Goal: Task Accomplishment & Management: Manage account settings

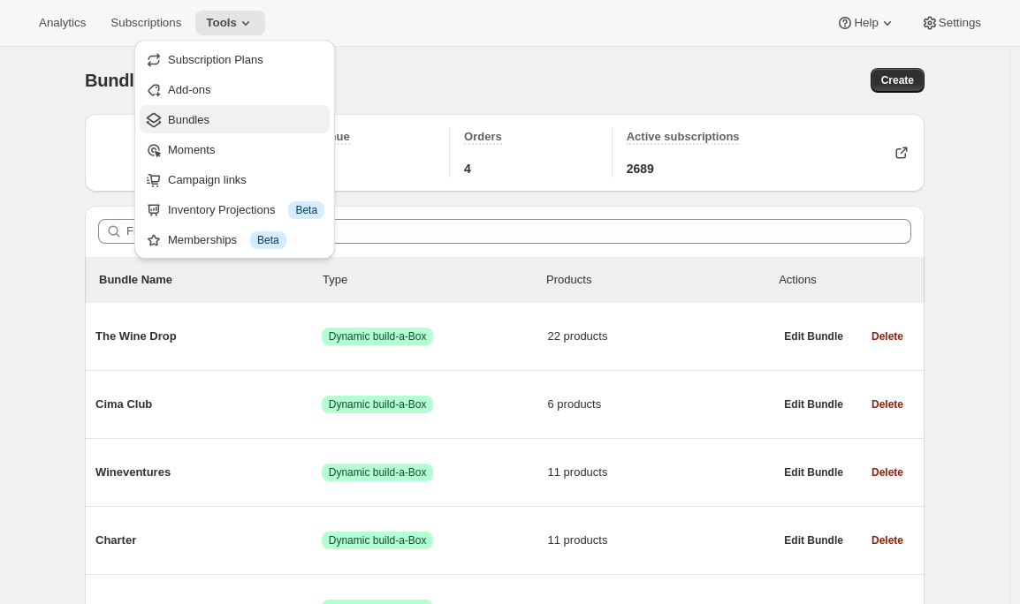
click at [245, 123] on span "Bundles" at bounding box center [246, 120] width 156 height 18
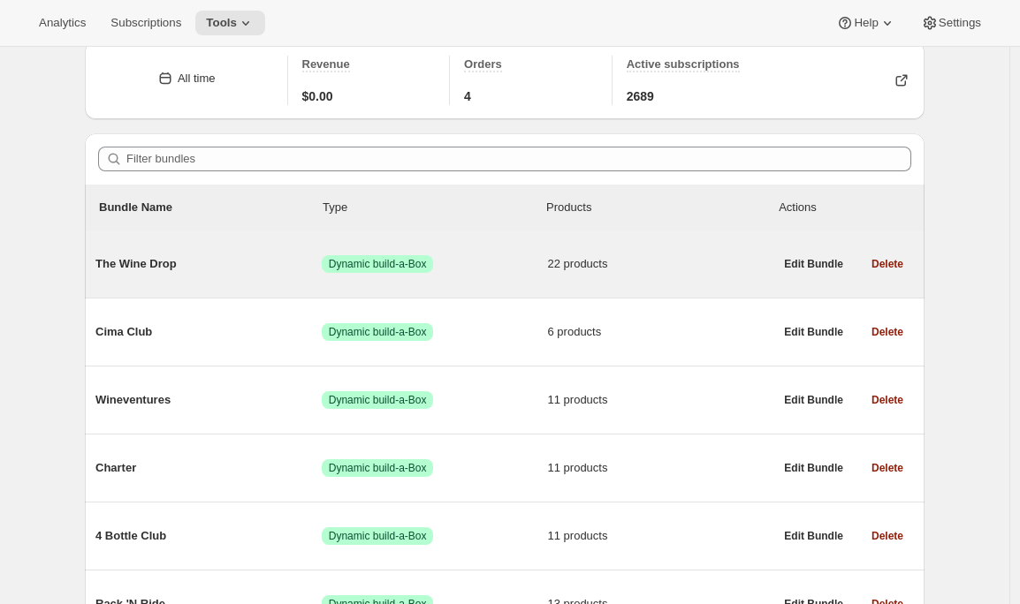
scroll to position [53, 0]
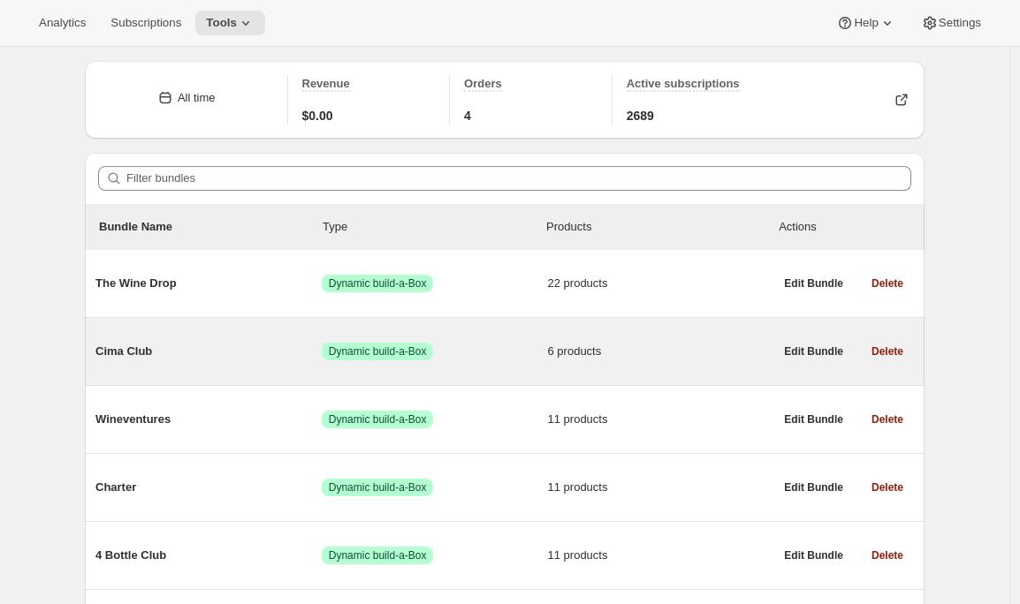
click at [147, 347] on span "Cima Club" at bounding box center [208, 352] width 226 height 18
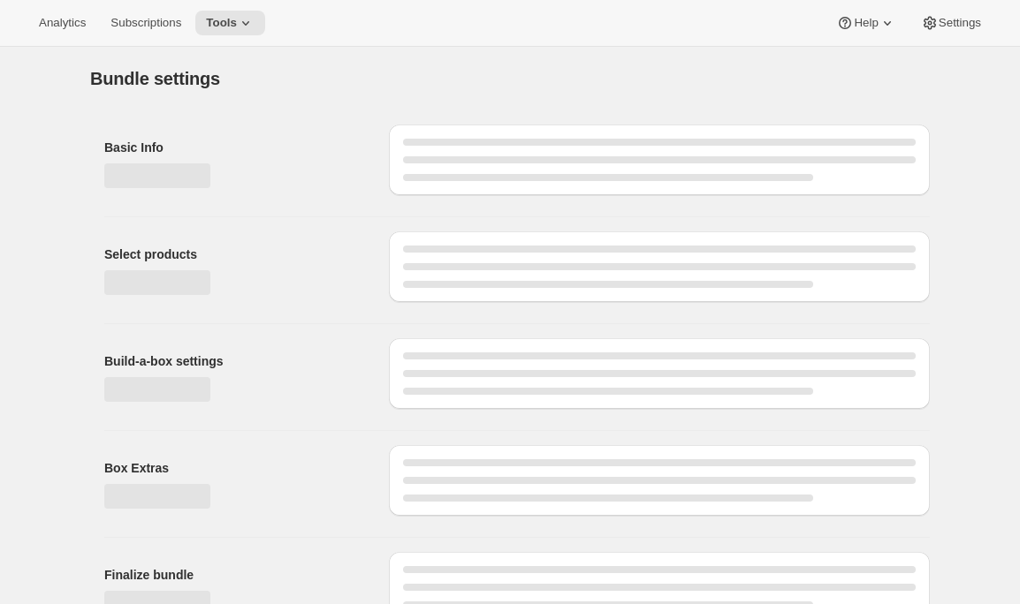
type input "Cima Club"
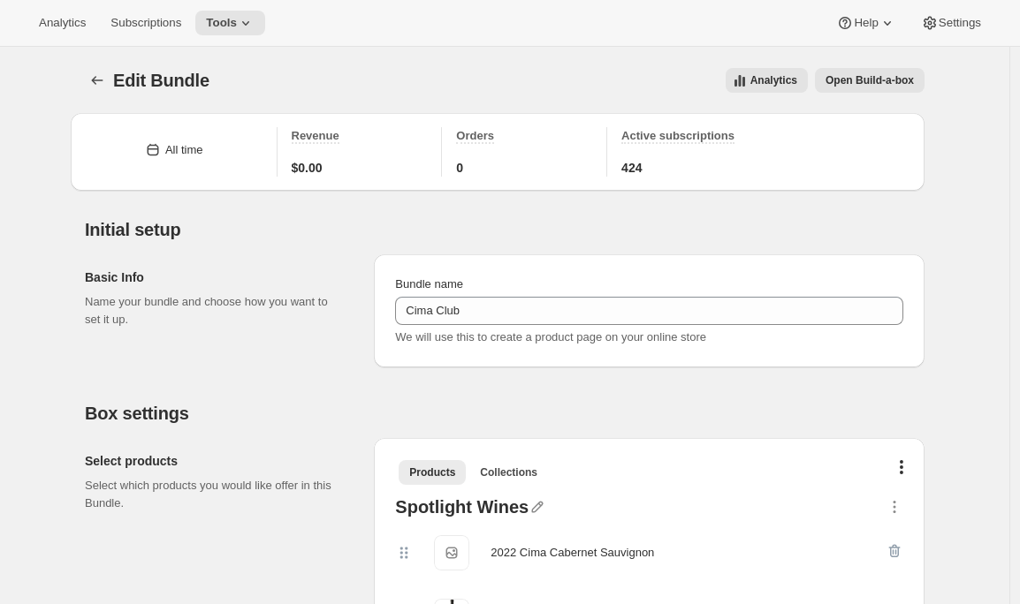
scroll to position [403, 0]
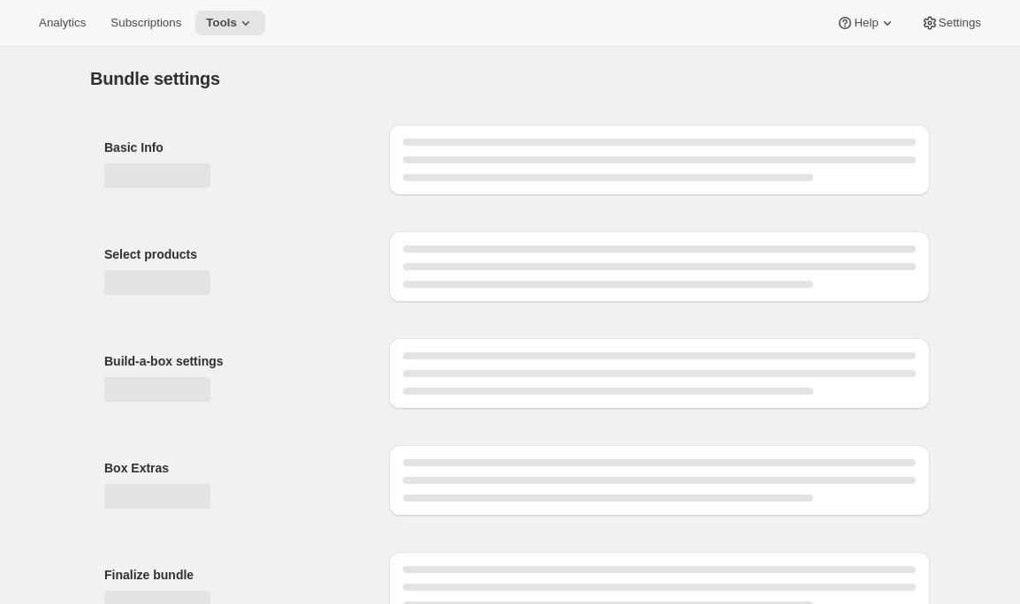
type input "Cima Club"
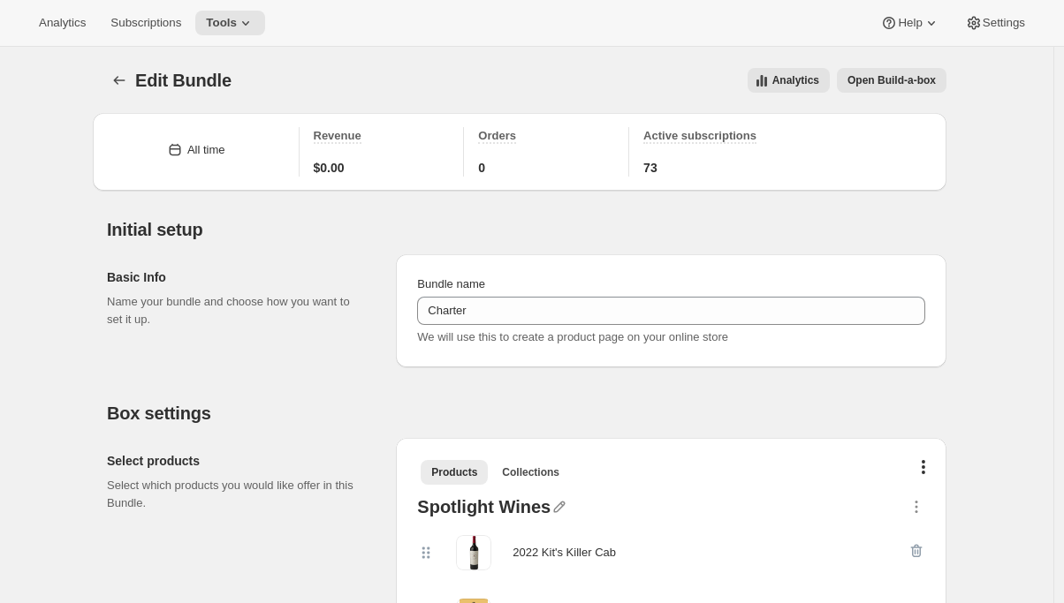
scroll to position [2599, 0]
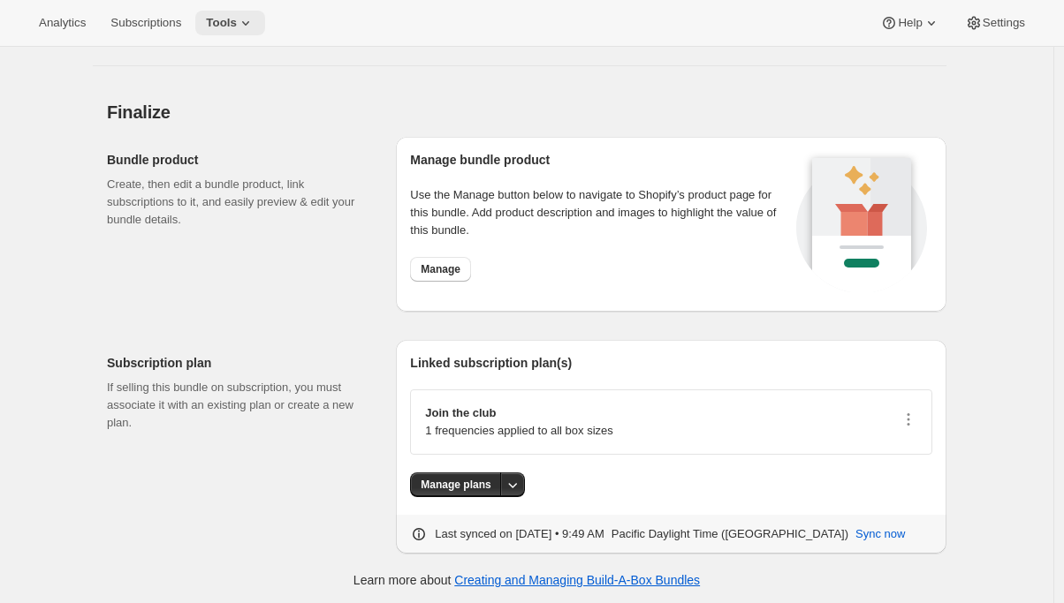
click at [247, 30] on icon at bounding box center [246, 23] width 18 height 18
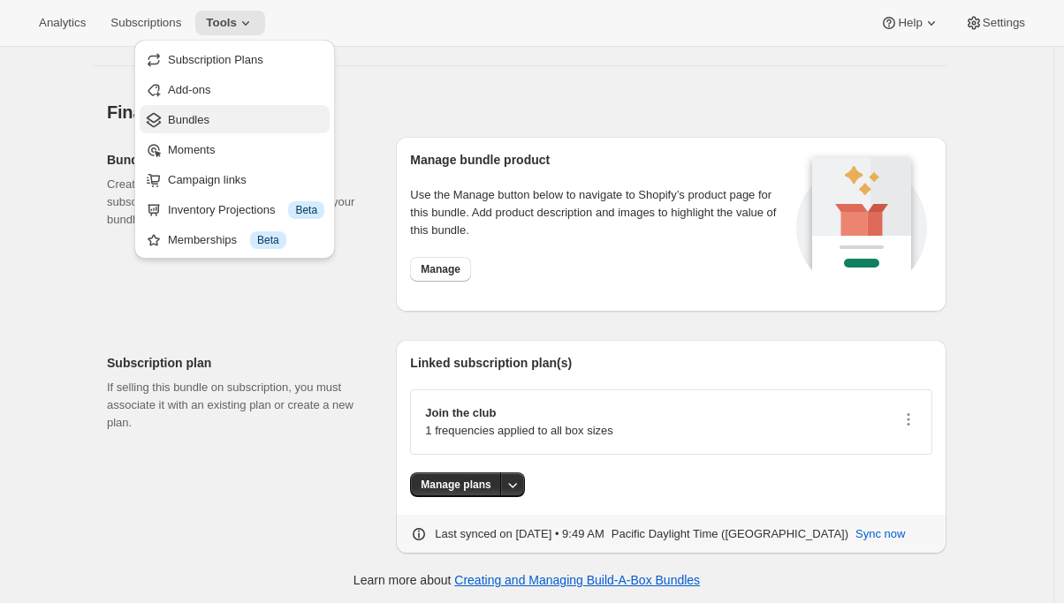
click at [192, 121] on span "Bundles" at bounding box center [189, 119] width 42 height 13
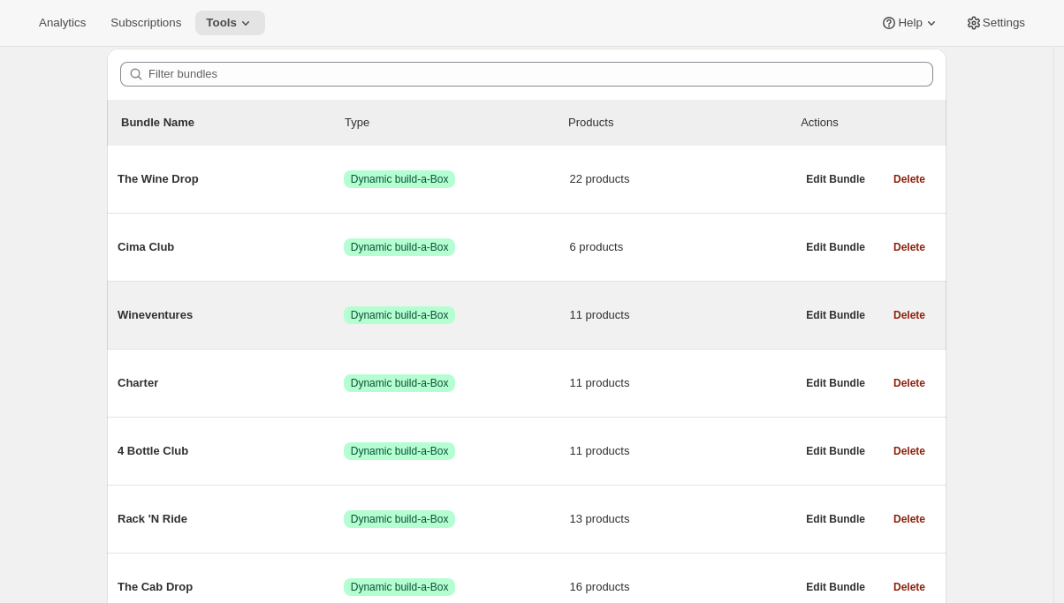
scroll to position [158, 0]
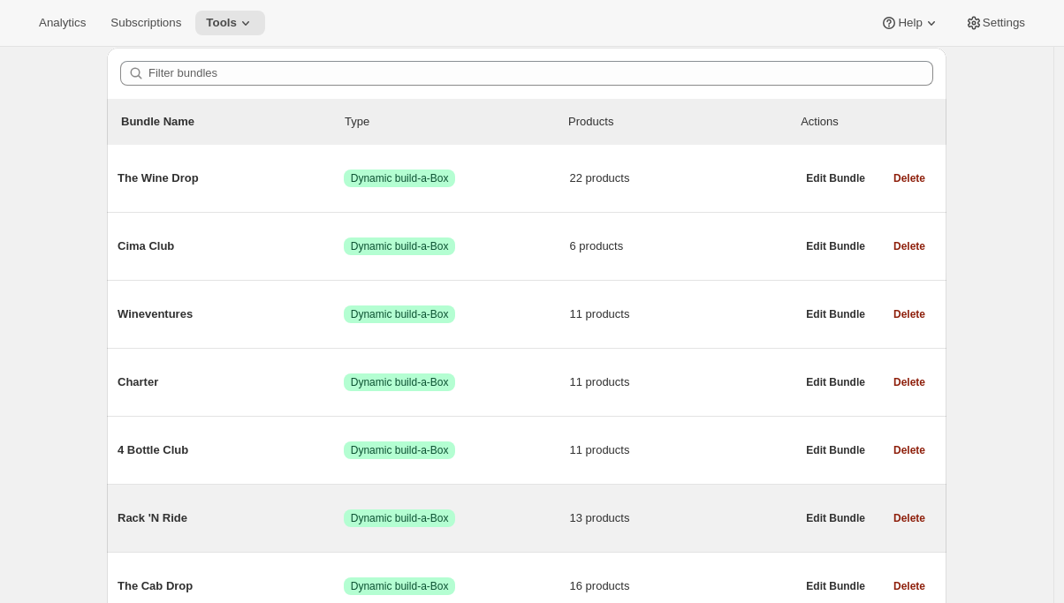
click at [163, 510] on div "Rack 'N Ride Success Dynamic build-a-Box 13 products" at bounding box center [457, 519] width 678 height 46
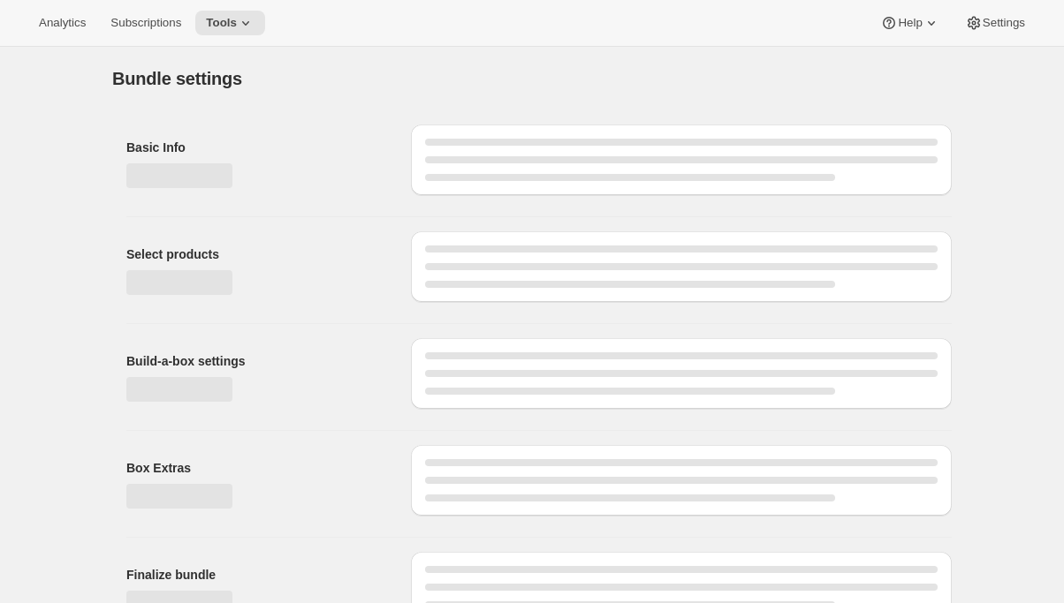
type input "Rack 'N Ride"
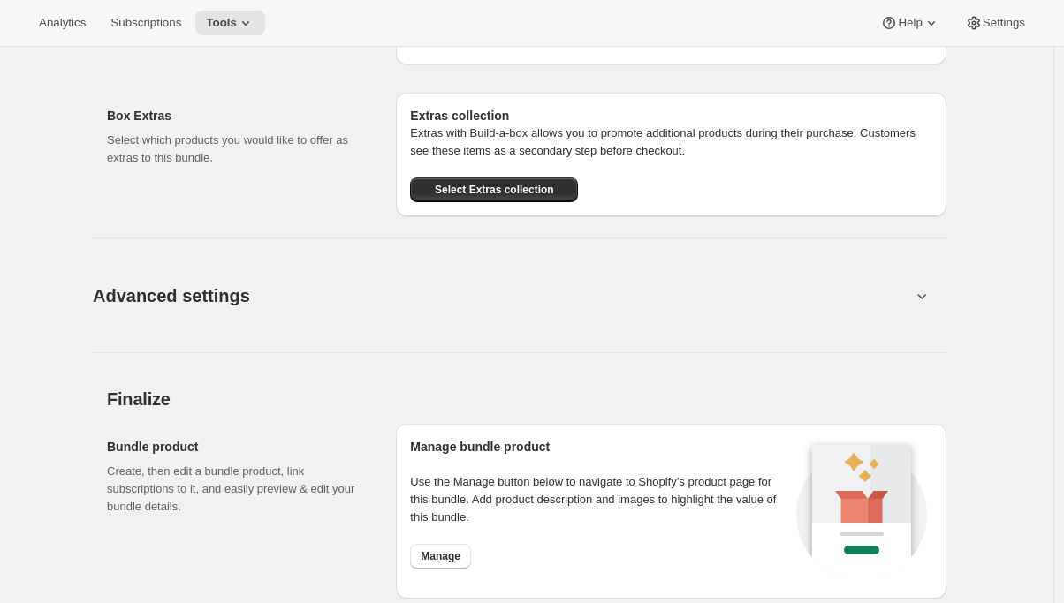
scroll to position [2398, 0]
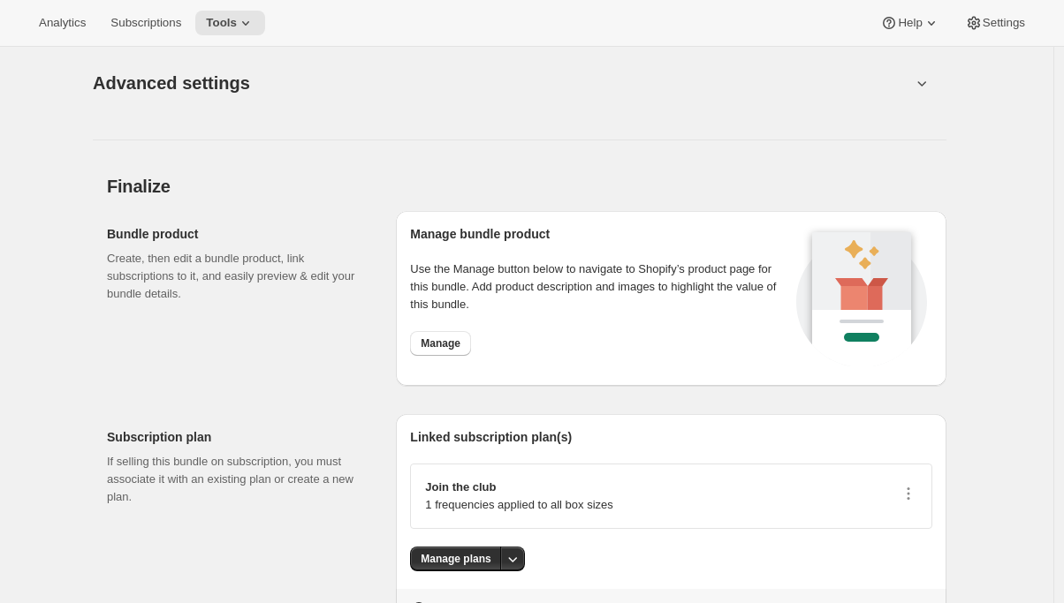
click at [172, 76] on span "Advanced settings" at bounding box center [171, 83] width 157 height 28
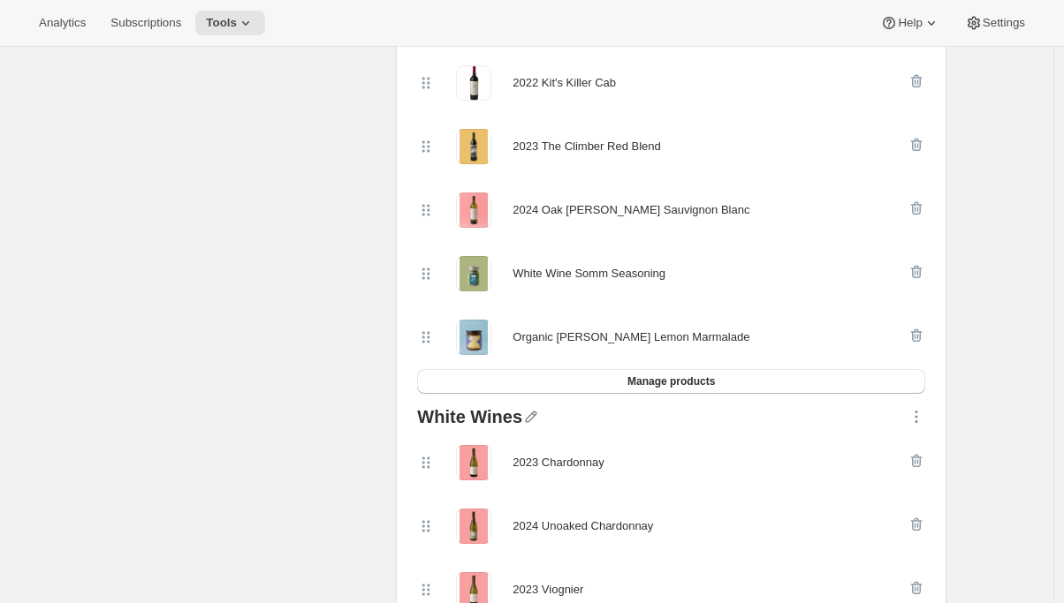
scroll to position [468, 0]
drag, startPoint x: 580, startPoint y: 273, endPoint x: 679, endPoint y: 272, distance: 99.0
click at [680, 273] on div "White Wine Somm Seasoning" at bounding box center [662, 275] width 490 height 35
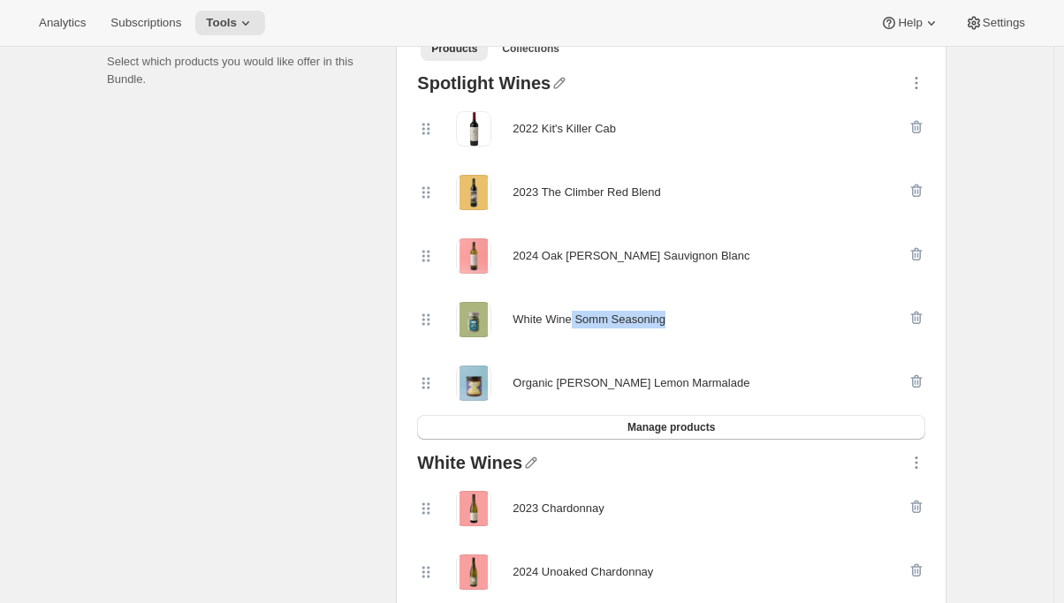
scroll to position [431, 0]
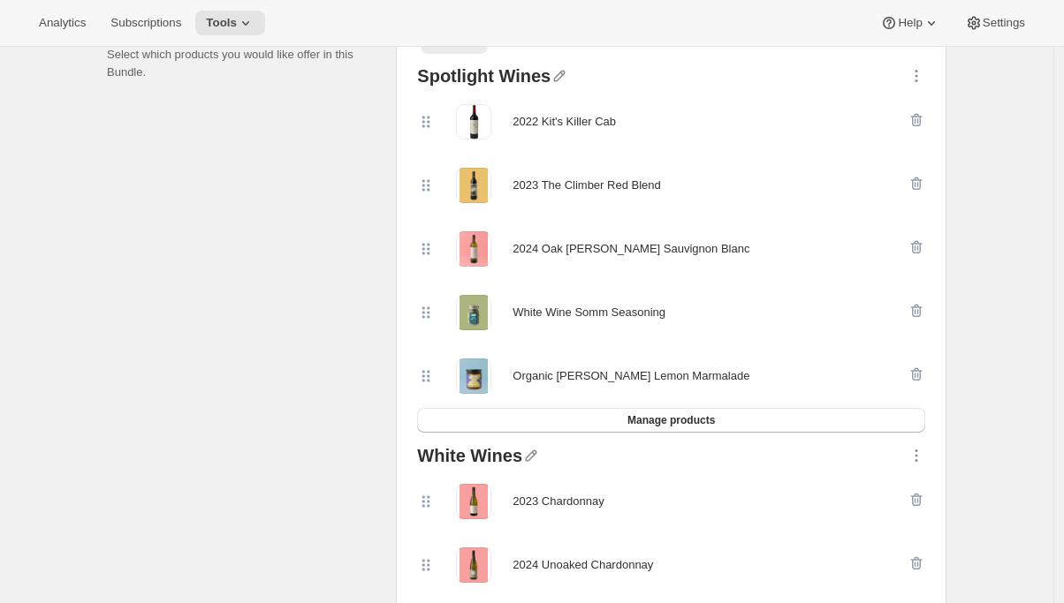
click at [642, 295] on div "White Wine Somm Seasoning" at bounding box center [588, 312] width 153 height 35
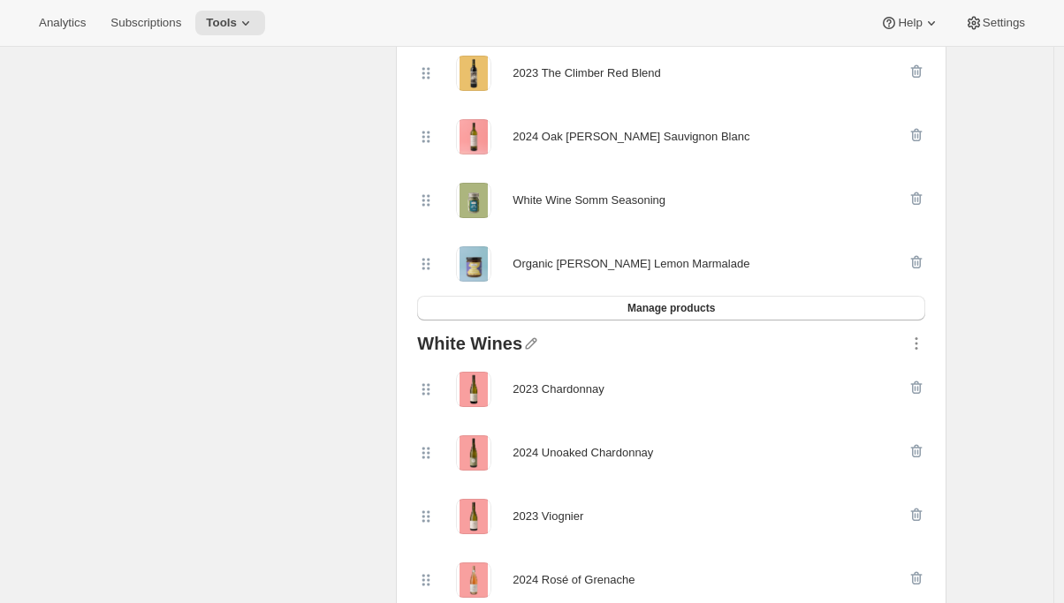
scroll to position [362, 0]
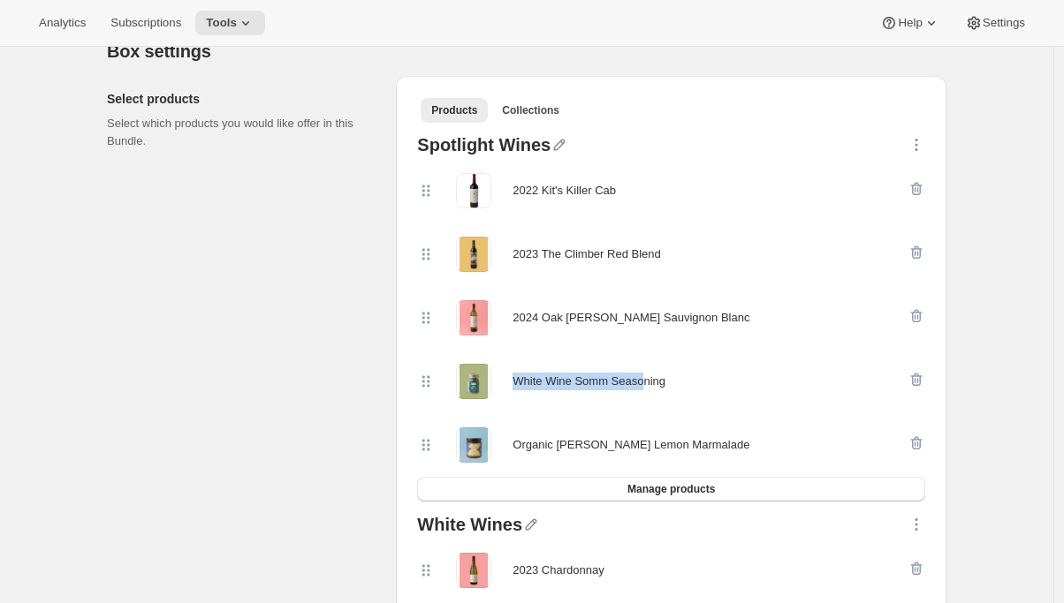
drag, startPoint x: 520, startPoint y: 382, endPoint x: 658, endPoint y: 386, distance: 137.9
click at [658, 386] on div "White Wine Somm Seasoning" at bounding box center [588, 382] width 153 height 18
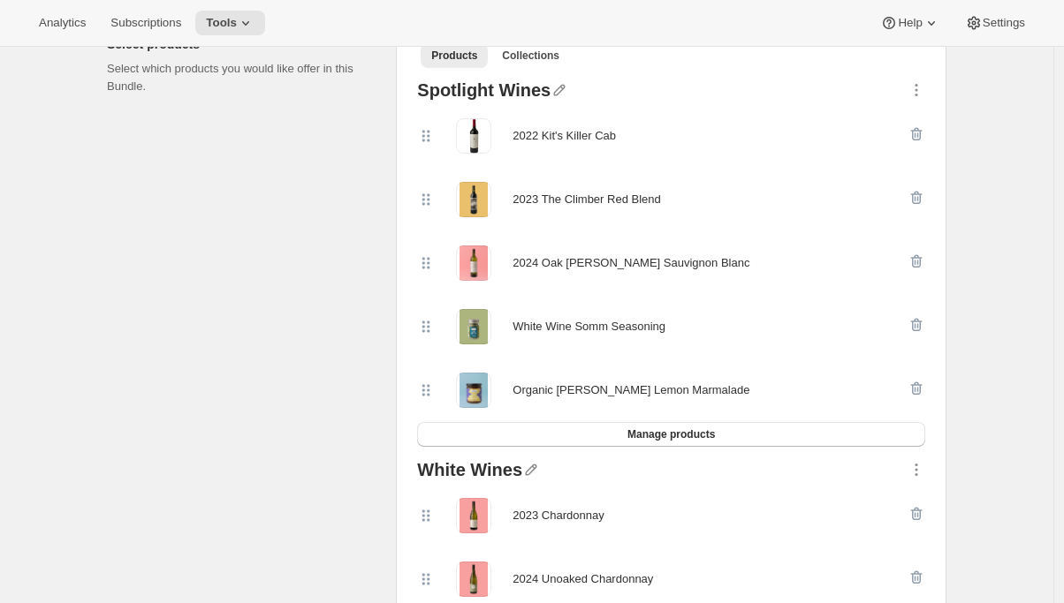
scroll to position [418, 0]
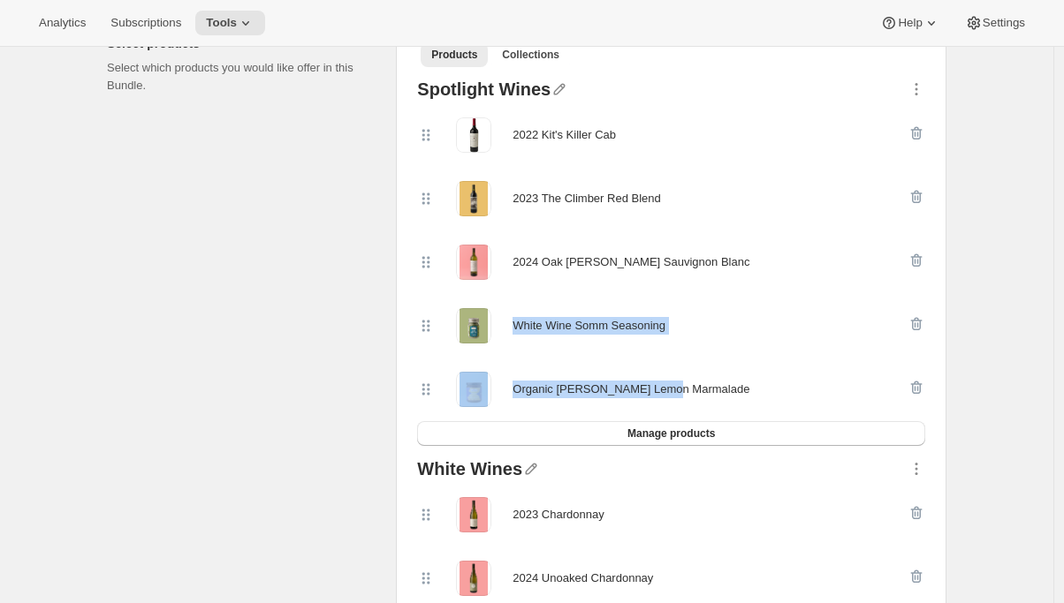
drag, startPoint x: 518, startPoint y: 325, endPoint x: 684, endPoint y: 397, distance: 180.9
click at [684, 397] on div "2022 Kit's Killer Cab 2023 The Climber Red Blend 2024 Oak Knoll Sauvignon Blanc…" at bounding box center [671, 262] width 508 height 318
click at [684, 397] on div "Organic [PERSON_NAME] Lemon Marmalade" at bounding box center [630, 390] width 237 height 18
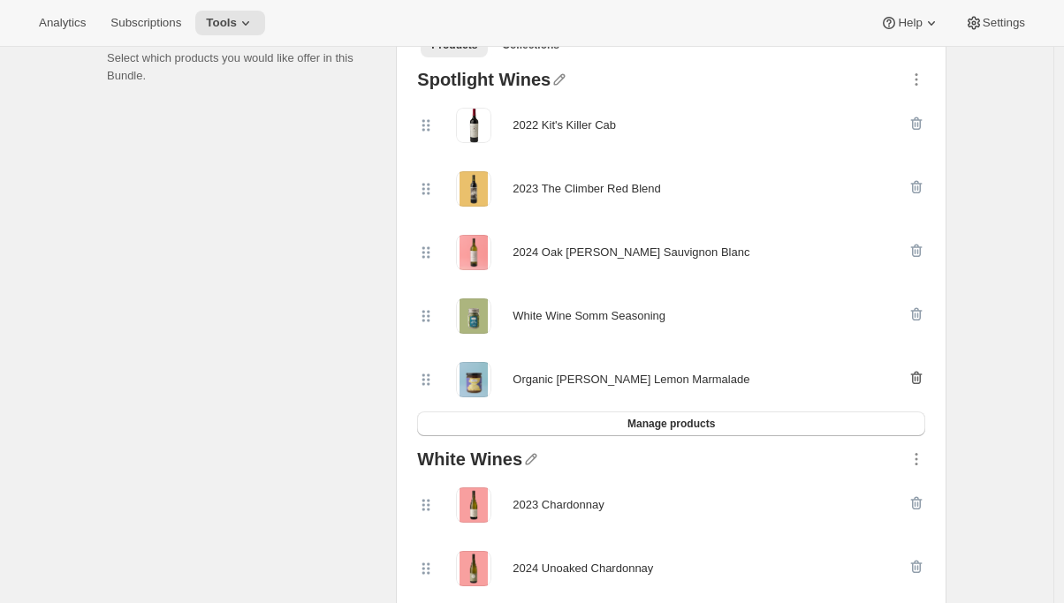
click at [919, 375] on icon "button" at bounding box center [916, 378] width 18 height 18
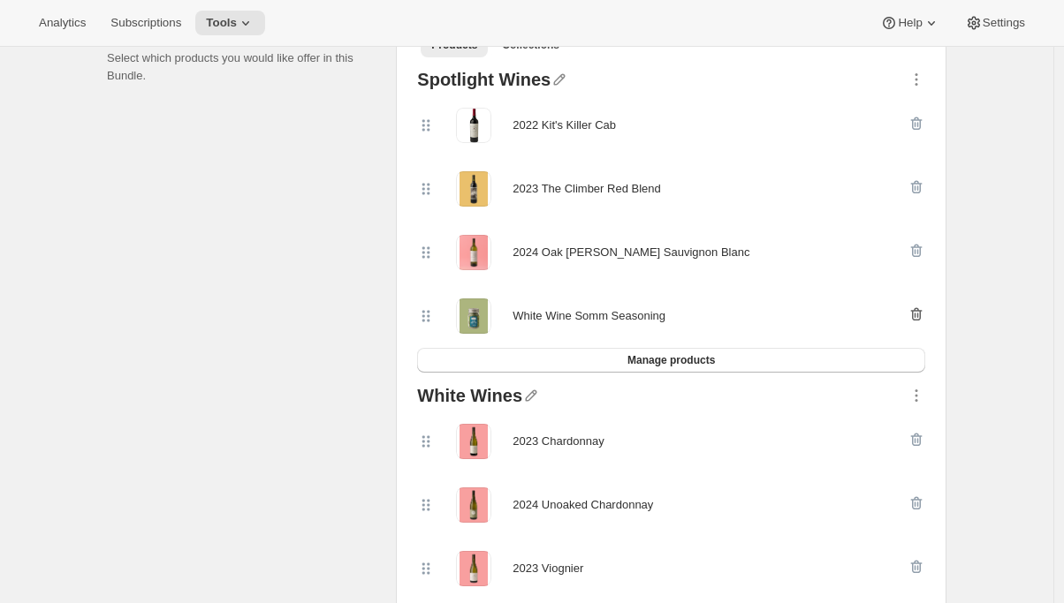
click at [923, 311] on icon "button" at bounding box center [916, 315] width 18 height 18
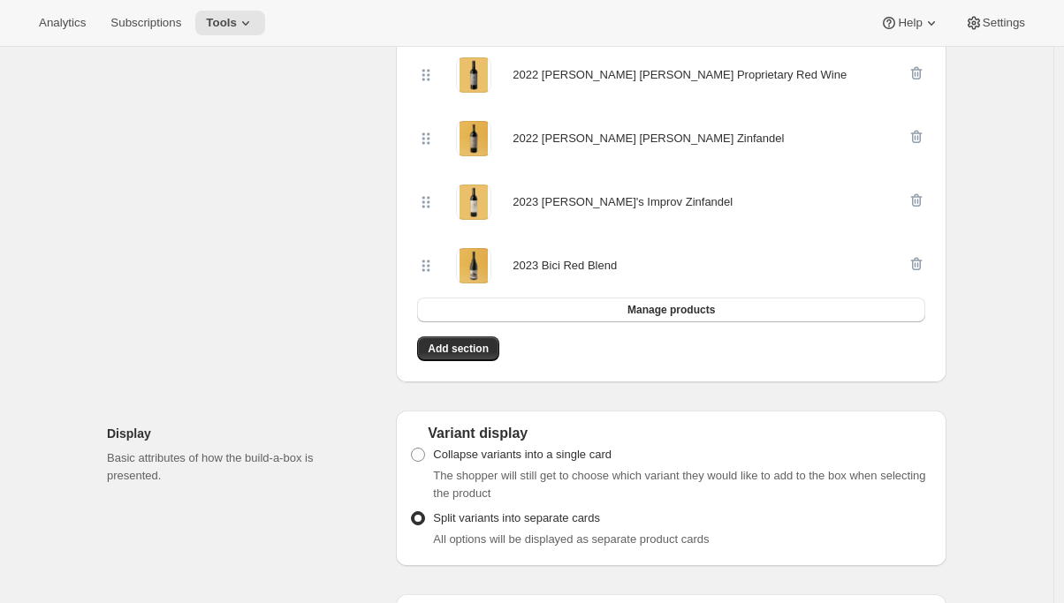
scroll to position [989, 0]
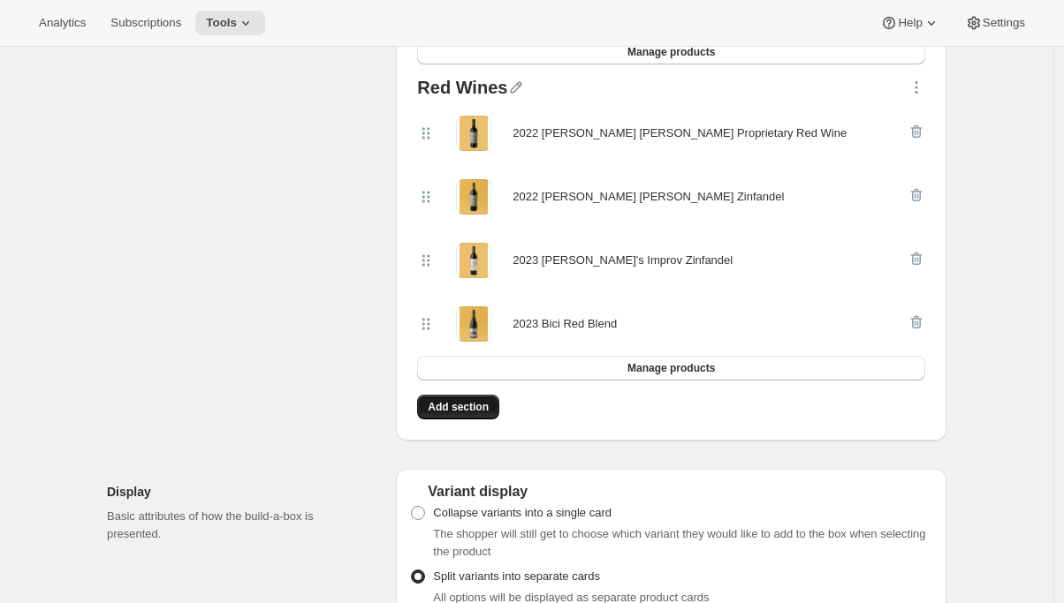
click at [458, 412] on button "Add section" at bounding box center [458, 407] width 82 height 25
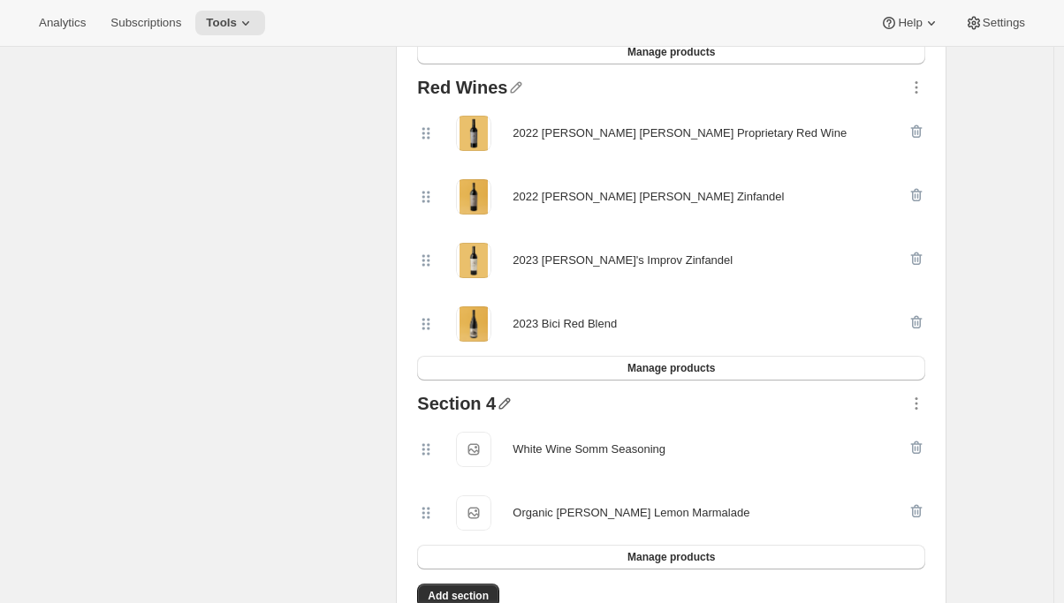
click at [508, 398] on icon "button" at bounding box center [504, 403] width 11 height 11
click at [486, 444] on input "text" at bounding box center [518, 435] width 170 height 28
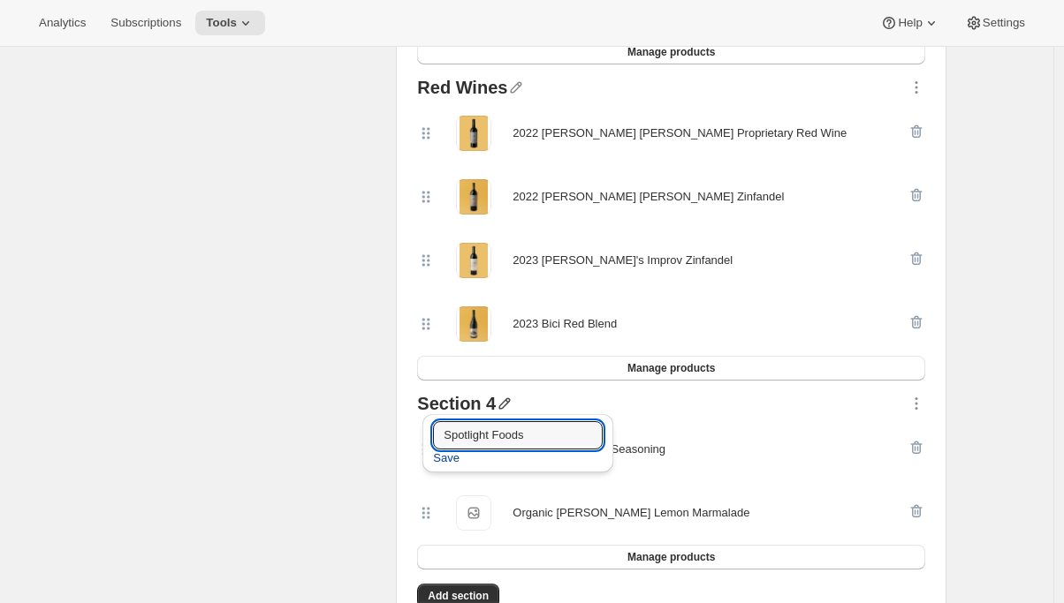
type input "Spotlight Foods"
click at [442, 459] on span "Save" at bounding box center [446, 459] width 27 height 18
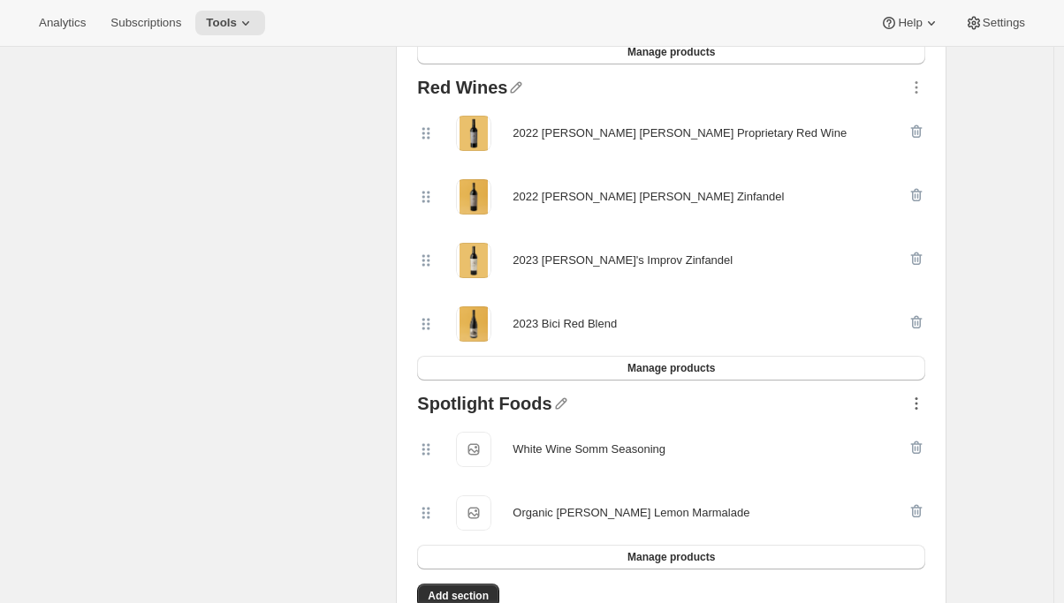
click at [922, 395] on icon "button" at bounding box center [916, 404] width 18 height 18
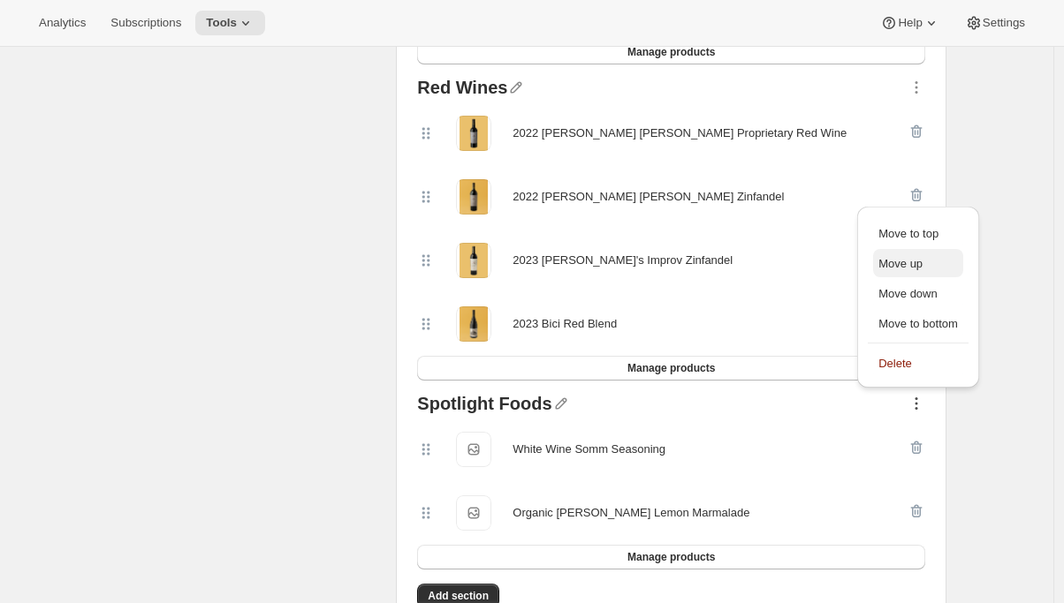
click at [934, 263] on span "Move up" at bounding box center [918, 264] width 80 height 18
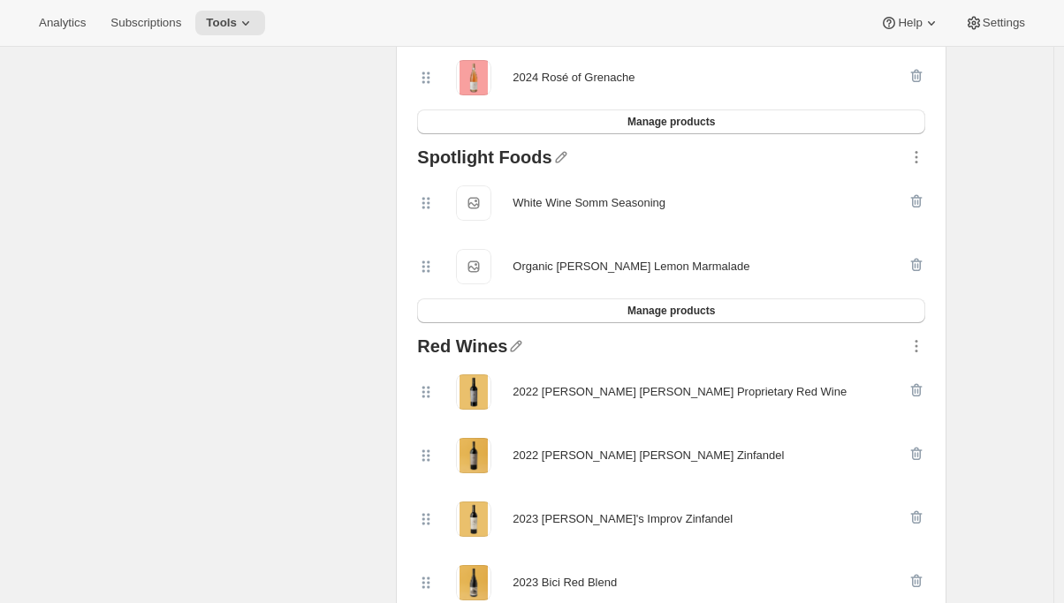
scroll to position [807, 0]
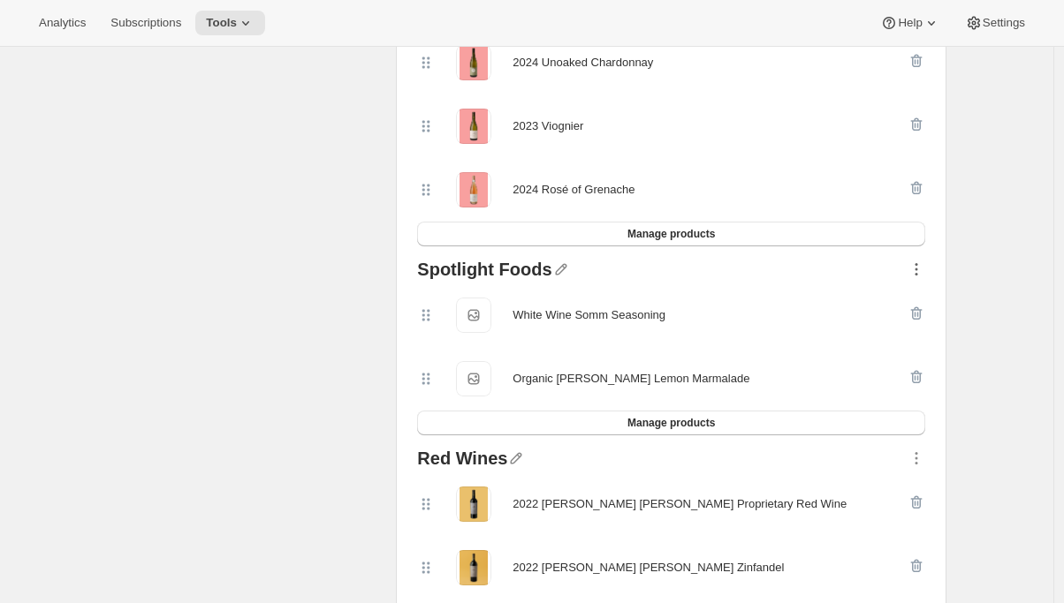
click at [919, 266] on icon "button" at bounding box center [916, 270] width 18 height 18
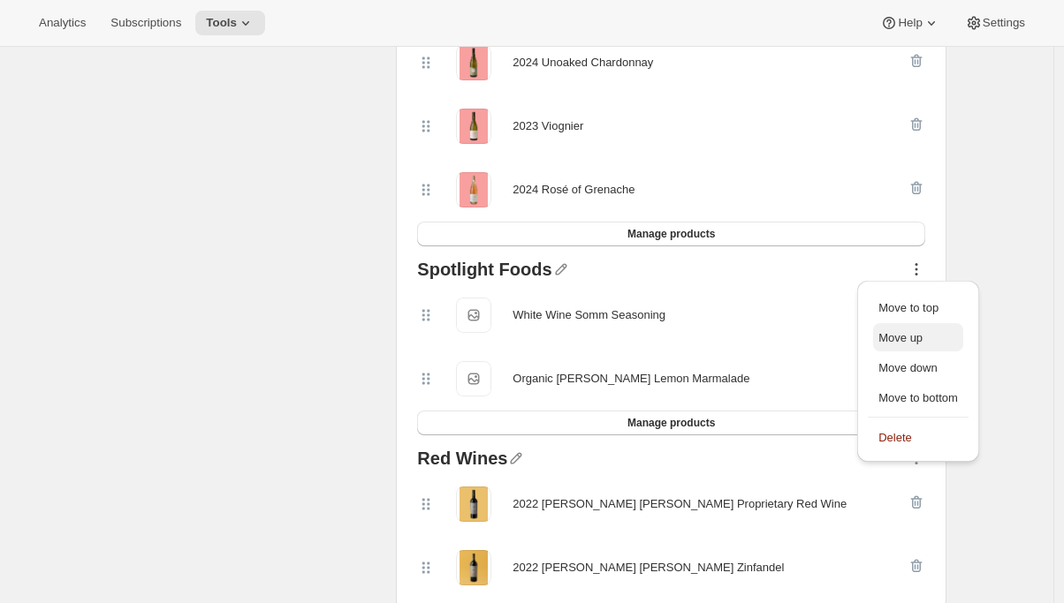
click at [915, 344] on span "Move up" at bounding box center [900, 337] width 44 height 13
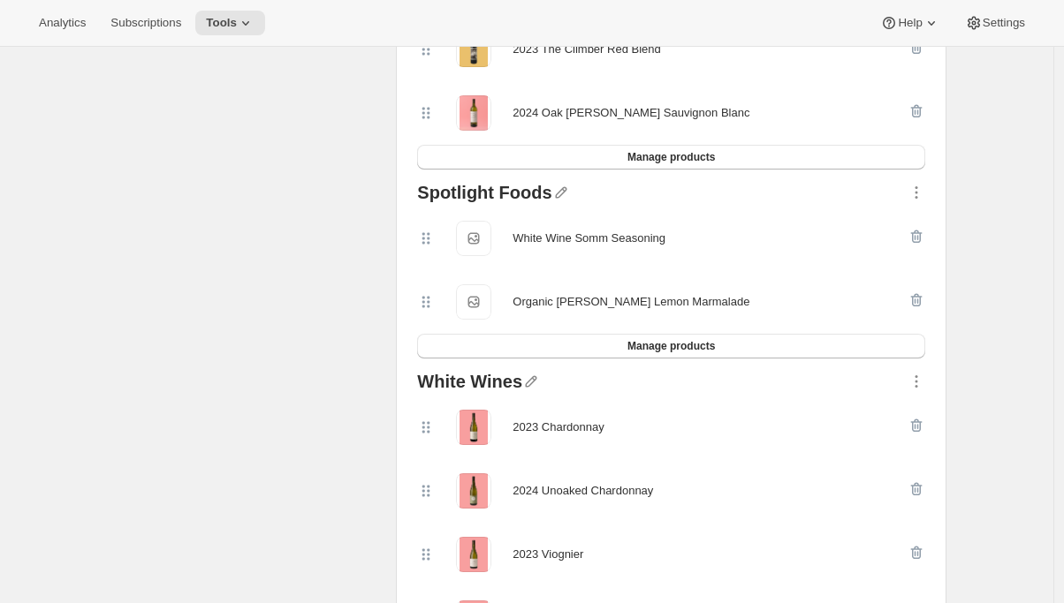
scroll to position [552, 0]
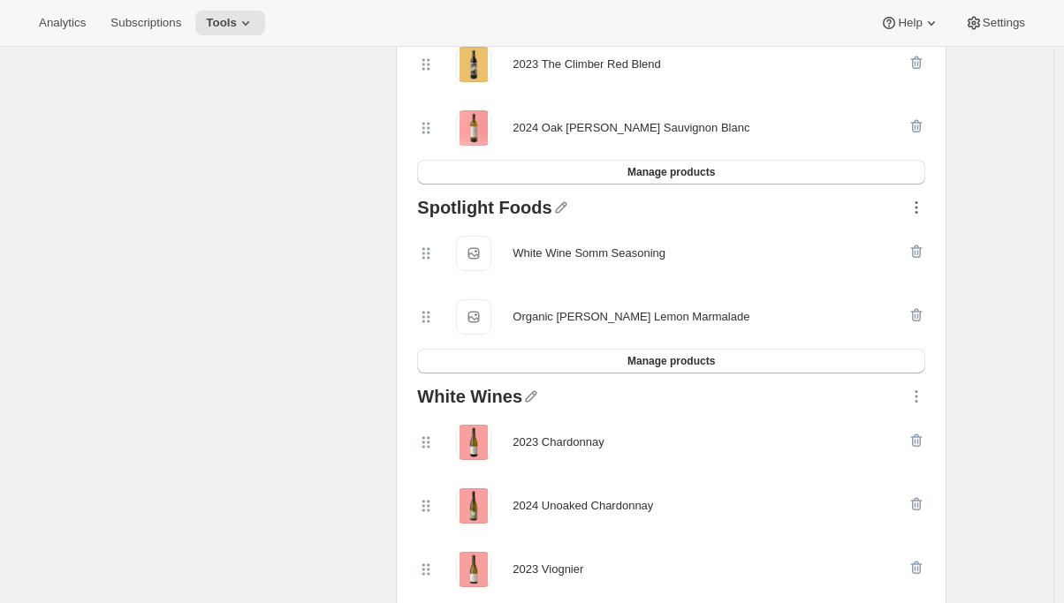
click at [923, 207] on icon "button" at bounding box center [916, 208] width 18 height 18
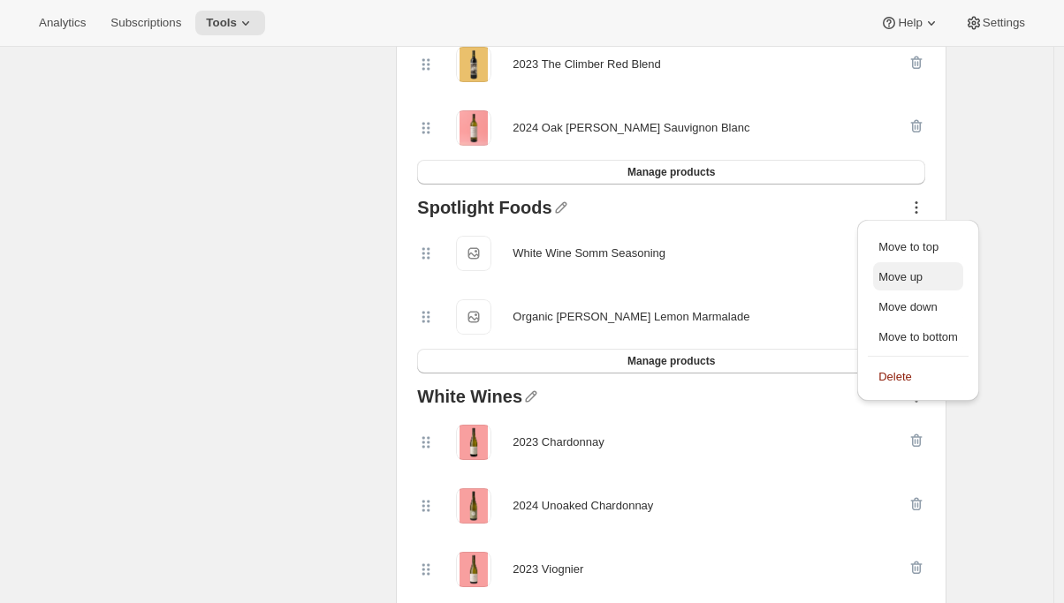
click at [919, 271] on span "Move up" at bounding box center [900, 276] width 44 height 13
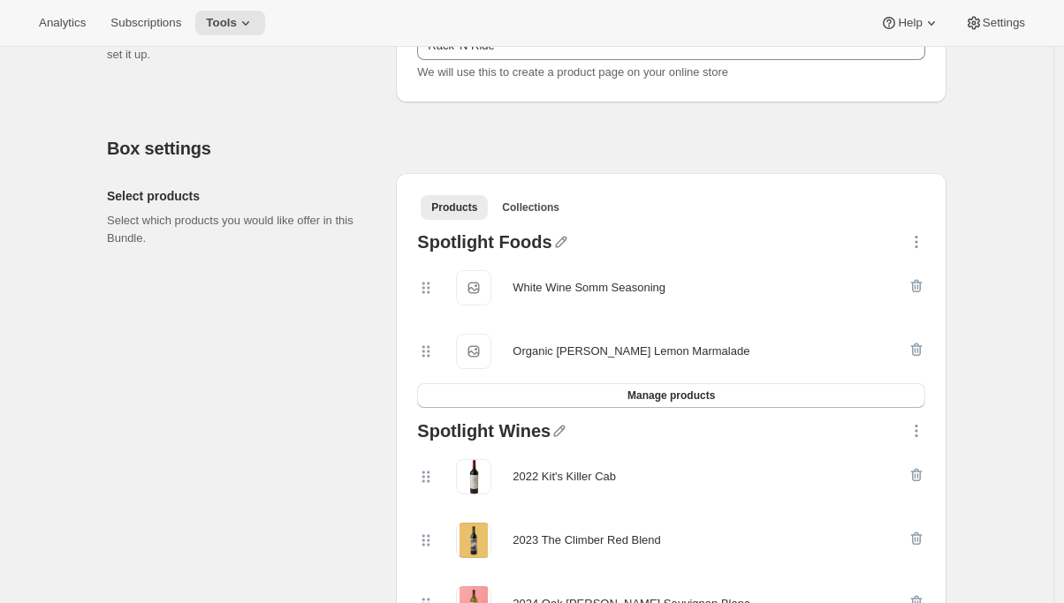
scroll to position [230, 0]
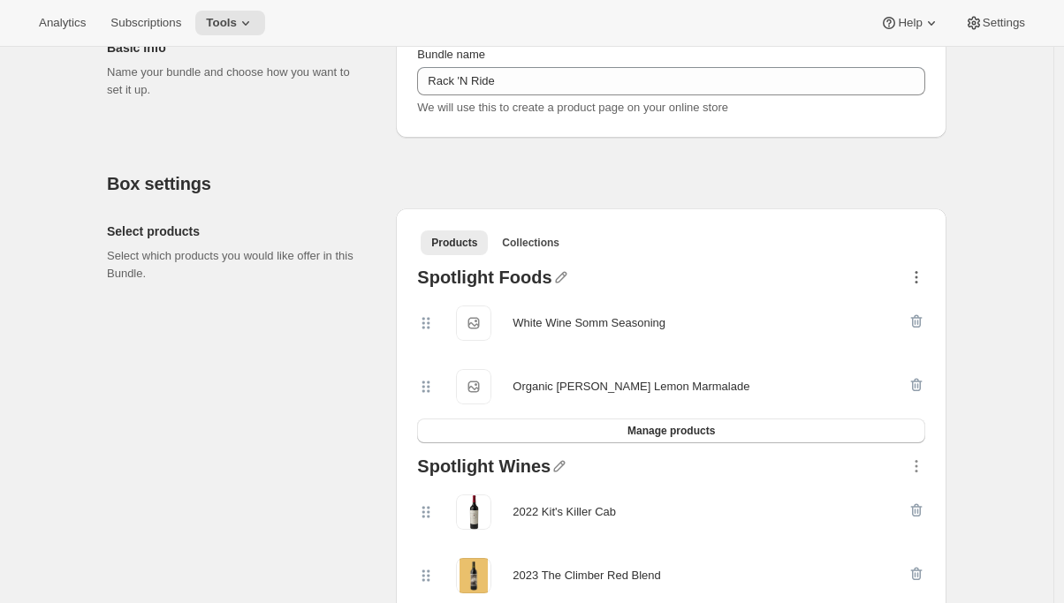
click at [923, 273] on icon "button" at bounding box center [916, 278] width 18 height 18
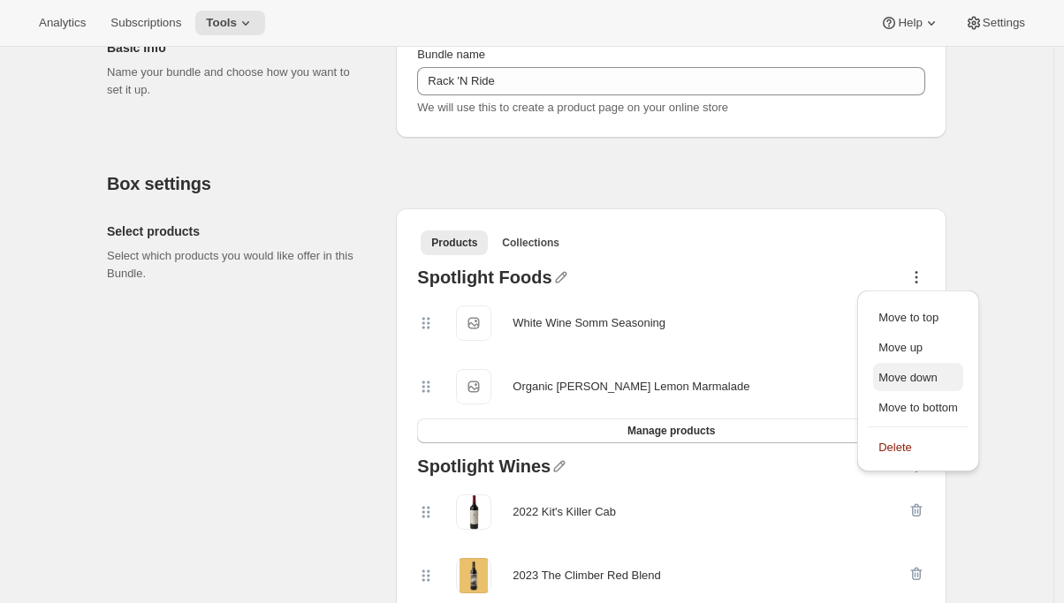
click at [903, 377] on span "Move down" at bounding box center [907, 377] width 58 height 13
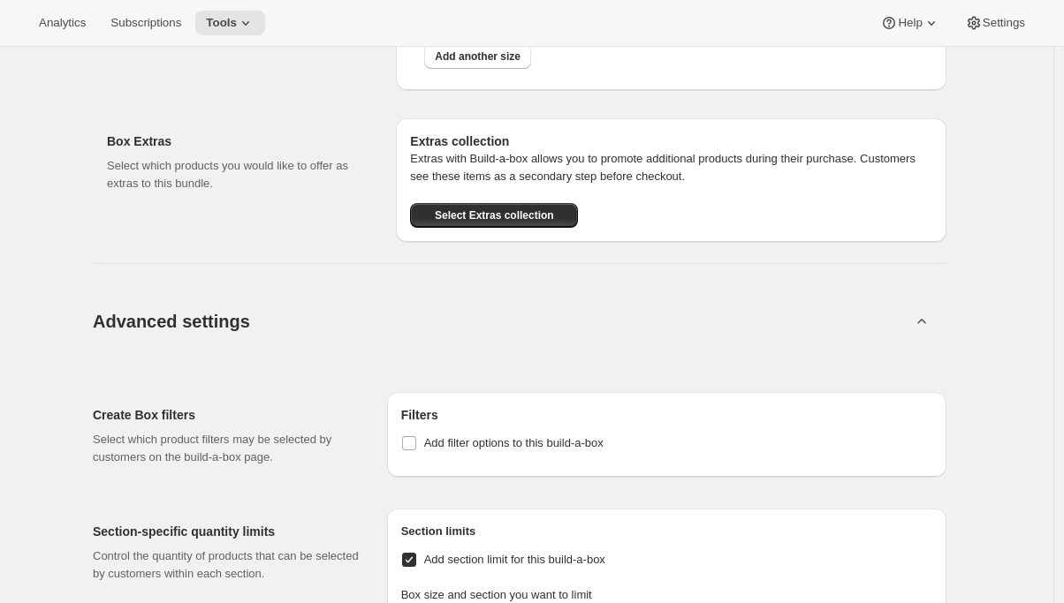
scroll to position [2377, 0]
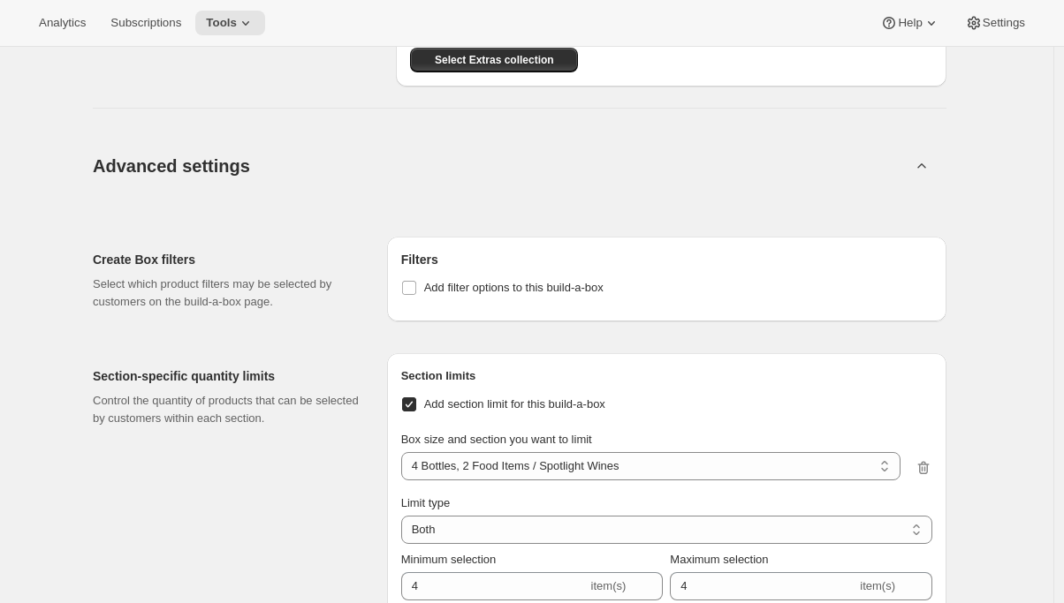
click at [214, 165] on span "Advanced settings" at bounding box center [171, 166] width 157 height 28
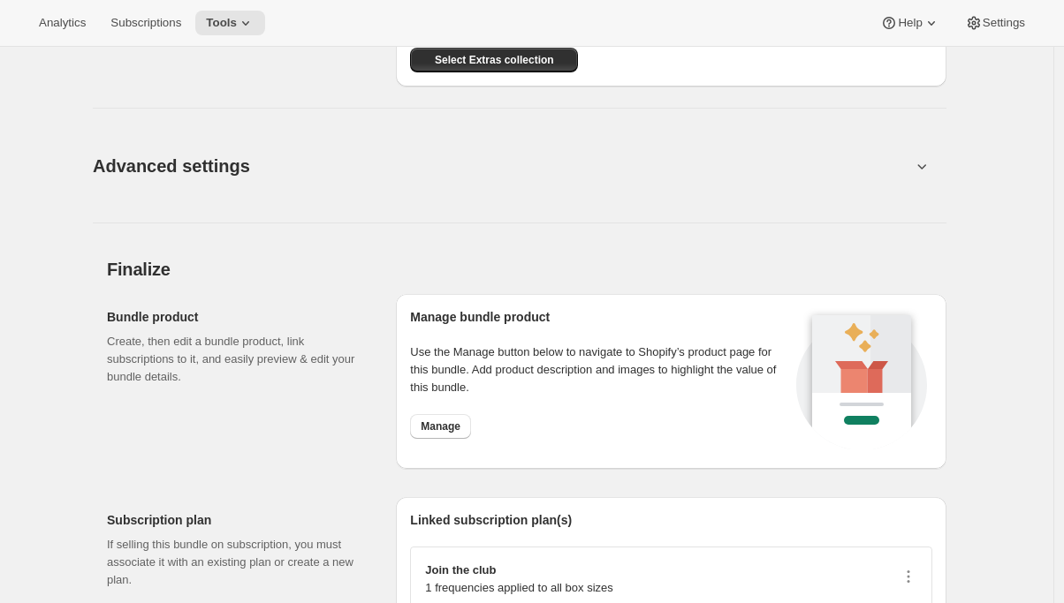
click at [224, 167] on span "Advanced settings" at bounding box center [171, 166] width 157 height 28
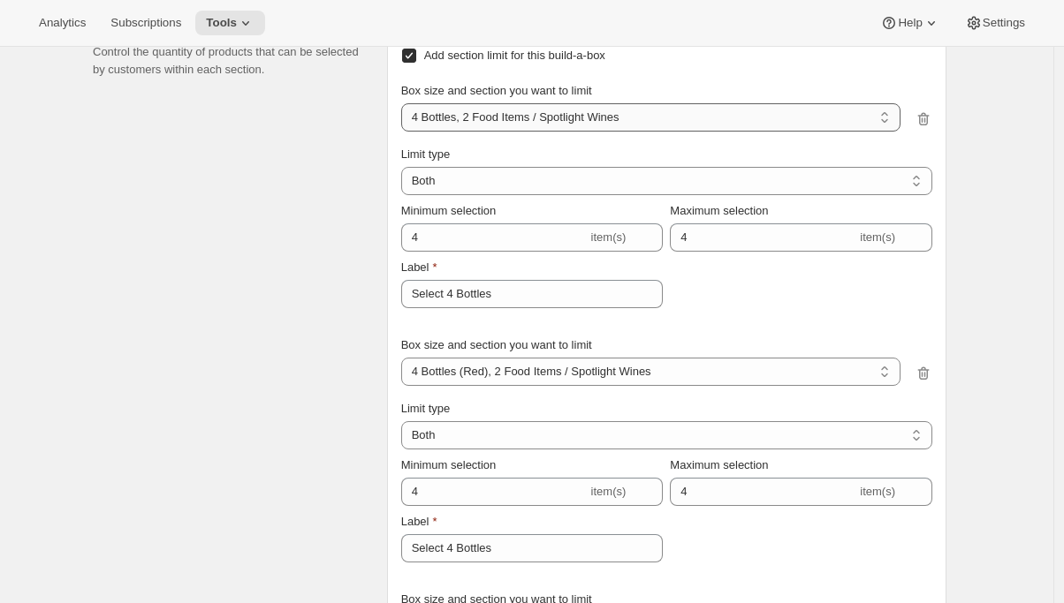
scroll to position [2723, 0]
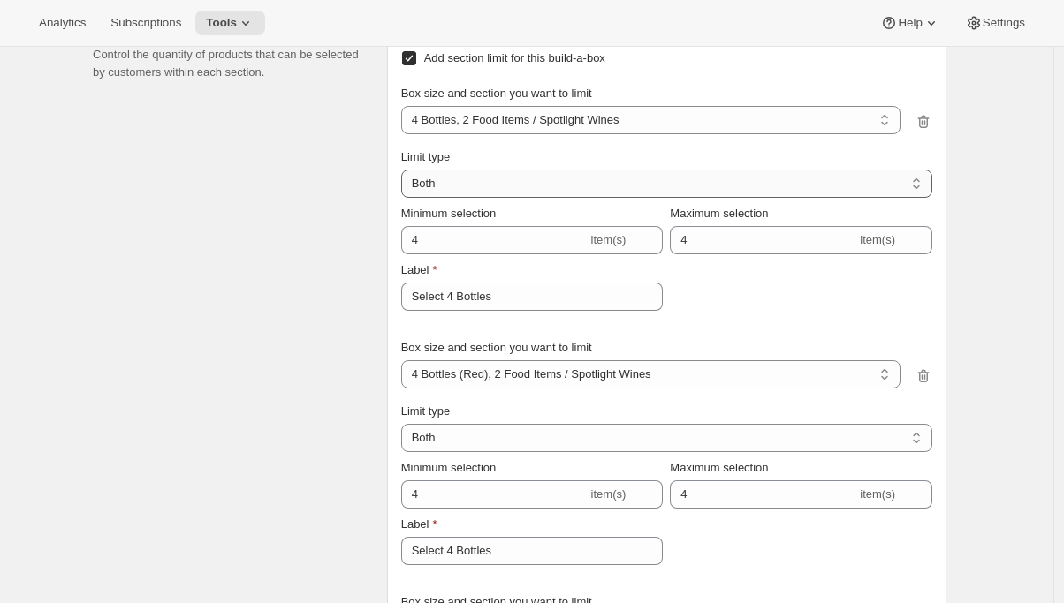
click at [498, 176] on select "Maximum Minimum Both" at bounding box center [666, 184] width 531 height 28
select select "MINIMUM"
click at [406, 170] on select "Maximum Minimum Both" at bounding box center [666, 184] width 531 height 28
type input "Select at least 1 item"
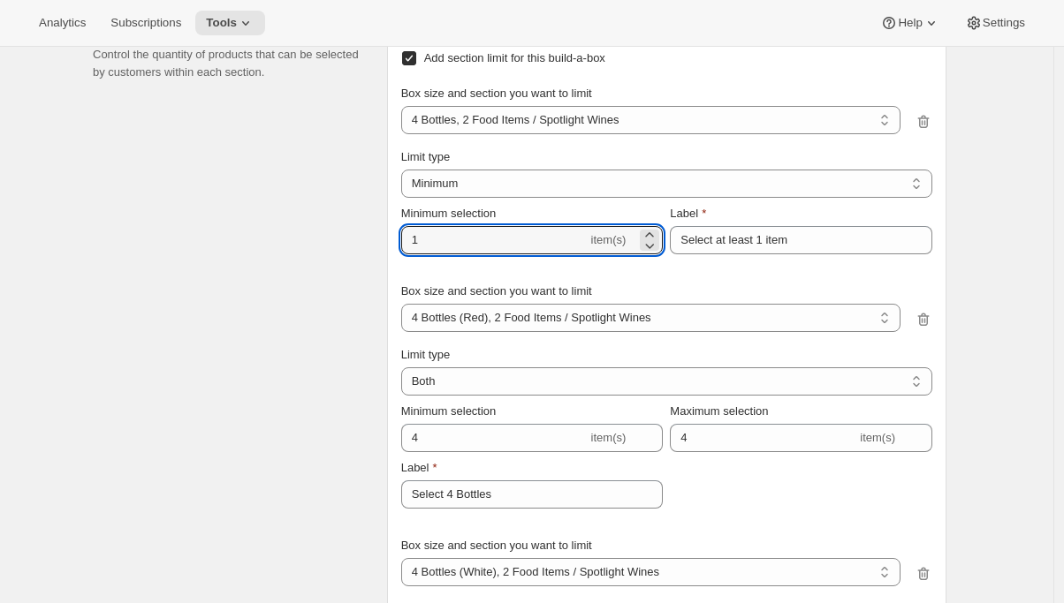
drag, startPoint x: 478, startPoint y: 231, endPoint x: 378, endPoint y: 226, distance: 100.0
click at [378, 226] on div "Section-specific quantity limits Control the quantity of products that can be s…" at bounding box center [519, 422] width 853 height 859
type input "4"
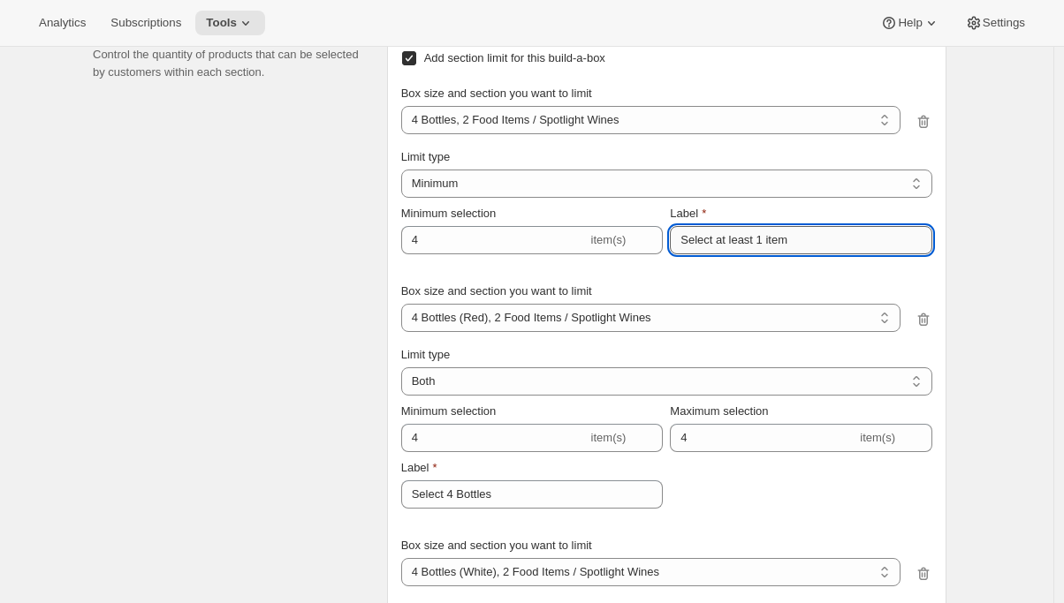
drag, startPoint x: 800, startPoint y: 239, endPoint x: 766, endPoint y: 239, distance: 34.5
click at [766, 239] on input "Select at least 1 item" at bounding box center [801, 240] width 262 height 28
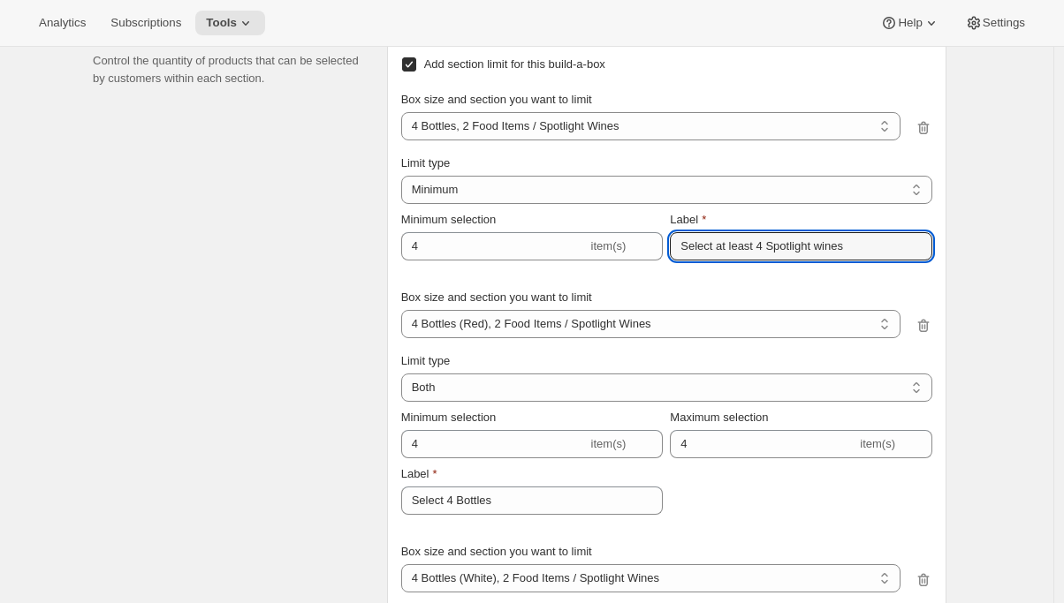
scroll to position [2725, 0]
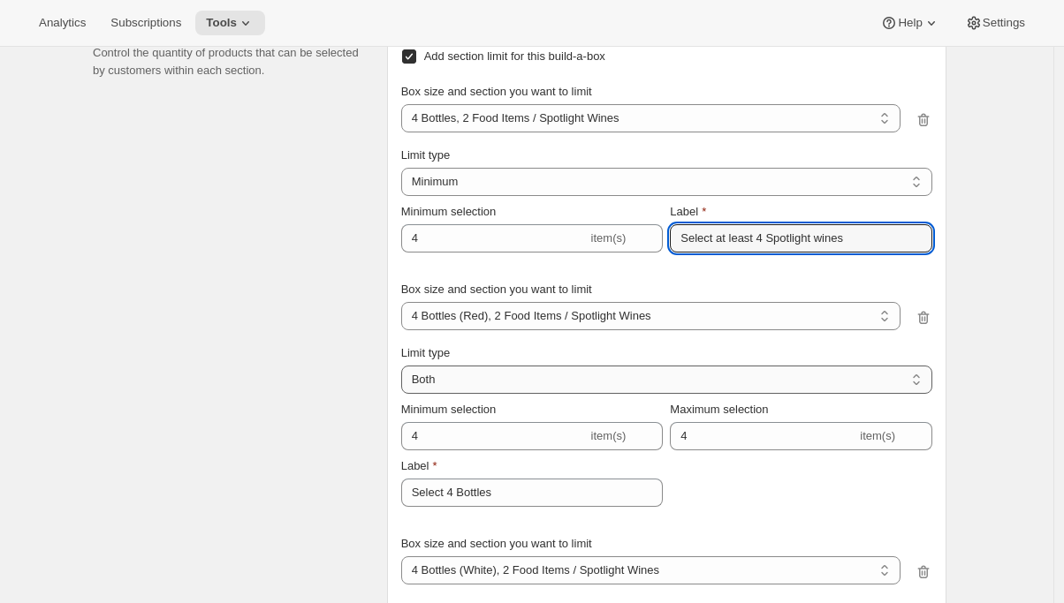
type input "Select at least 4 Spotlight wines"
click at [550, 378] on select "Maximum Minimum Both" at bounding box center [666, 380] width 531 height 28
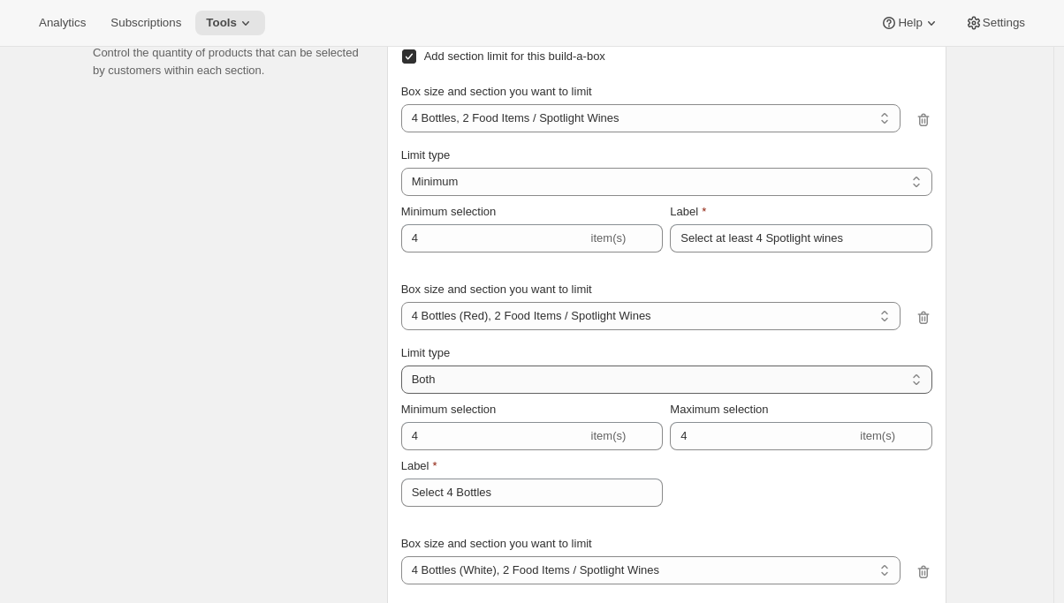
select select "MINIMUM"
click at [406, 366] on select "Maximum Minimum Both" at bounding box center [666, 380] width 531 height 28
type input "1"
type input "Select at least 1 item"
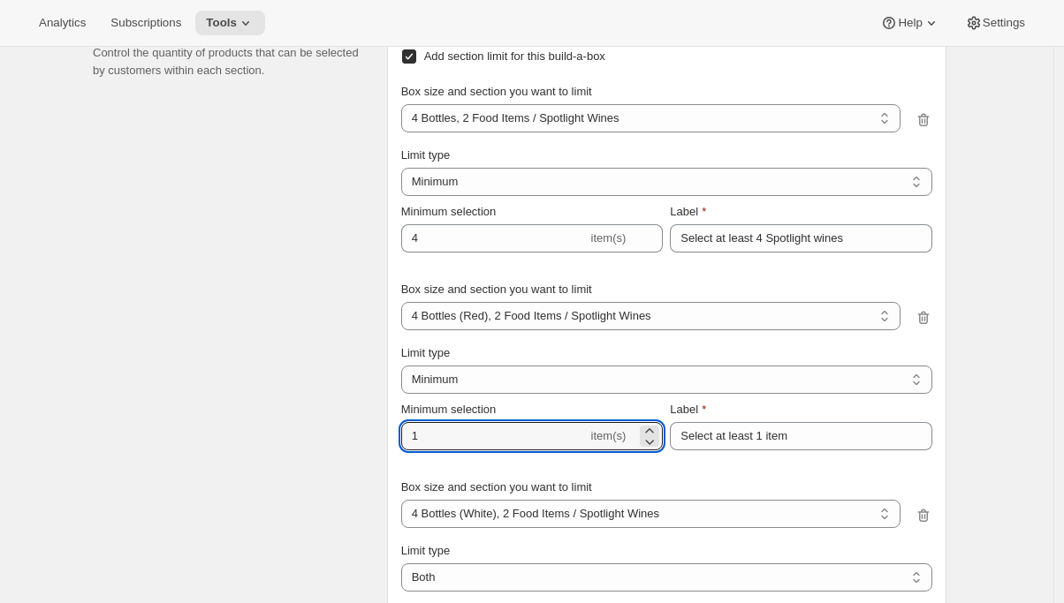
drag, startPoint x: 428, startPoint y: 438, endPoint x: 382, endPoint y: 430, distance: 46.6
click at [382, 430] on div "Section-specific quantity limits Control the quantity of products that can be s…" at bounding box center [519, 392] width 853 height 802
type input "4"
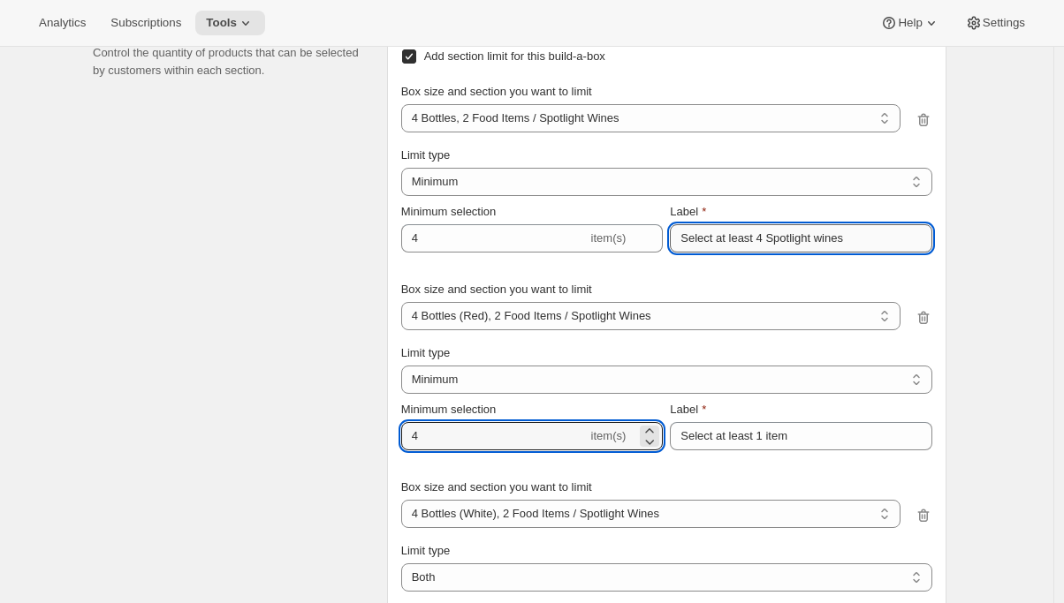
click at [784, 231] on input "Select at least 4 Spotlight wines" at bounding box center [801, 238] width 262 height 28
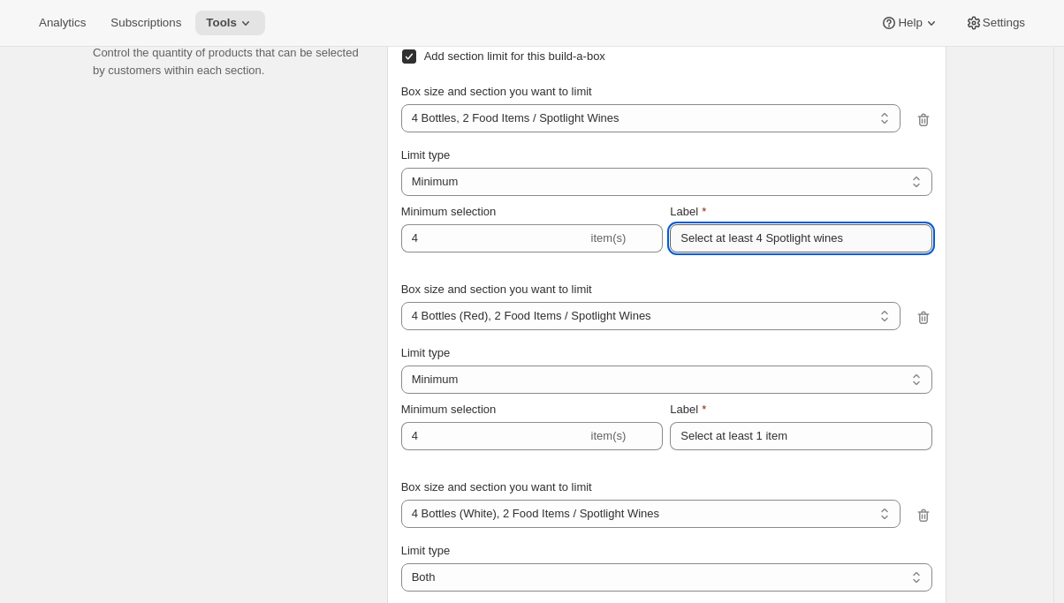
click at [784, 231] on input "Select at least 4 Spotlight wines" at bounding box center [801, 238] width 262 height 28
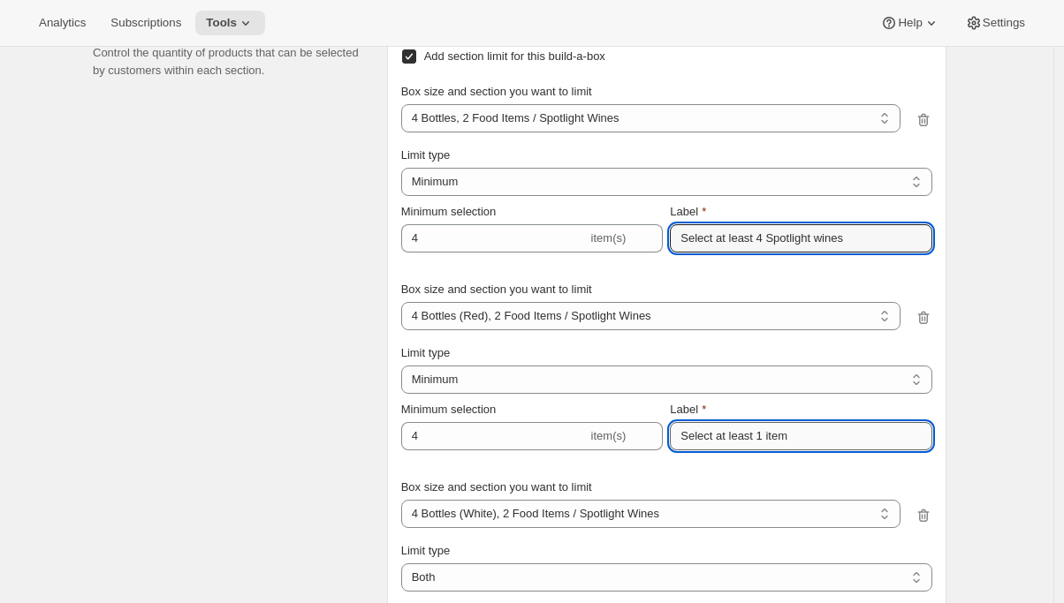
click at [717, 436] on input "Select at least 1 item" at bounding box center [801, 436] width 262 height 28
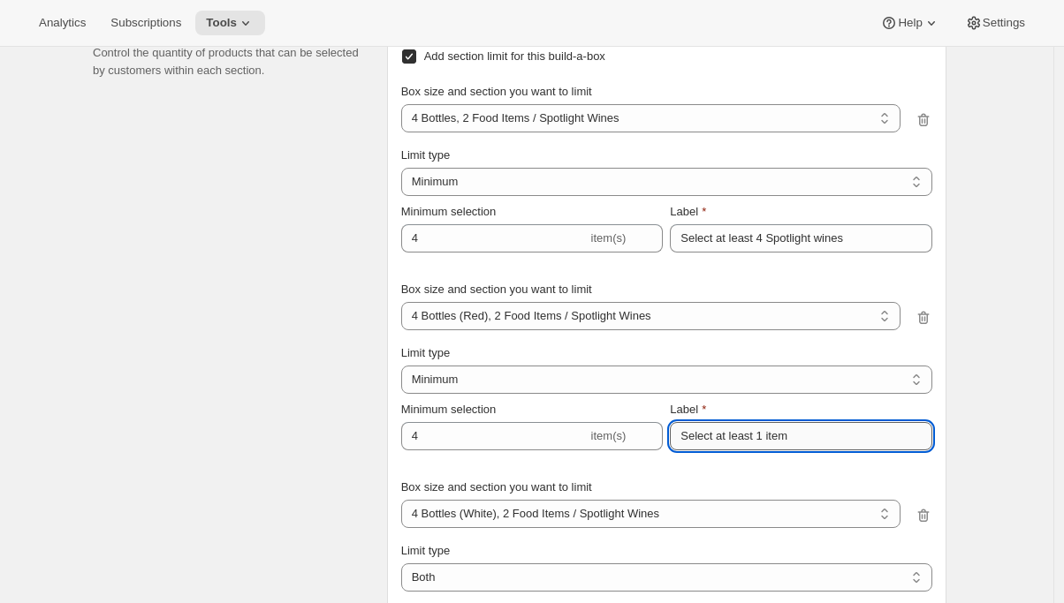
click at [717, 436] on input "Select at least 1 item" at bounding box center [801, 436] width 262 height 28
paste input "4 Spotlight wines"
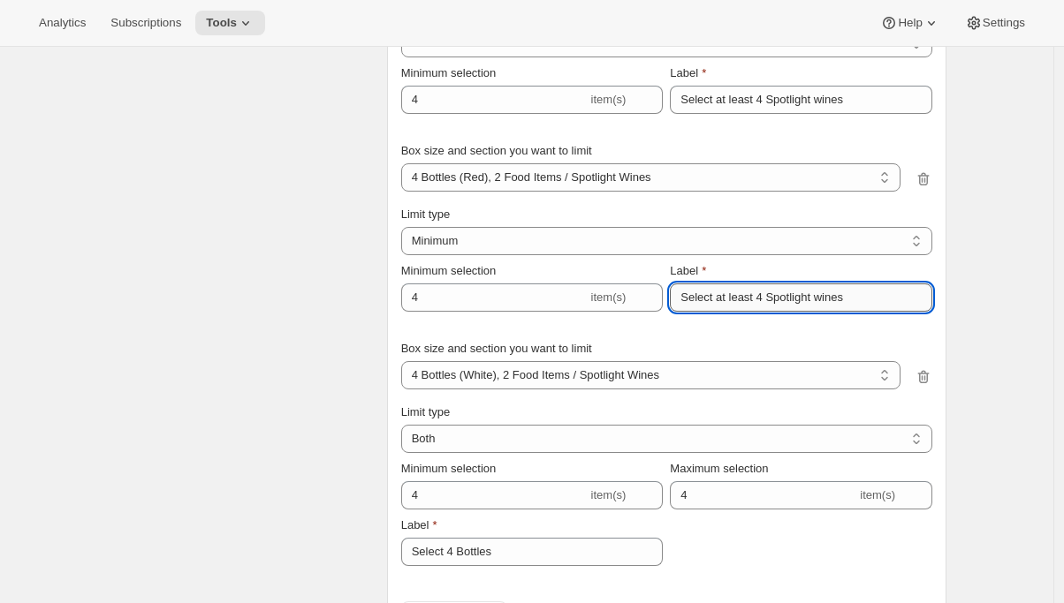
scroll to position [2876, 0]
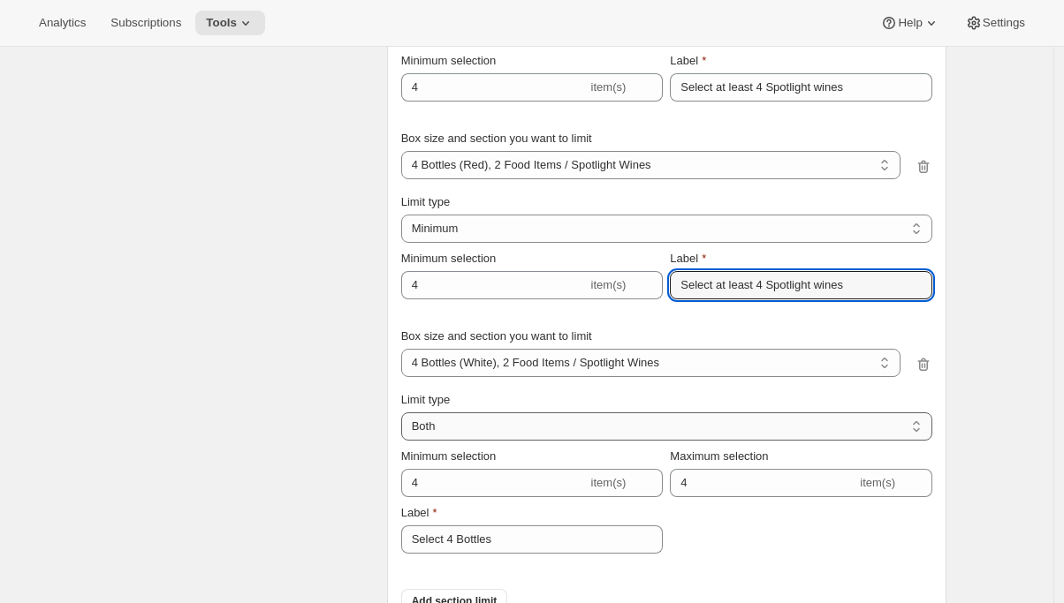
type input "Select at least 4 Spotlight wines"
click at [435, 418] on select "Maximum Minimum Both" at bounding box center [666, 427] width 531 height 28
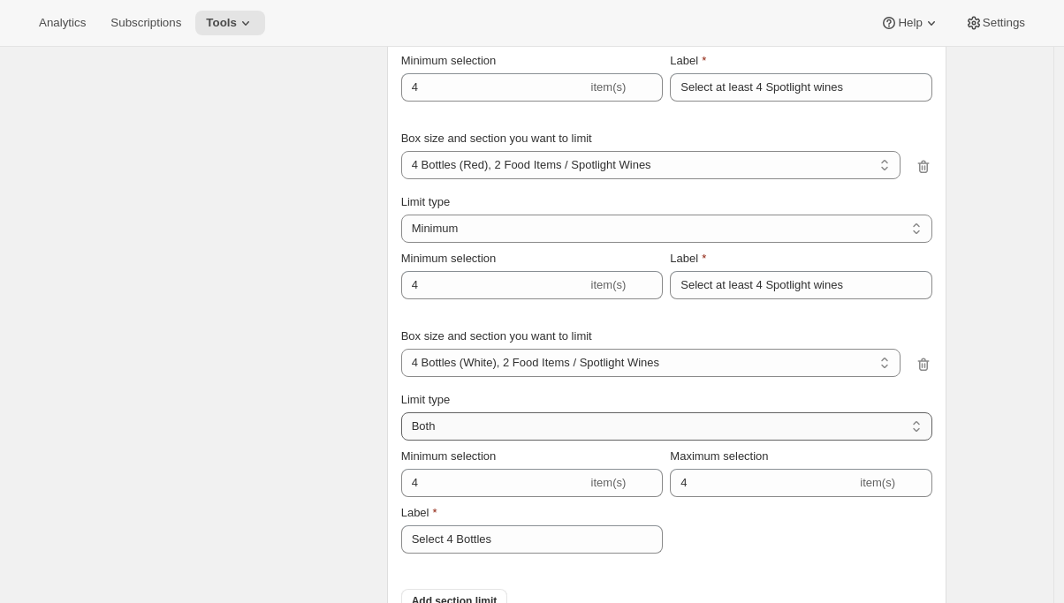
select select "MINIMUM"
click at [406, 413] on select "Maximum Minimum Both" at bounding box center [666, 427] width 531 height 28
type input "1"
type input "Select at least 1 item"
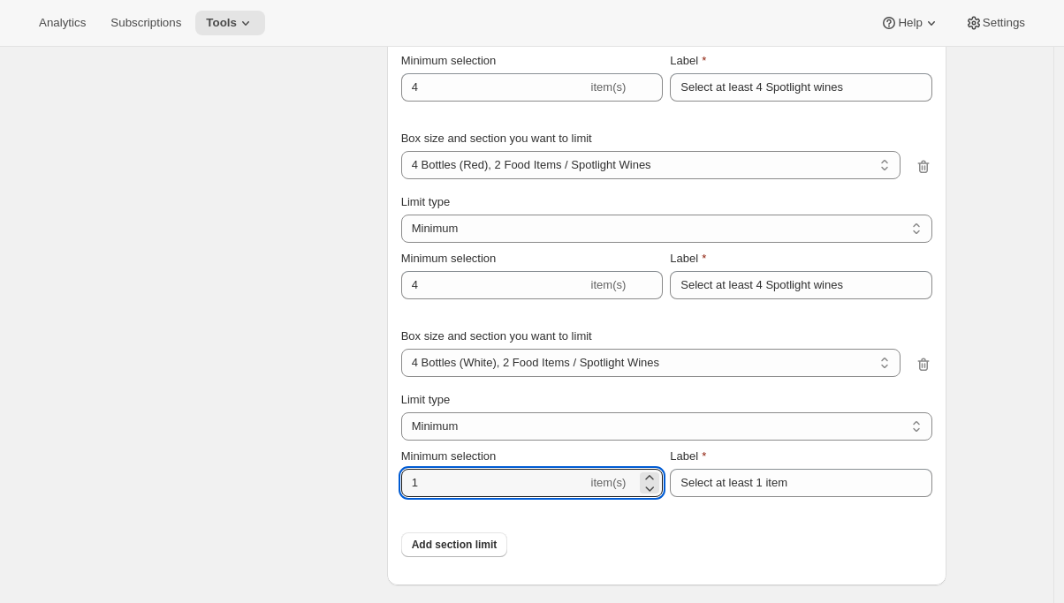
drag, startPoint x: 440, startPoint y: 482, endPoint x: 342, endPoint y: 480, distance: 98.1
click at [343, 480] on div "Section-specific quantity limits Control the quantity of products that can be s…" at bounding box center [519, 213] width 853 height 746
type input "4"
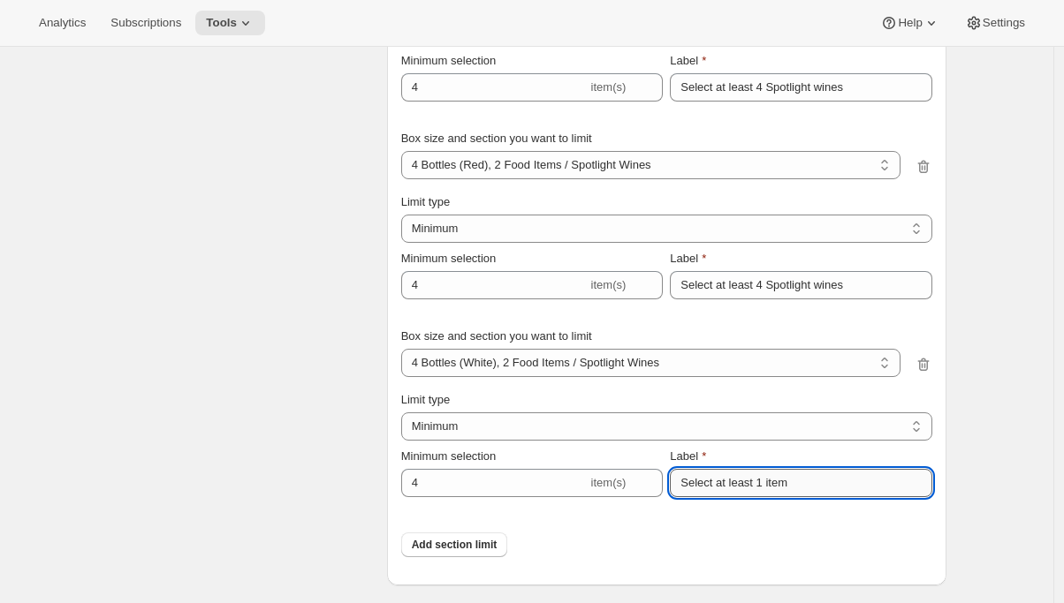
click at [740, 485] on input "Select at least 1 item" at bounding box center [801, 483] width 262 height 28
paste input "4 Spotlight wines"
type input "Select at least 4 Spotlight wines"
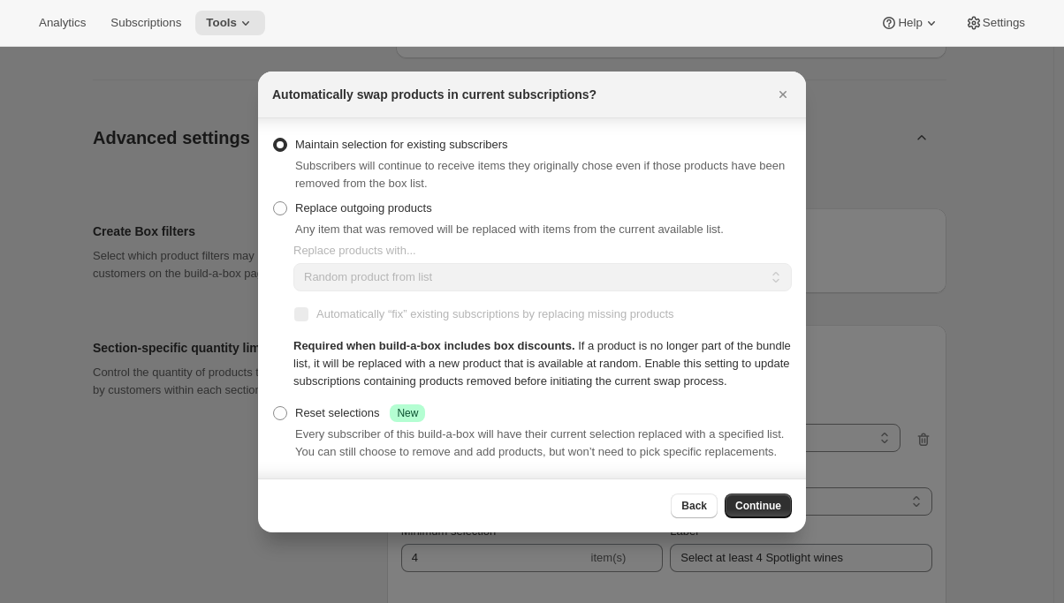
scroll to position [6, 0]
click at [747, 513] on span "Continue" at bounding box center [758, 506] width 46 height 14
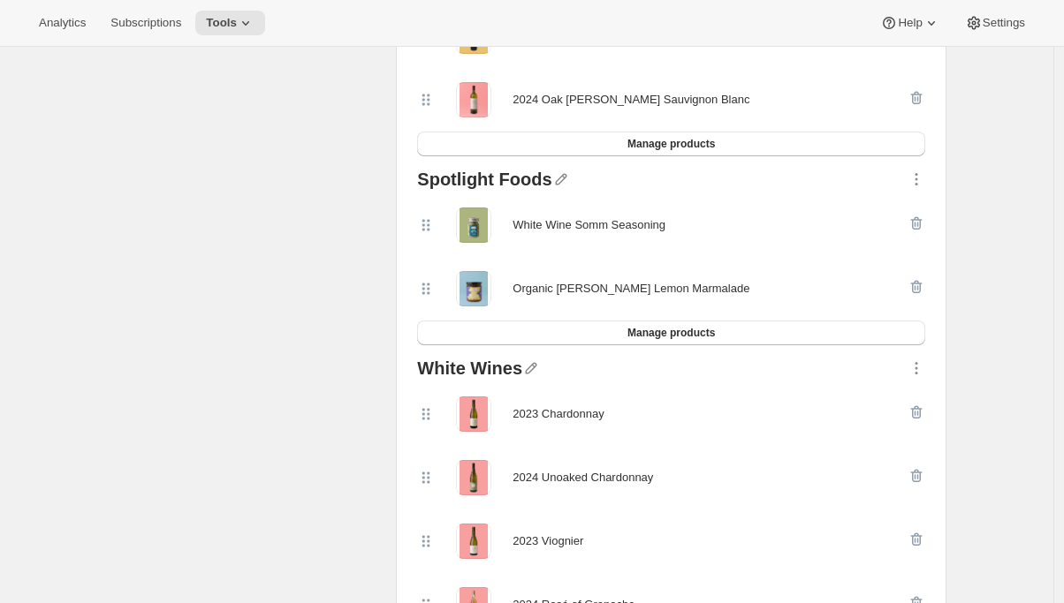
scroll to position [0, 0]
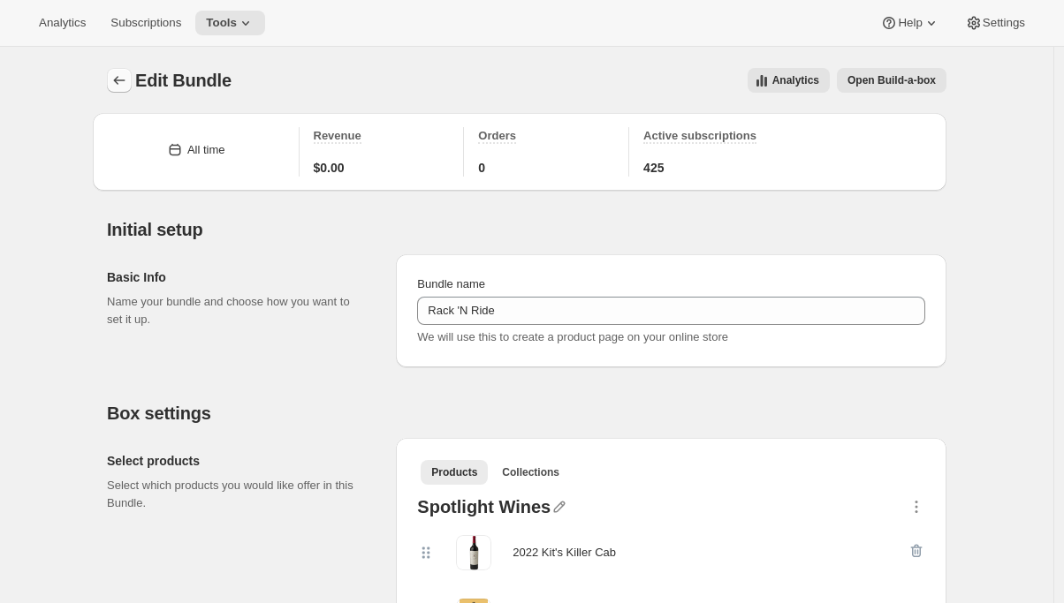
click at [124, 75] on icon "Bundles" at bounding box center [119, 81] width 18 height 18
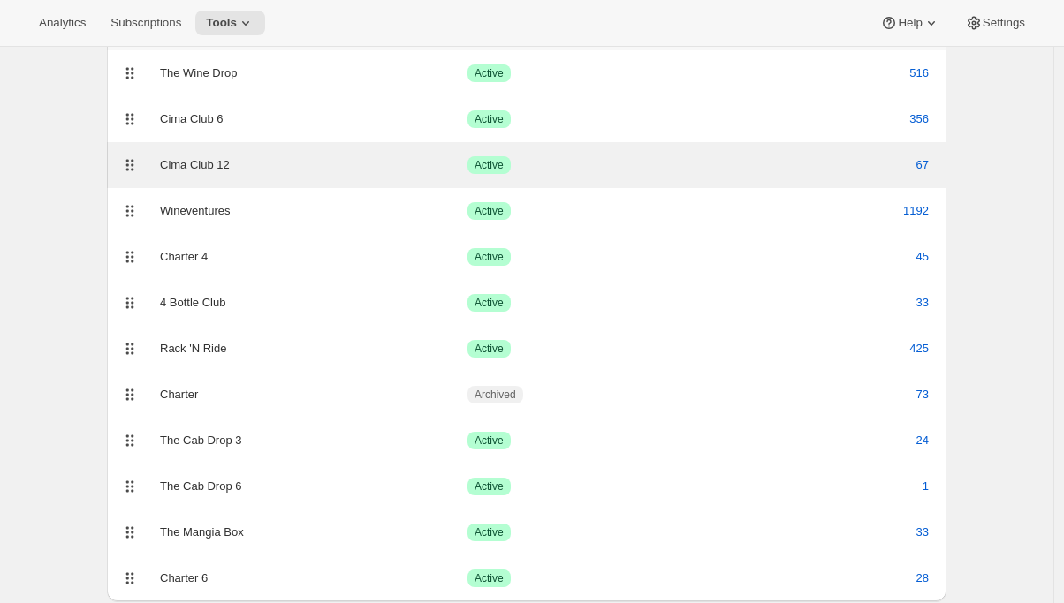
scroll to position [170, 0]
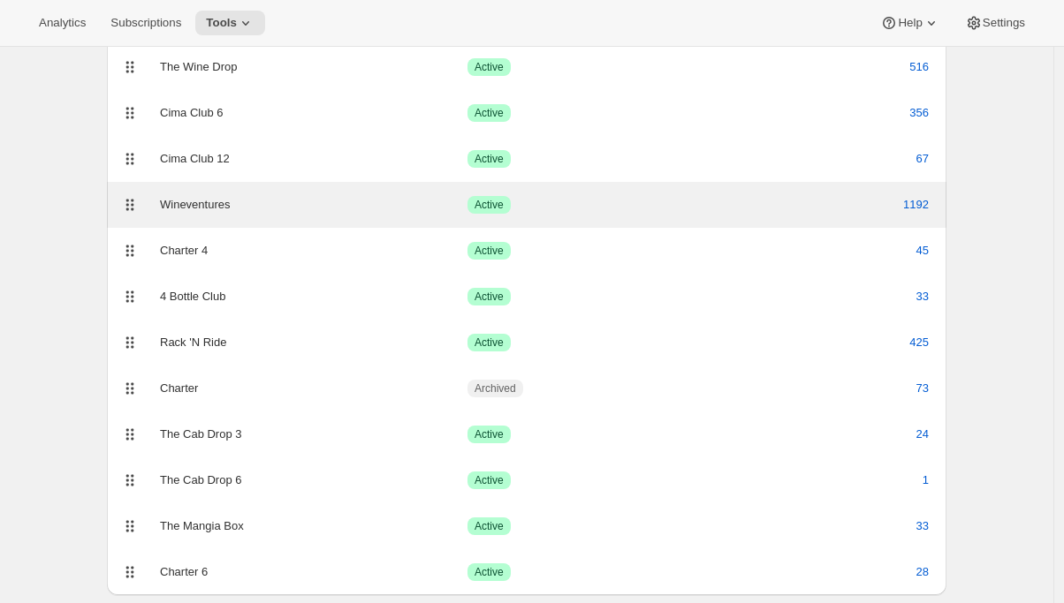
click at [186, 201] on div "Wineventures" at bounding box center [313, 205] width 307 height 18
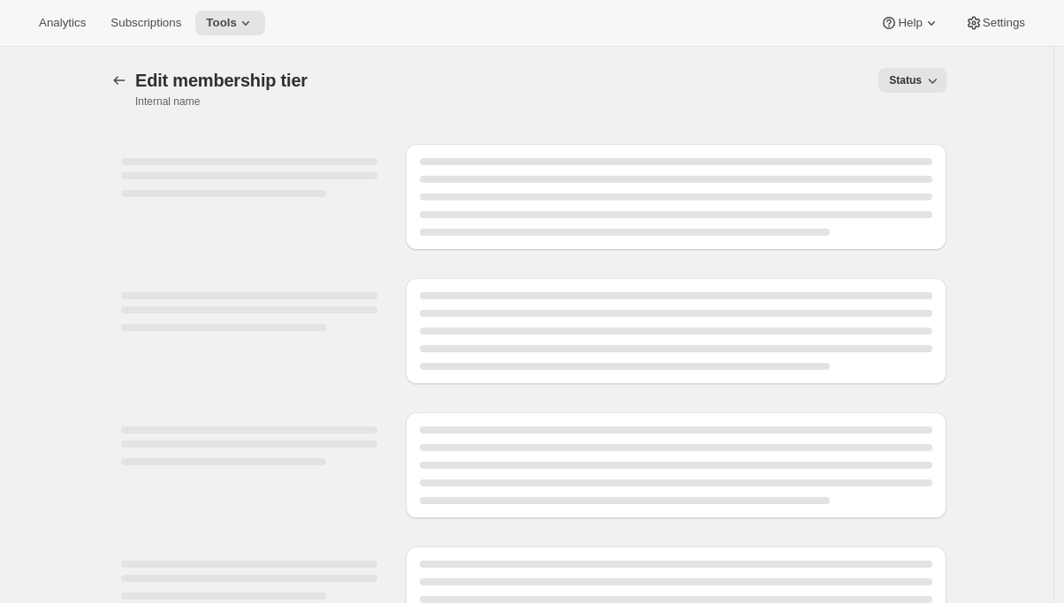
select select "variants"
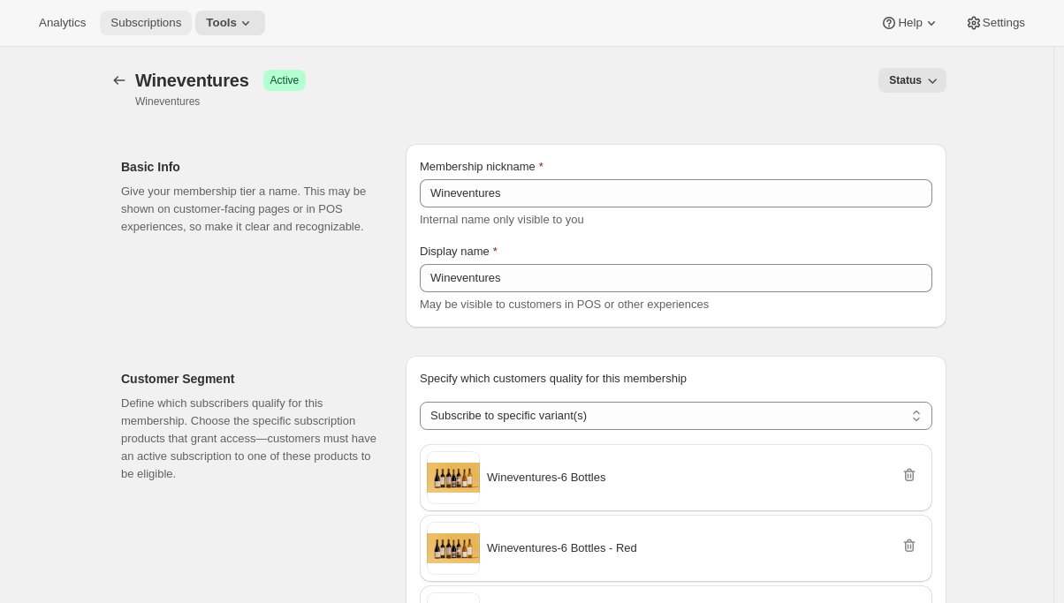
click at [161, 23] on span "Subscriptions" at bounding box center [145, 23] width 71 height 14
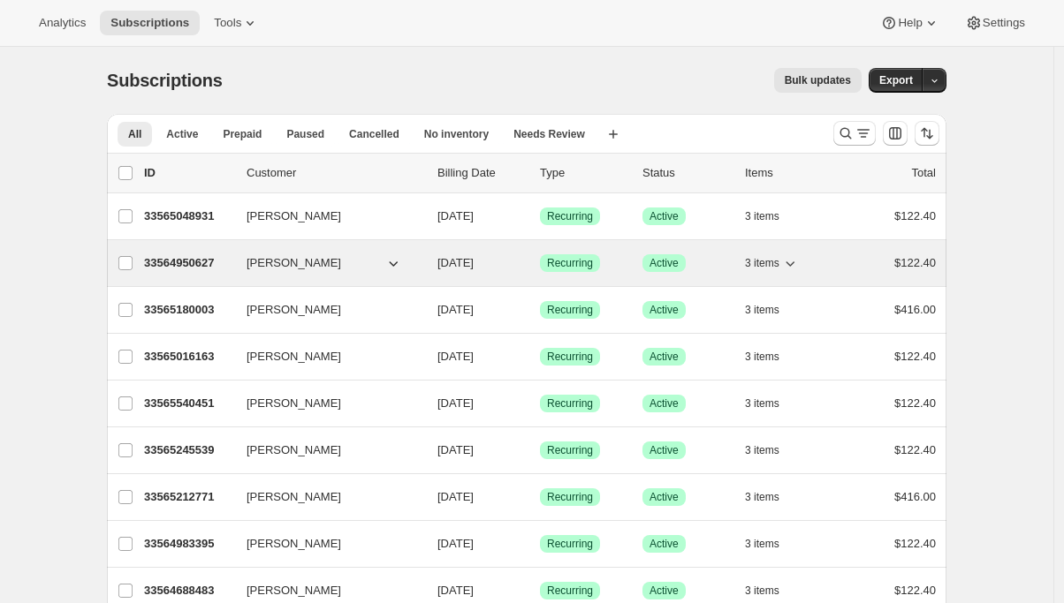
click at [179, 253] on div "33564950627 Steen Tanderup 09/01/2025 Success Recurring Success Active 3 items …" at bounding box center [540, 263] width 792 height 25
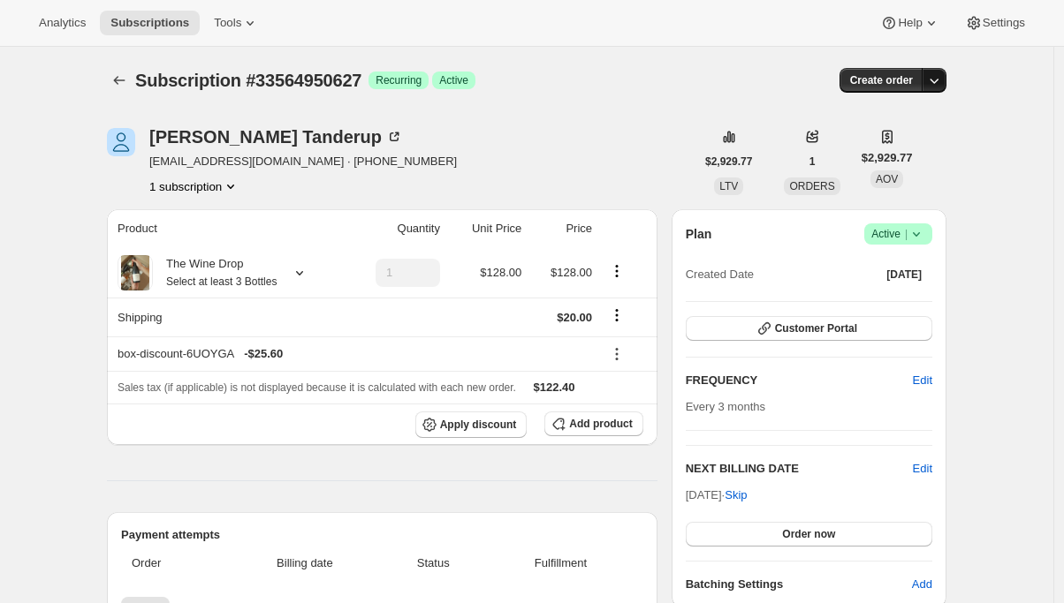
click at [939, 77] on icon "button" at bounding box center [934, 81] width 18 height 18
click at [866, 154] on span "Create custom one-time order" at bounding box center [864, 148] width 153 height 18
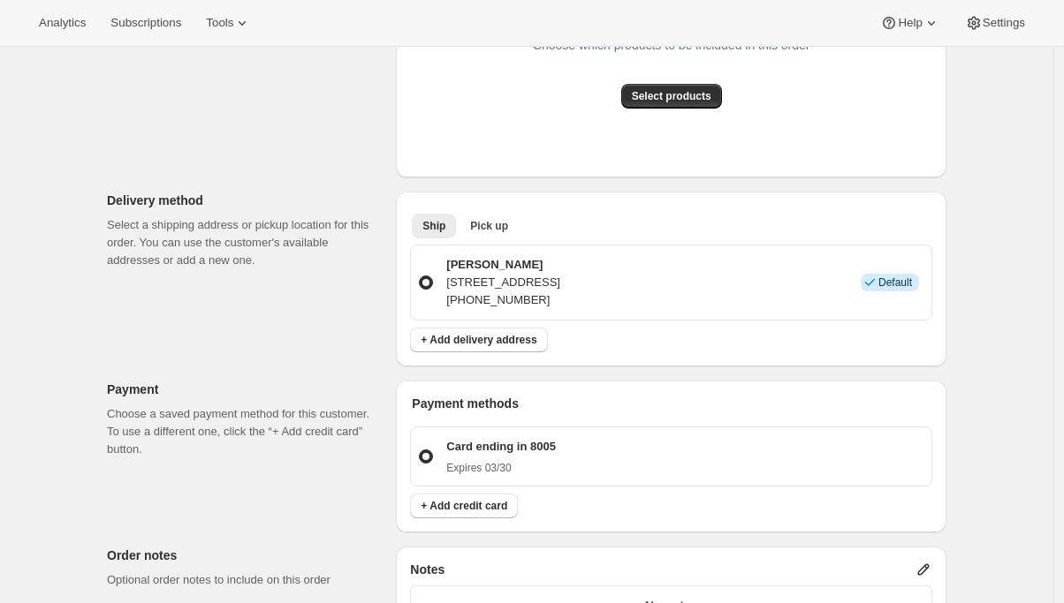
scroll to position [240, 0]
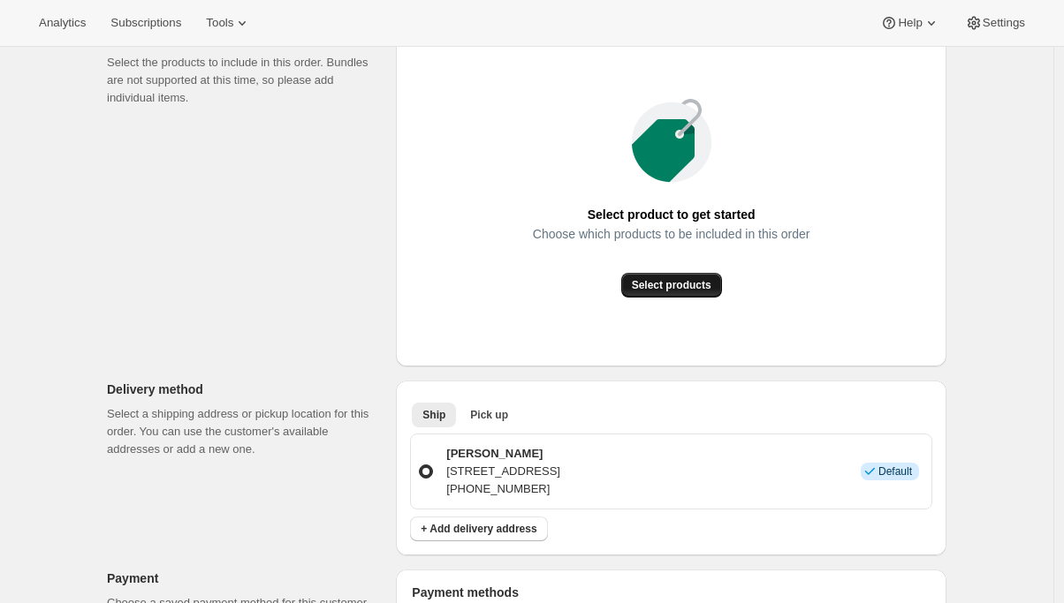
click at [652, 289] on span "Select products" at bounding box center [672, 285] width 80 height 14
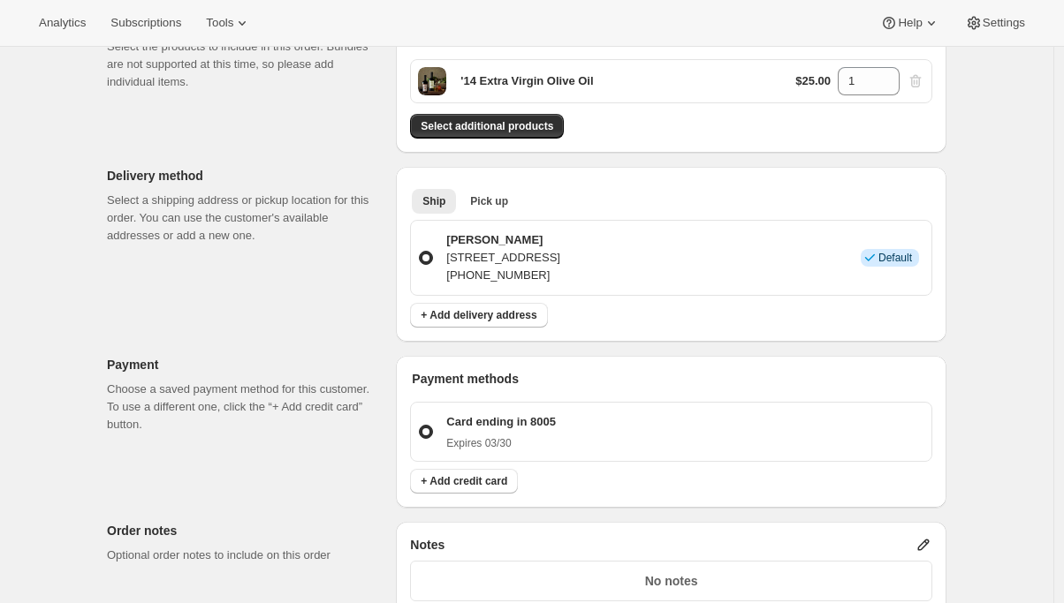
scroll to position [670, 0]
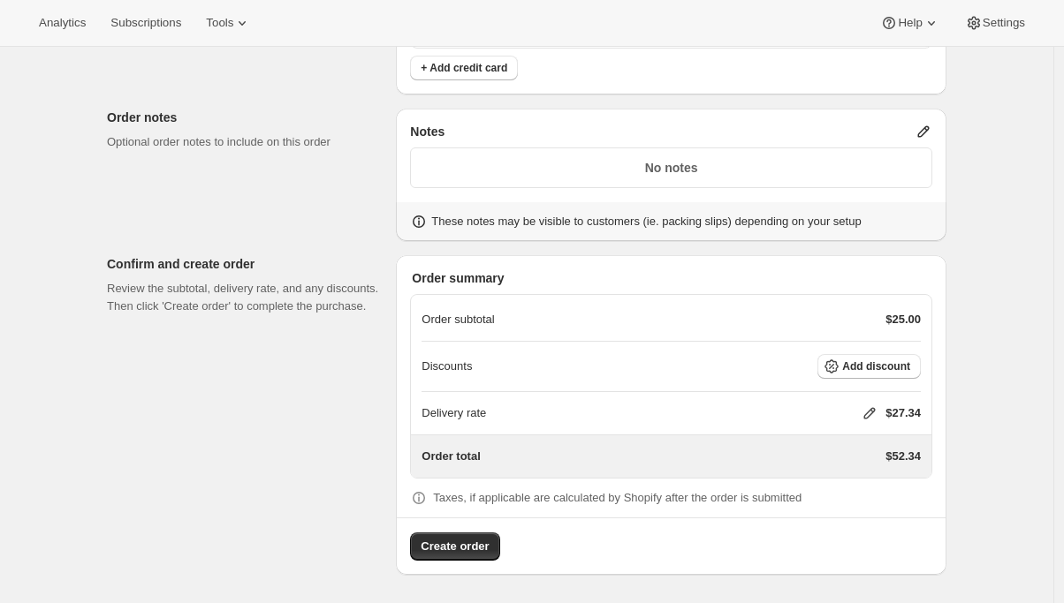
click at [869, 415] on icon at bounding box center [870, 414] width 18 height 18
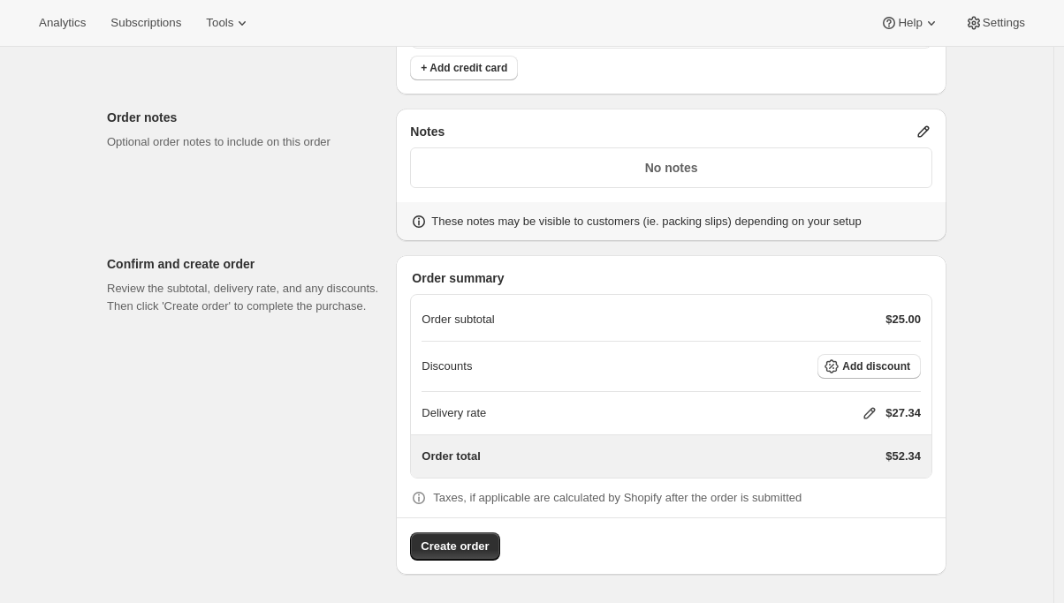
click at [872, 411] on icon at bounding box center [869, 413] width 11 height 11
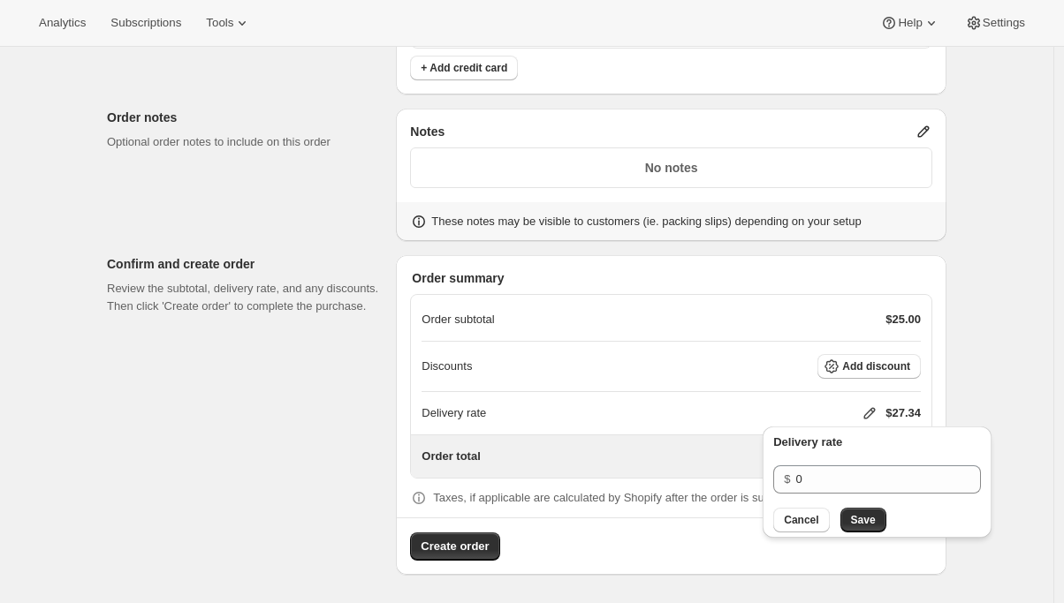
click at [946, 396] on div "Order summary Order subtotal $25.00 Discounts Add discount Delivery rate $27.34…" at bounding box center [671, 415] width 550 height 320
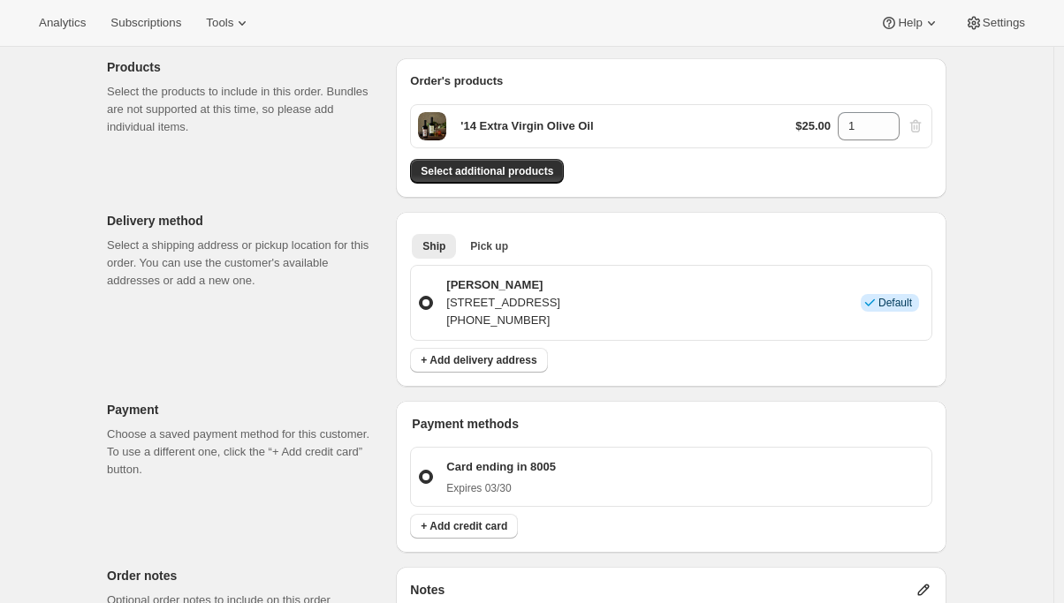
scroll to position [332, 0]
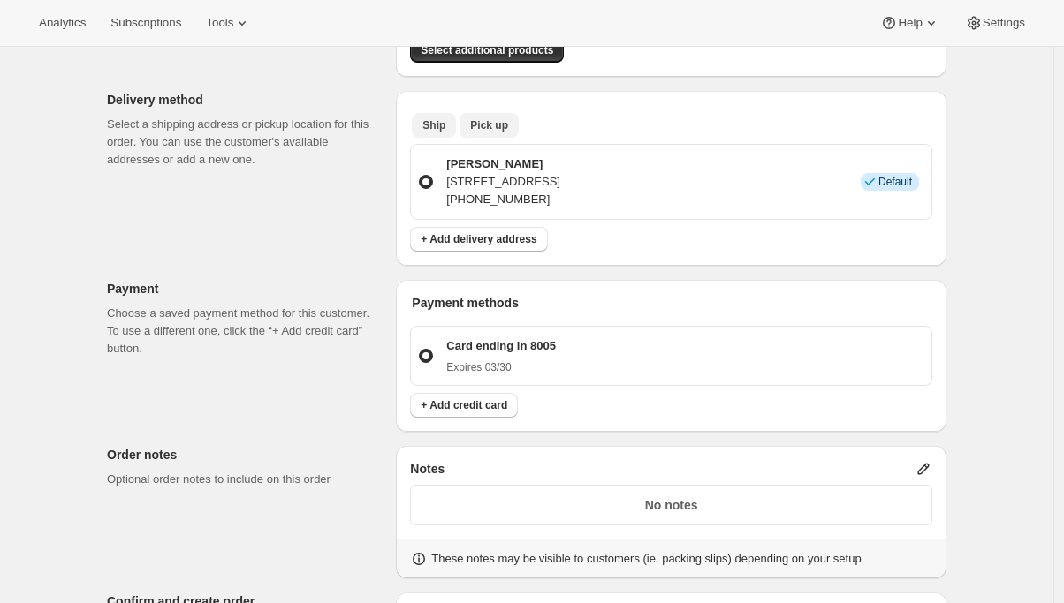
click at [491, 128] on span "Pick up" at bounding box center [489, 125] width 38 height 14
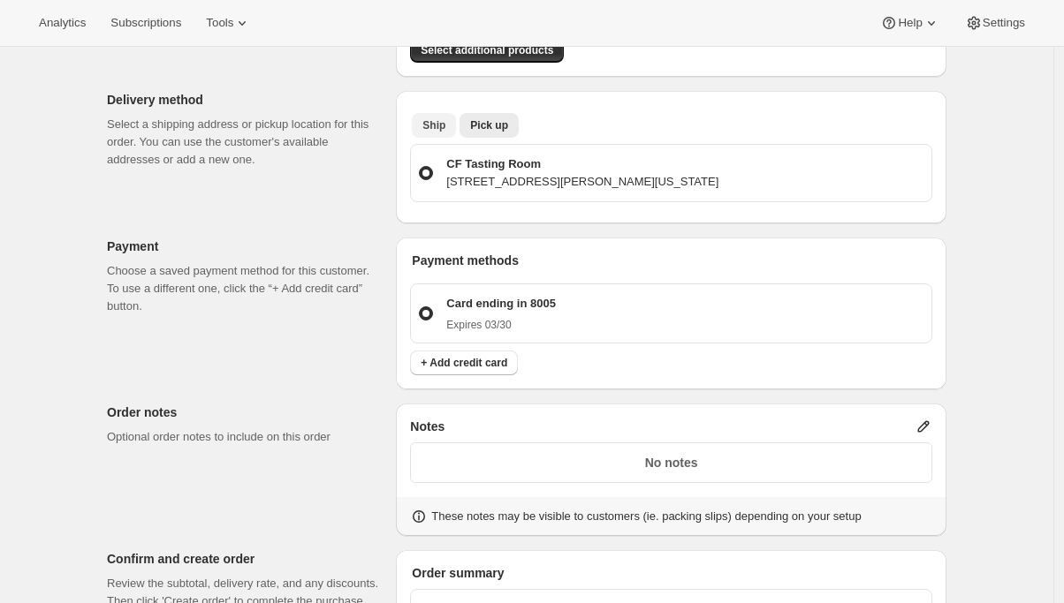
click at [454, 120] on button "Ship" at bounding box center [434, 125] width 44 height 25
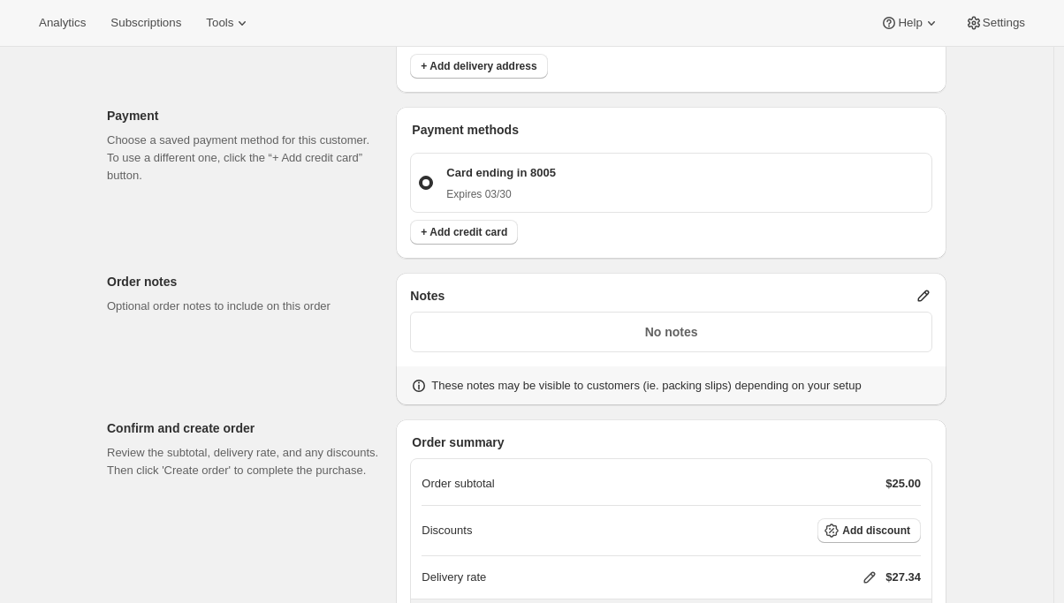
scroll to position [0, 0]
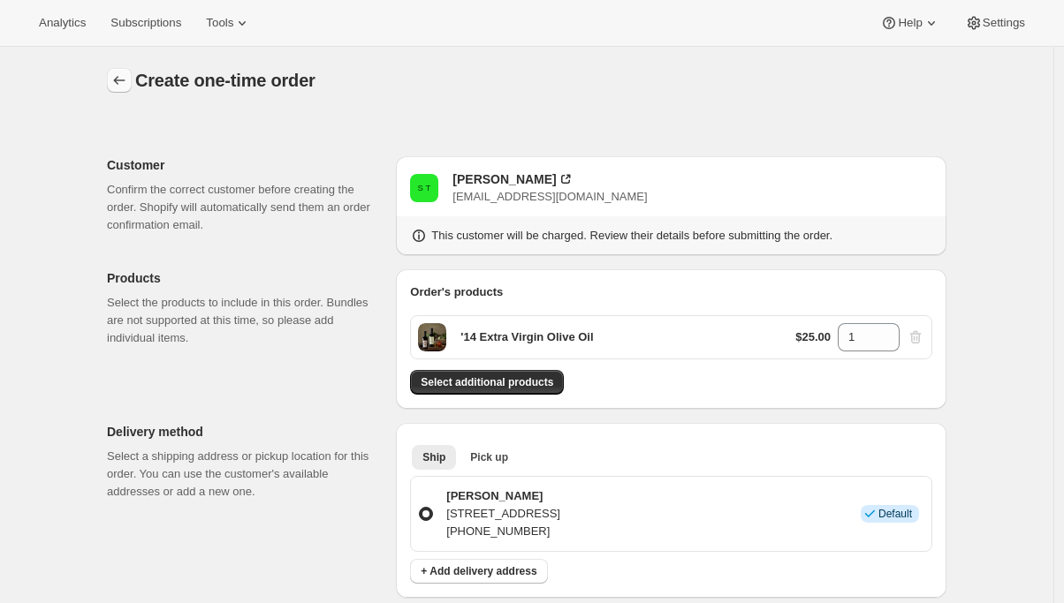
click at [120, 83] on icon "button" at bounding box center [119, 81] width 18 height 18
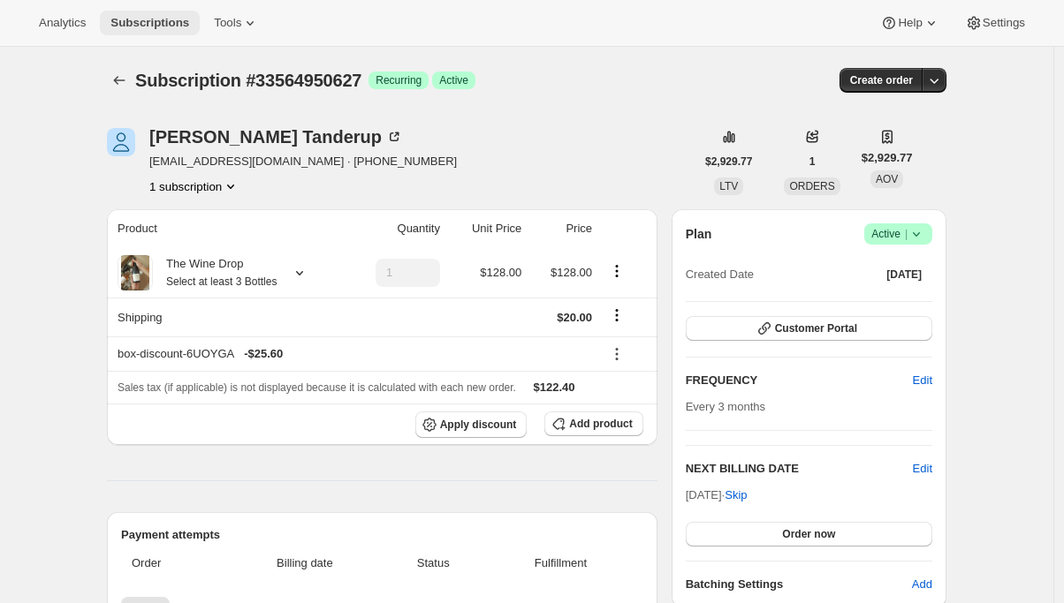
click at [135, 24] on span "Subscriptions" at bounding box center [149, 23] width 79 height 14
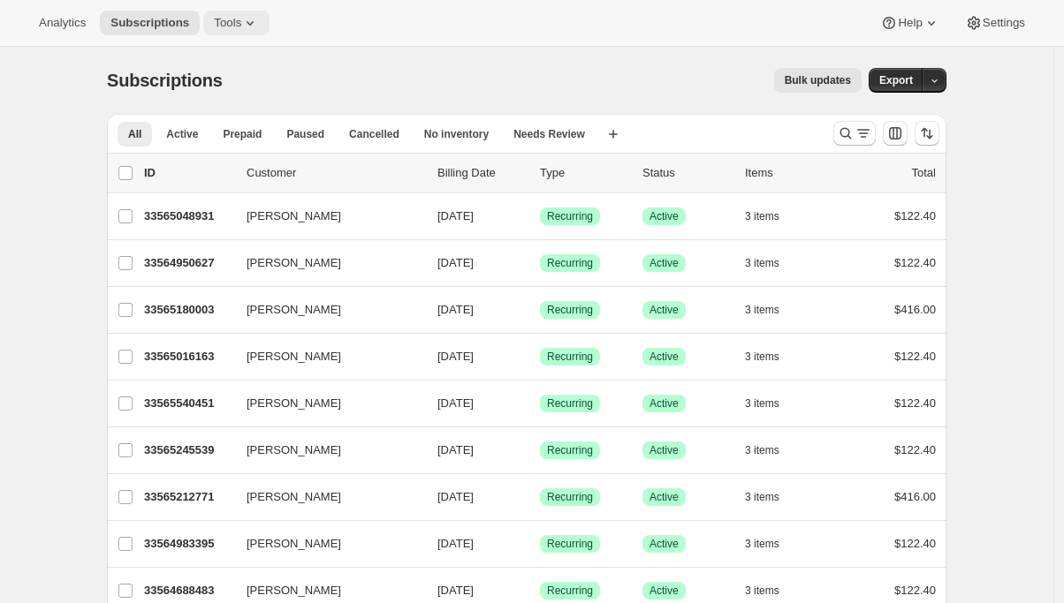
click at [259, 27] on icon at bounding box center [250, 23] width 18 height 18
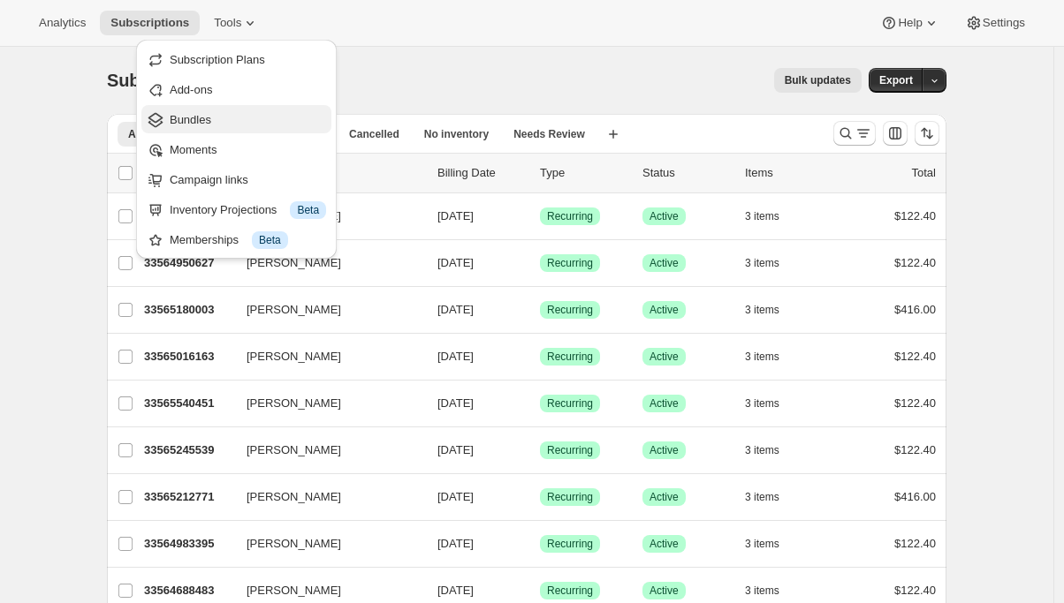
click at [223, 124] on span "Bundles" at bounding box center [248, 120] width 156 height 18
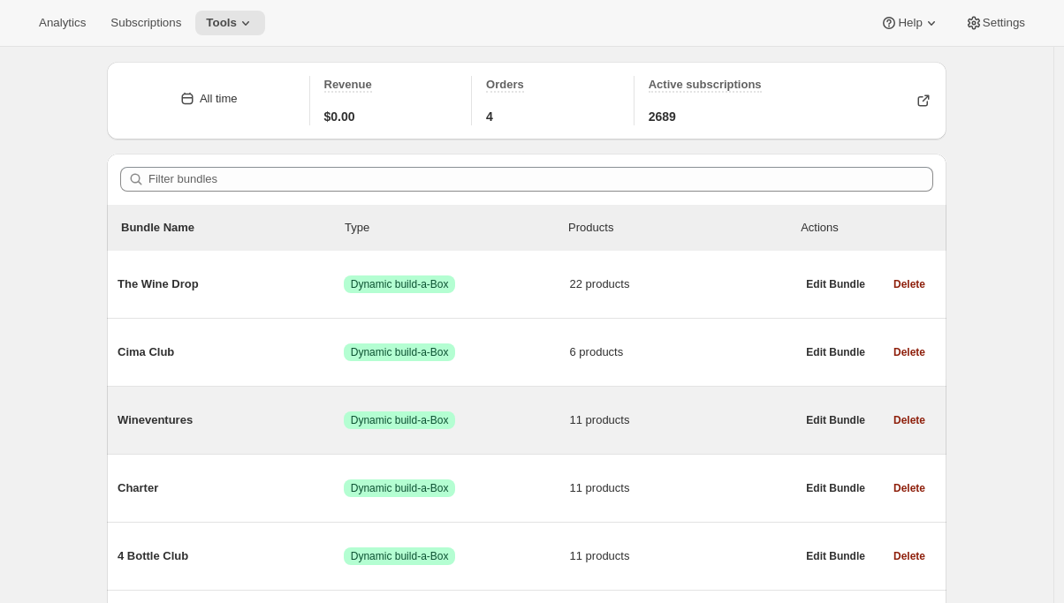
scroll to position [231, 0]
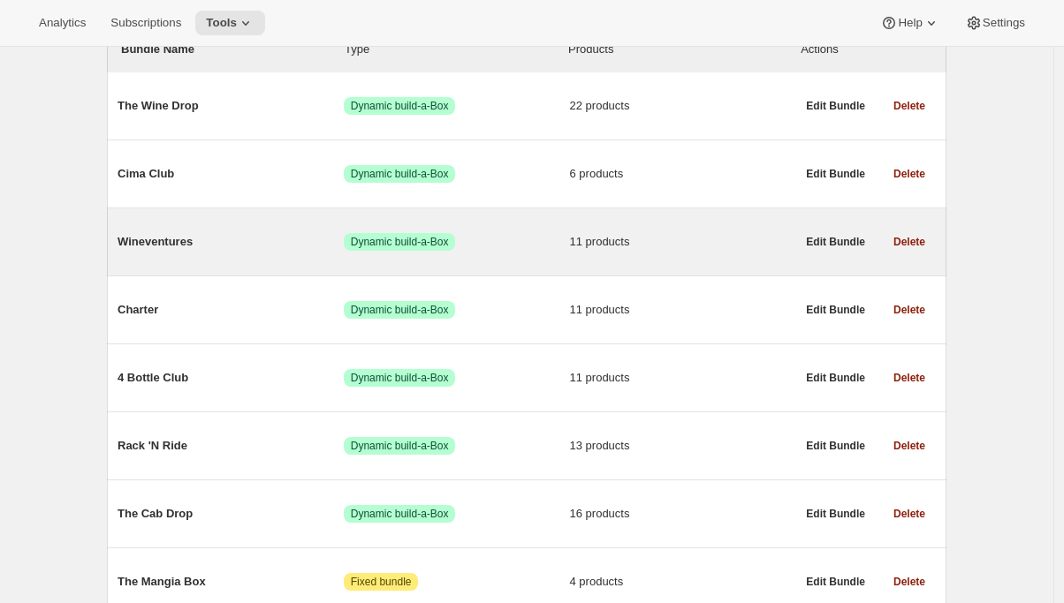
click at [264, 252] on div "Wineventures Success Dynamic build-a-Box 11 products" at bounding box center [457, 242] width 678 height 46
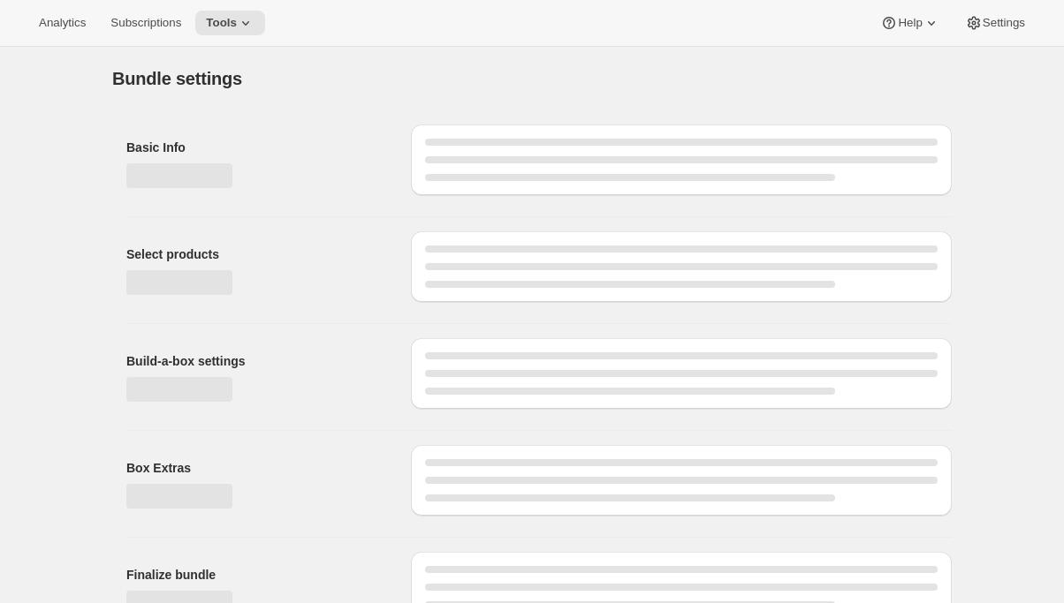
type input "Wineventures"
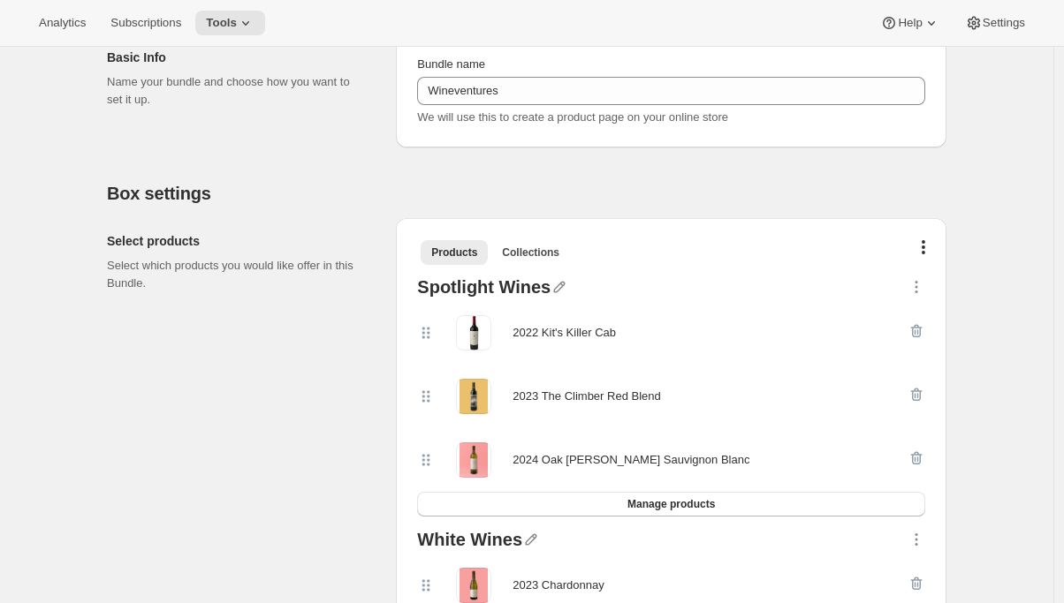
scroll to position [211, 0]
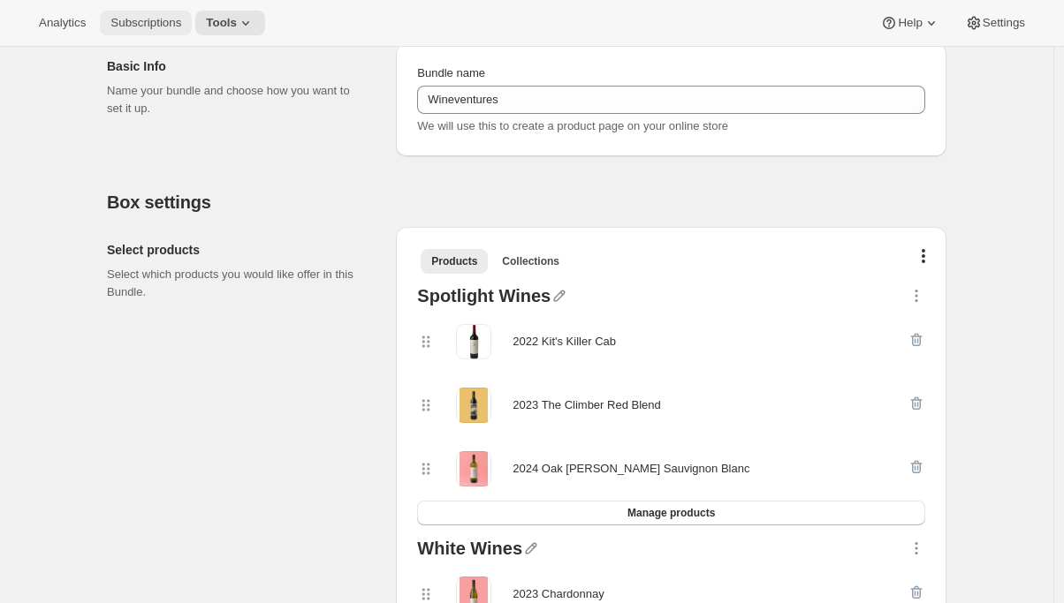
click at [158, 29] on span "Subscriptions" at bounding box center [145, 23] width 71 height 14
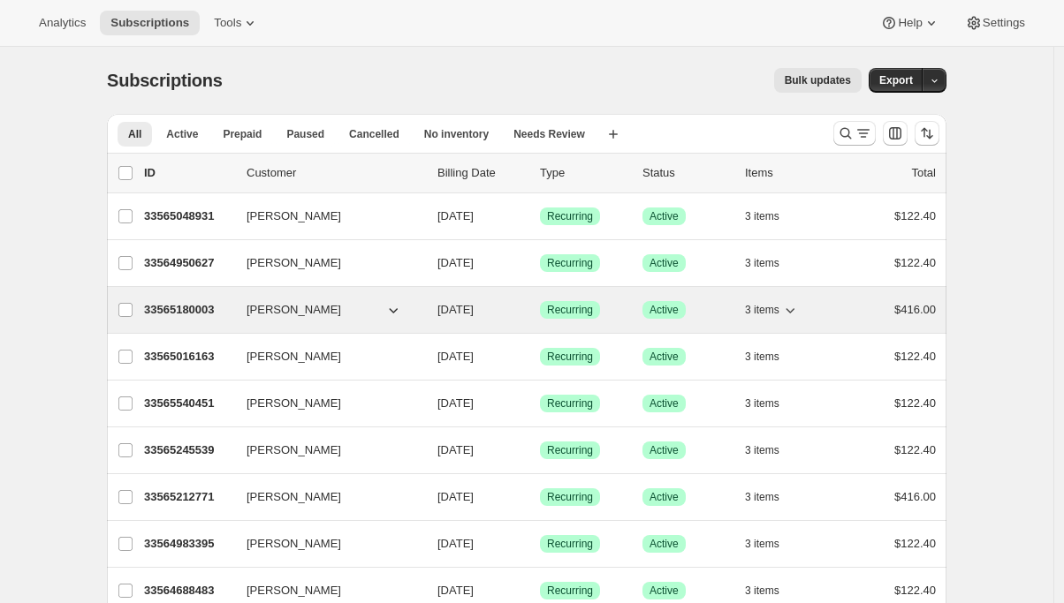
click at [171, 307] on p "33565180003" at bounding box center [188, 310] width 88 height 18
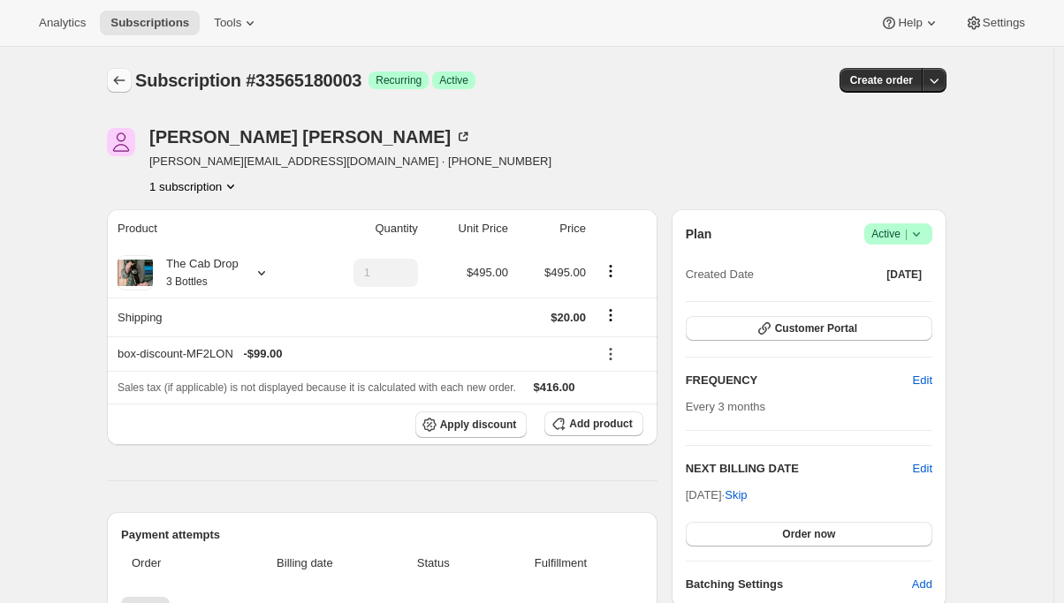
click at [119, 76] on icon "Subscriptions" at bounding box center [119, 81] width 18 height 18
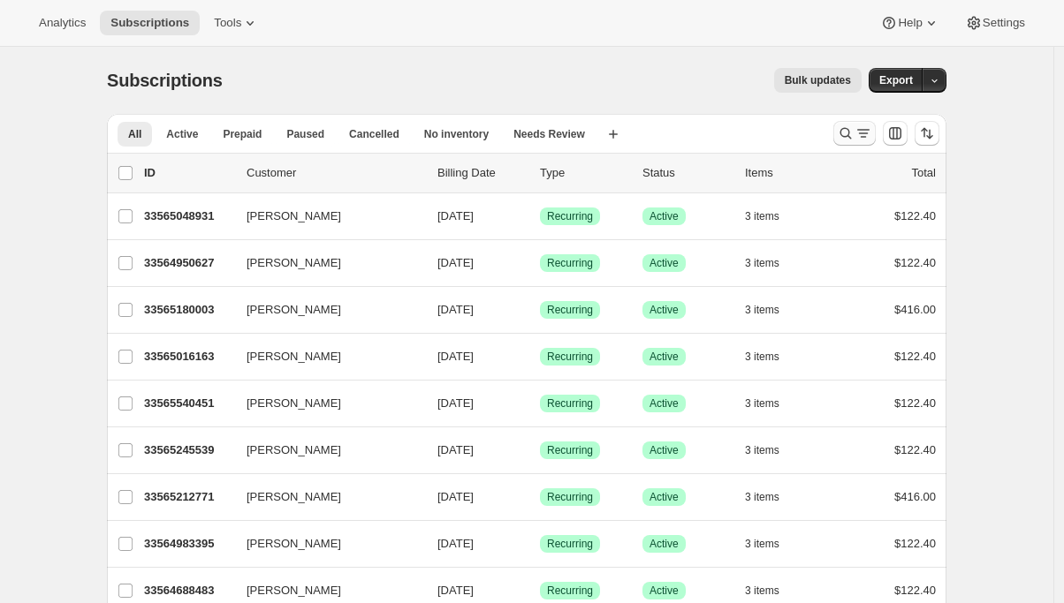
click at [859, 138] on icon "Search and filter results" at bounding box center [863, 134] width 18 height 18
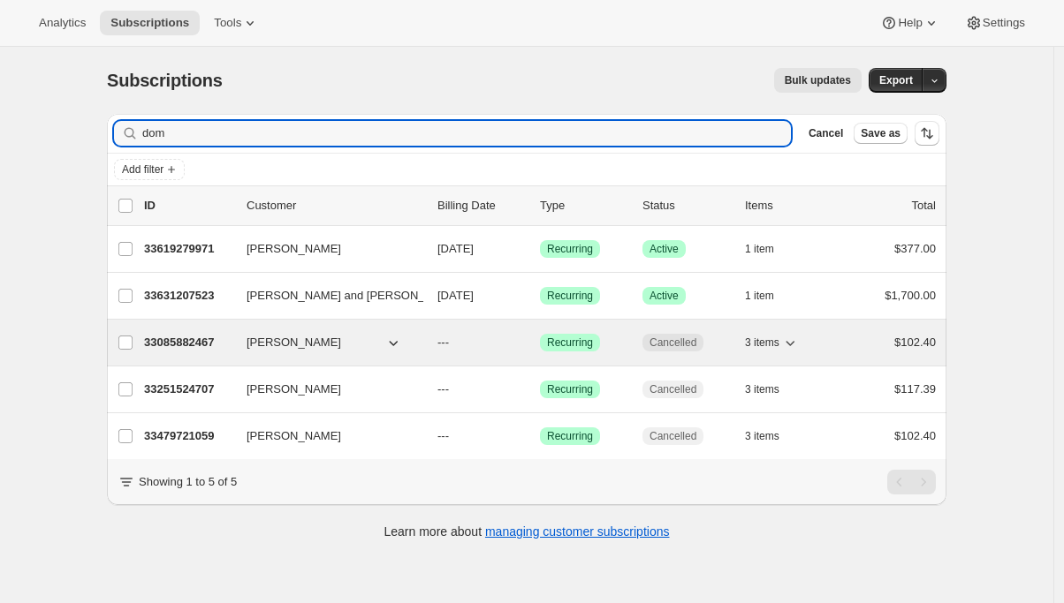
type input "dom"
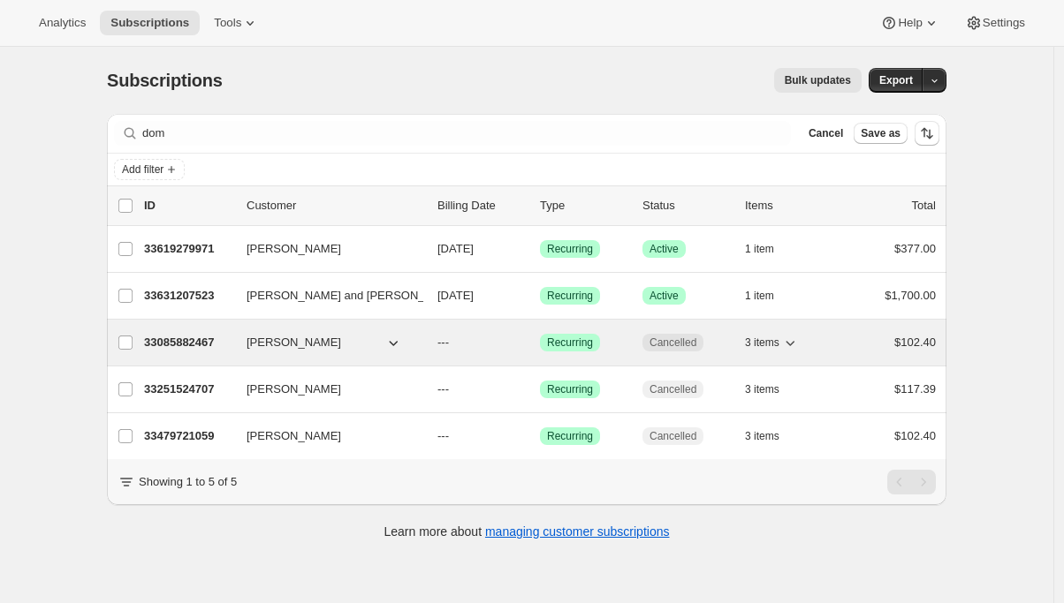
click at [186, 338] on p "33085882467" at bounding box center [188, 343] width 88 height 18
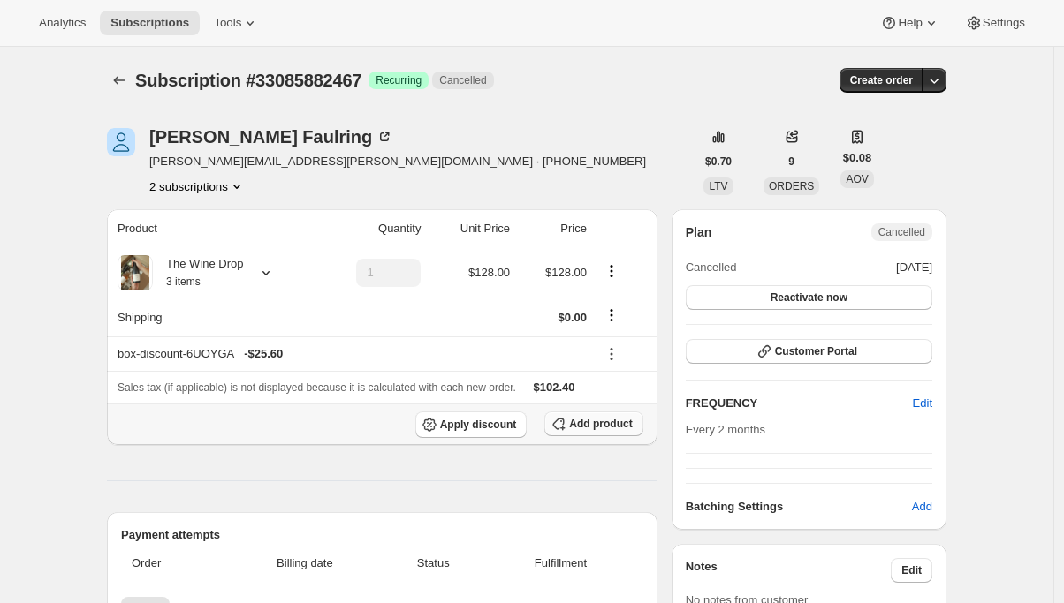
click at [603, 421] on span "Add product" at bounding box center [600, 424] width 63 height 14
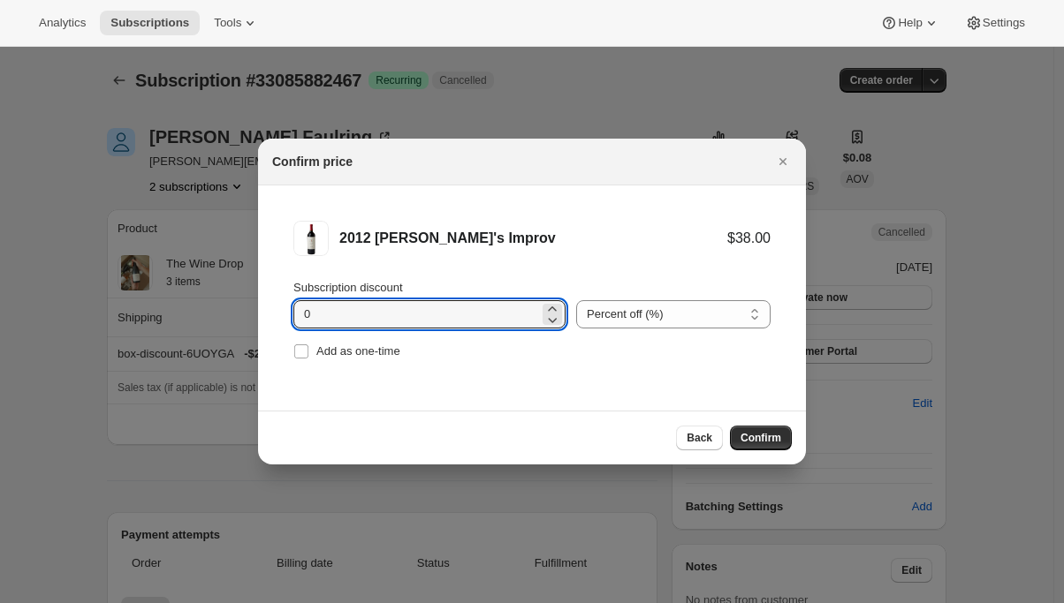
drag, startPoint x: 309, startPoint y: 310, endPoint x: 291, endPoint y: 312, distance: 18.6
click at [291, 312] on li "2012 Gary's Improv $38.00 Subscription discount 0 Percent off (%) Amount off ($…" at bounding box center [532, 293] width 548 height 214
type input "15"
click at [768, 429] on button "Confirm" at bounding box center [761, 438] width 62 height 25
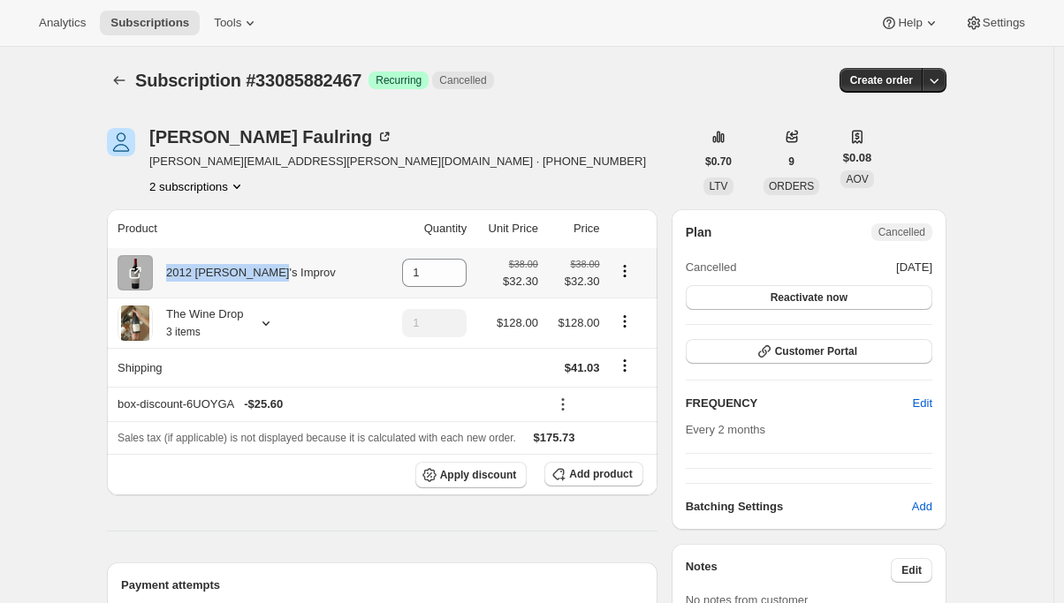
drag, startPoint x: 293, startPoint y: 274, endPoint x: 161, endPoint y: 273, distance: 132.5
click at [161, 273] on div "2012 Gary's Improv" at bounding box center [248, 272] width 261 height 35
click at [271, 325] on icon at bounding box center [266, 324] width 18 height 18
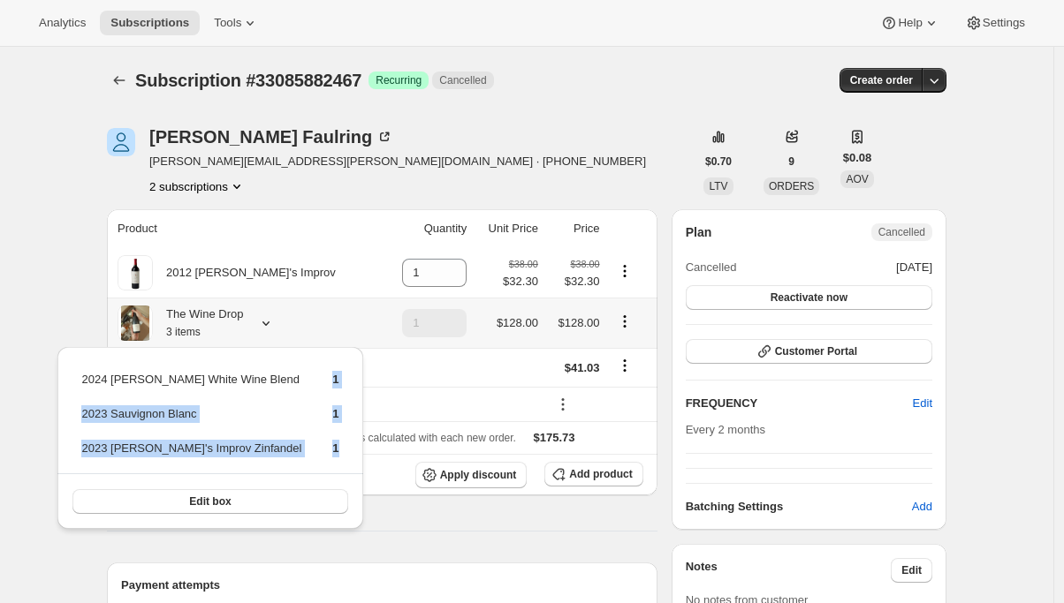
drag, startPoint x: 322, startPoint y: 384, endPoint x: 322, endPoint y: 459, distance: 75.1
click at [322, 459] on tbody "2024 Reyna Noriega White Wine Blend 1 2023 Sauvignon Blanc 1 2023 Gary's Improv…" at bounding box center [209, 421] width 259 height 102
click at [322, 459] on td "1" at bounding box center [321, 455] width 35 height 33
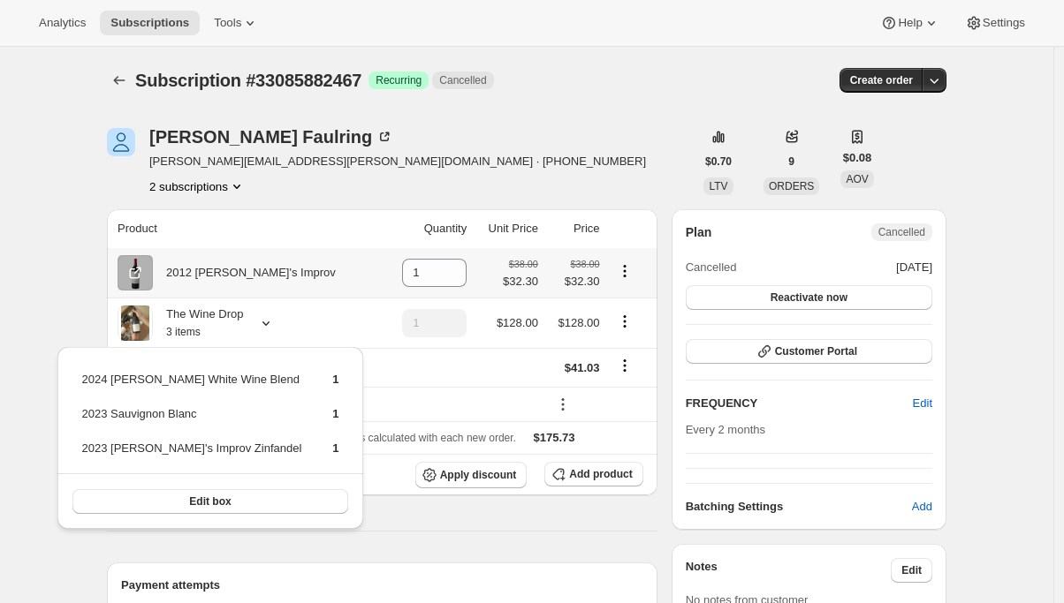
click at [291, 270] on div "2012 Gary's Improv" at bounding box center [248, 272] width 261 height 35
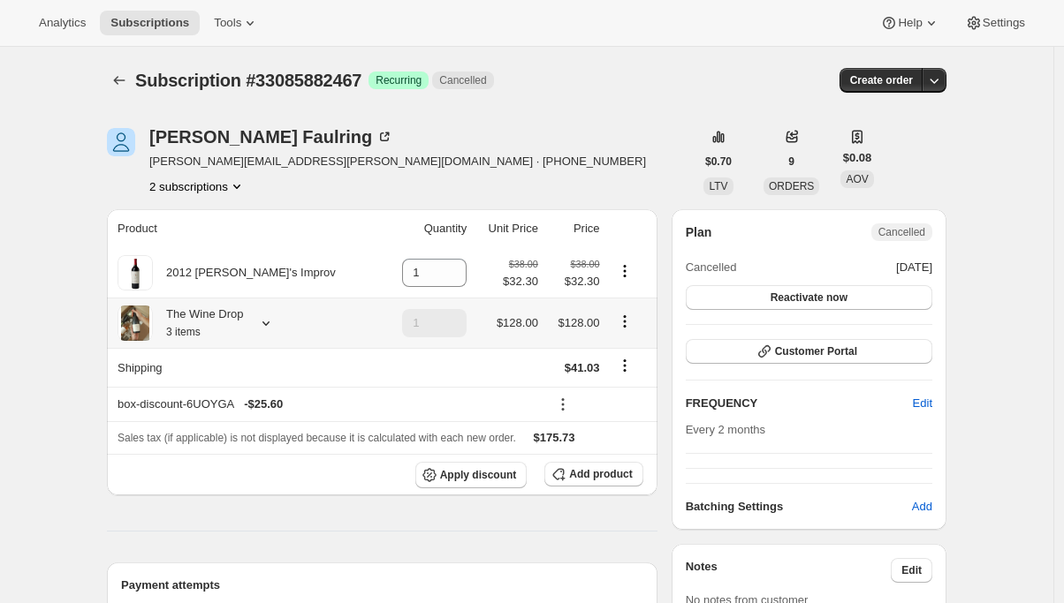
click at [270, 331] on icon at bounding box center [266, 324] width 18 height 18
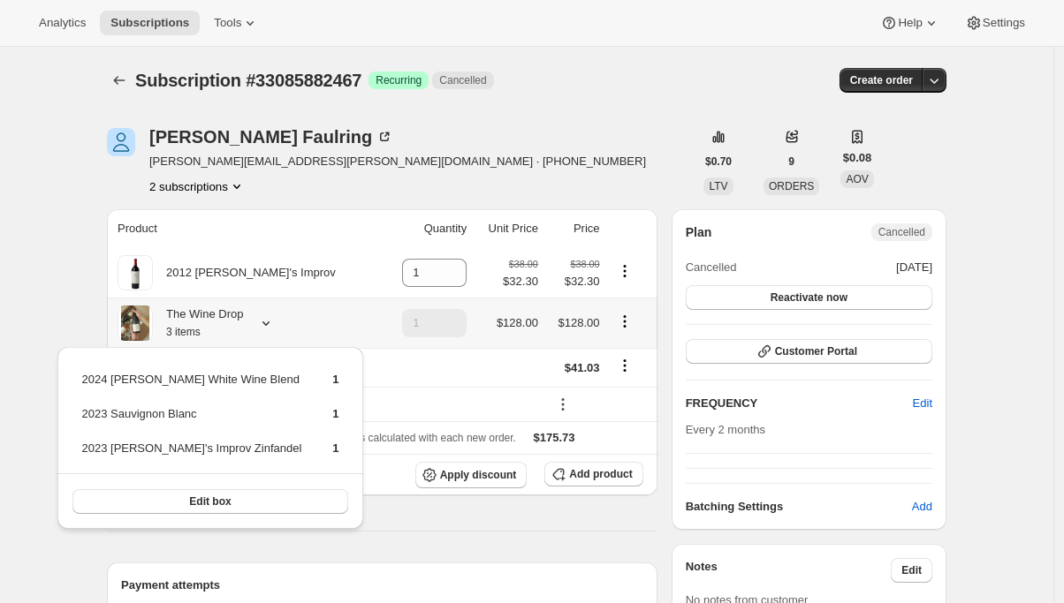
click at [624, 327] on icon "Product actions" at bounding box center [625, 322] width 18 height 18
click at [625, 387] on span "Remove" at bounding box center [621, 386] width 42 height 13
click at [236, 24] on span "Tools" at bounding box center [227, 23] width 27 height 14
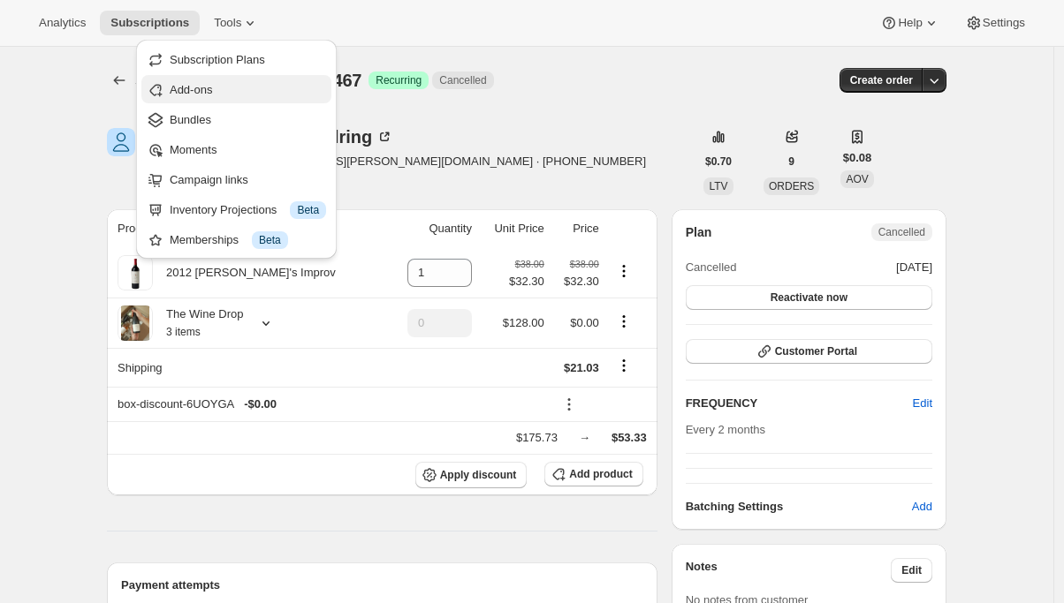
click at [222, 89] on span "Add-ons" at bounding box center [248, 90] width 156 height 18
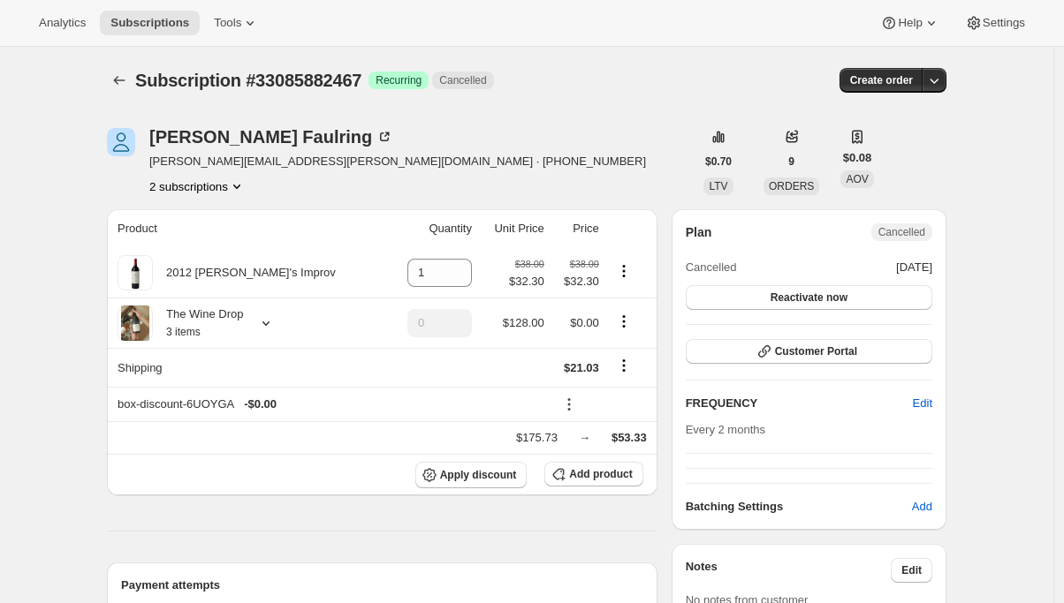
type input "1"
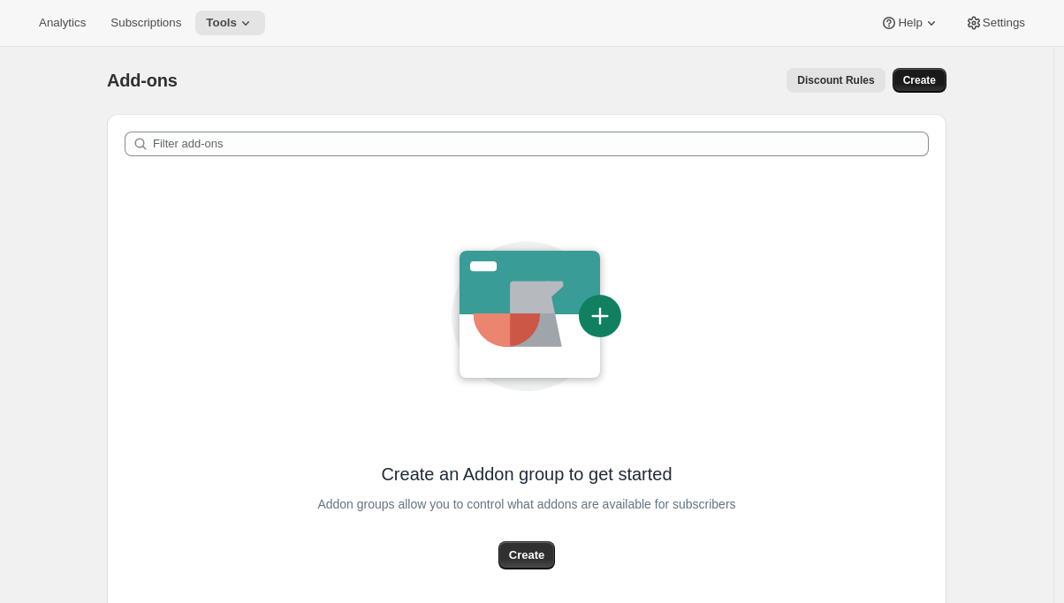
click at [911, 83] on span "Create" at bounding box center [919, 80] width 33 height 14
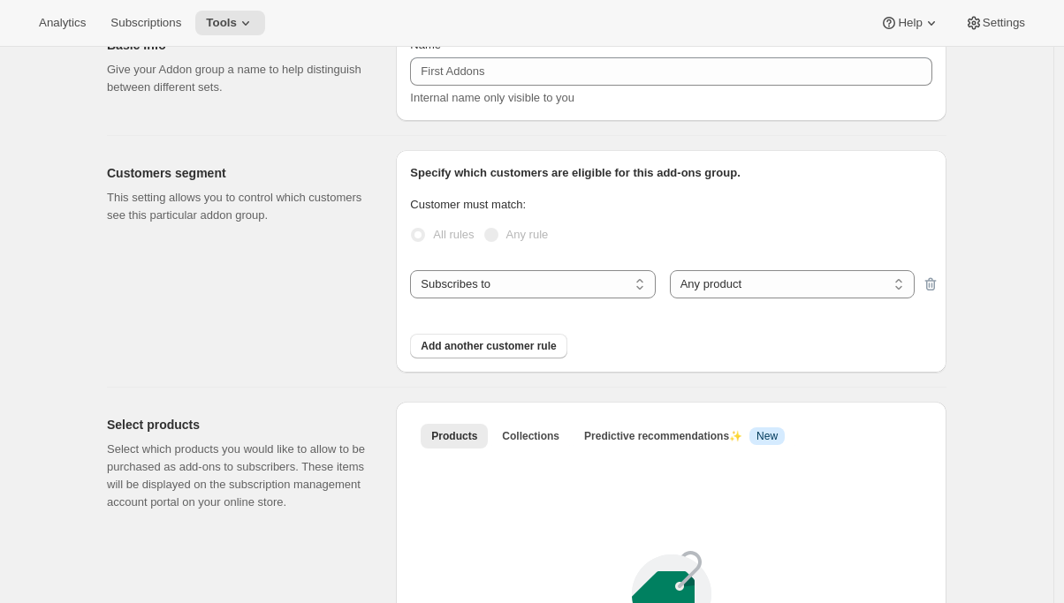
scroll to position [93, 0]
click at [572, 279] on select "Subscribes to Shipping address is Customer tags" at bounding box center [532, 283] width 245 height 28
select select "customerTags"
click at [414, 269] on select "Subscribes to Shipping address is Customer tags" at bounding box center [532, 283] width 245 height 28
select select "customerTags_some"
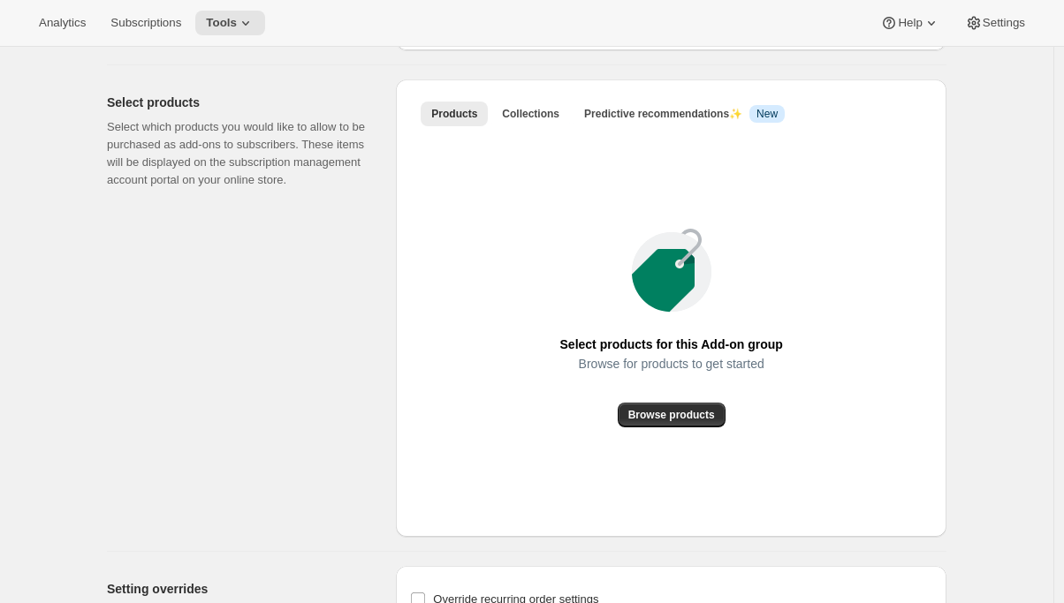
scroll to position [530, 0]
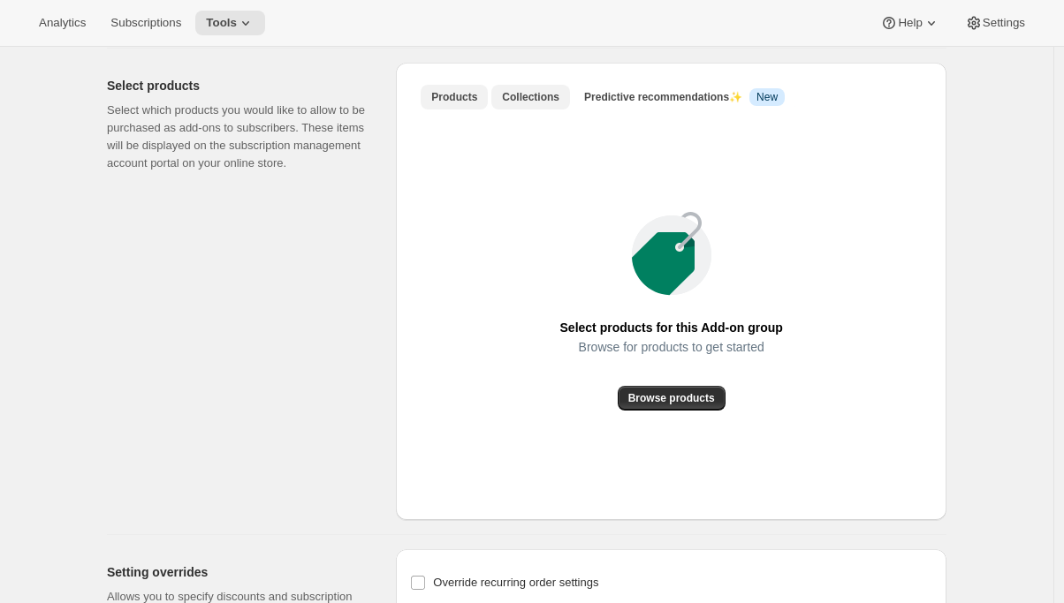
click at [533, 103] on span "Collections" at bounding box center [530, 97] width 57 height 14
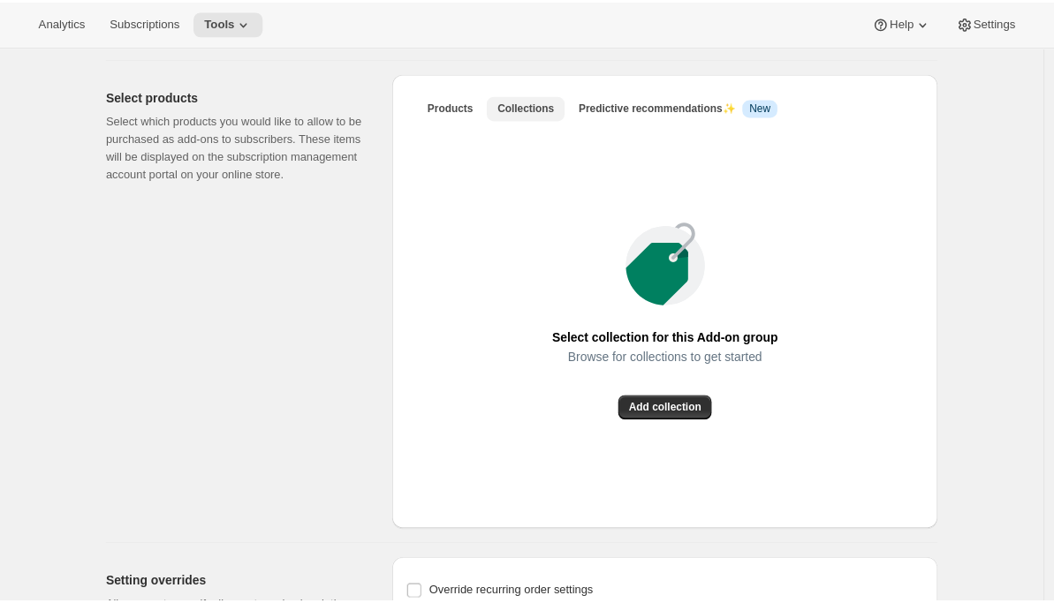
scroll to position [491, 0]
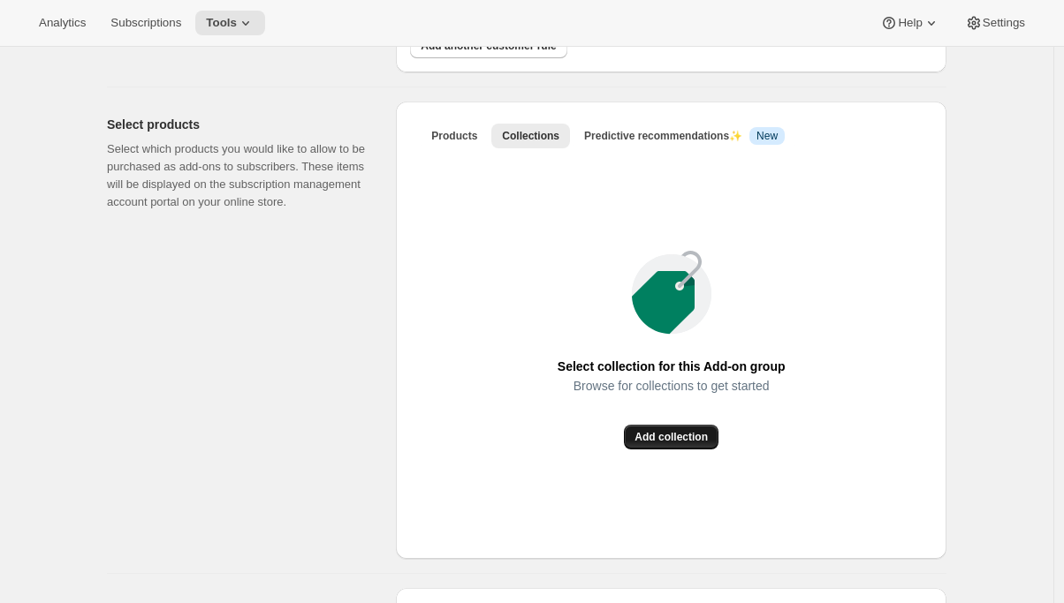
click at [665, 442] on span "Add collection" at bounding box center [670, 437] width 73 height 14
select select "subscribe"
select select "all"
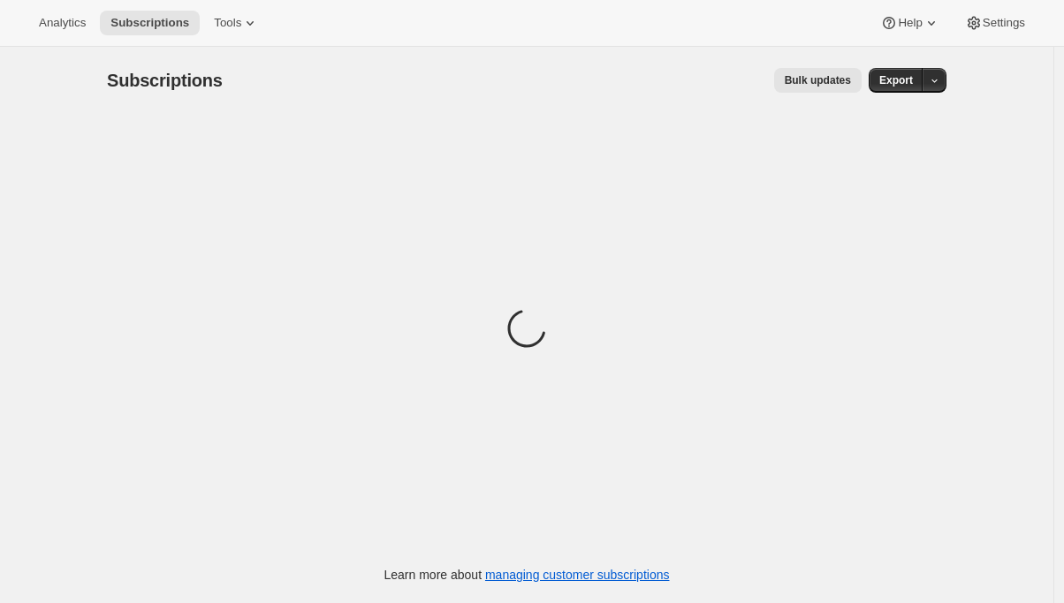
click at [241, 37] on div "Analytics Subscriptions Tools Help Settings" at bounding box center [532, 23] width 1064 height 47
click at [242, 34] on button "Tools" at bounding box center [236, 23] width 66 height 25
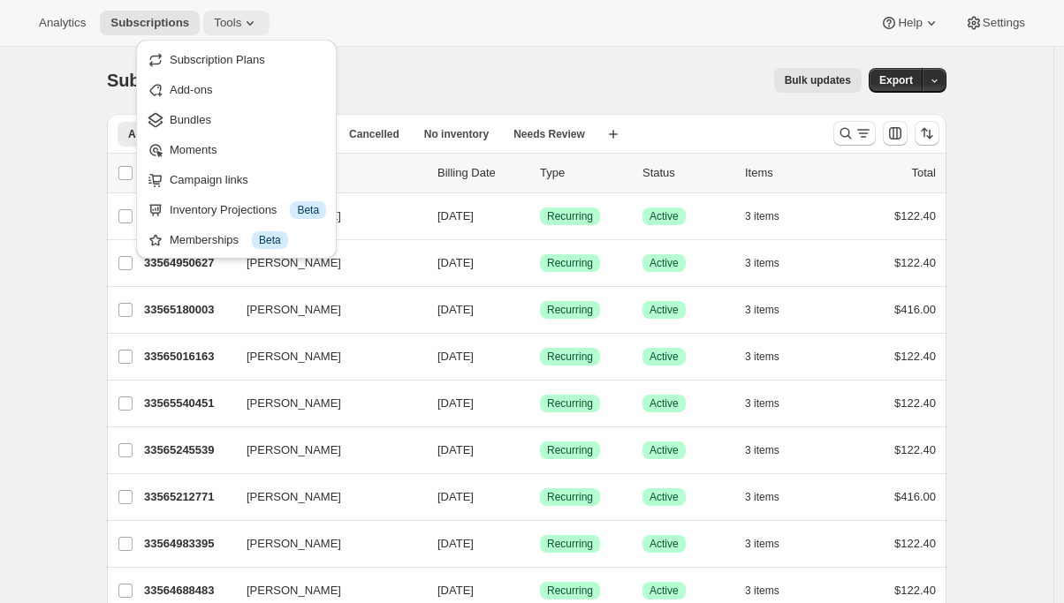
click at [247, 27] on icon at bounding box center [250, 23] width 18 height 18
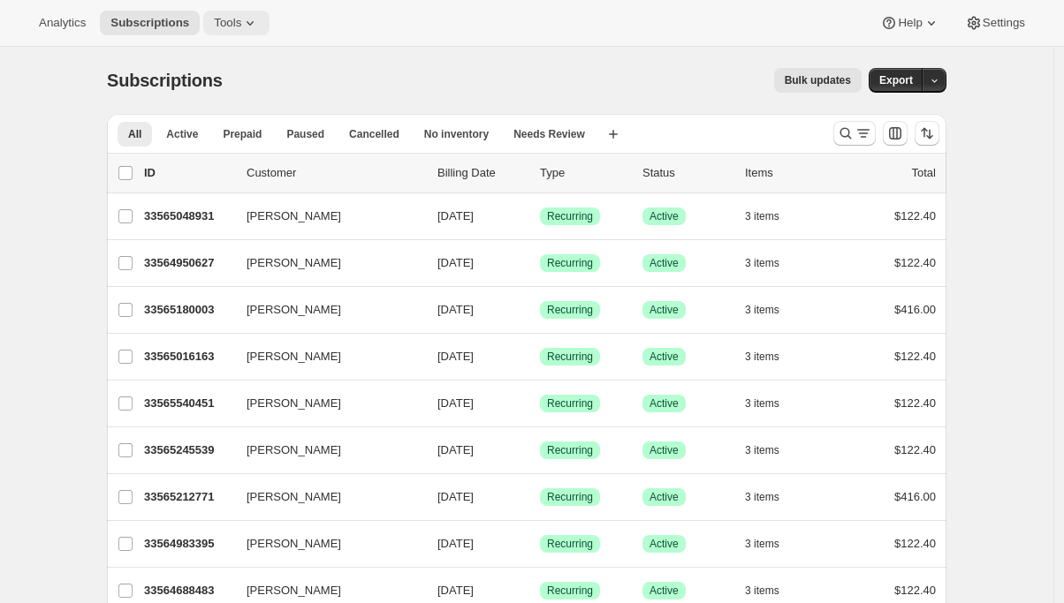
click at [251, 14] on icon at bounding box center [250, 23] width 18 height 18
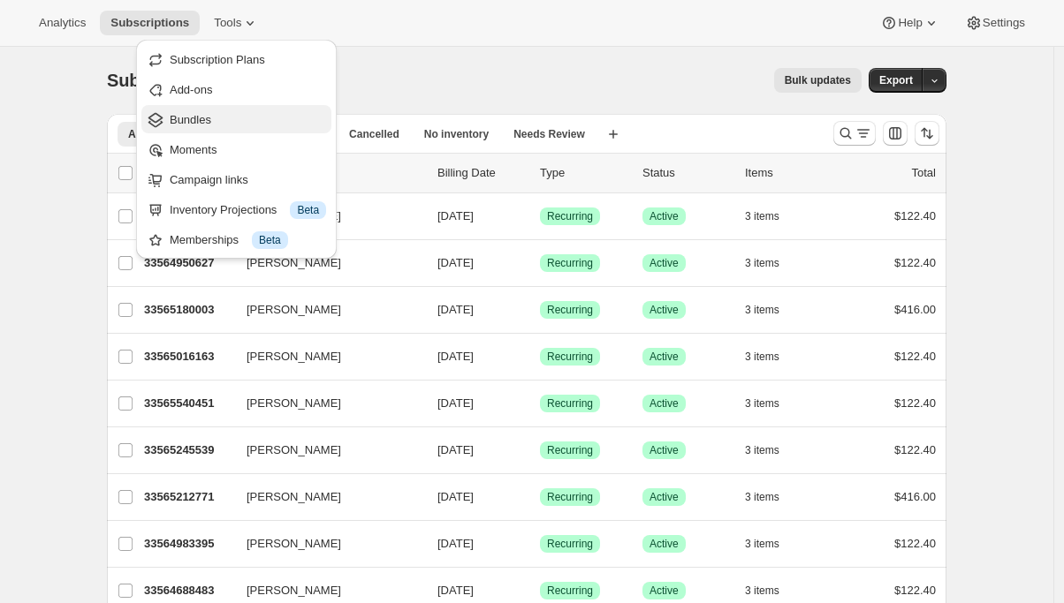
click at [209, 117] on span "Bundles" at bounding box center [191, 119] width 42 height 13
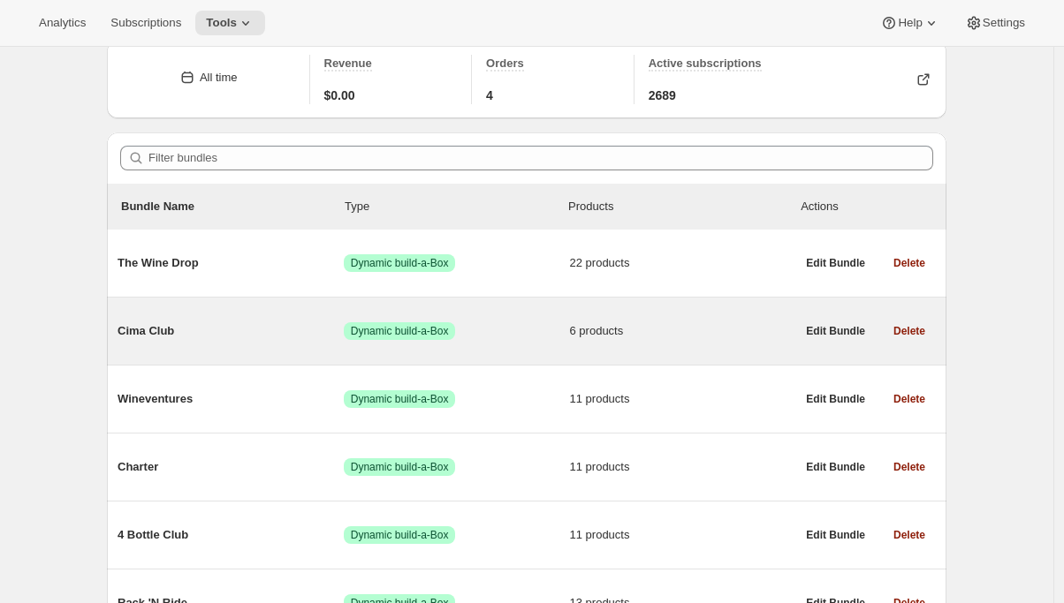
scroll to position [115, 0]
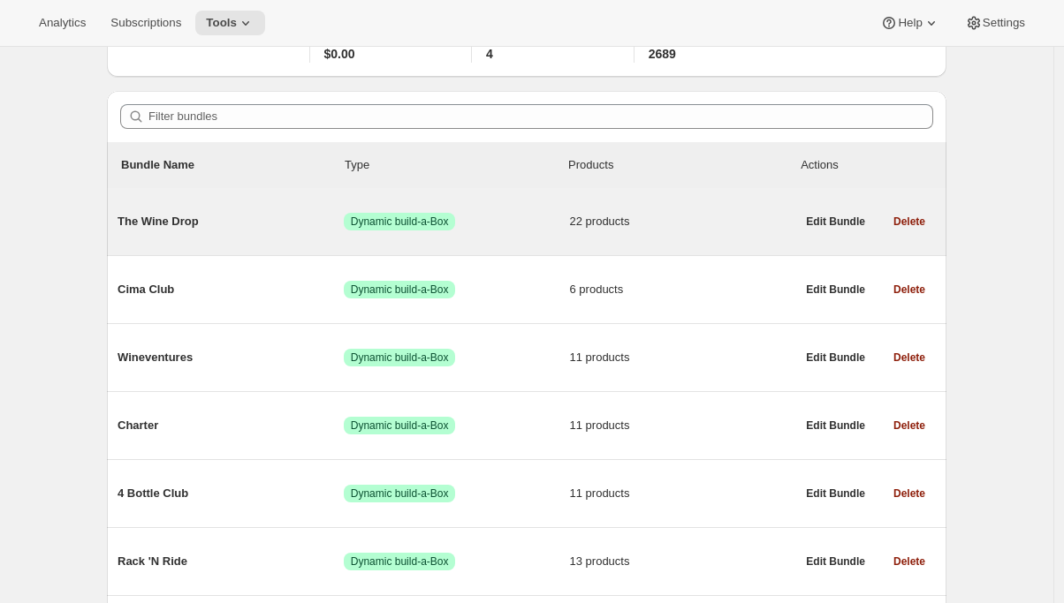
click at [296, 230] on span "The Wine Drop" at bounding box center [231, 222] width 226 height 18
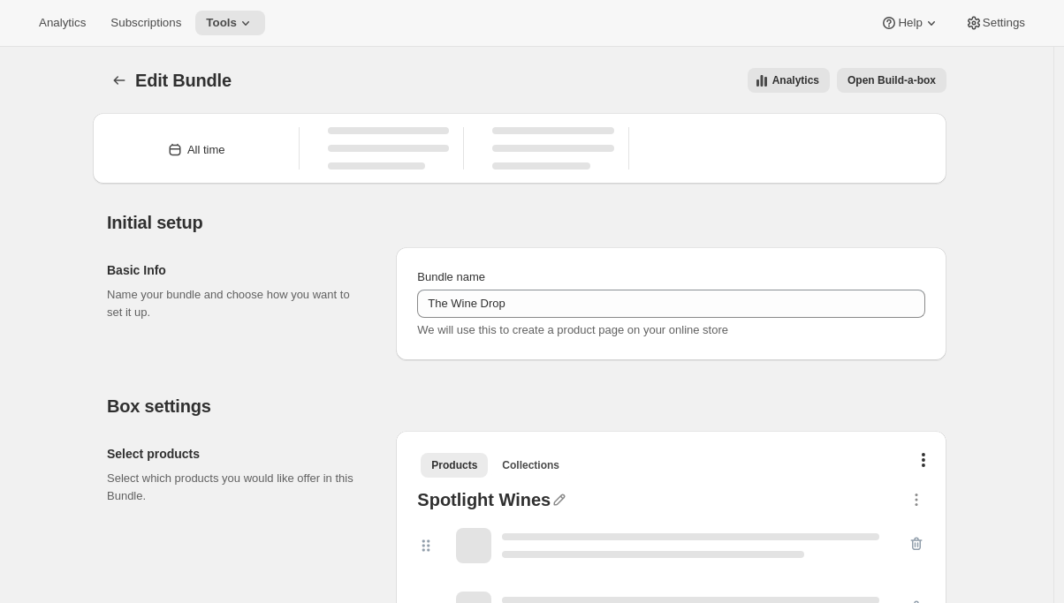
type input "The Wine Drop"
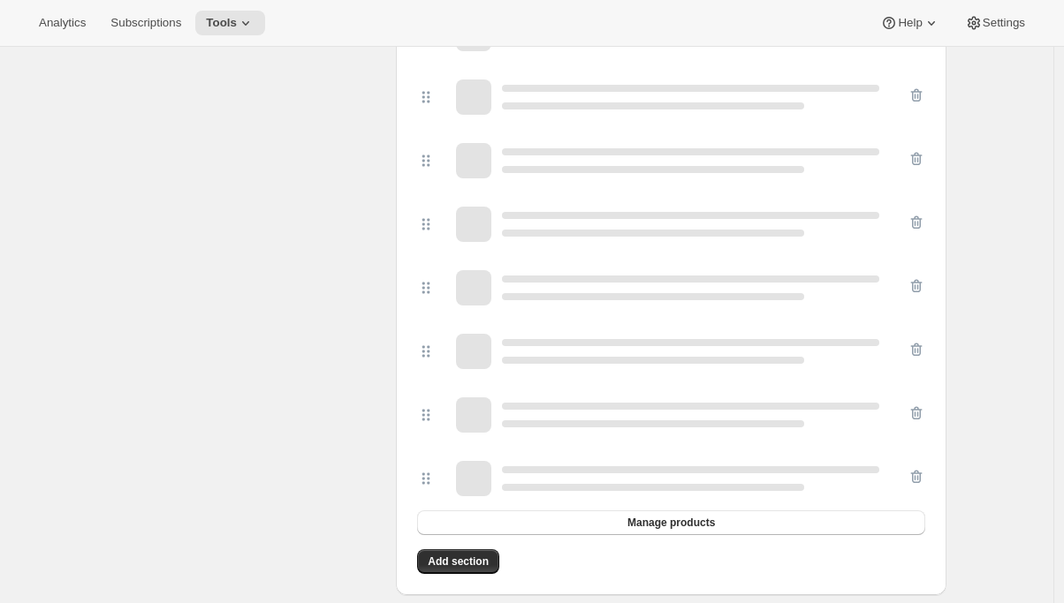
scroll to position [1584, 0]
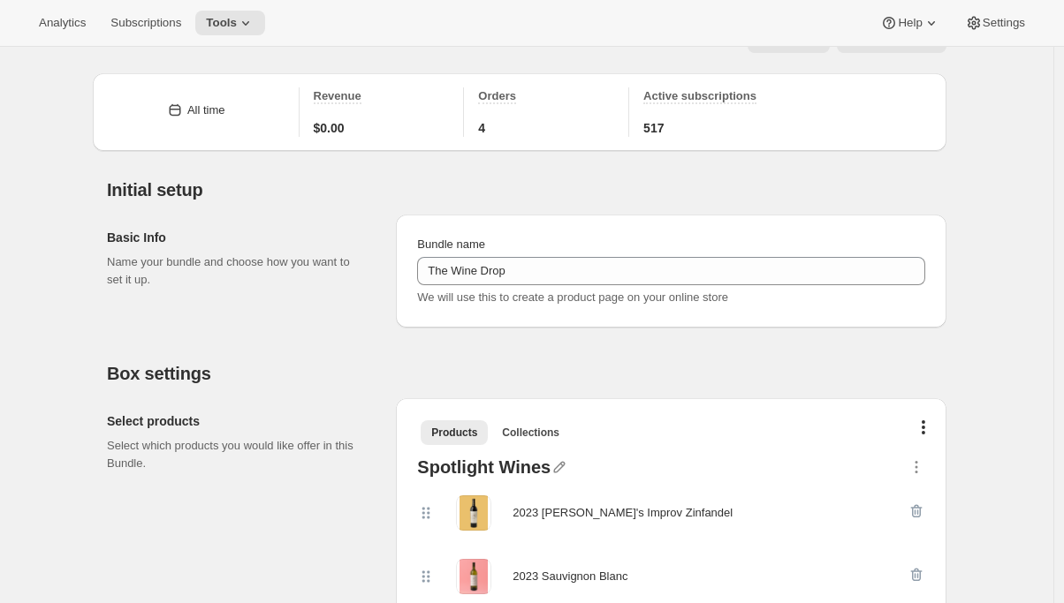
scroll to position [0, 0]
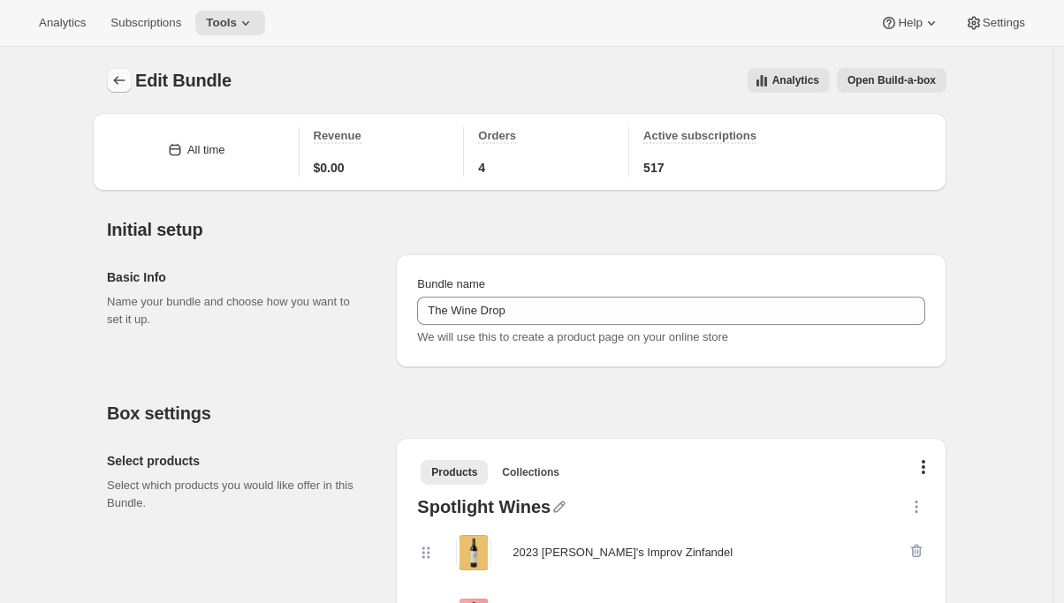
click at [116, 81] on icon "Bundles" at bounding box center [119, 81] width 18 height 18
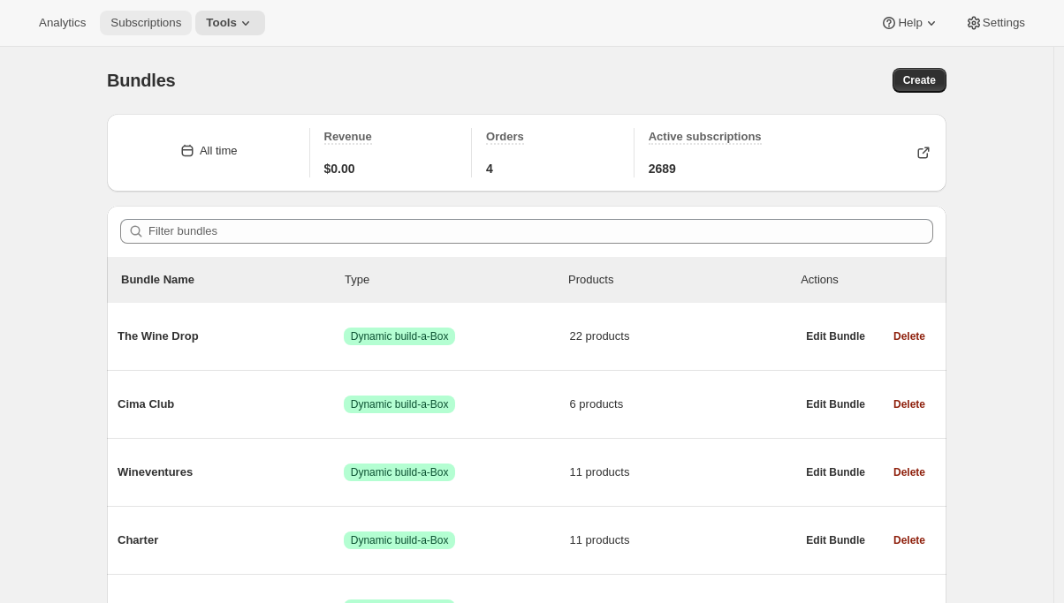
click at [152, 22] on span "Subscriptions" at bounding box center [145, 23] width 71 height 14
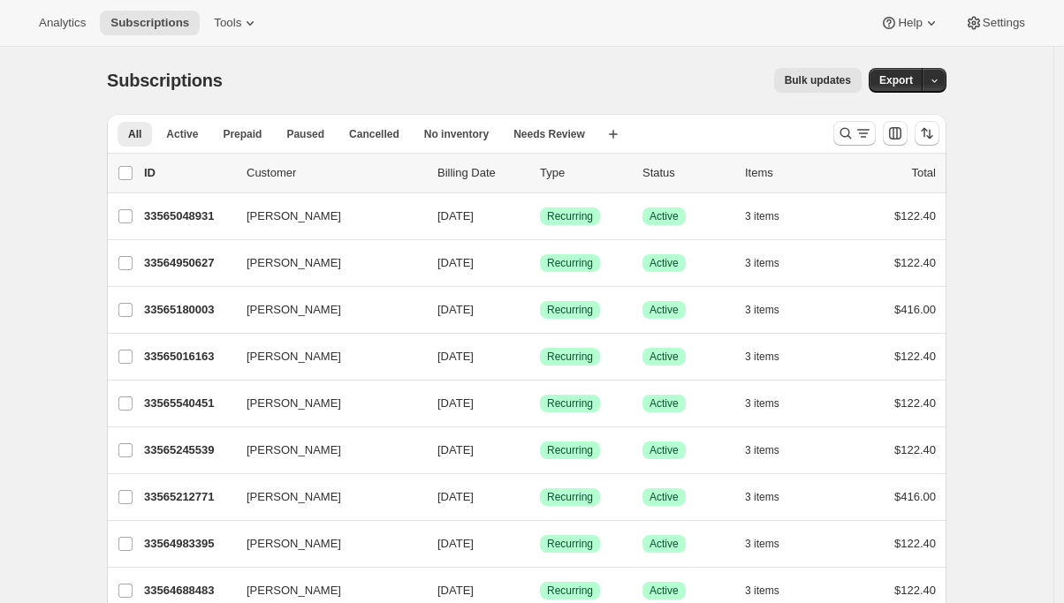
click at [805, 79] on span "Bulk updates" at bounding box center [818, 80] width 66 height 14
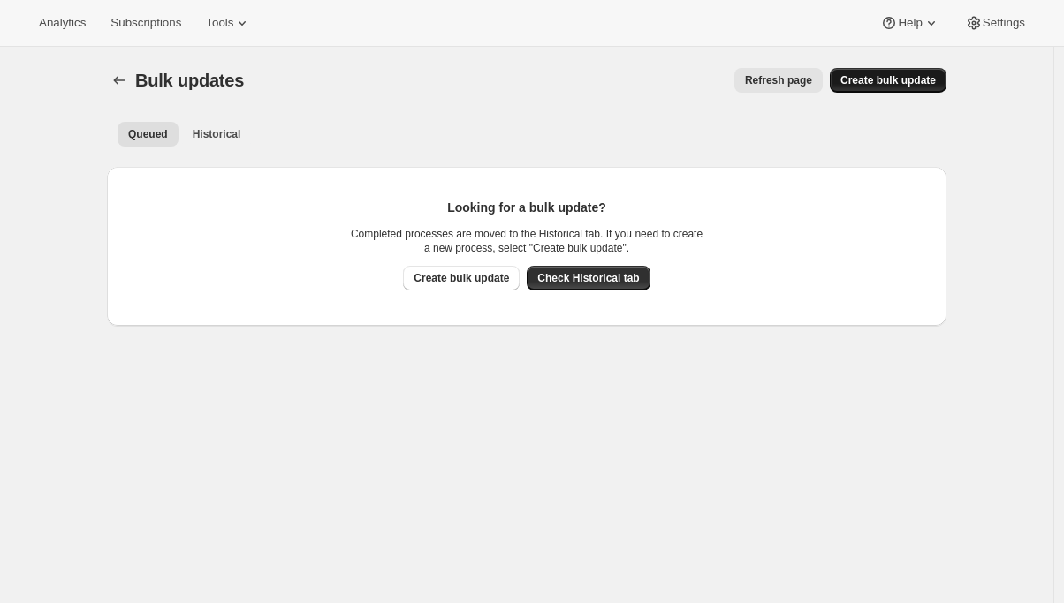
click at [880, 84] on span "Create bulk update" at bounding box center [887, 80] width 95 height 14
select select "16"
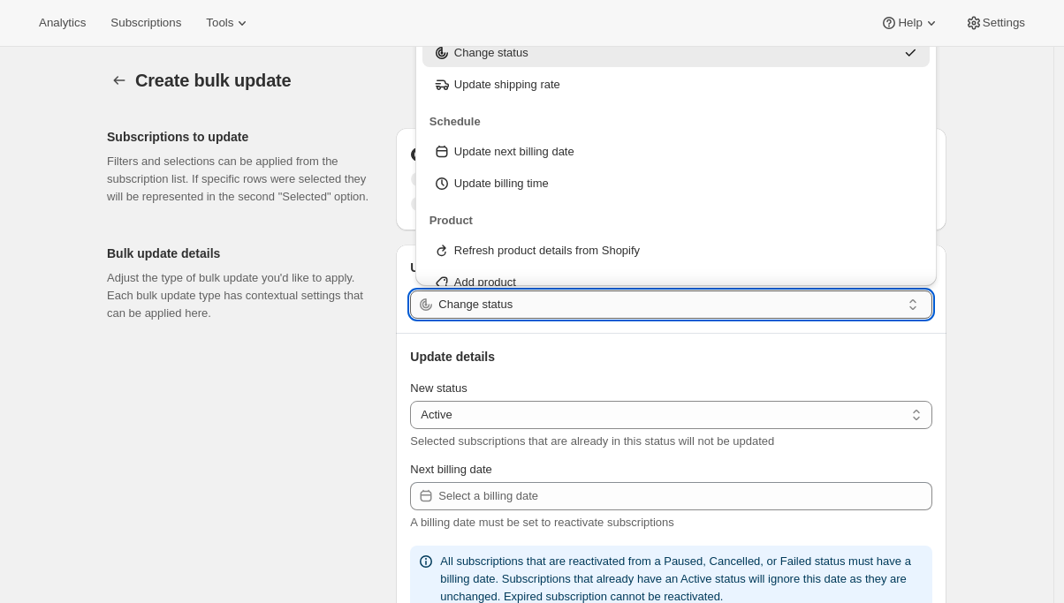
click at [619, 305] on input "Change status" at bounding box center [669, 305] width 462 height 28
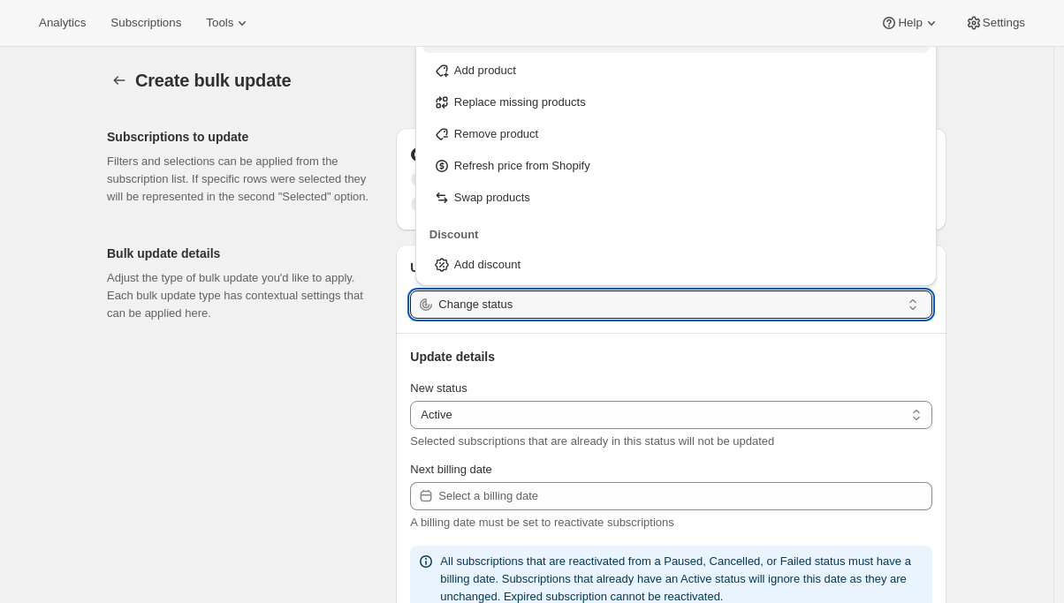
scroll to position [210, 0]
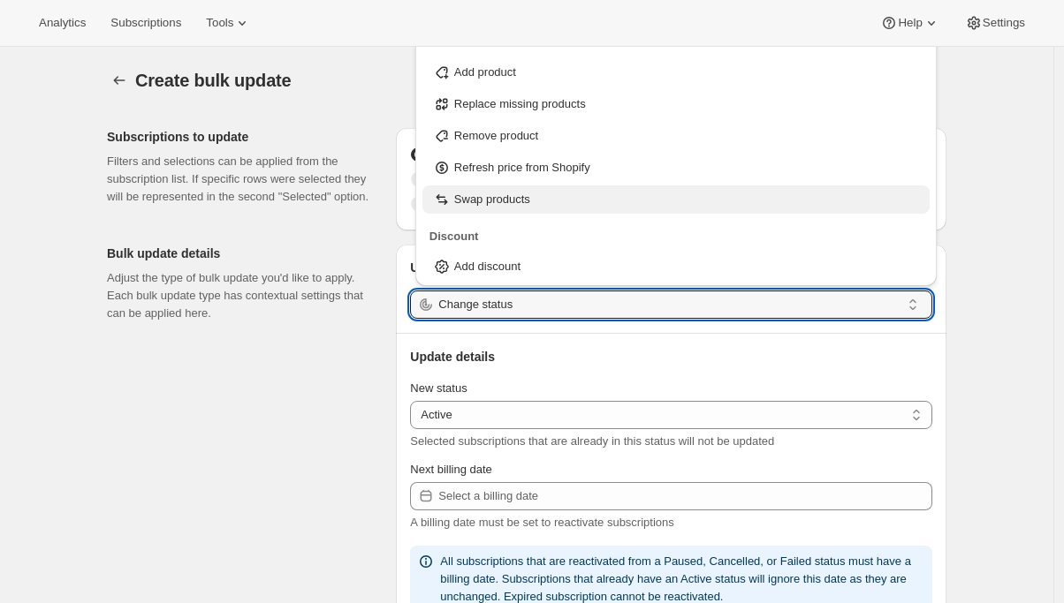
click at [499, 193] on p "Swap products" at bounding box center [492, 200] width 76 height 18
type input "Swap products"
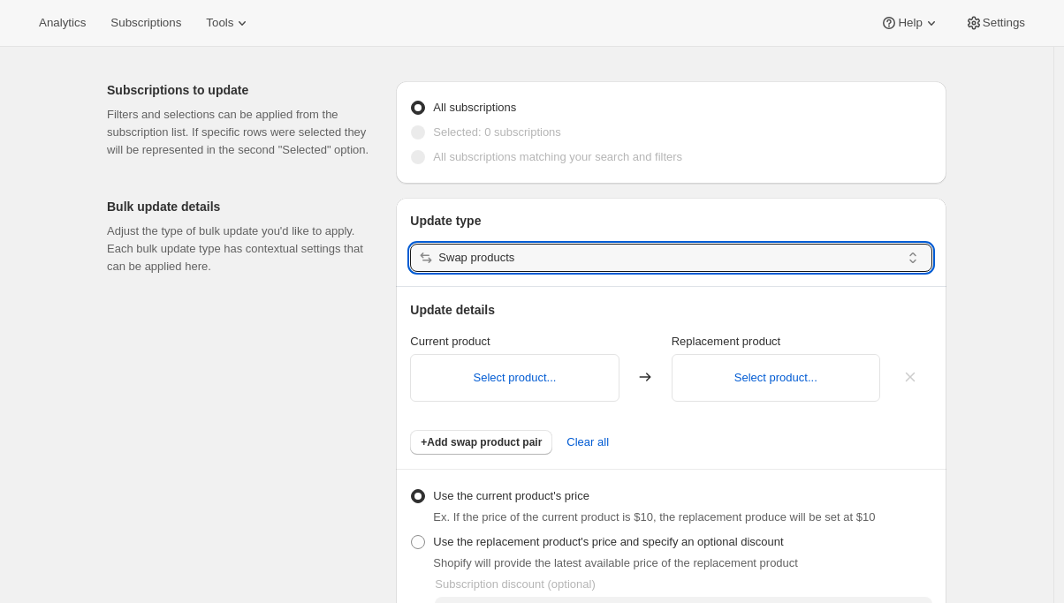
scroll to position [0, 0]
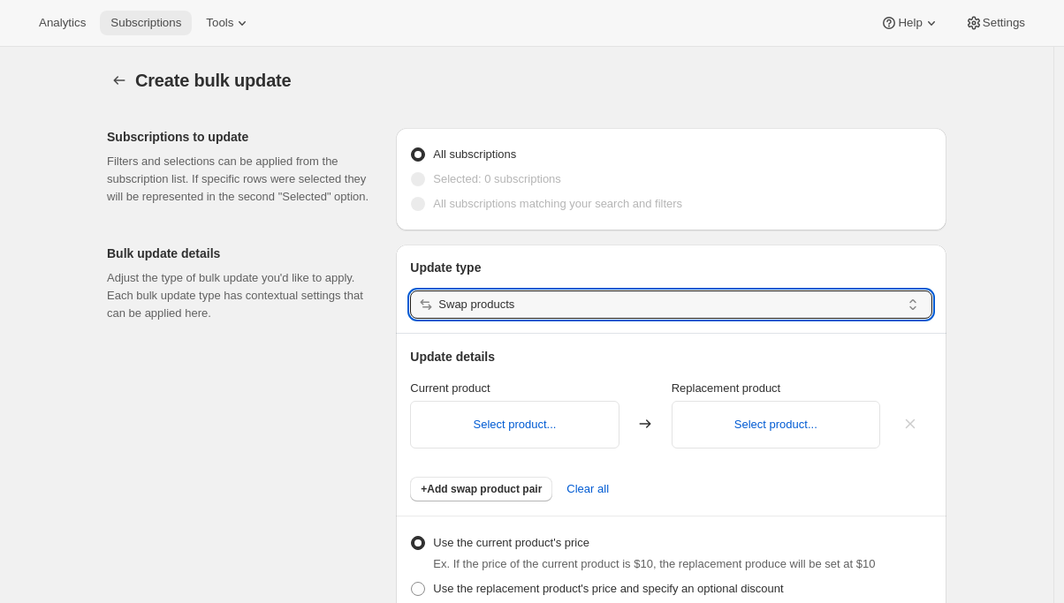
click at [130, 27] on span "Subscriptions" at bounding box center [145, 23] width 71 height 14
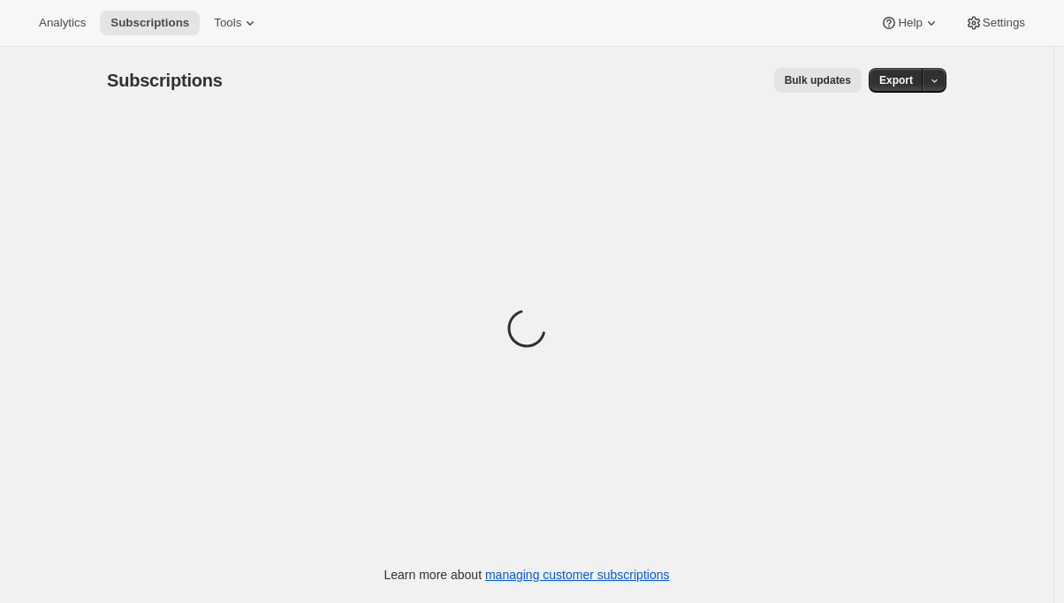
click at [822, 87] on span "Bulk updates" at bounding box center [818, 80] width 66 height 14
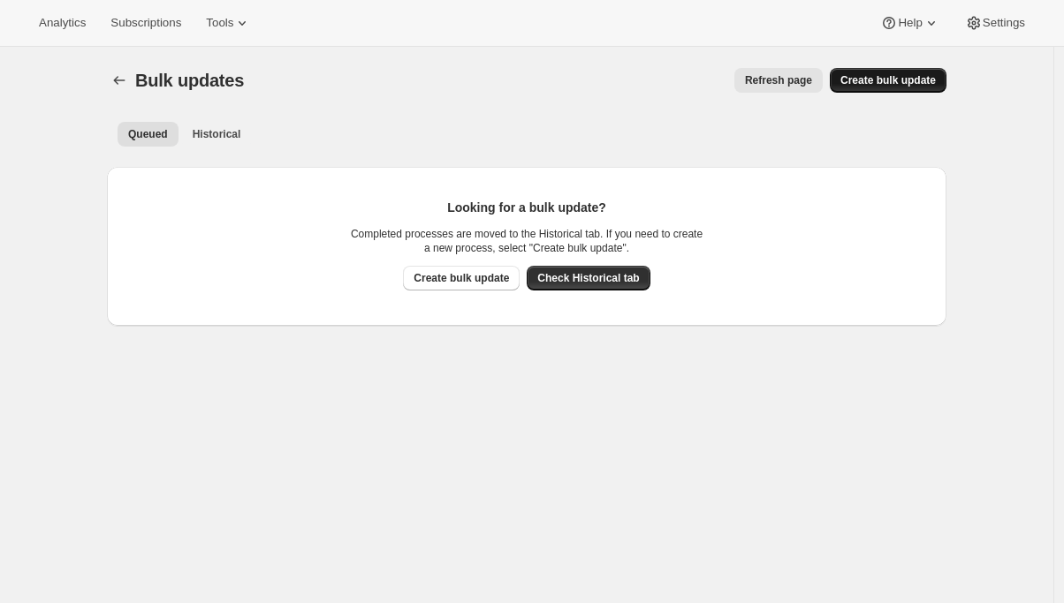
click at [905, 88] on button "Create bulk update" at bounding box center [888, 80] width 117 height 25
select select "16"
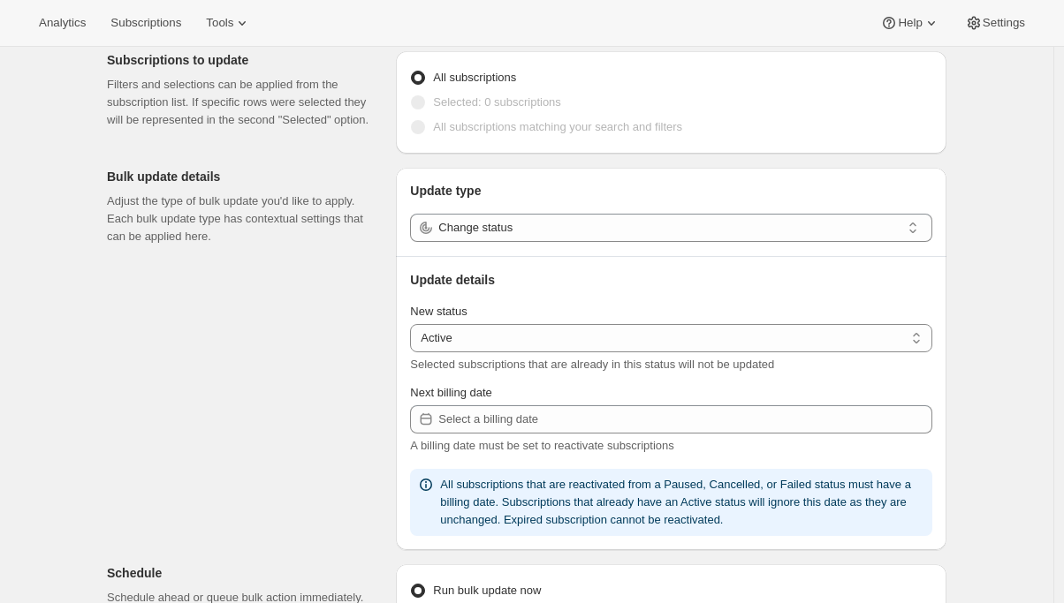
scroll to position [78, 0]
click at [588, 247] on div "Update type Change status Update details New status Active Paused Cancelled Act…" at bounding box center [671, 358] width 550 height 383
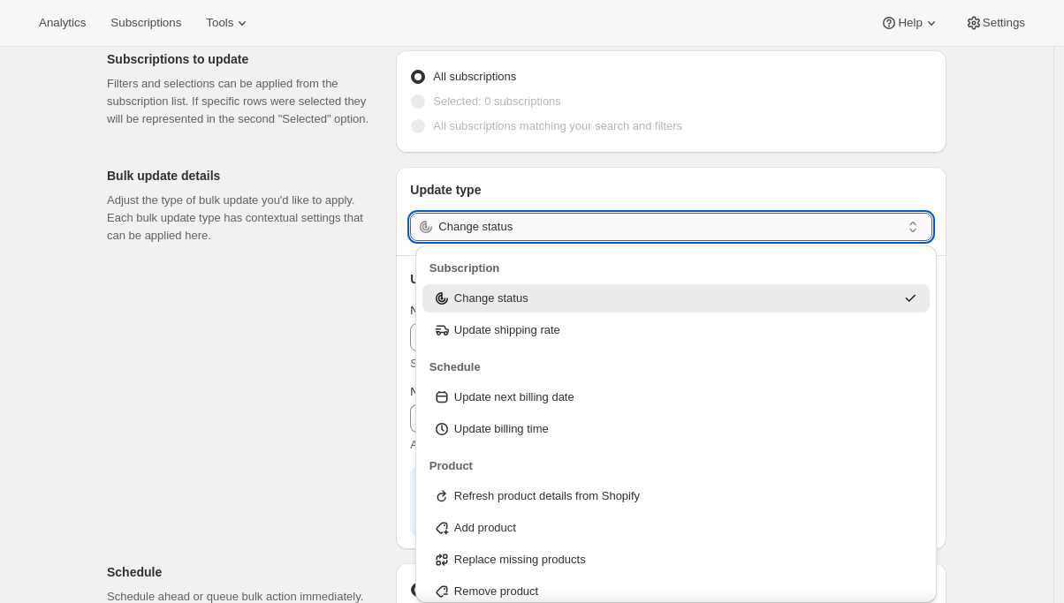
click at [601, 233] on input "Change status" at bounding box center [669, 227] width 462 height 28
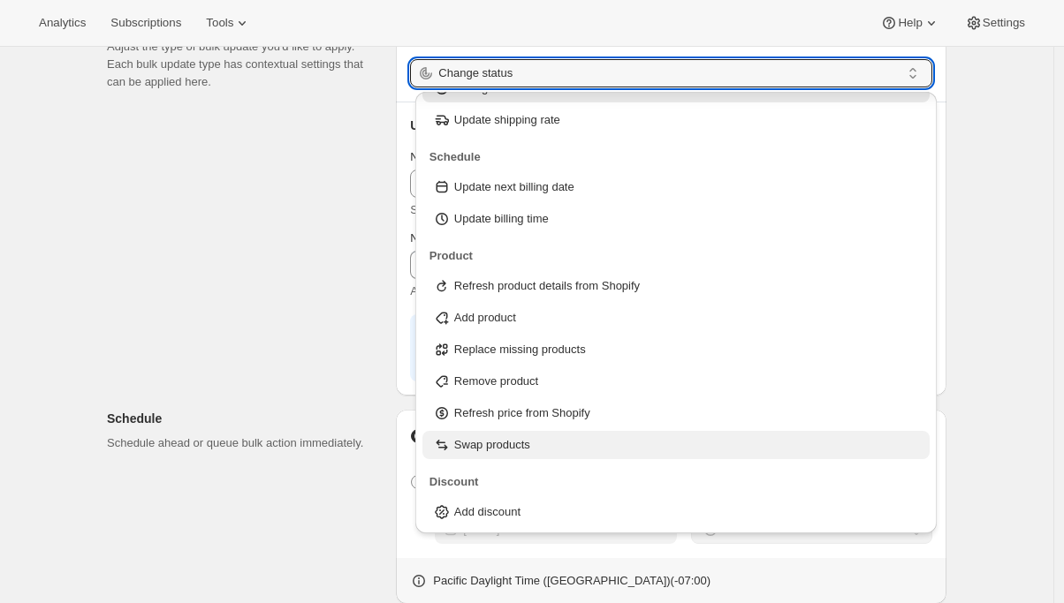
scroll to position [238, 0]
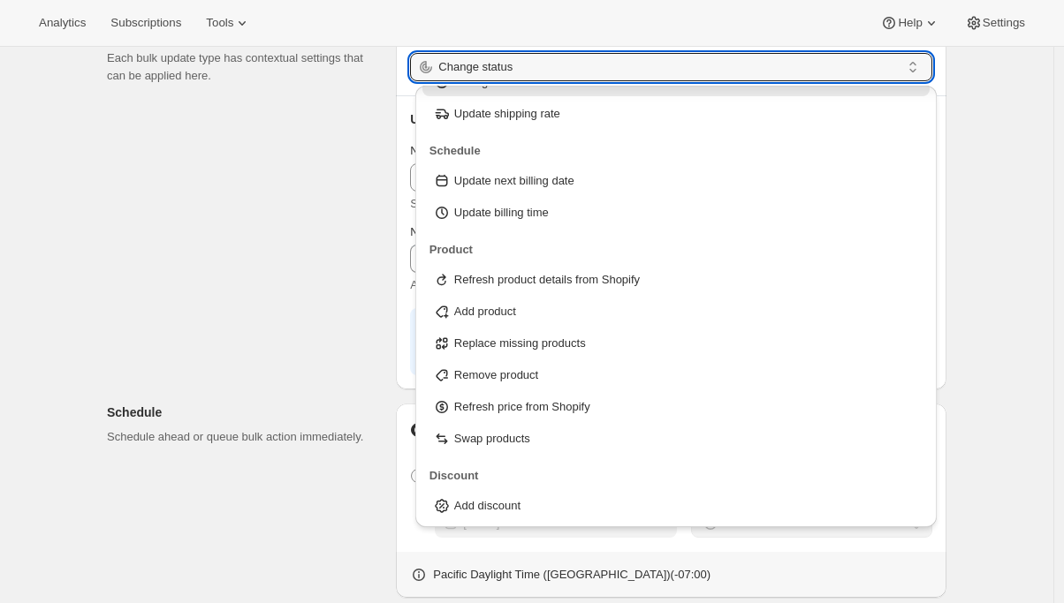
click at [262, 232] on div "Subscriptions to update Filters and selections can be applied from the subscrip…" at bounding box center [519, 424] width 853 height 1097
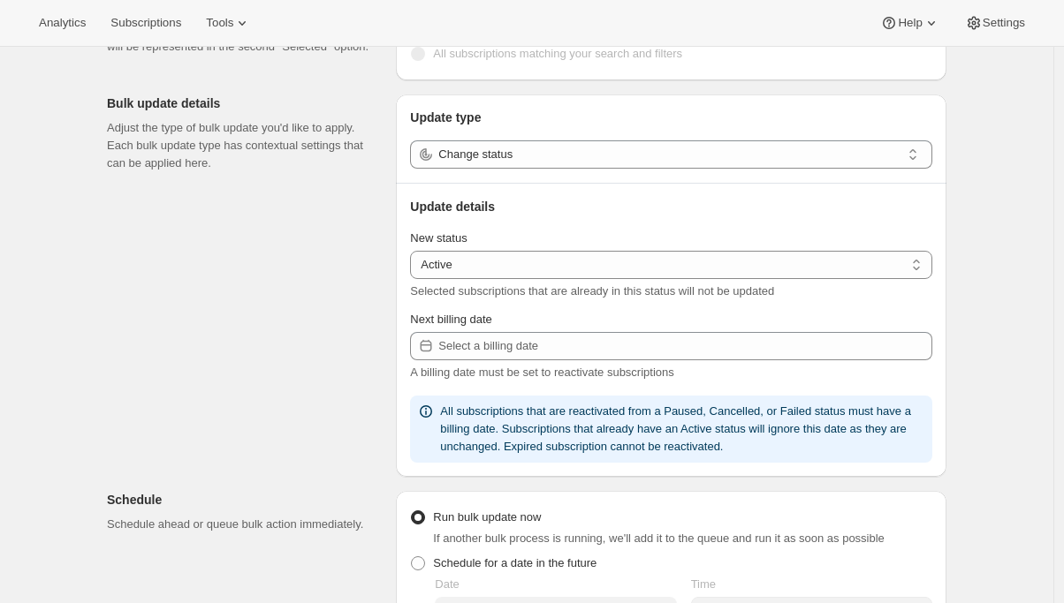
scroll to position [0, 0]
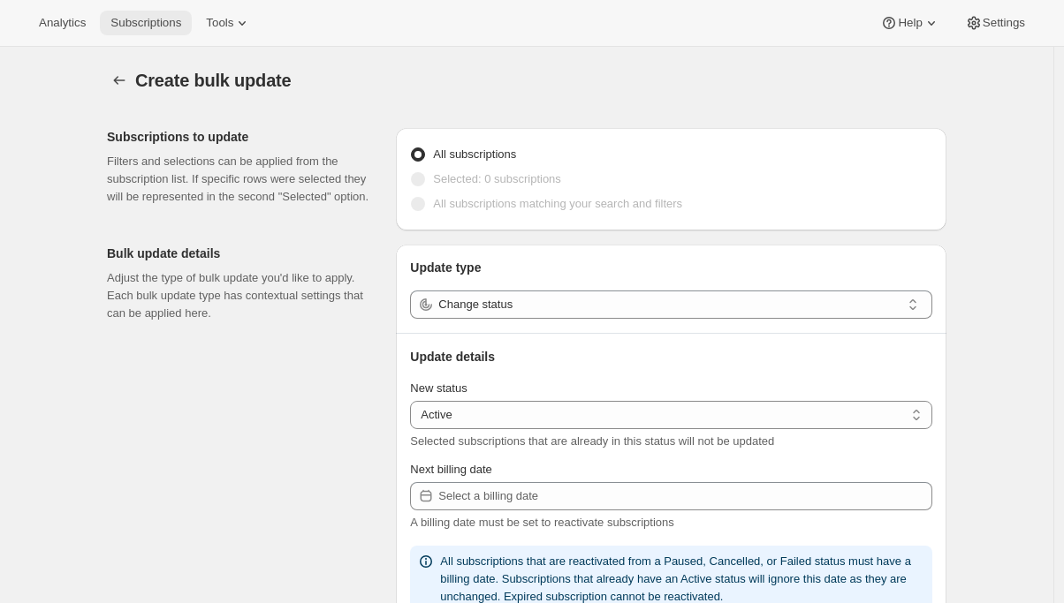
click at [158, 26] on span "Subscriptions" at bounding box center [145, 23] width 71 height 14
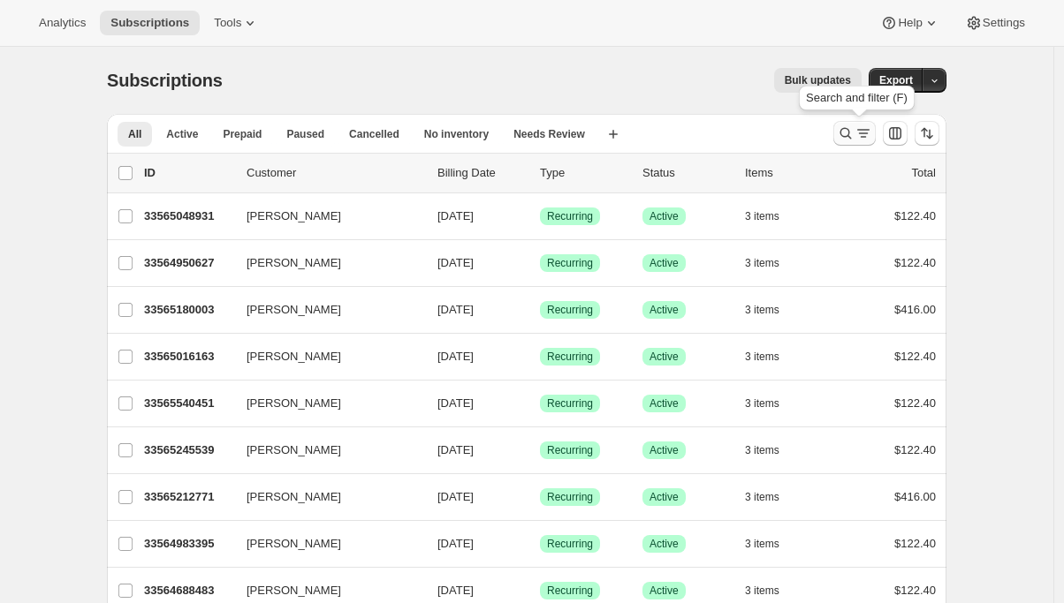
click at [859, 140] on icon "Search and filter results" at bounding box center [863, 134] width 18 height 18
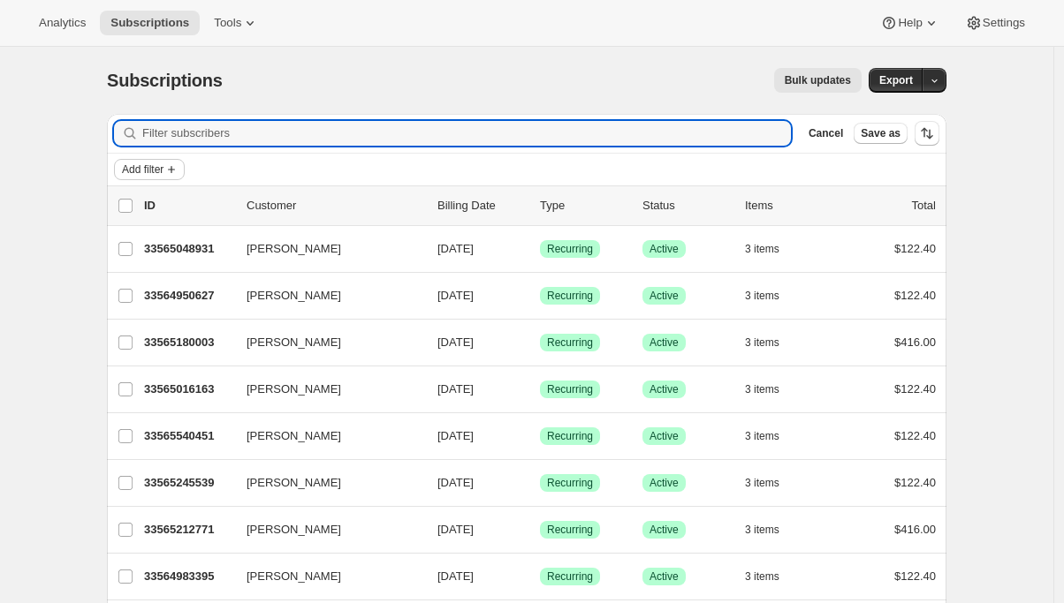
click at [140, 170] on span "Add filter" at bounding box center [143, 170] width 42 height 14
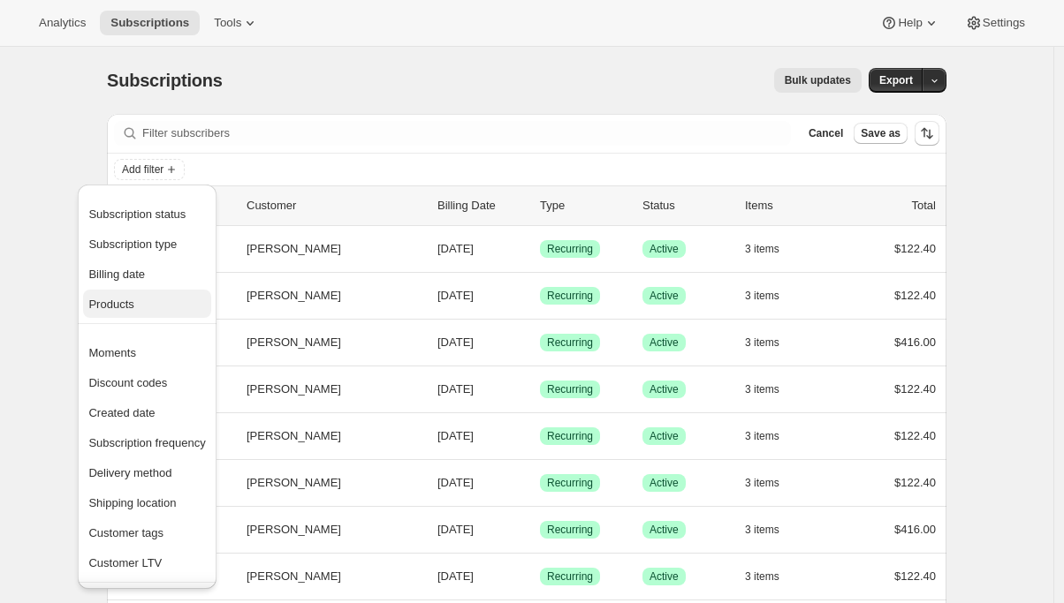
click at [140, 305] on span "Products" at bounding box center [146, 305] width 117 height 18
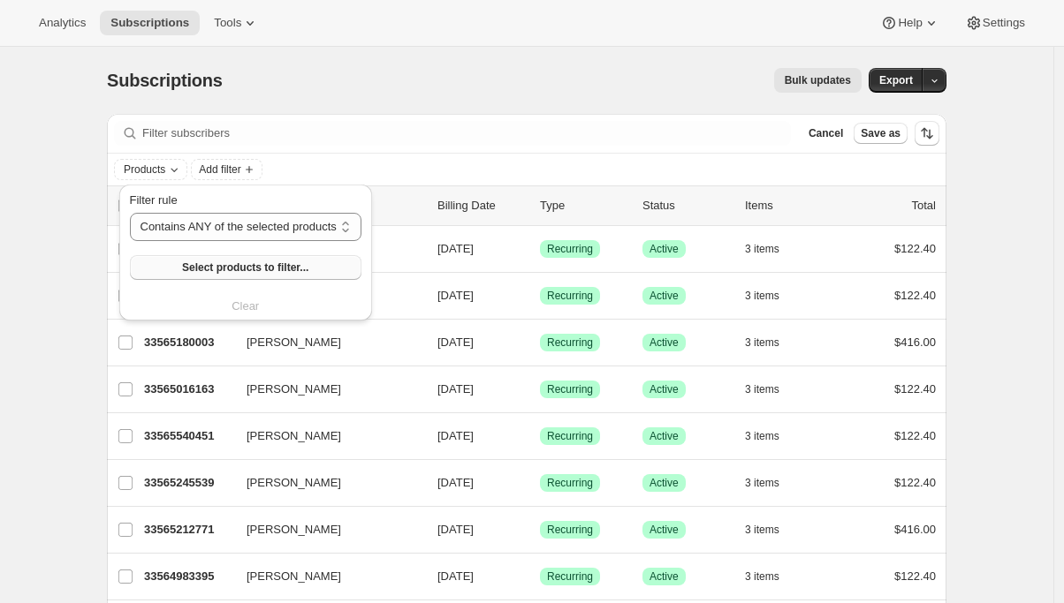
click at [212, 269] on span "Select products to filter..." at bounding box center [245, 268] width 126 height 14
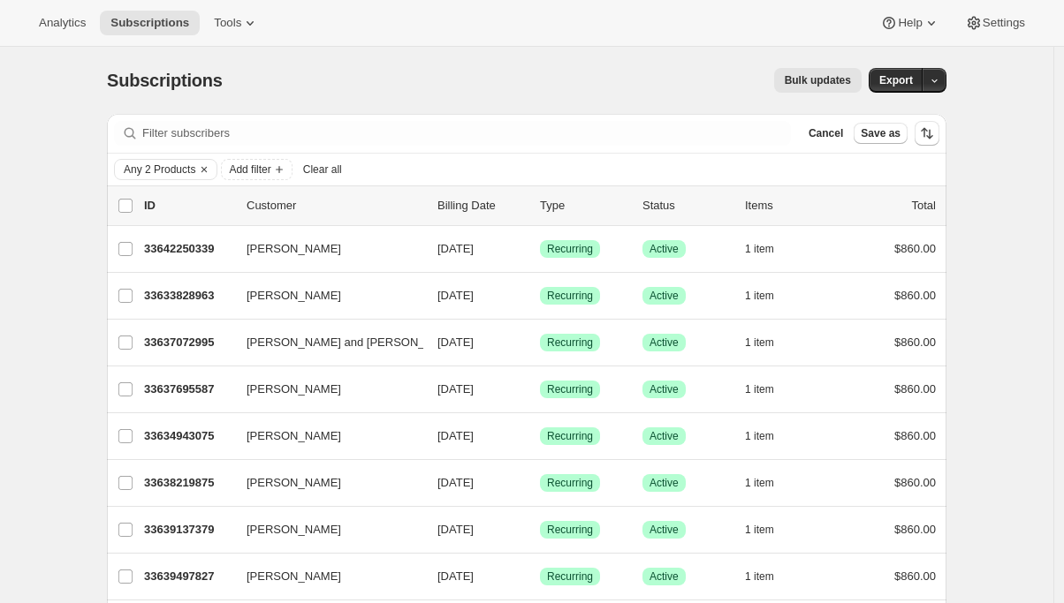
click at [838, 88] on button "Bulk updates" at bounding box center [817, 80] width 87 height 25
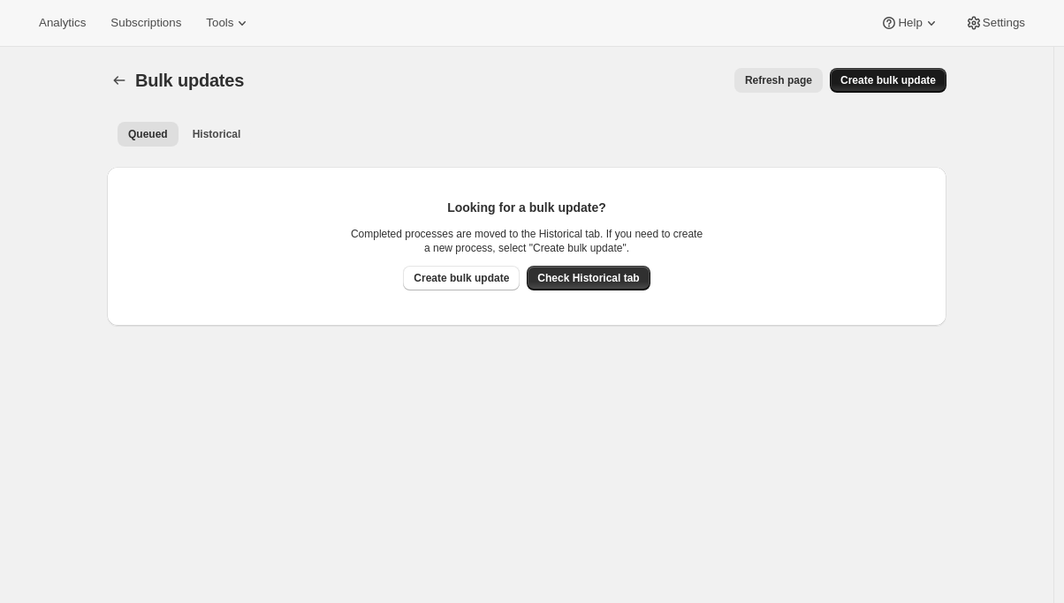
click at [875, 83] on span "Create bulk update" at bounding box center [887, 80] width 95 height 14
select select "16"
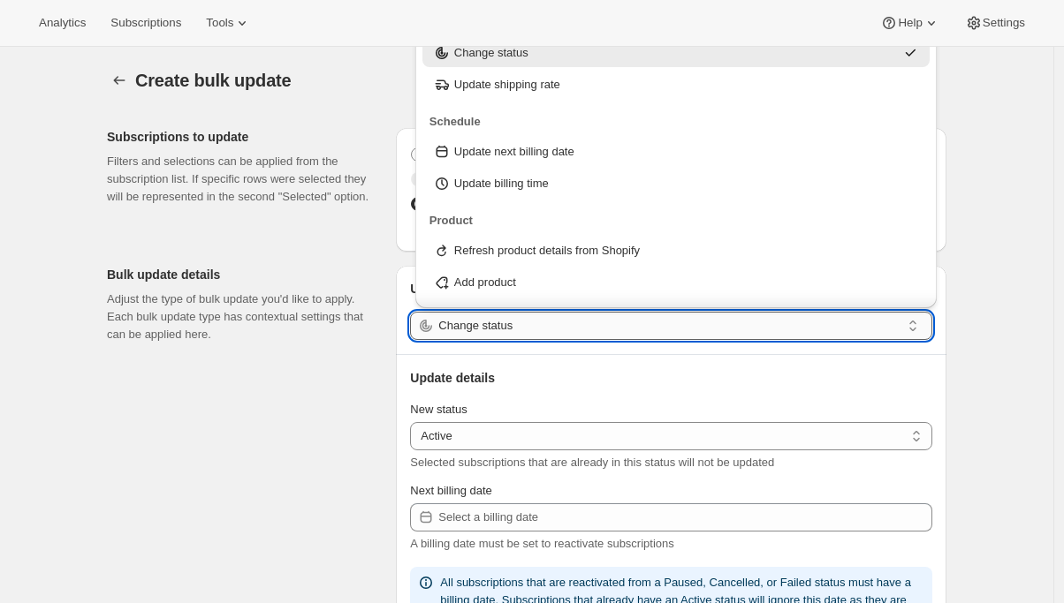
click at [550, 331] on input "Change status" at bounding box center [669, 326] width 462 height 28
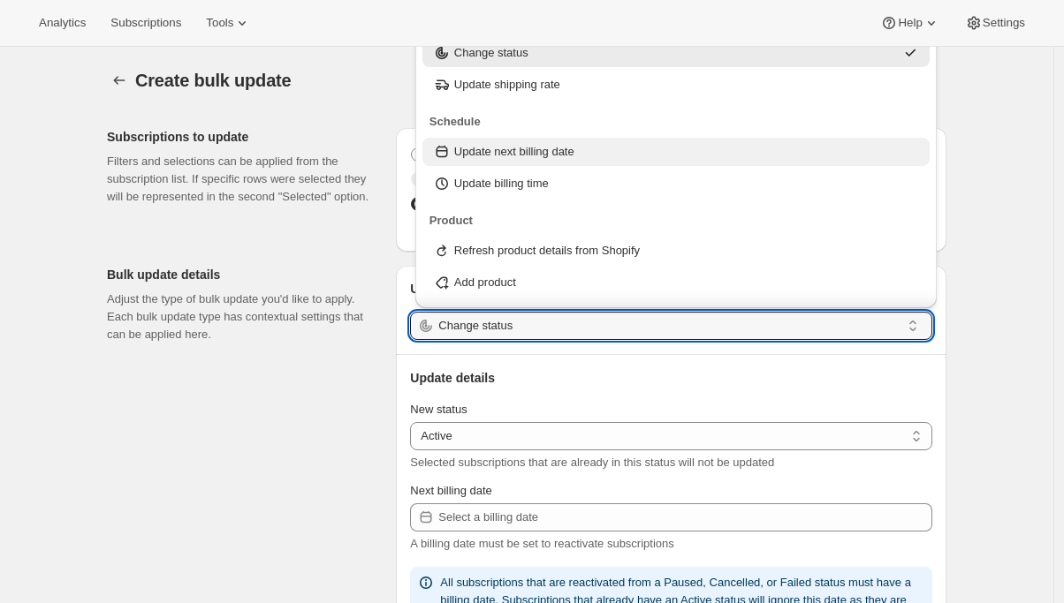
click at [561, 144] on p "Update next billing date" at bounding box center [514, 152] width 120 height 18
type input "Update next billing date"
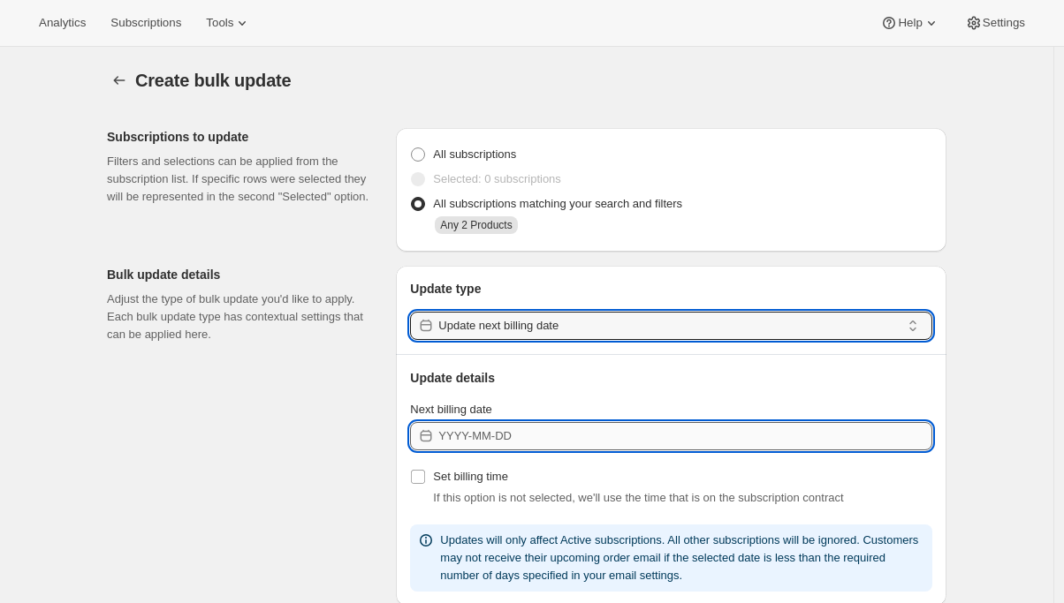
click at [472, 444] on input "Next billing date" at bounding box center [685, 436] width 494 height 28
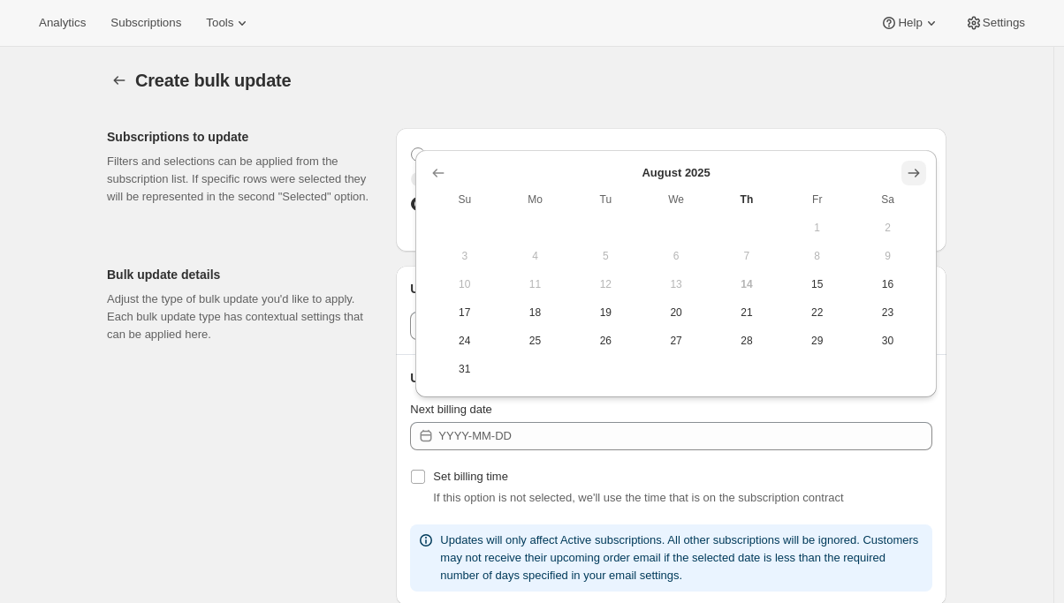
click at [921, 171] on icon "Show next month, September 2025" at bounding box center [914, 173] width 18 height 18
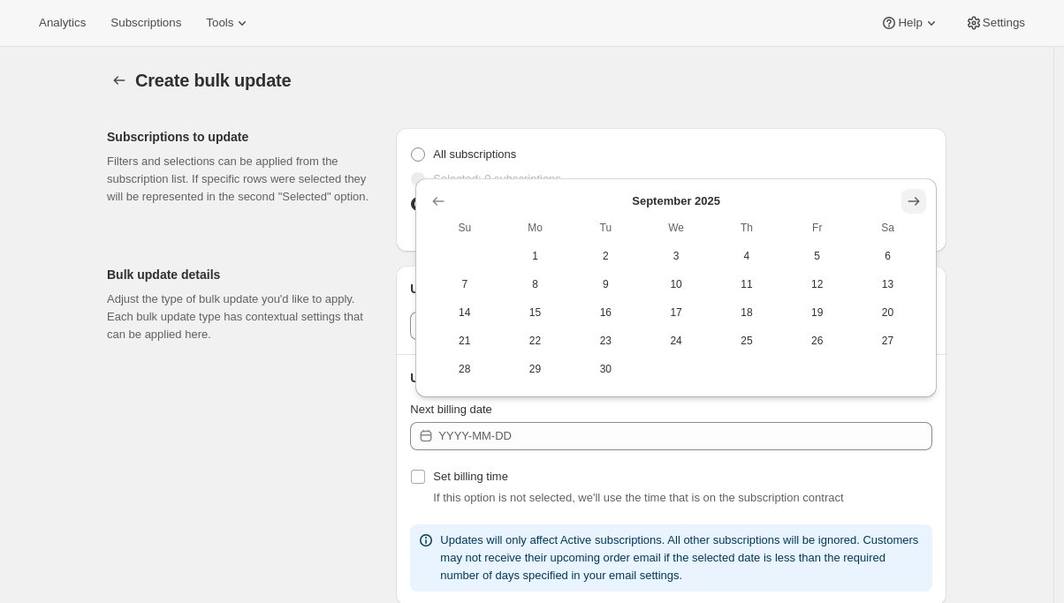
click at [921, 171] on div "Selected: 0 subscriptions" at bounding box center [671, 179] width 522 height 25
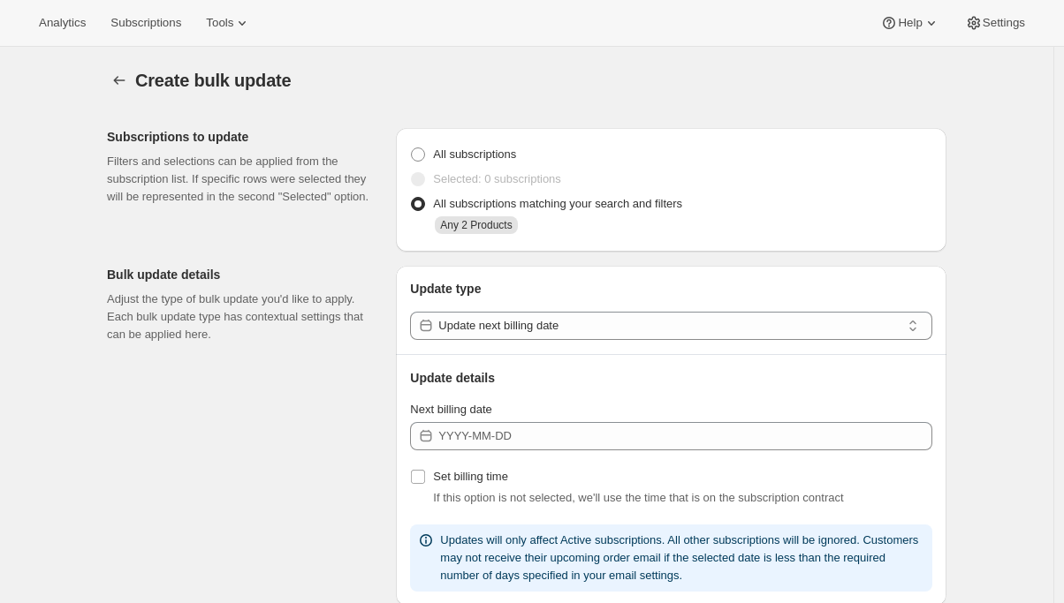
click at [623, 421] on div "Next billing date" at bounding box center [671, 425] width 522 height 49
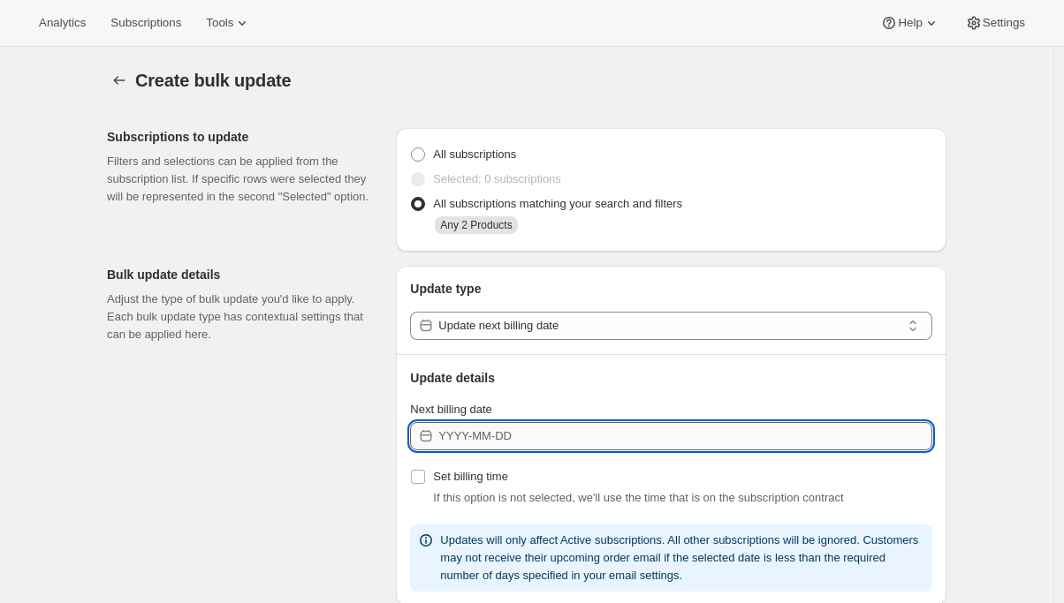
click at [619, 438] on input "Next billing date" at bounding box center [685, 436] width 494 height 28
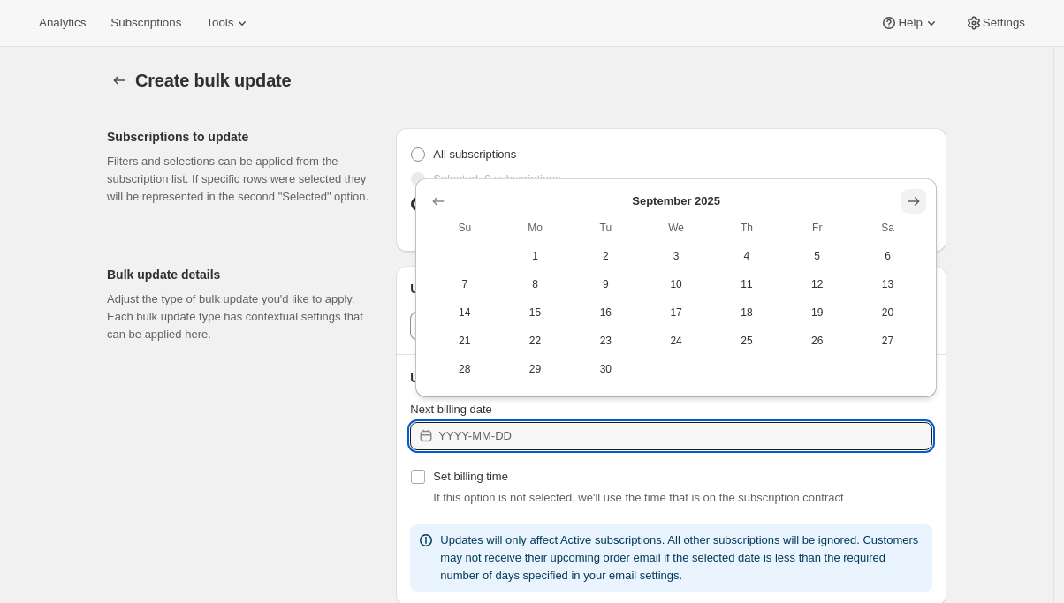
click at [914, 199] on icon "Show next month, October 2025" at bounding box center [914, 202] width 18 height 18
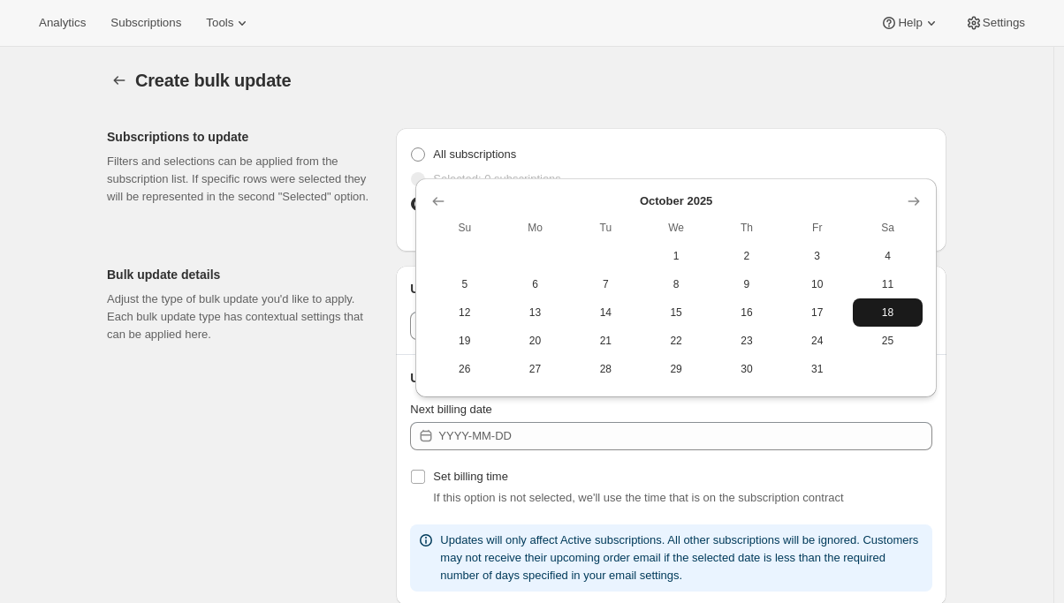
click at [876, 309] on span "18" at bounding box center [888, 313] width 57 height 14
type input "[DATE]"
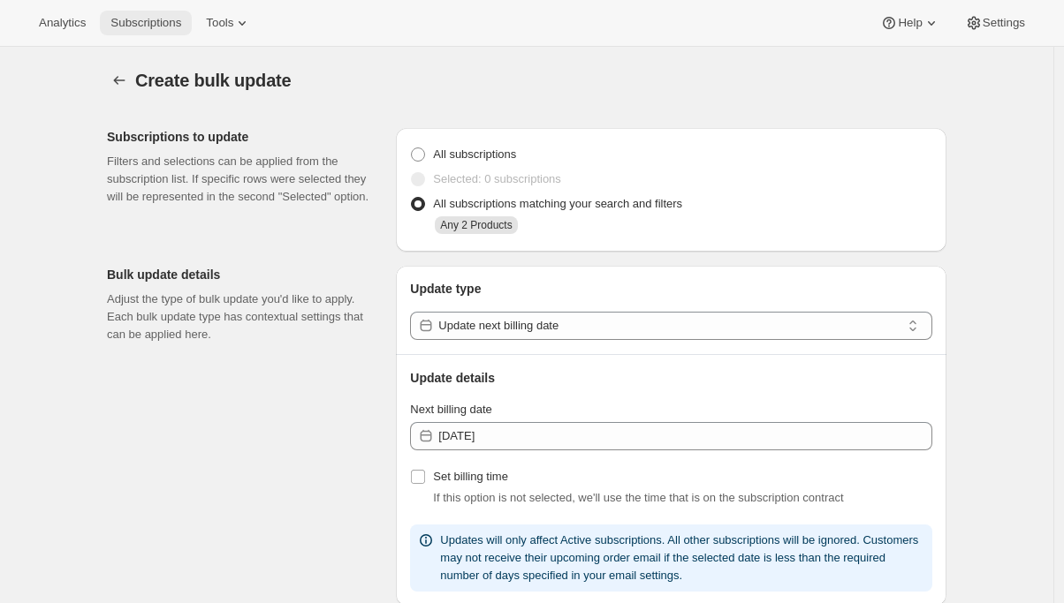
click at [162, 22] on span "Subscriptions" at bounding box center [145, 23] width 71 height 14
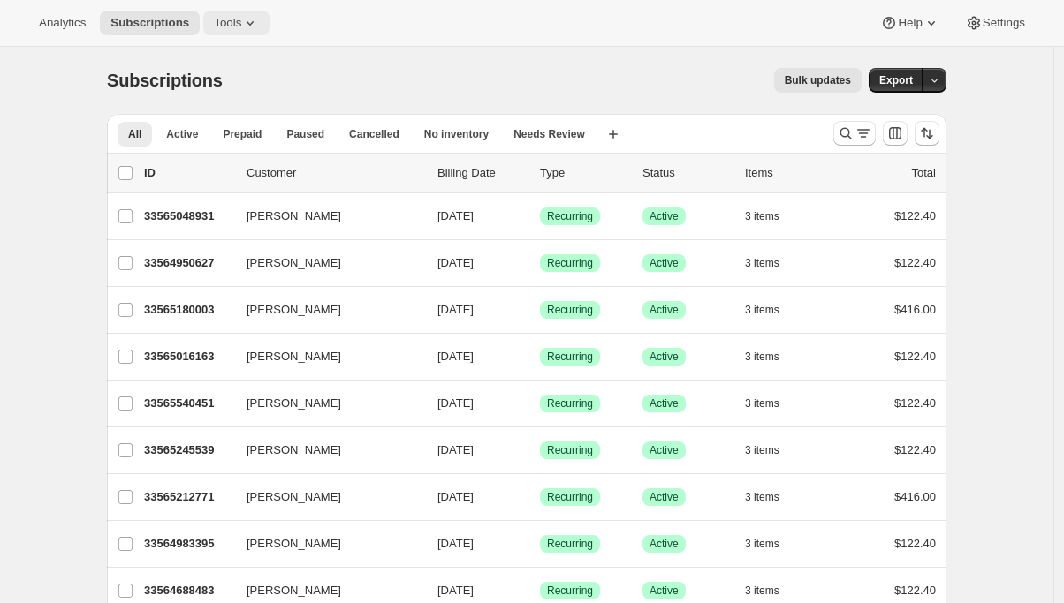
click at [247, 20] on icon at bounding box center [250, 23] width 18 height 18
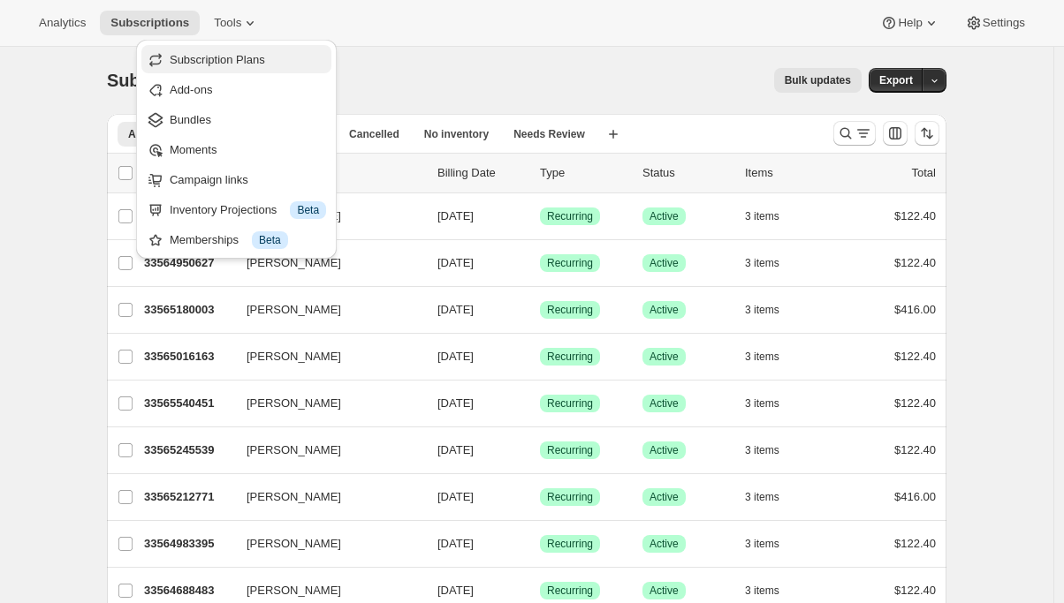
click at [260, 61] on span "Subscription Plans" at bounding box center [217, 59] width 95 height 13
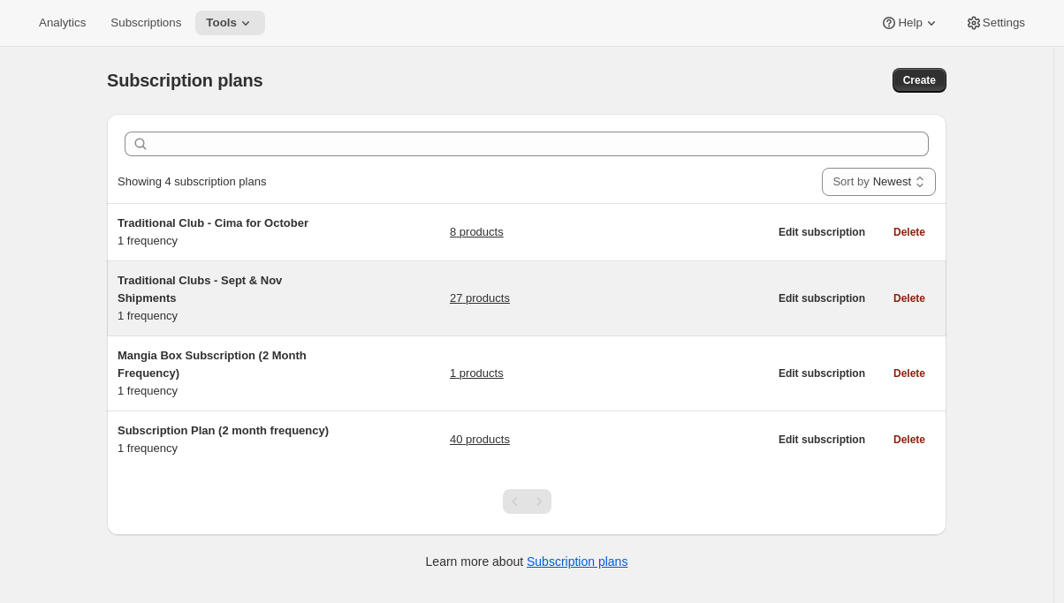
click at [262, 304] on h5 "Traditional Clubs - Sept & Nov Shipments" at bounding box center [228, 289] width 221 height 35
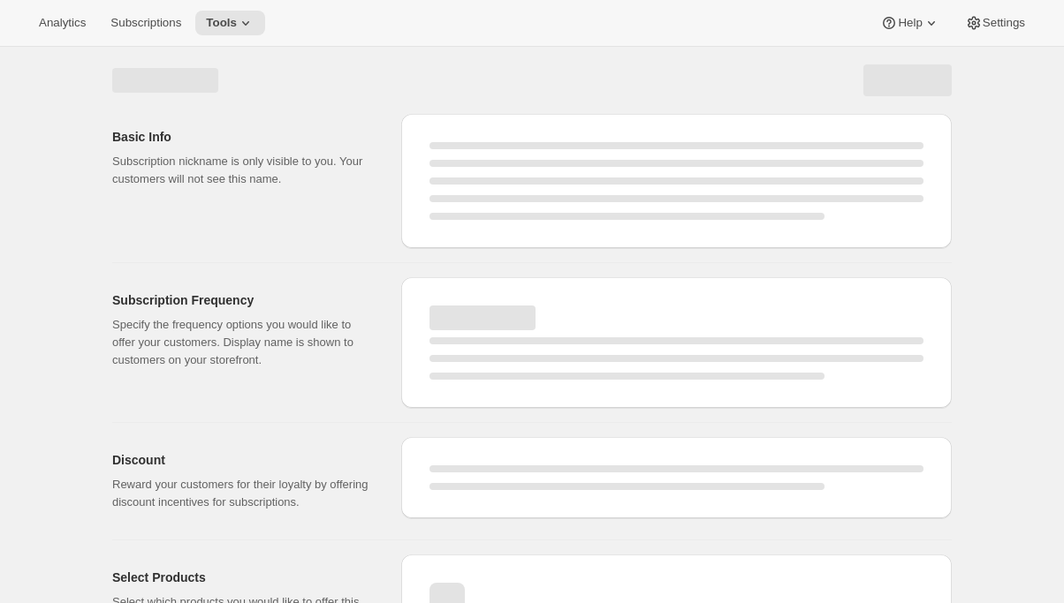
select select "WEEK"
select select "MONTH"
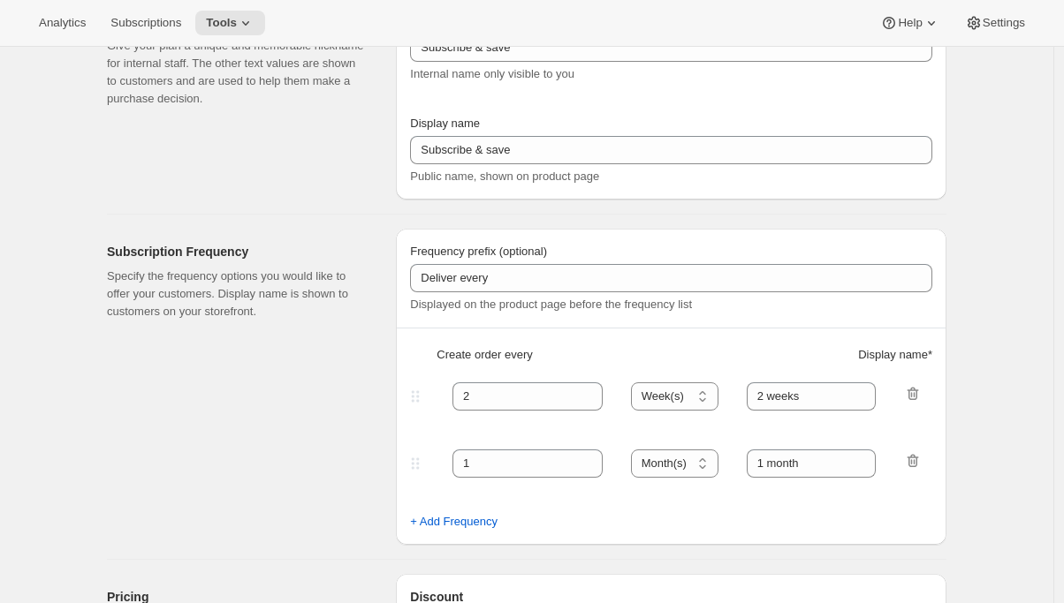
type input "Traditional Clubs - Sept & Nov Shipments"
type input "Join the club"
type input "Delivers quarterly"
type input "3"
select select "MONTH"
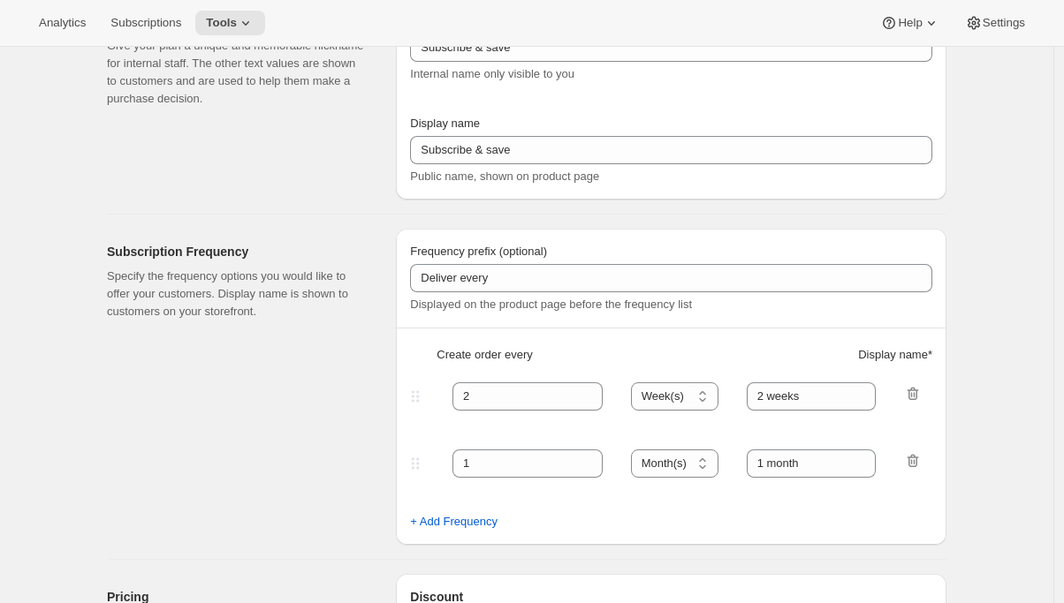
type input "(Sept, Nov)"
checkbox input "true"
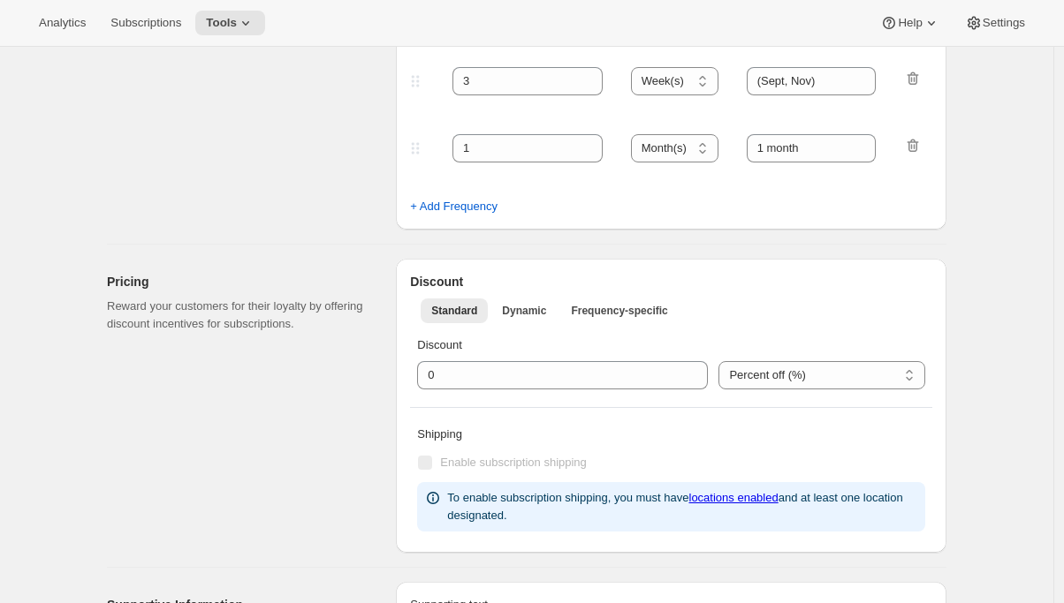
select select "YEARDAY"
select select "9"
select select "10"
select select "11"
select select "5"
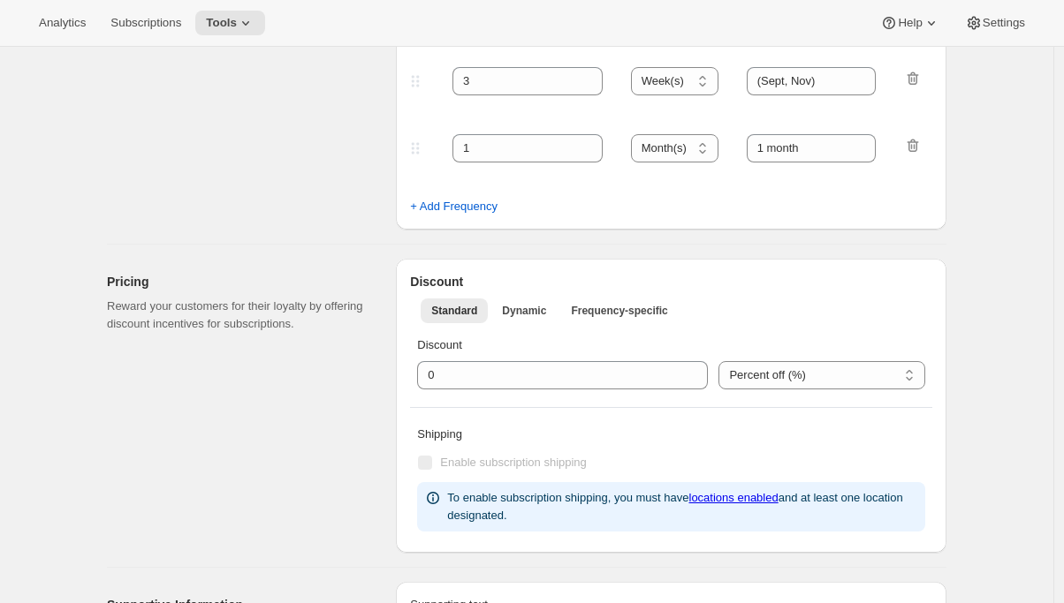
select select "2"
select select "4"
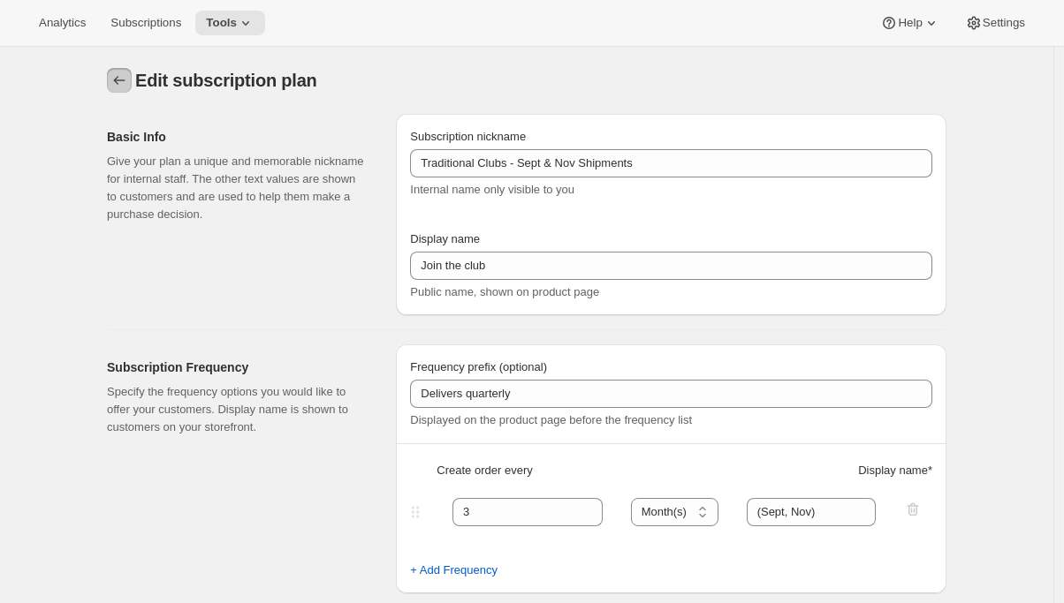
click at [124, 87] on icon "Subscription plans" at bounding box center [119, 81] width 18 height 18
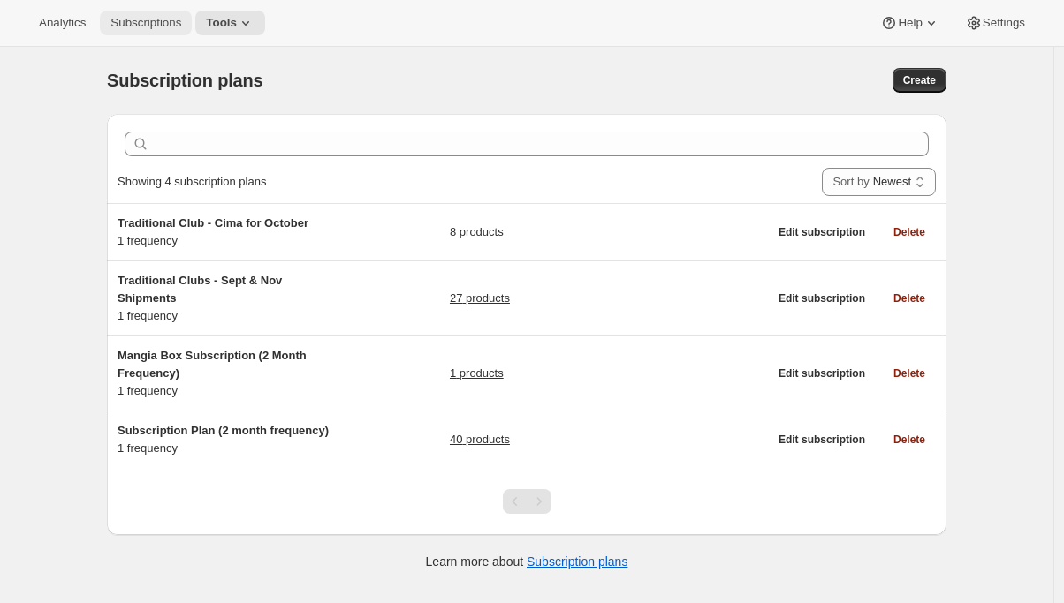
click at [157, 26] on span "Subscriptions" at bounding box center [145, 23] width 71 height 14
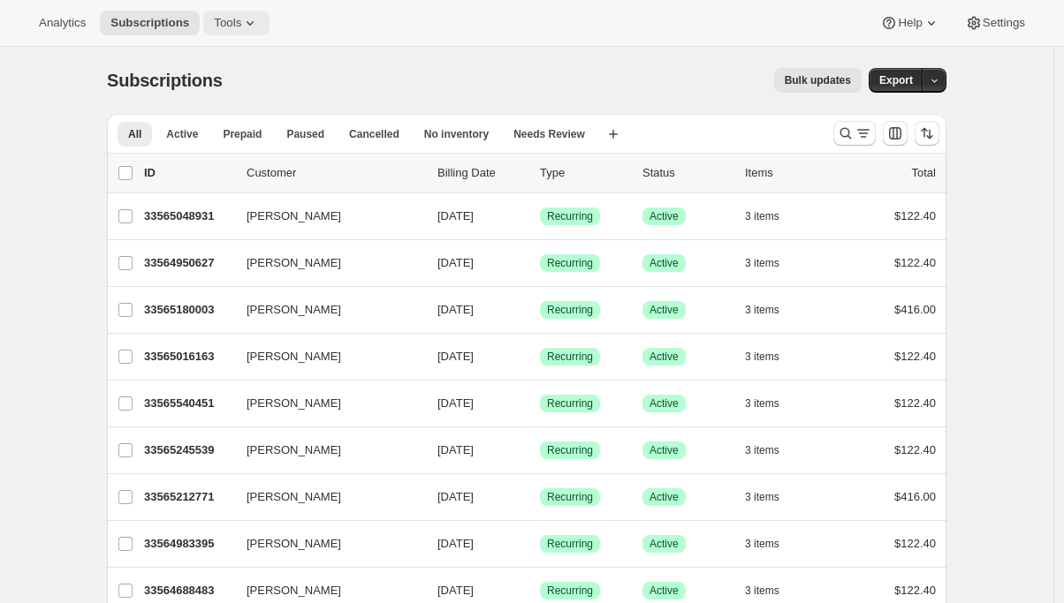
click at [259, 34] on button "Tools" at bounding box center [236, 23] width 66 height 25
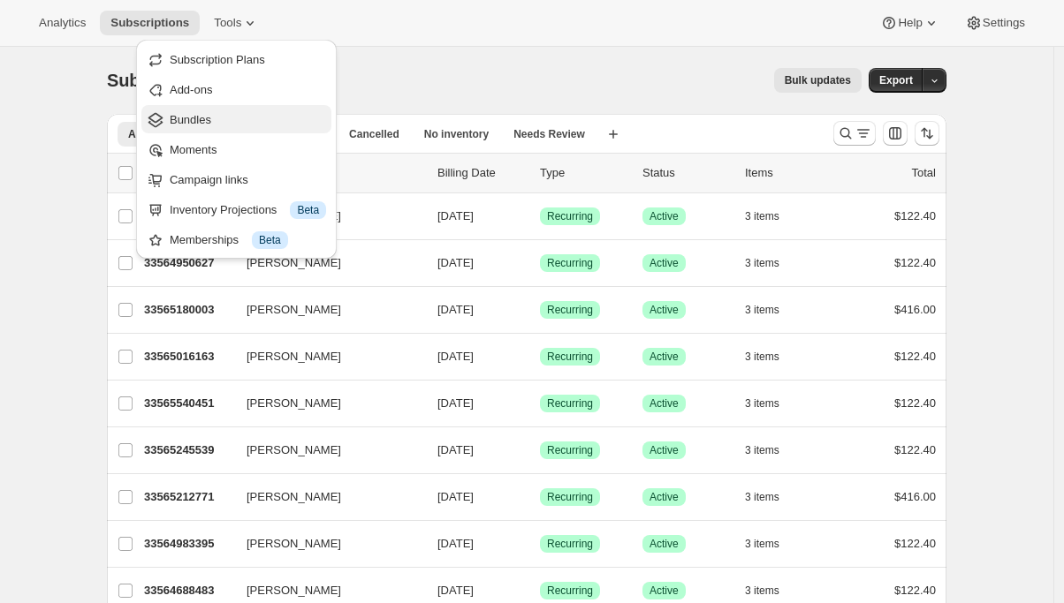
click at [245, 111] on span "Bundles" at bounding box center [248, 120] width 156 height 18
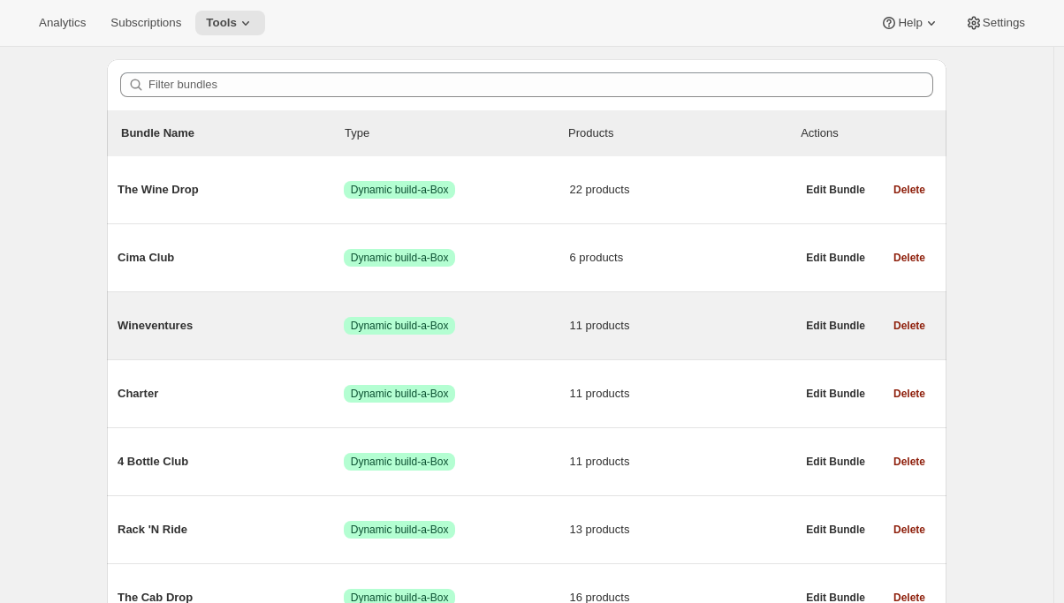
scroll to position [164, 0]
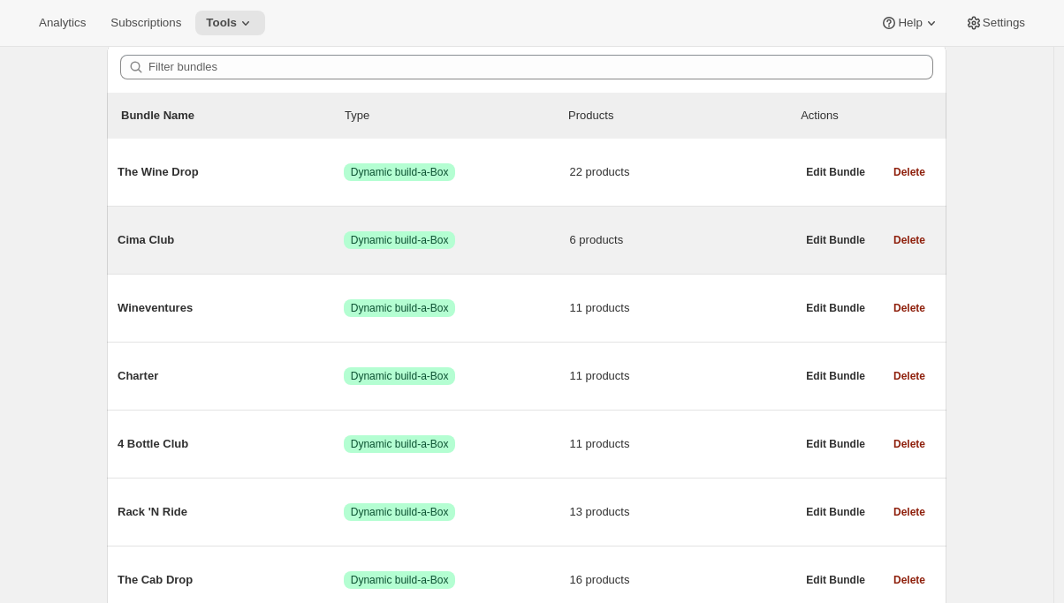
click at [267, 233] on span "Cima Club" at bounding box center [231, 240] width 226 height 18
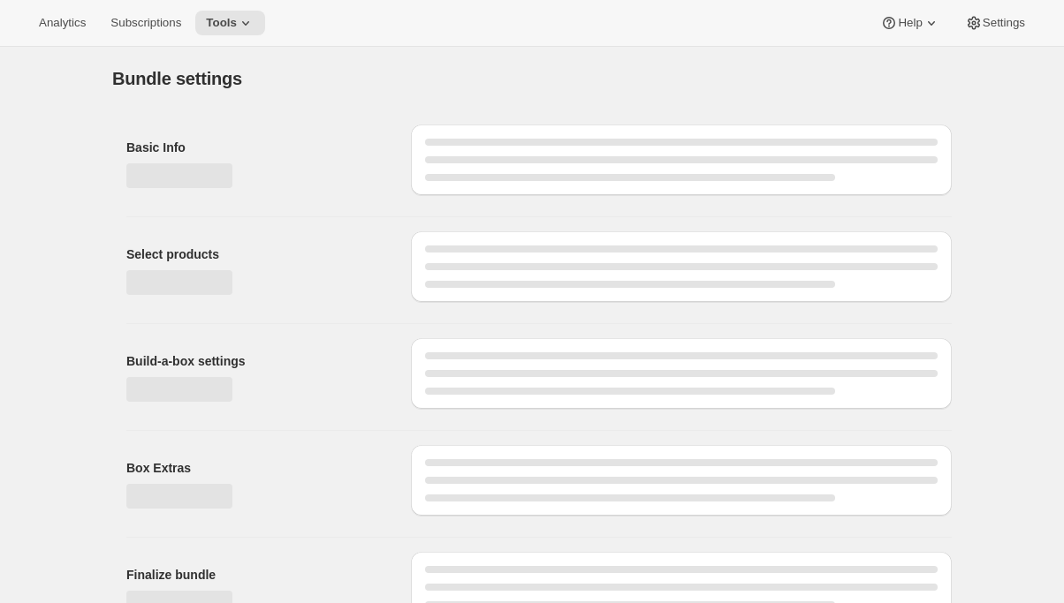
type input "Cima Club"
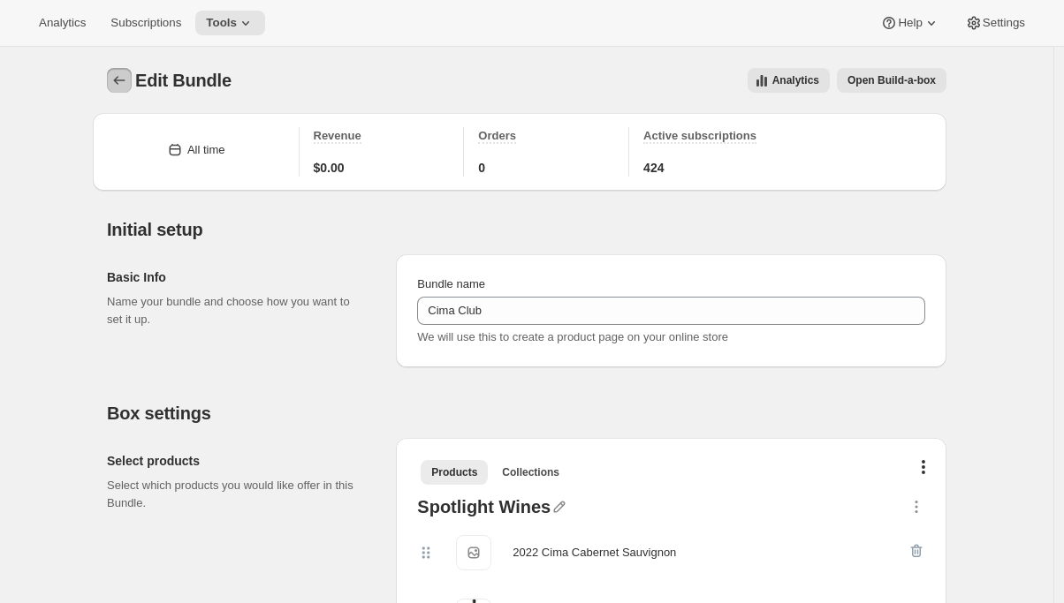
click at [119, 80] on icon "Bundles" at bounding box center [119, 80] width 11 height 9
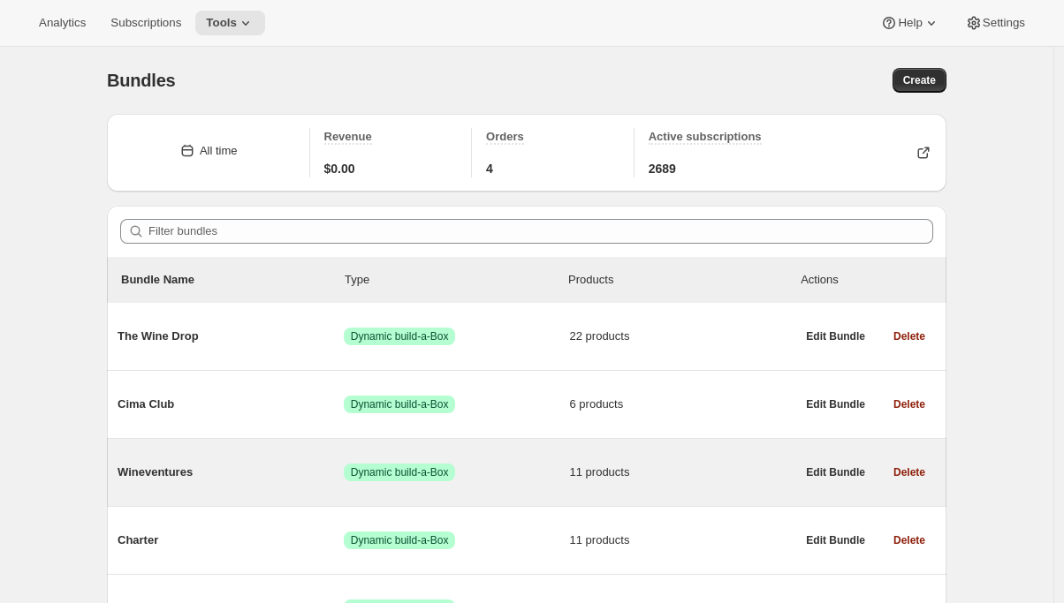
scroll to position [314, 0]
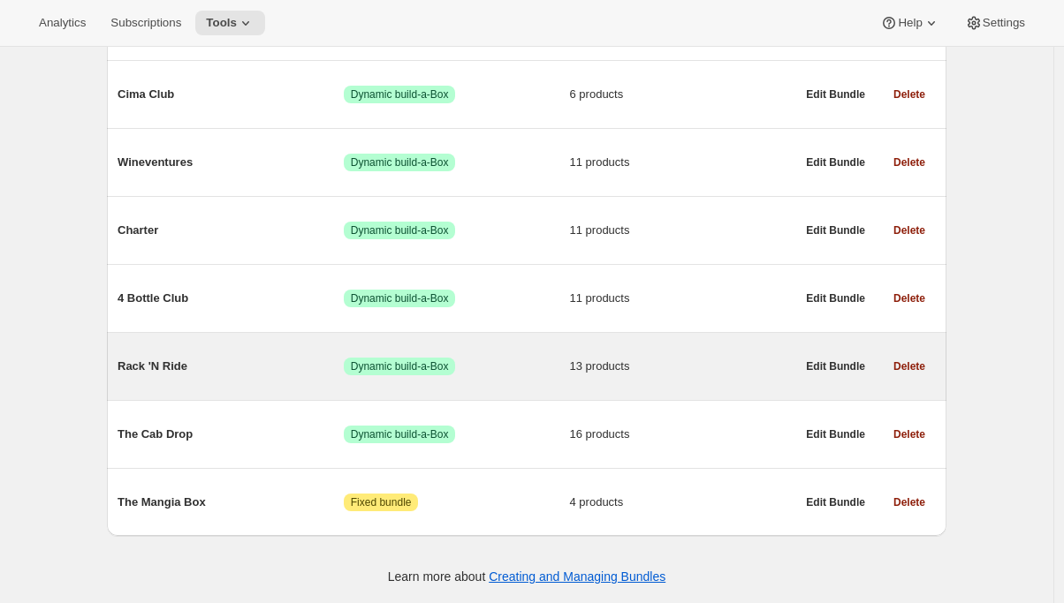
click at [229, 360] on span "Rack 'N Ride" at bounding box center [231, 367] width 226 height 18
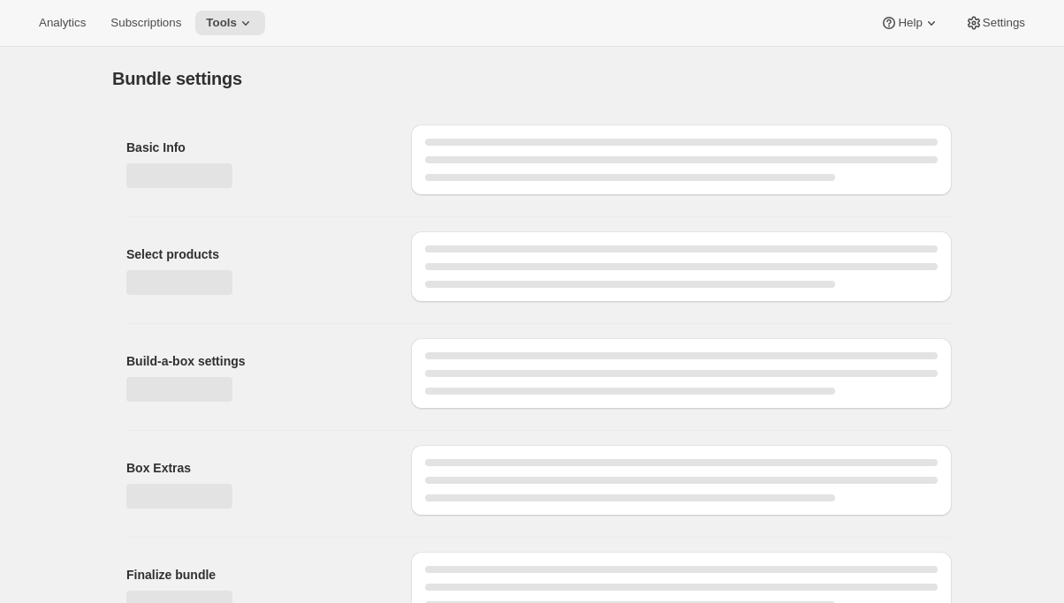
type input "Rack 'N Ride"
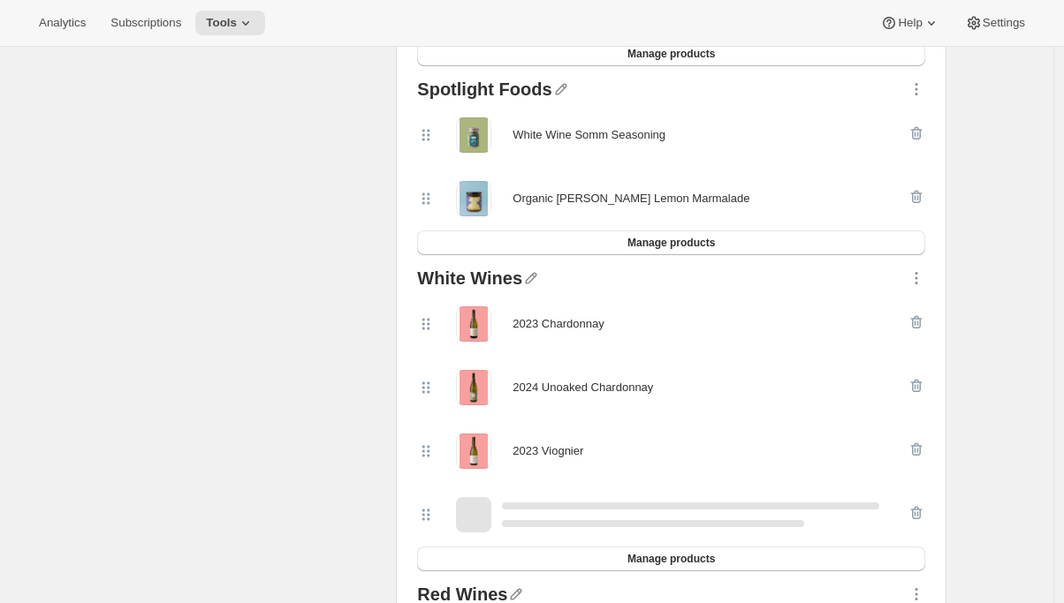
scroll to position [1147, 0]
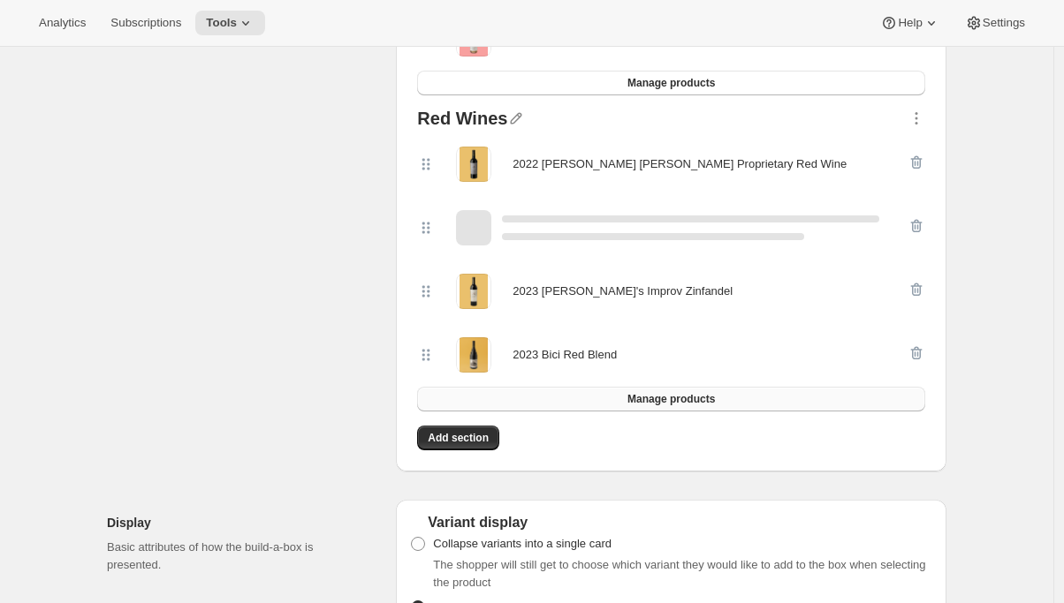
click at [611, 394] on button "Manage products" at bounding box center [671, 399] width 508 height 25
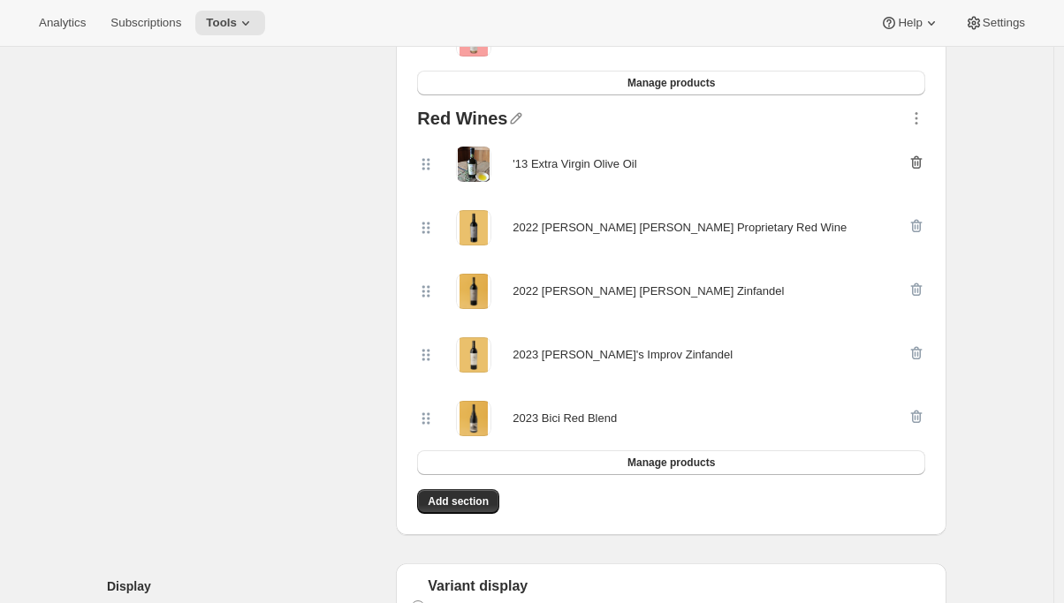
click at [918, 162] on icon "button" at bounding box center [916, 163] width 18 height 18
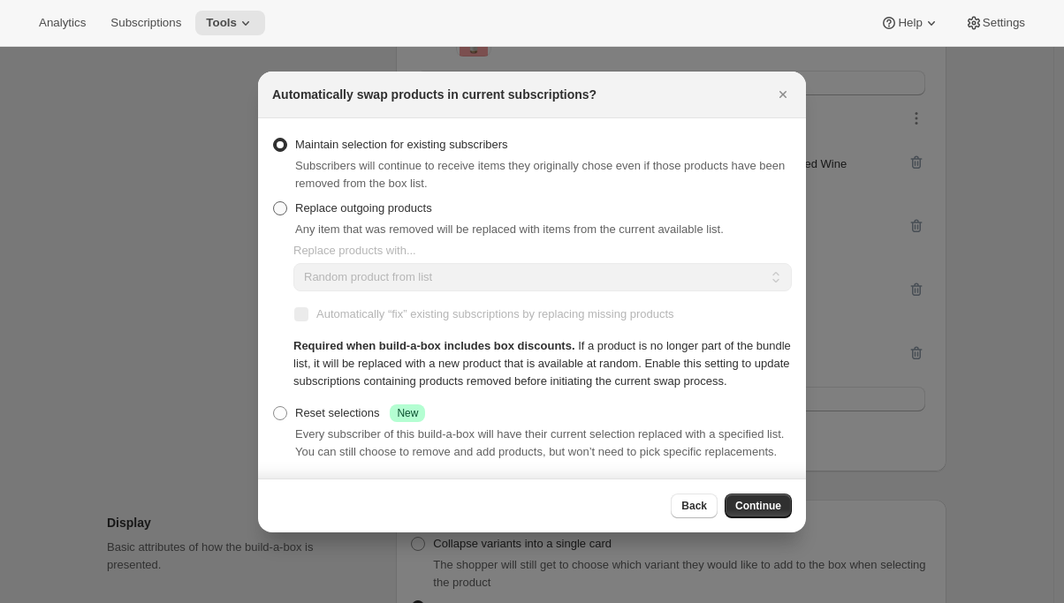
click at [378, 201] on span "Replace outgoing products" at bounding box center [363, 207] width 137 height 13
click at [274, 201] on input "Replace outgoing products" at bounding box center [273, 201] width 1 height 1
radio input "true"
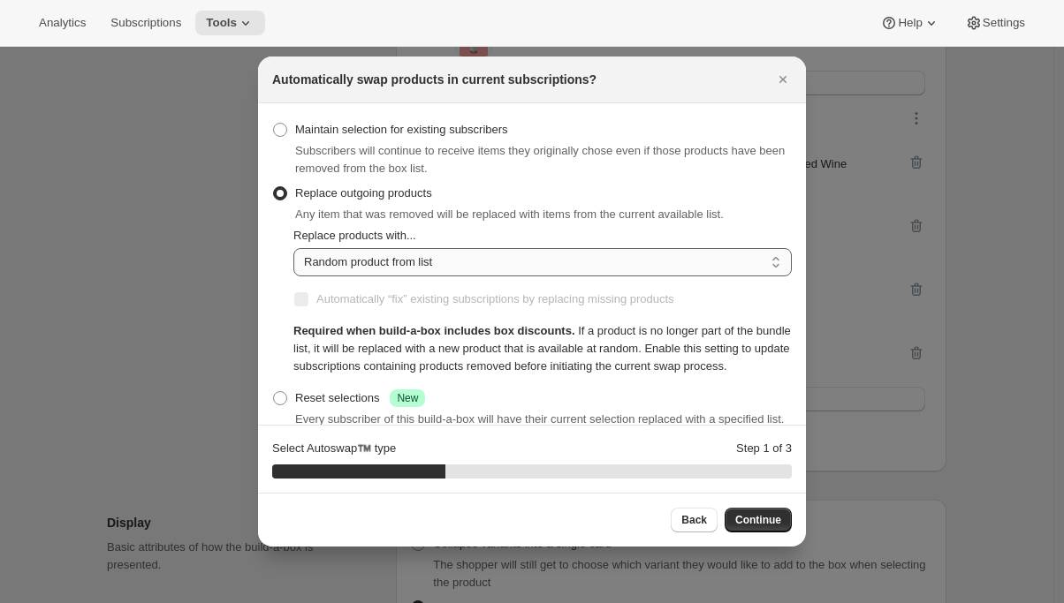
click at [421, 263] on select "Random product from list Matching product type Select specific replacements" at bounding box center [542, 262] width 498 height 28
select select "selection"
click at [293, 248] on select "Random product from list Matching product type Select specific replacements" at bounding box center [542, 262] width 498 height 28
checkbox input "true"
click at [768, 533] on div "Back Continue" at bounding box center [532, 520] width 548 height 54
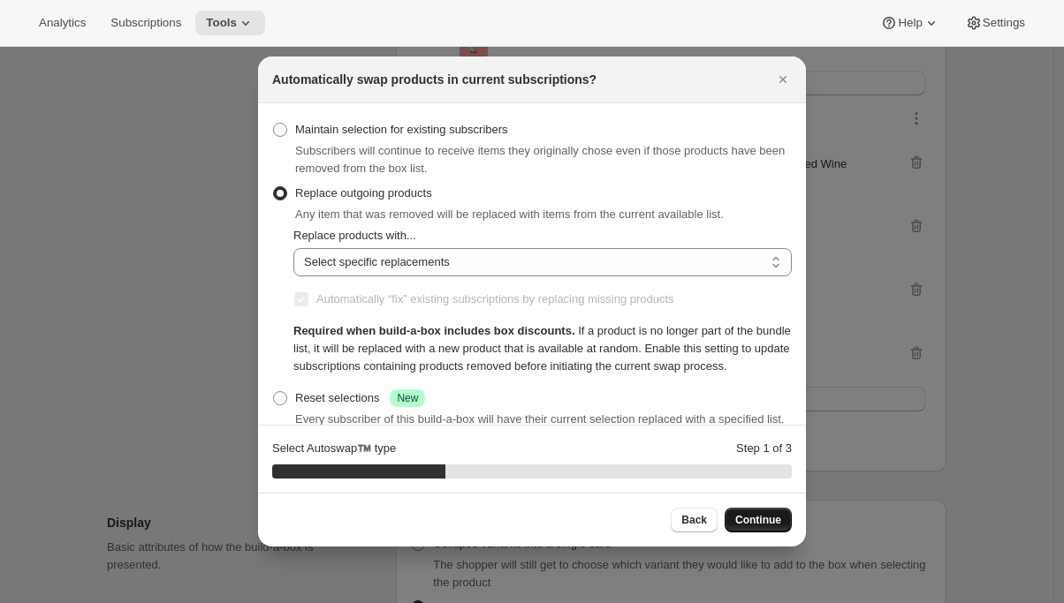
click at [746, 527] on span "Continue" at bounding box center [758, 520] width 46 height 14
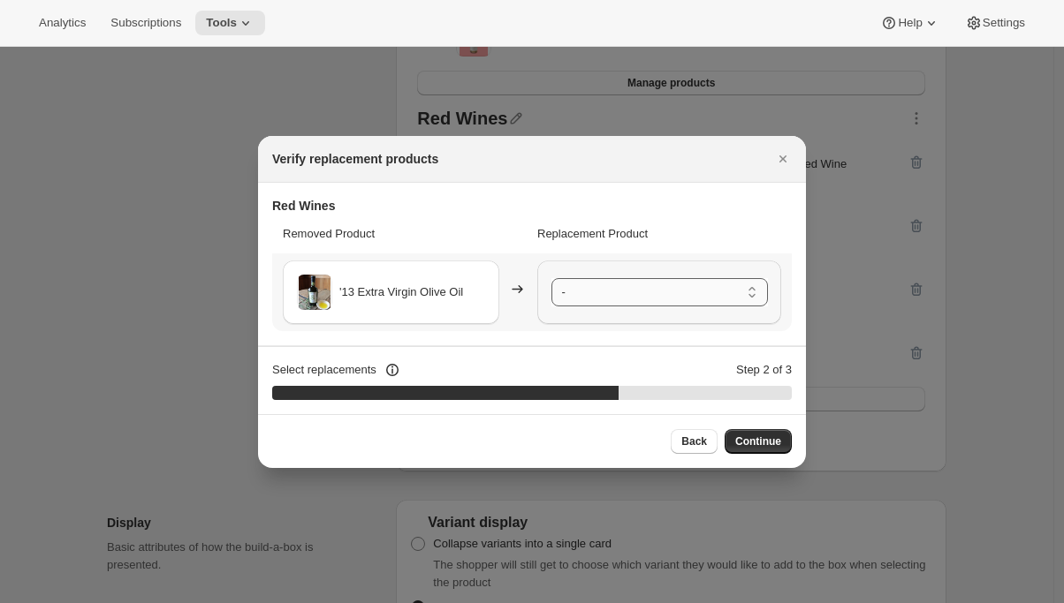
click at [655, 301] on select "- 2022 [PERSON_NAME] [PERSON_NAME] Proprietary Red Wine - Default Title 2022 [P…" at bounding box center [659, 292] width 216 height 28
click at [787, 156] on icon "Close" at bounding box center [783, 159] width 18 height 18
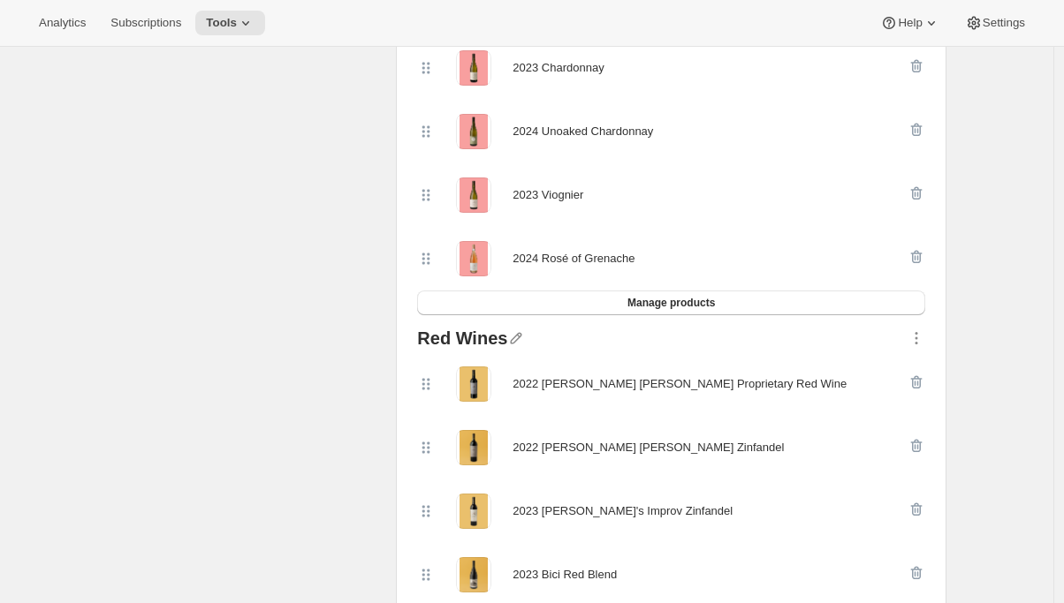
scroll to position [0, 0]
select select "selection"
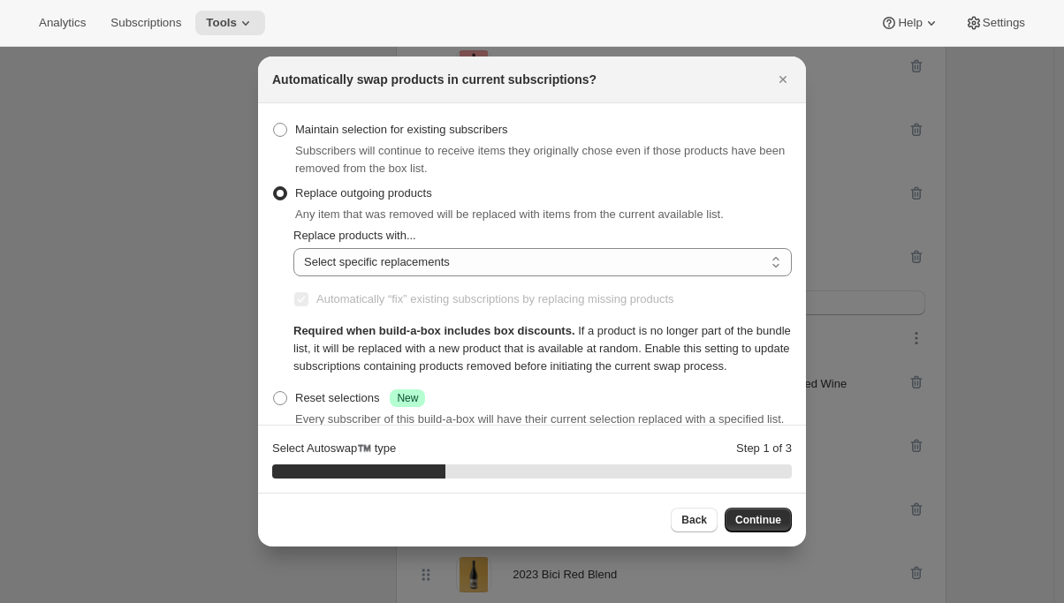
click at [550, 142] on div "Subscribers will continue to receive items they originally chose even if those …" at bounding box center [543, 159] width 497 height 35
click at [508, 128] on span "Maintain selection for existing subscribers" at bounding box center [401, 129] width 213 height 13
click at [274, 124] on input "Maintain selection for existing subscribers" at bounding box center [273, 123] width 1 height 1
radio input "true"
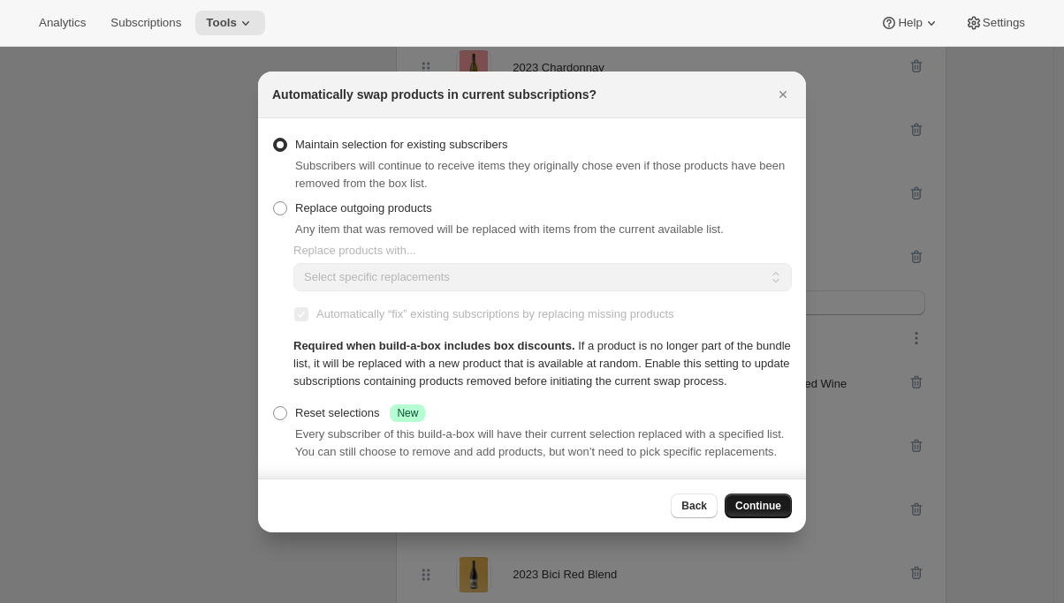
click at [767, 513] on span "Continue" at bounding box center [758, 506] width 46 height 14
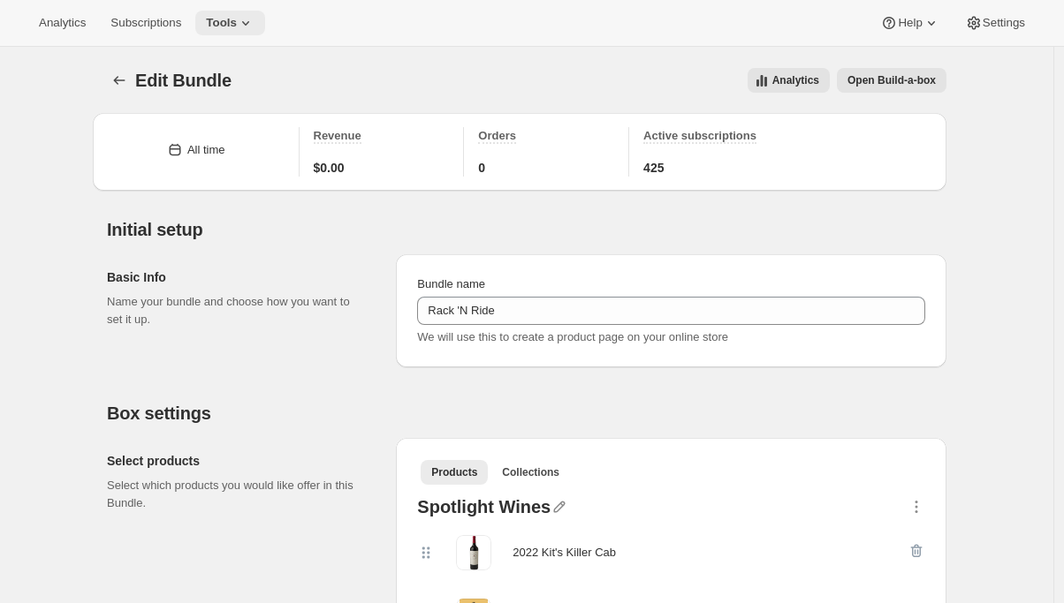
click at [235, 28] on span "Tools" at bounding box center [221, 23] width 31 height 14
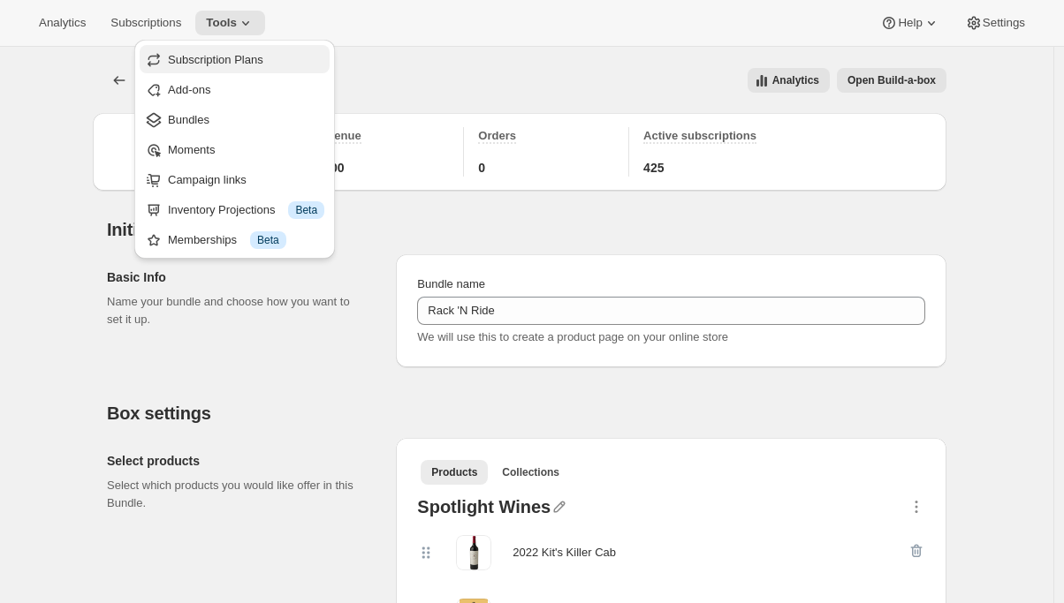
click at [235, 56] on span "Subscription Plans" at bounding box center [215, 59] width 95 height 13
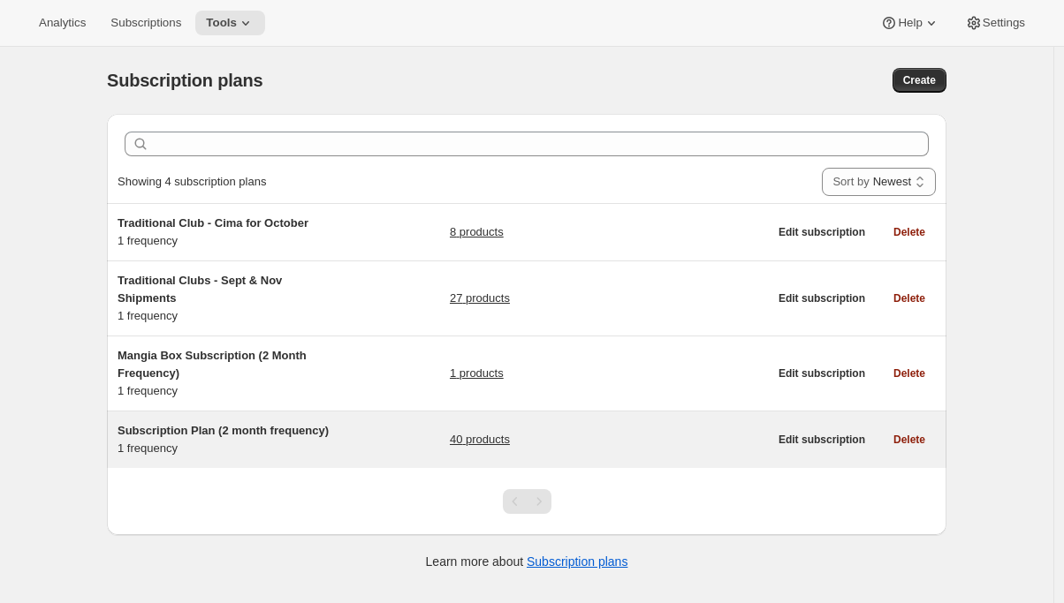
click at [262, 440] on div "Subscription Plan (2 month frequency) 1 frequency" at bounding box center [228, 439] width 221 height 35
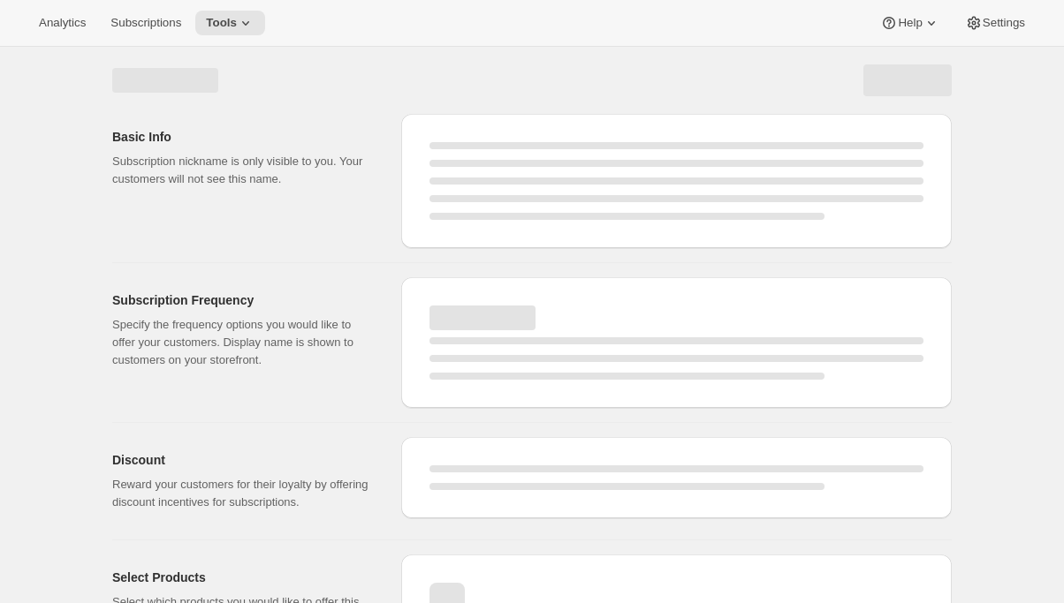
select select "WEEK"
select select "MONTH"
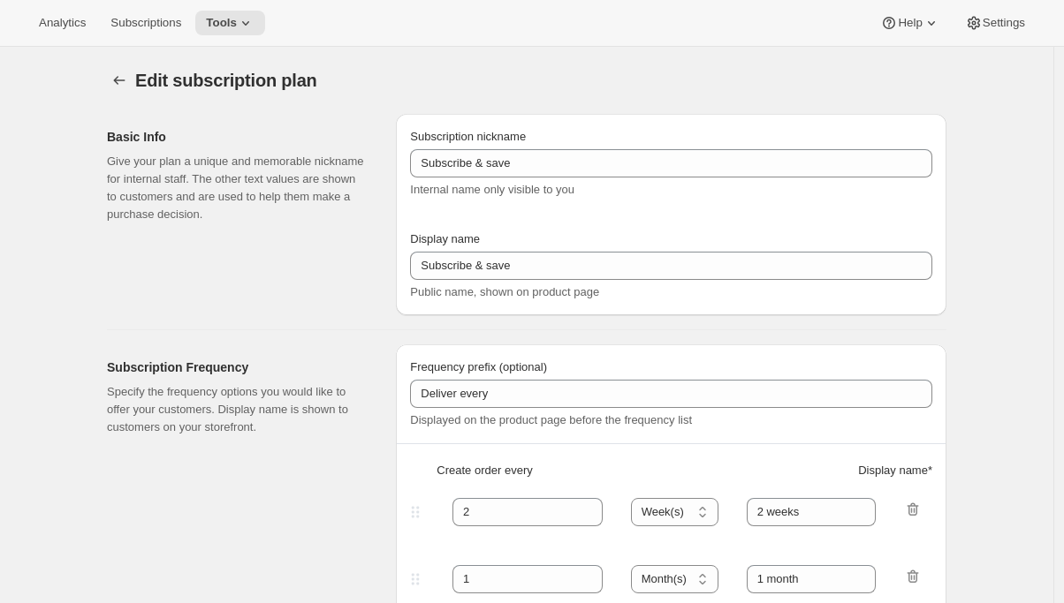
type input "Subscription Plan (2 month frequency)"
type input "Subscribe"
select select "MONTH"
type input "3 months"
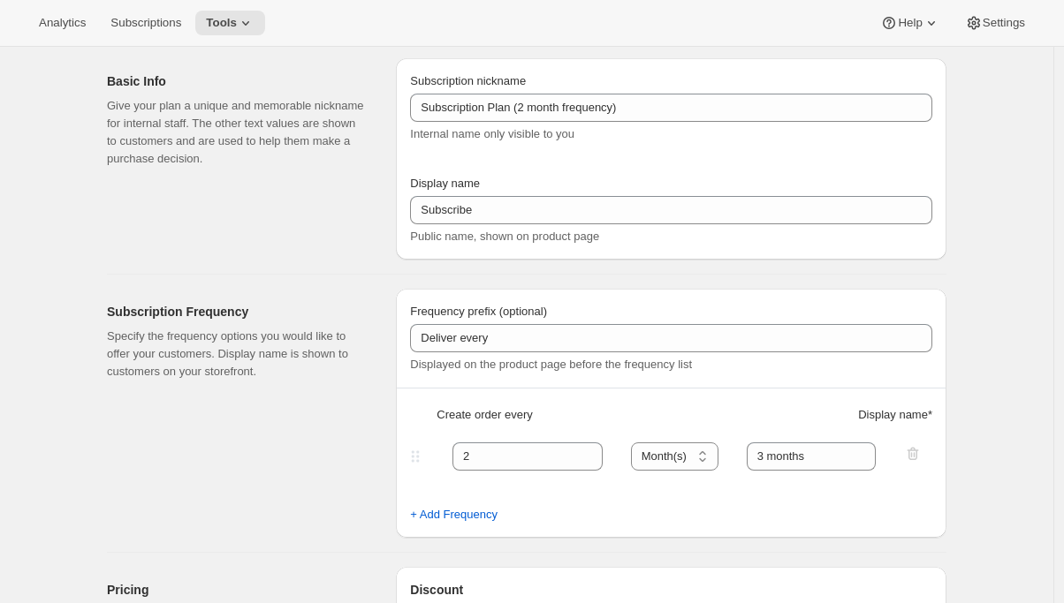
scroll to position [154, 0]
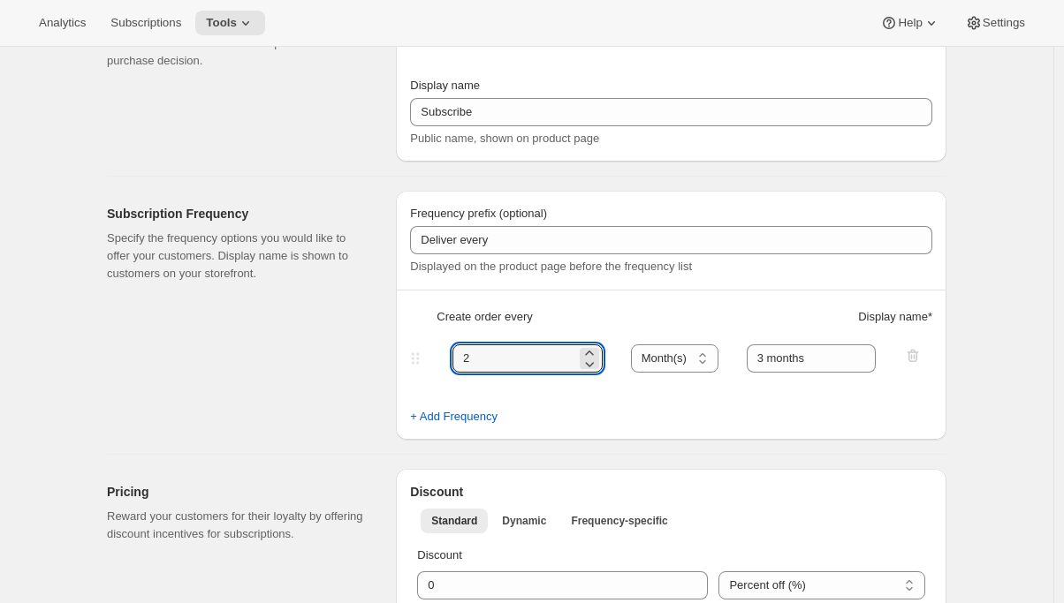
drag, startPoint x: 479, startPoint y: 356, endPoint x: 434, endPoint y: 356, distance: 45.1
click at [434, 356] on div "2 Day(s) Week(s) Month(s) Year(s) Month(s) 3 months" at bounding box center [663, 359] width 515 height 28
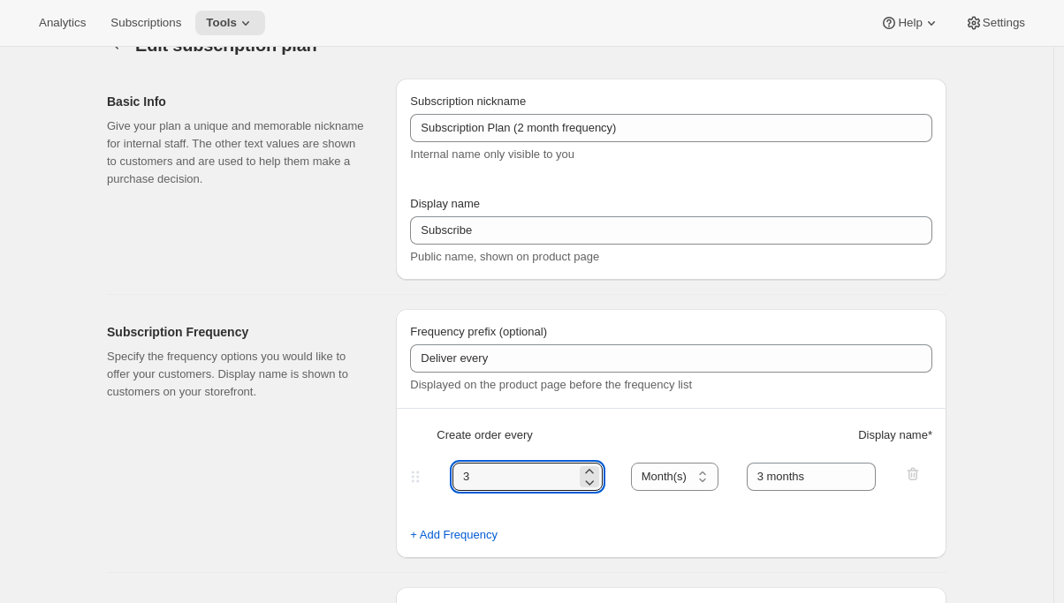
scroll to position [28, 0]
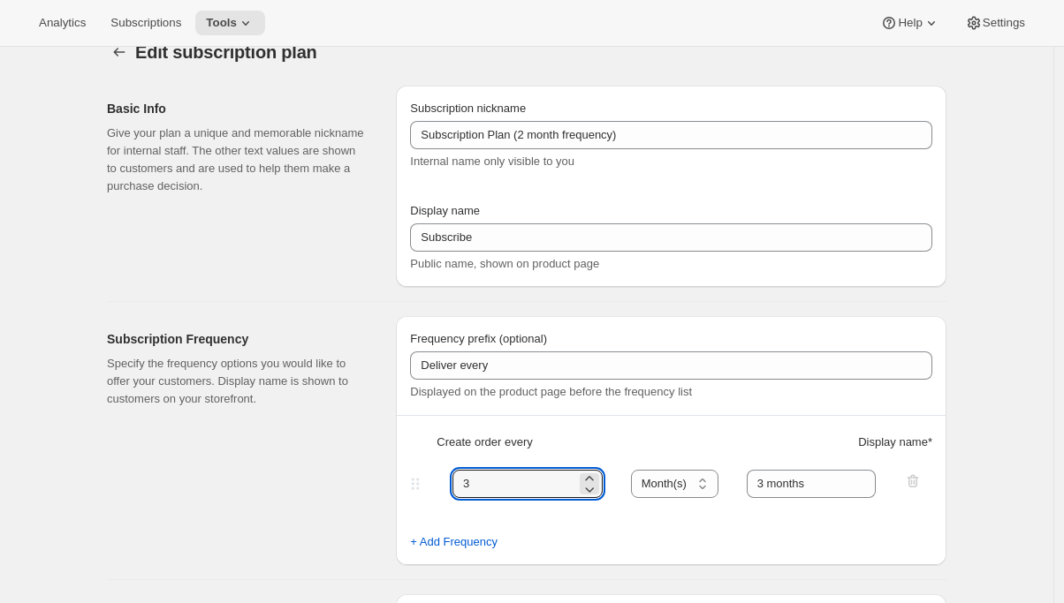
type input "3"
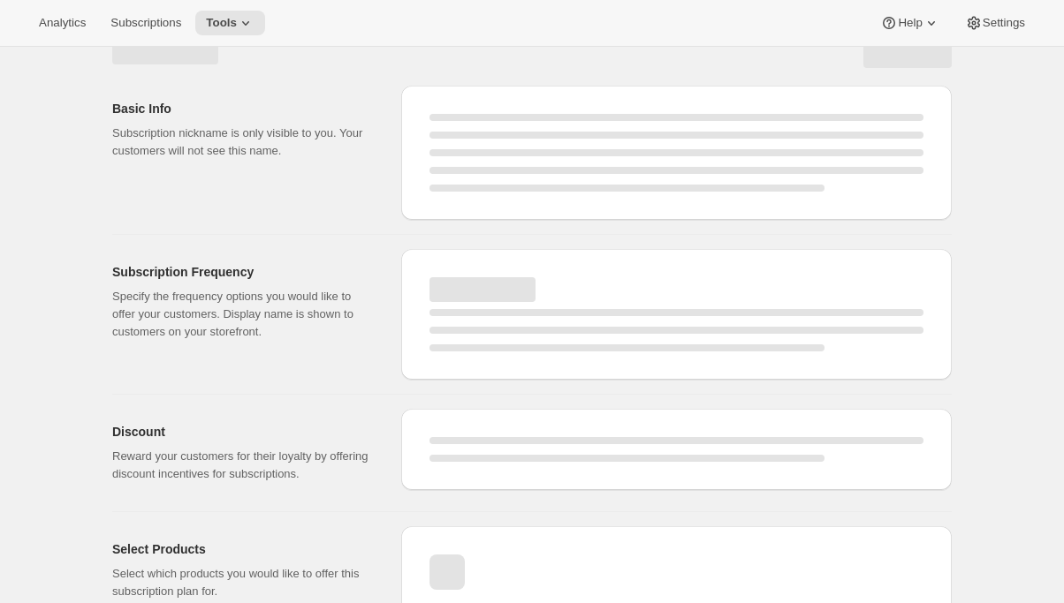
select select "MONTH"
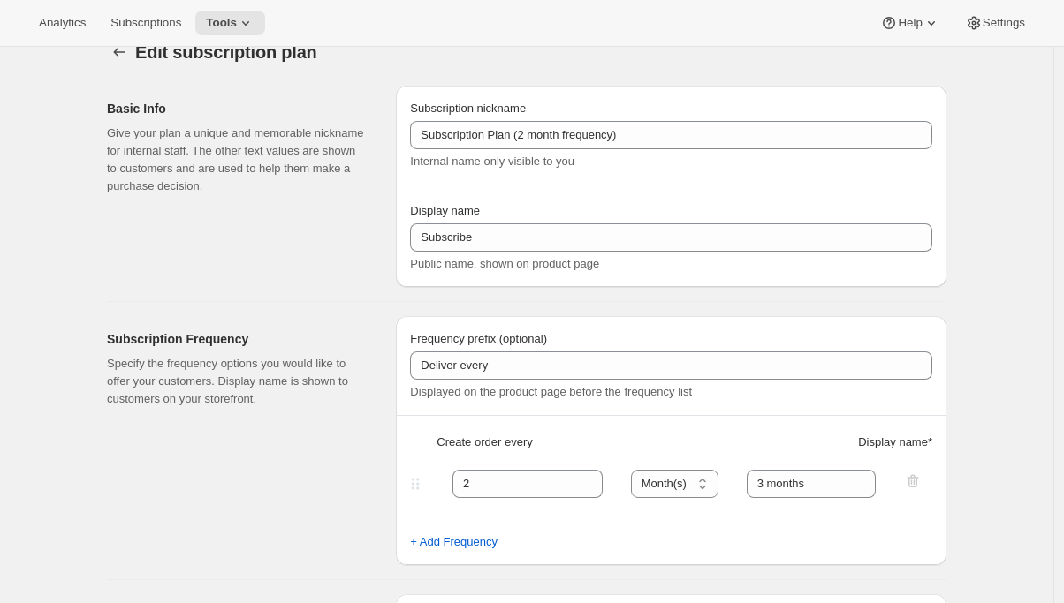
type input "3"
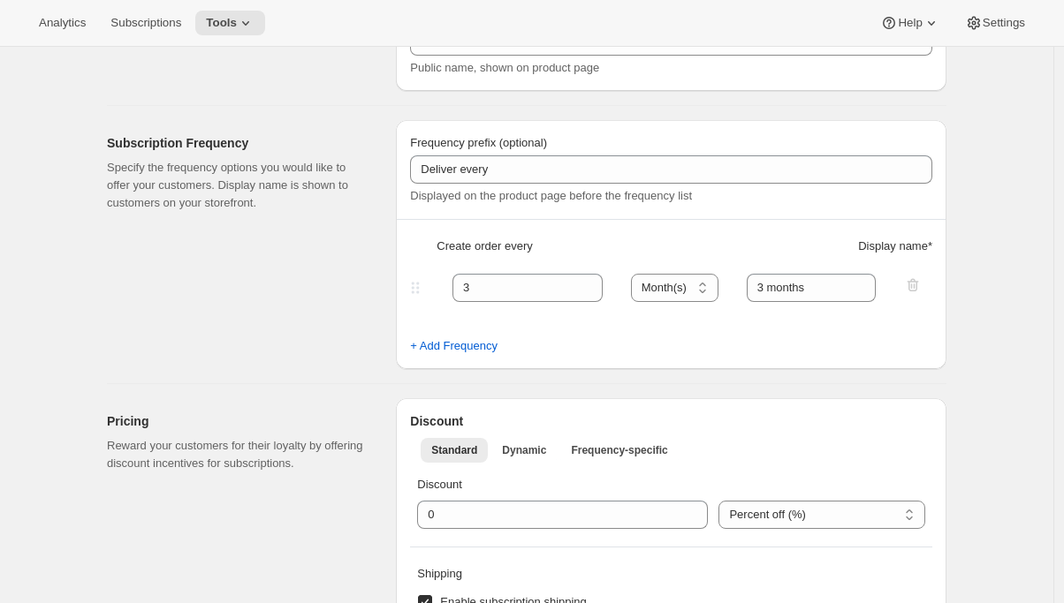
scroll to position [0, 0]
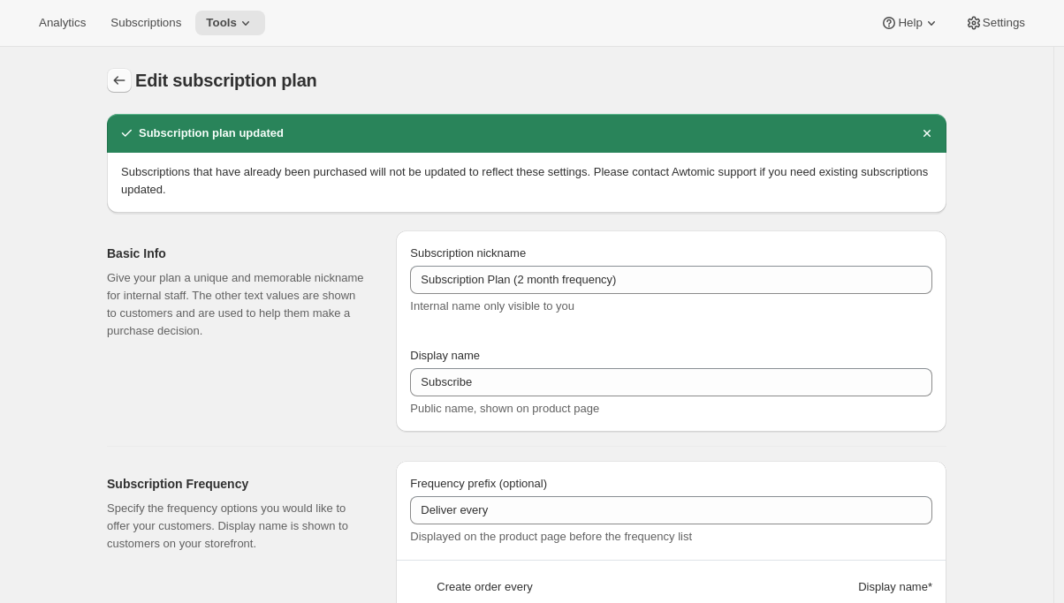
click at [126, 78] on icon "Subscription plans" at bounding box center [119, 81] width 18 height 18
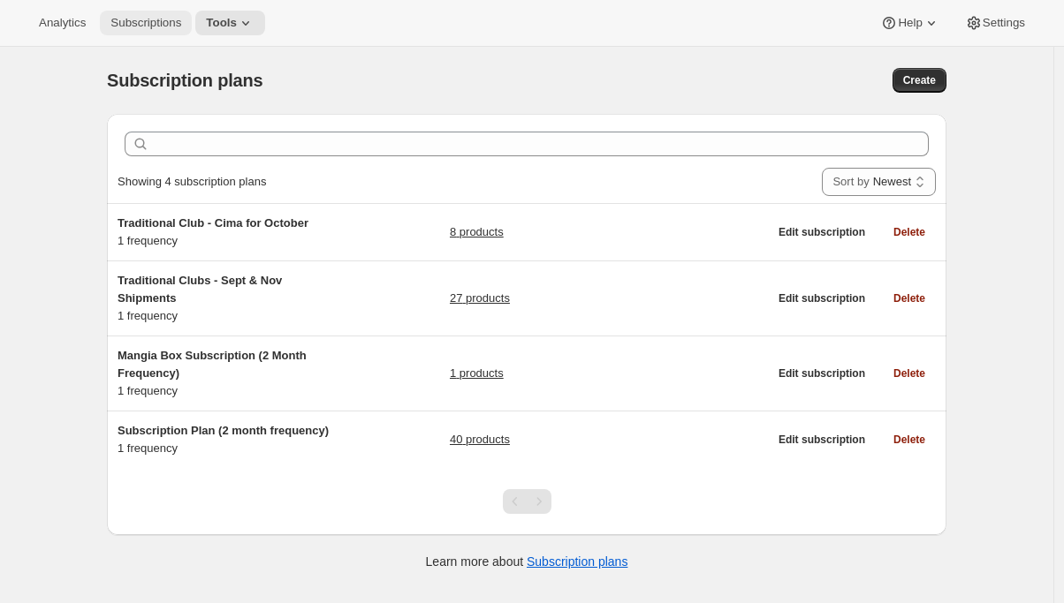
click at [128, 16] on span "Subscriptions" at bounding box center [145, 23] width 71 height 14
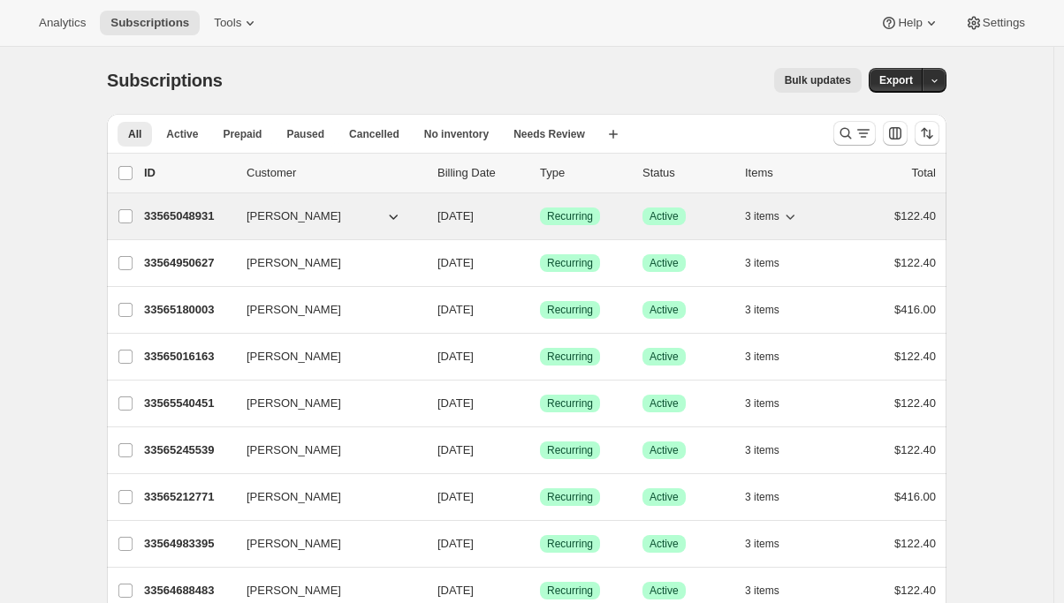
click at [190, 216] on p "33565048931" at bounding box center [188, 217] width 88 height 18
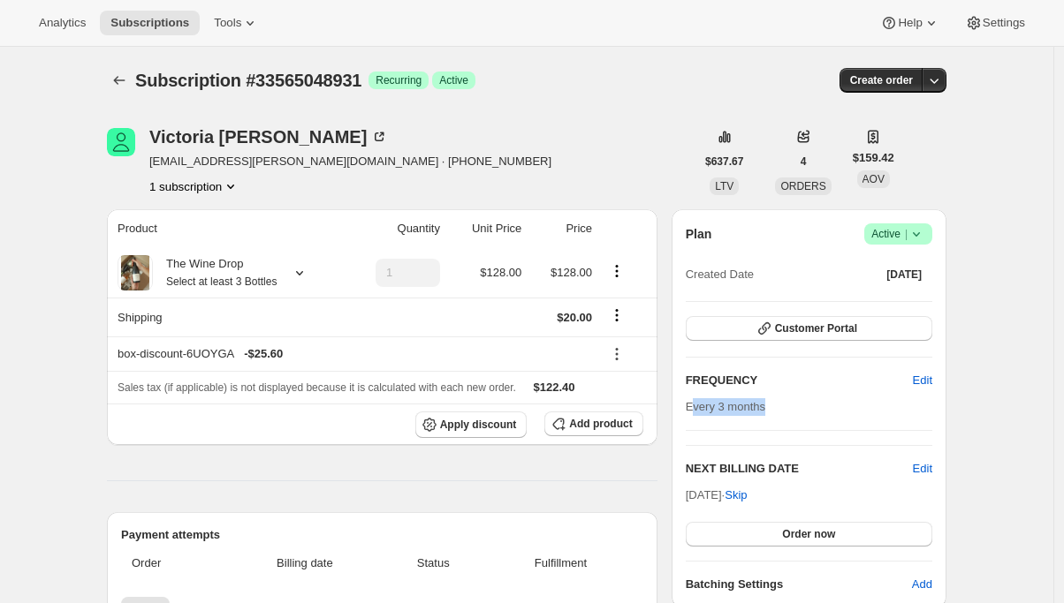
drag, startPoint x: 698, startPoint y: 408, endPoint x: 797, endPoint y: 407, distance: 99.0
click at [797, 408] on div "Every 3 months" at bounding box center [809, 407] width 247 height 18
click at [797, 407] on div "Every 3 months" at bounding box center [809, 407] width 247 height 18
click at [121, 80] on icon "Subscriptions" at bounding box center [119, 81] width 18 height 18
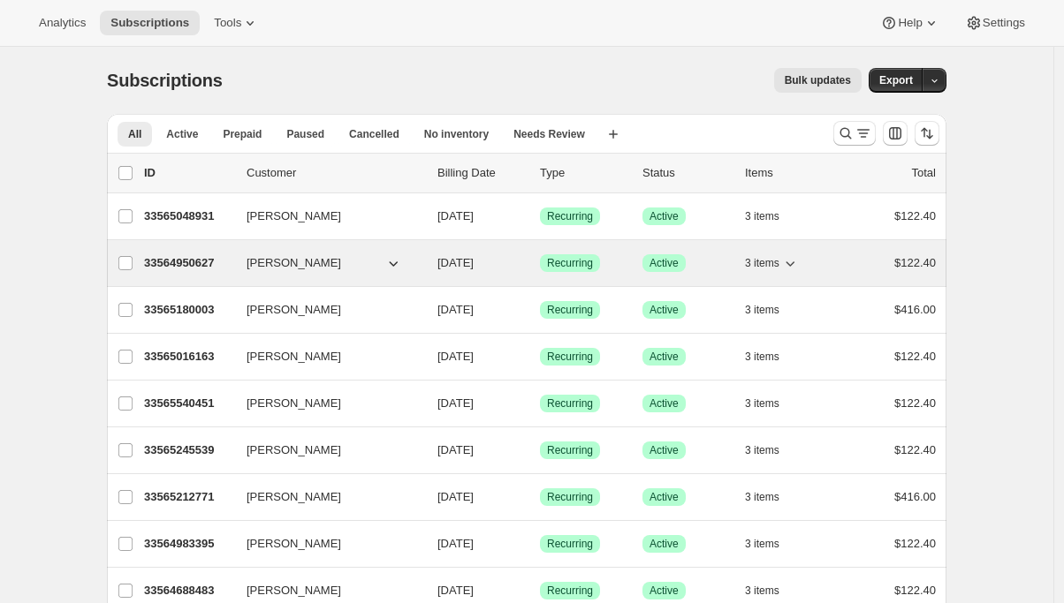
click at [189, 265] on p "33564950627" at bounding box center [188, 263] width 88 height 18
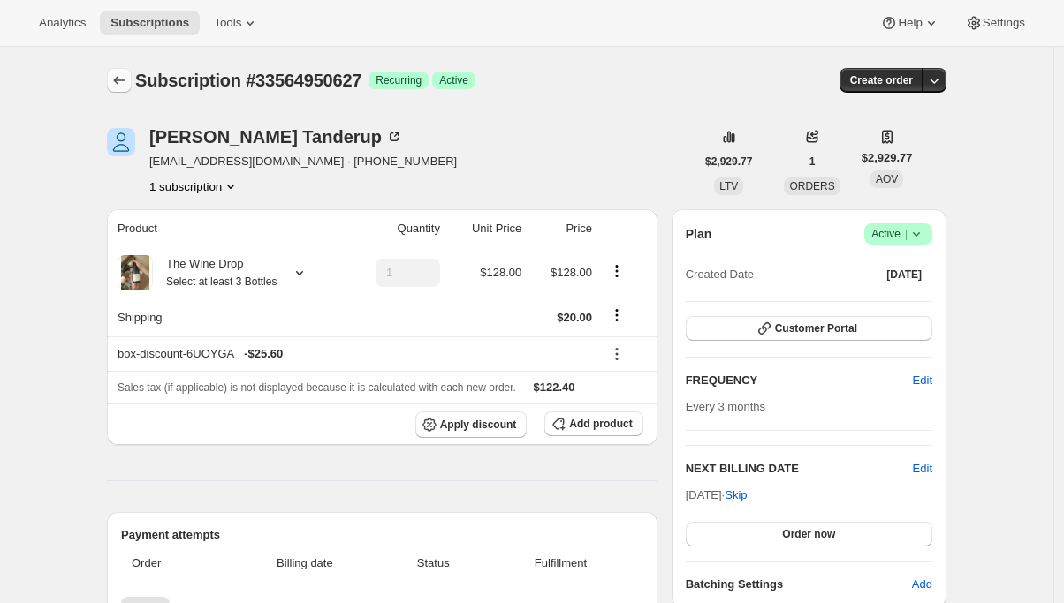
click at [116, 77] on icon "Subscriptions" at bounding box center [119, 81] width 18 height 18
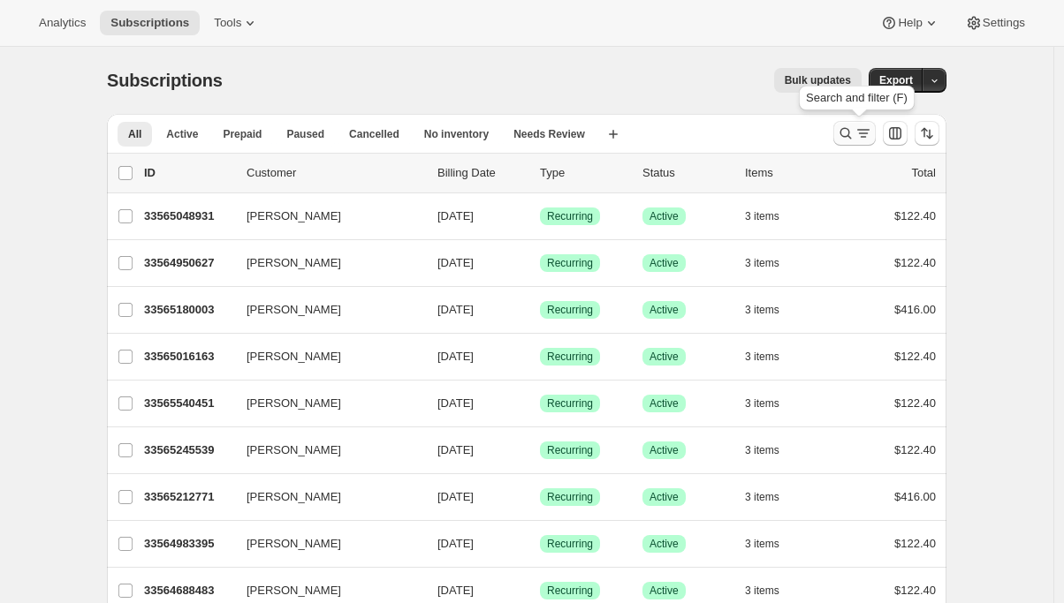
click at [846, 132] on icon "Search and filter results" at bounding box center [846, 134] width 18 height 18
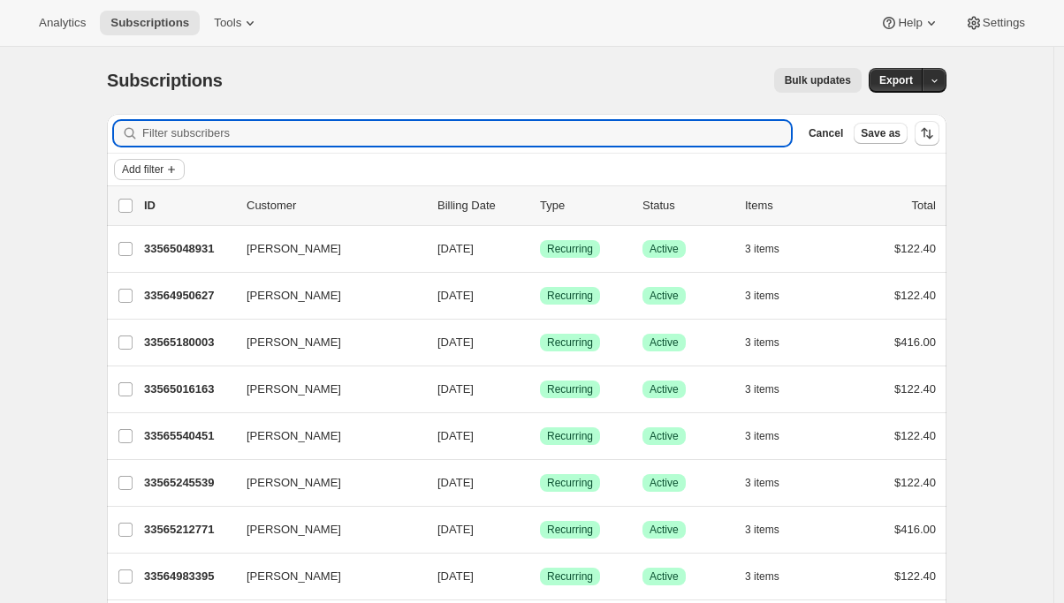
click at [163, 171] on span "Add filter" at bounding box center [143, 170] width 42 height 14
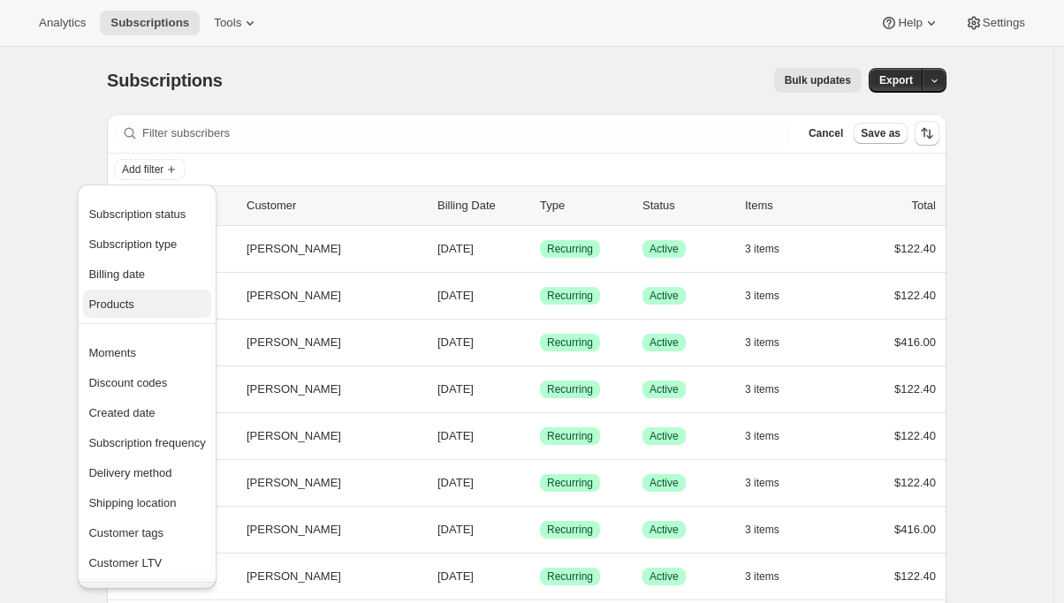
click at [139, 301] on span "Products" at bounding box center [146, 305] width 117 height 18
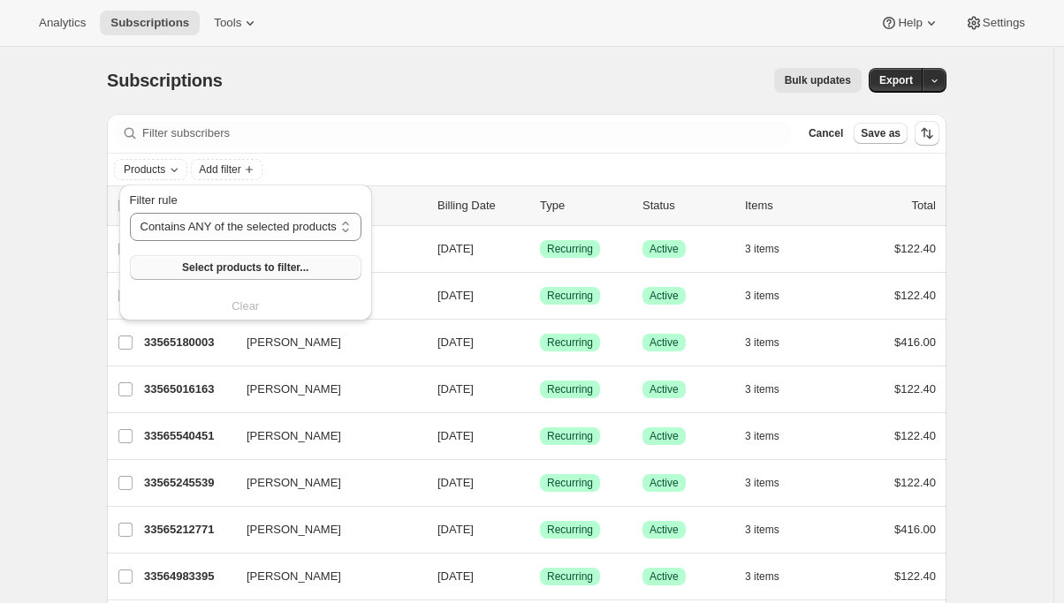
click at [282, 272] on span "Select products to filter..." at bounding box center [245, 268] width 126 height 14
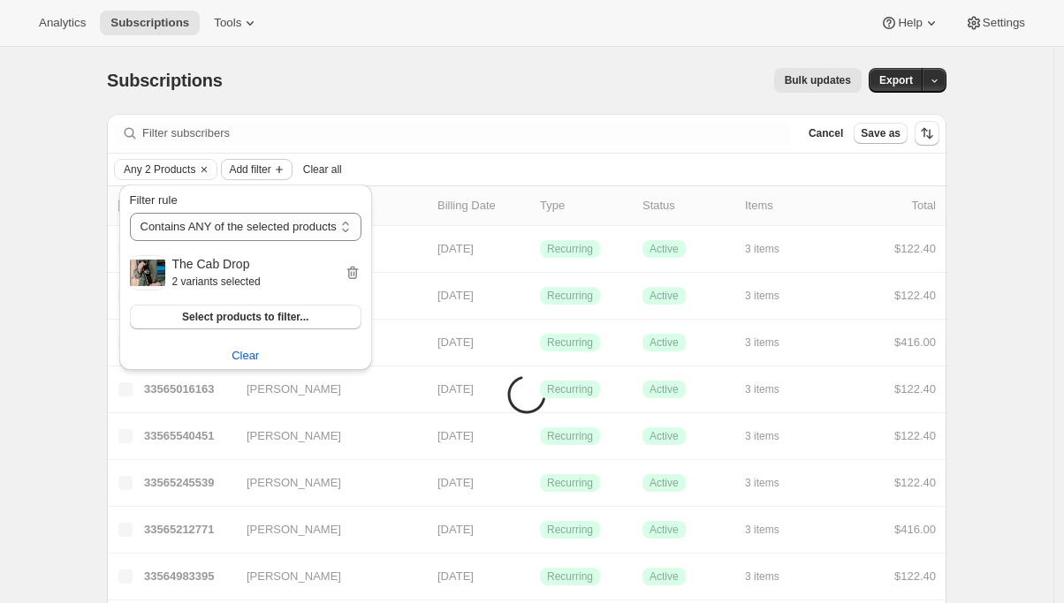
click at [270, 171] on span "Add filter" at bounding box center [250, 170] width 42 height 14
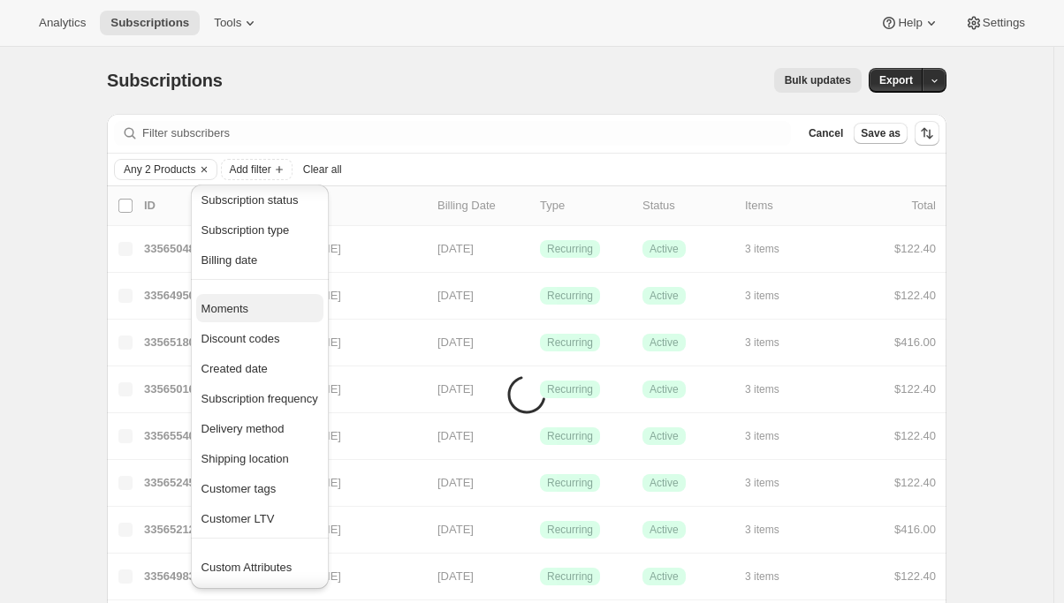
scroll to position [15, 0]
click at [248, 361] on span "Created date" at bounding box center [234, 367] width 66 height 13
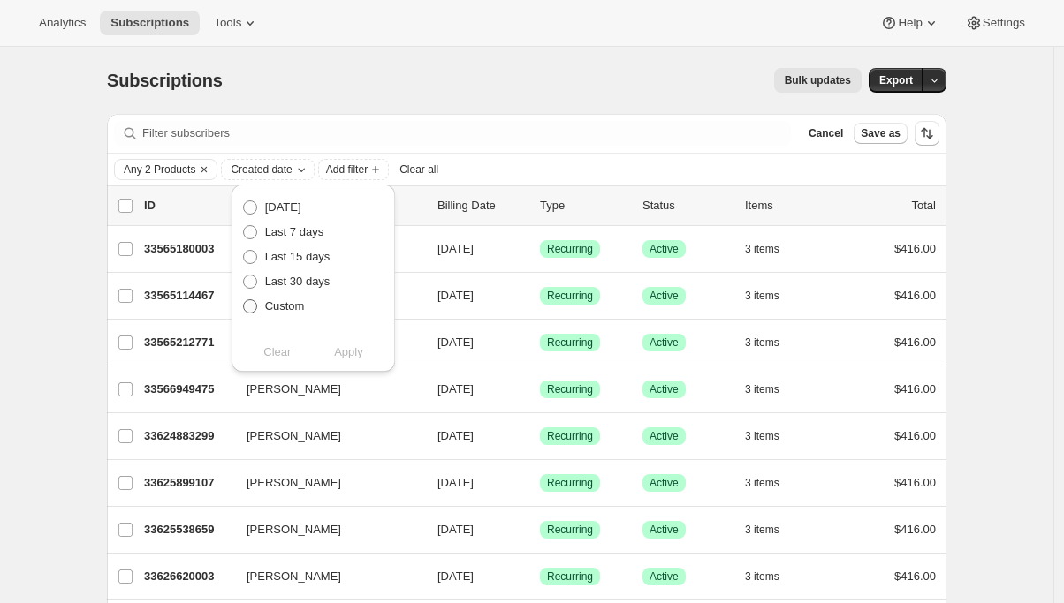
click at [278, 309] on span "Custom" at bounding box center [285, 306] width 40 height 13
click at [244, 300] on input "Custom" at bounding box center [243, 300] width 1 height 1
radio input "true"
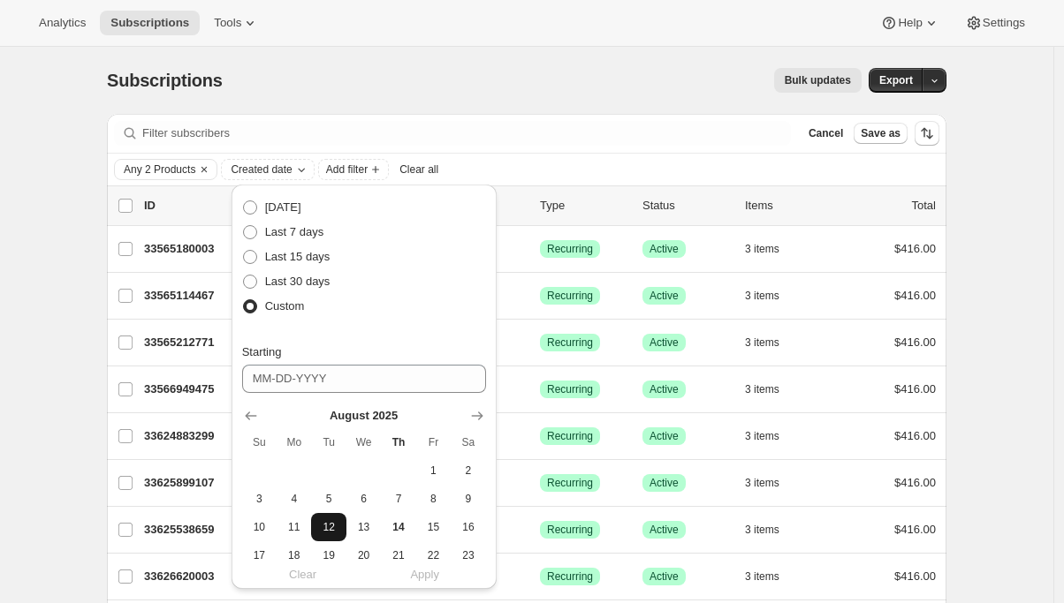
click at [329, 534] on span "12" at bounding box center [328, 527] width 20 height 14
click at [393, 531] on span "14" at bounding box center [398, 527] width 20 height 14
click at [338, 527] on span "12" at bounding box center [328, 527] width 20 height 14
type input "[DATE]"
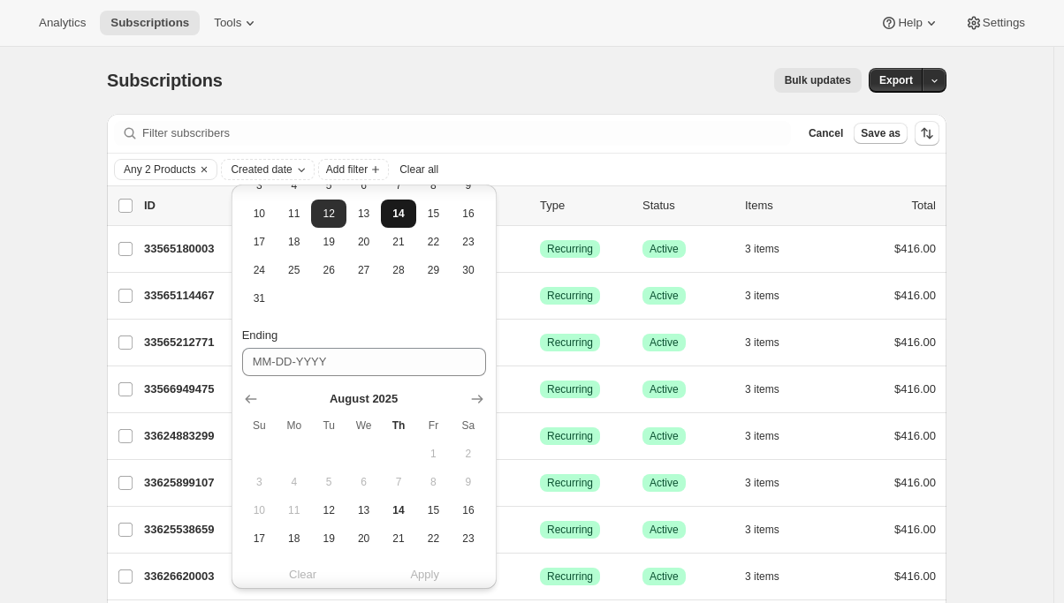
scroll to position [325, 0]
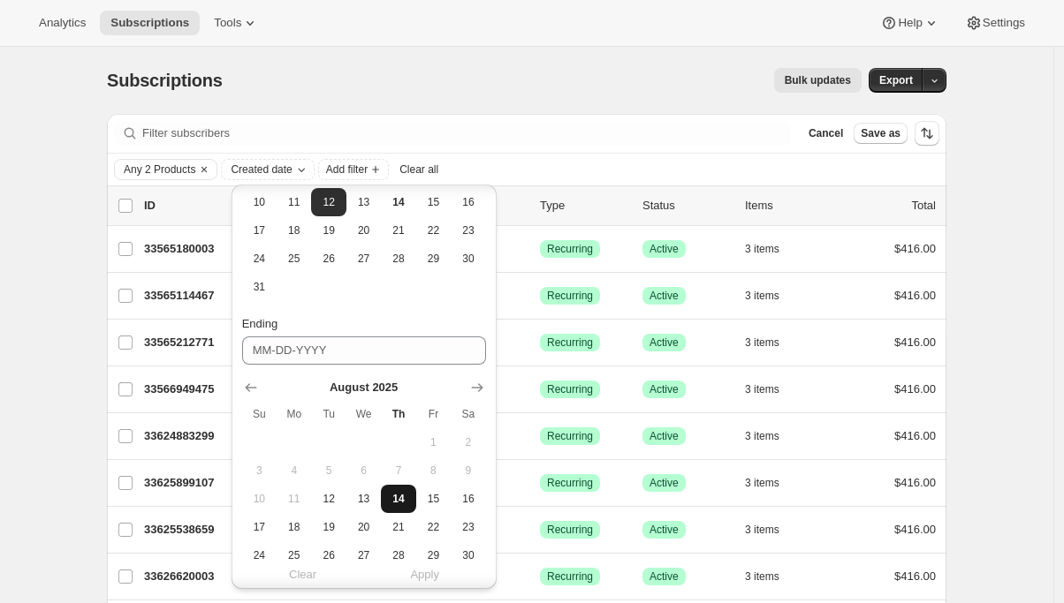
click at [396, 497] on span "14" at bounding box center [398, 499] width 20 height 14
type input "[DATE]"
click at [429, 568] on span "Apply" at bounding box center [424, 575] width 29 height 18
click at [568, 80] on div "Bulk updates" at bounding box center [553, 80] width 618 height 25
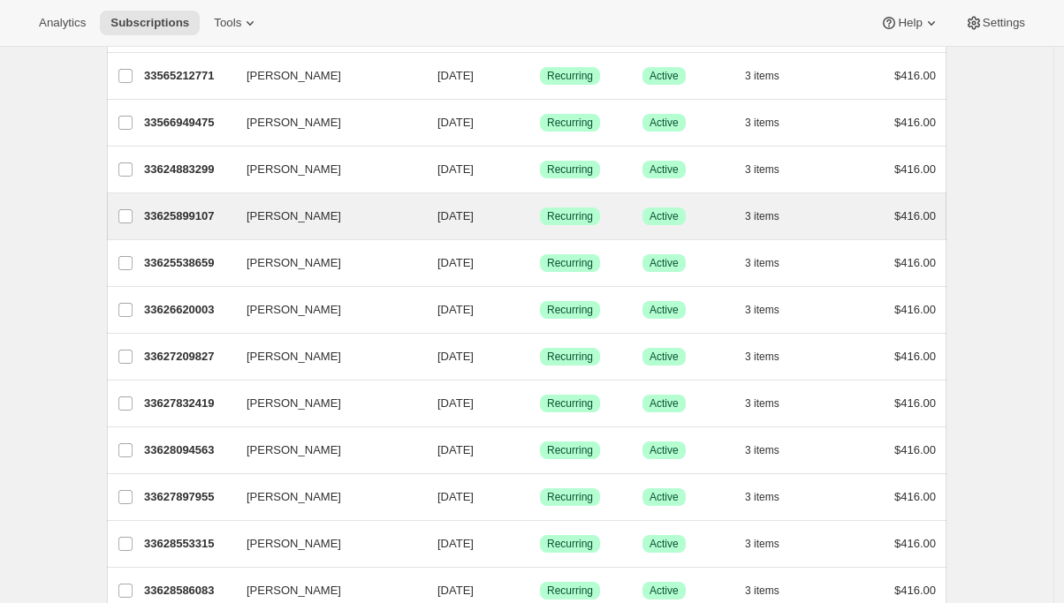
scroll to position [0, 0]
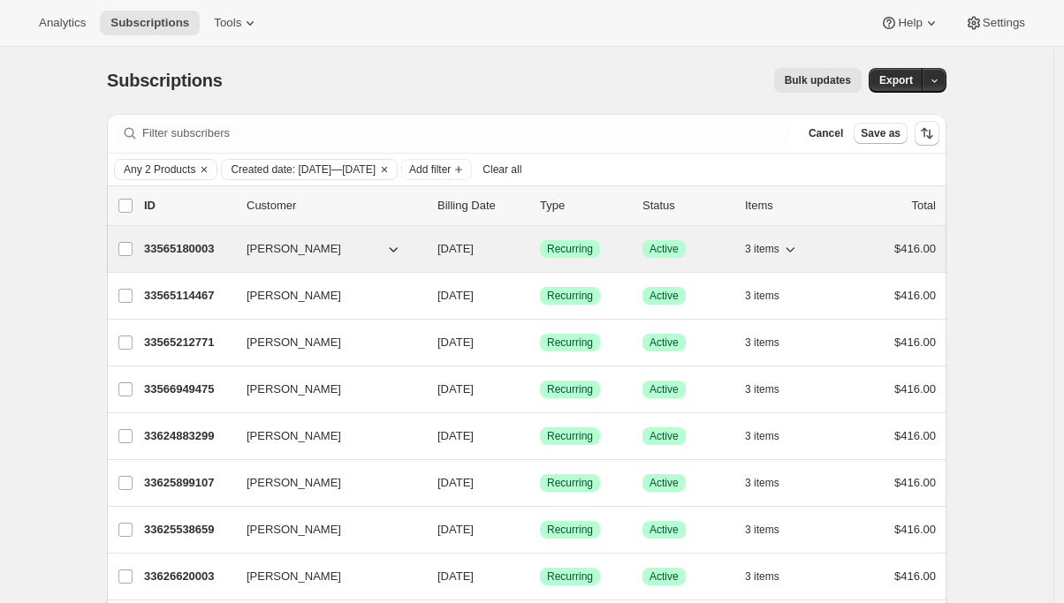
click at [185, 254] on p "33565180003" at bounding box center [188, 249] width 88 height 18
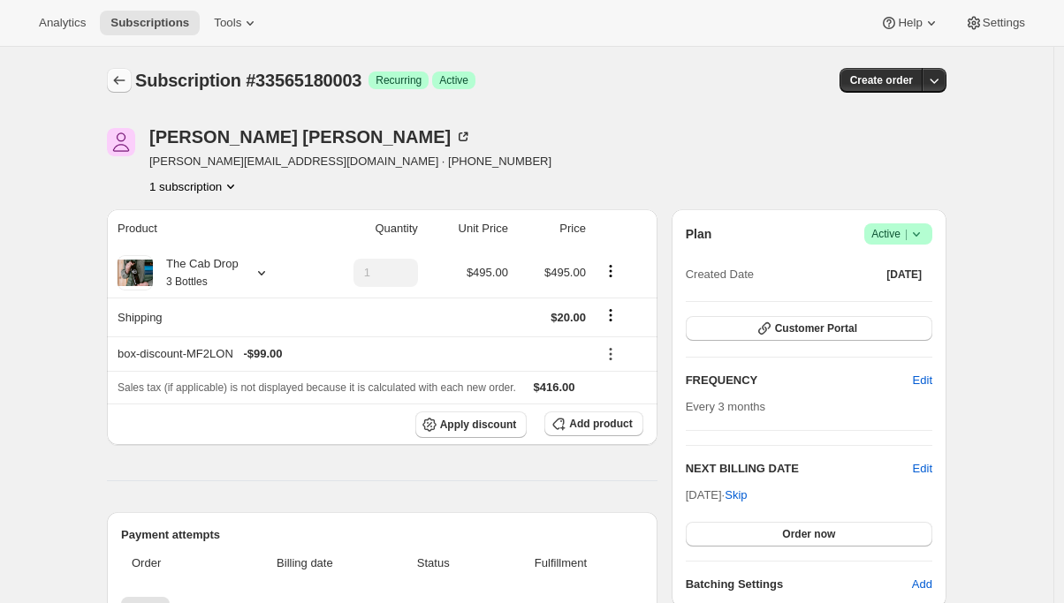
click at [118, 78] on icon "Subscriptions" at bounding box center [119, 81] width 18 height 18
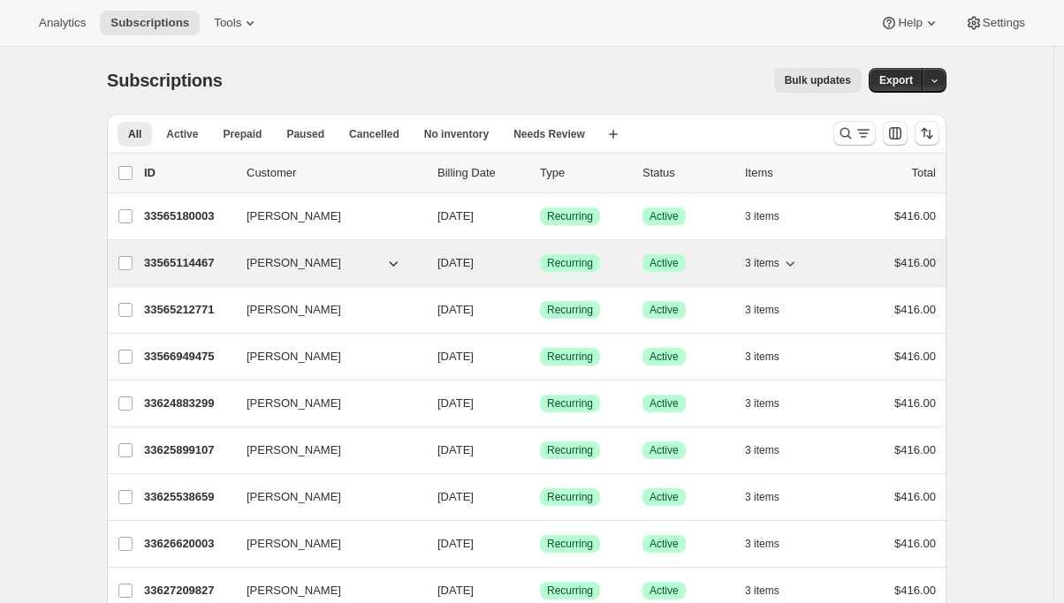
click at [189, 269] on p "33565114467" at bounding box center [188, 263] width 88 height 18
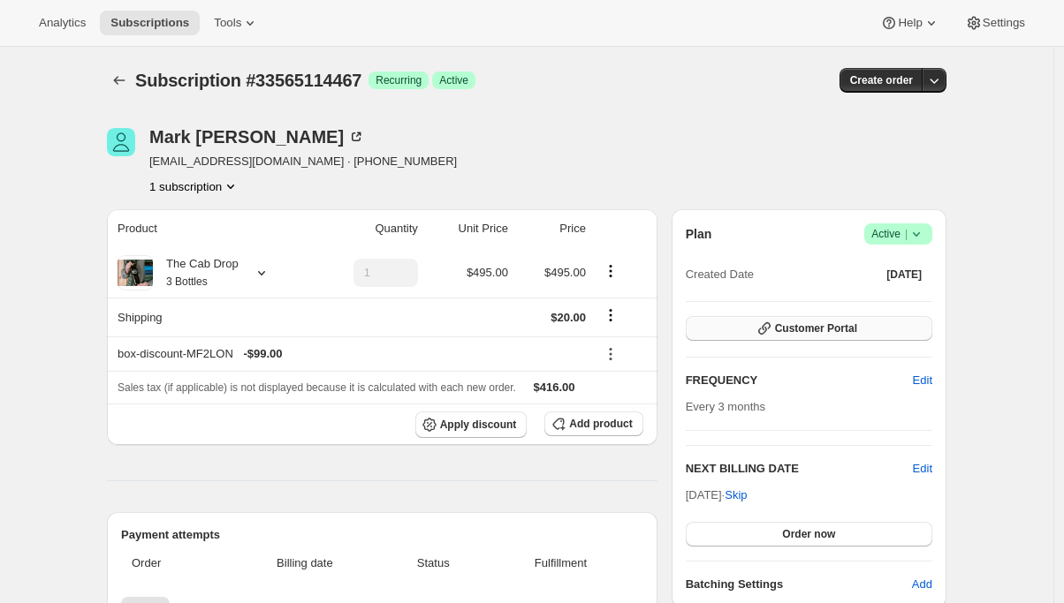
click at [766, 337] on icon "button" at bounding box center [764, 329] width 18 height 18
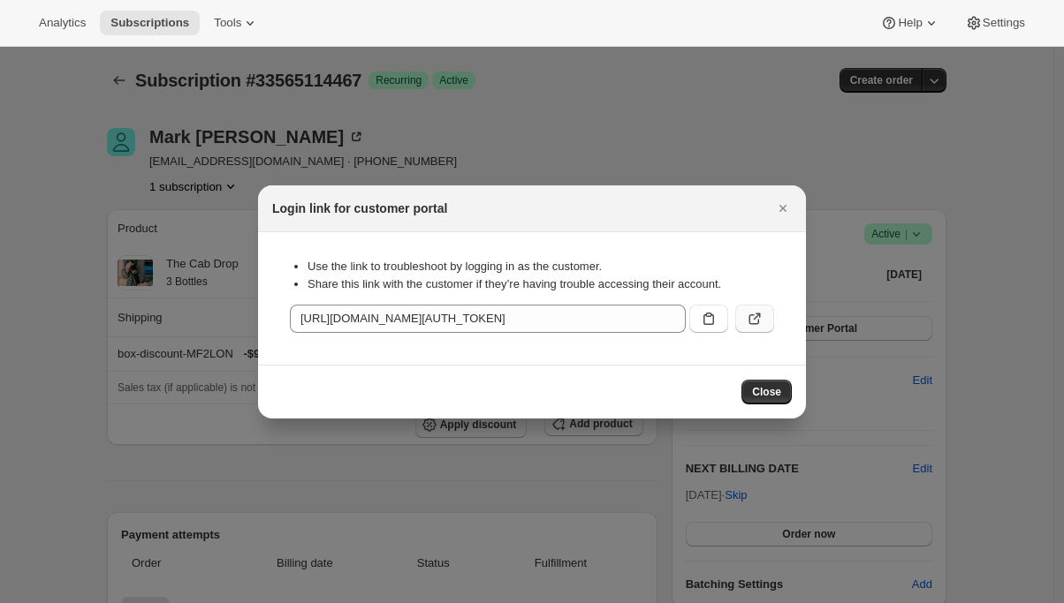
click at [755, 320] on icon ":r44e:" at bounding box center [755, 319] width 18 height 18
click at [784, 209] on icon "Close" at bounding box center [783, 209] width 18 height 18
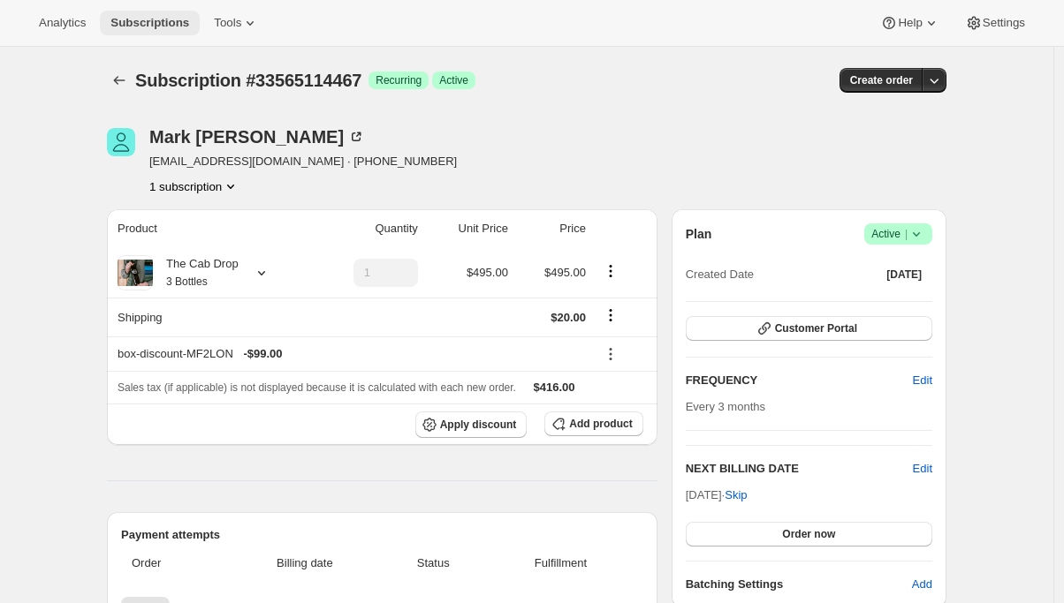
click at [159, 28] on span "Subscriptions" at bounding box center [149, 23] width 79 height 14
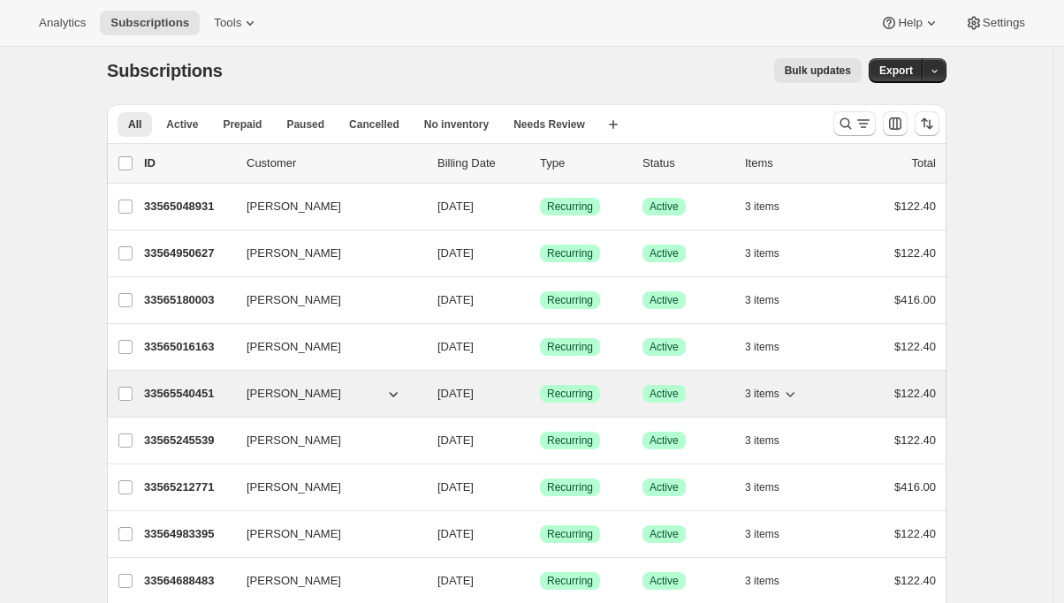
scroll to position [11, 0]
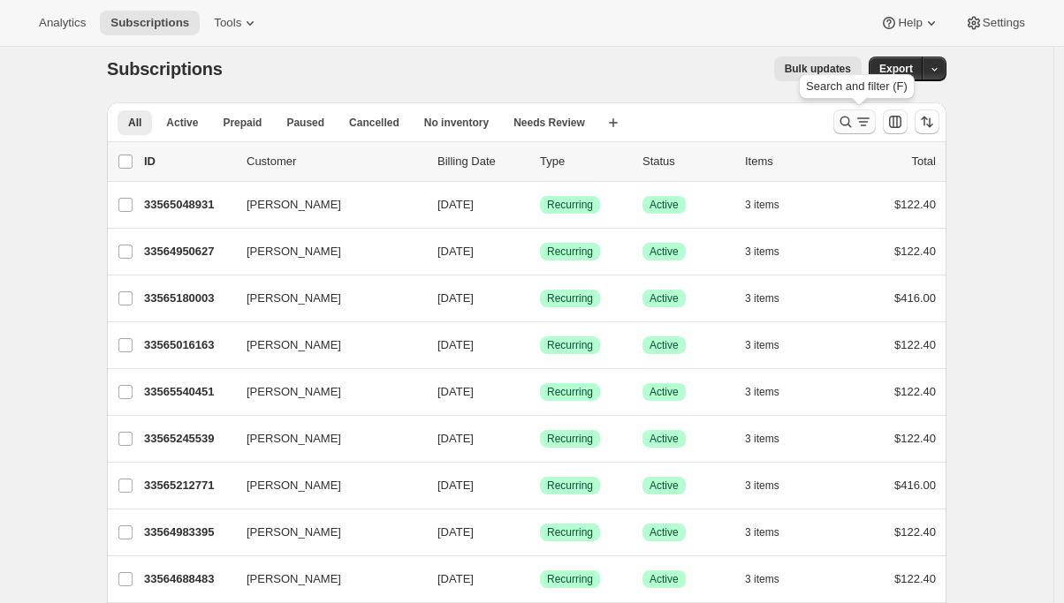
click at [848, 124] on icon "Search and filter results" at bounding box center [846, 122] width 18 height 18
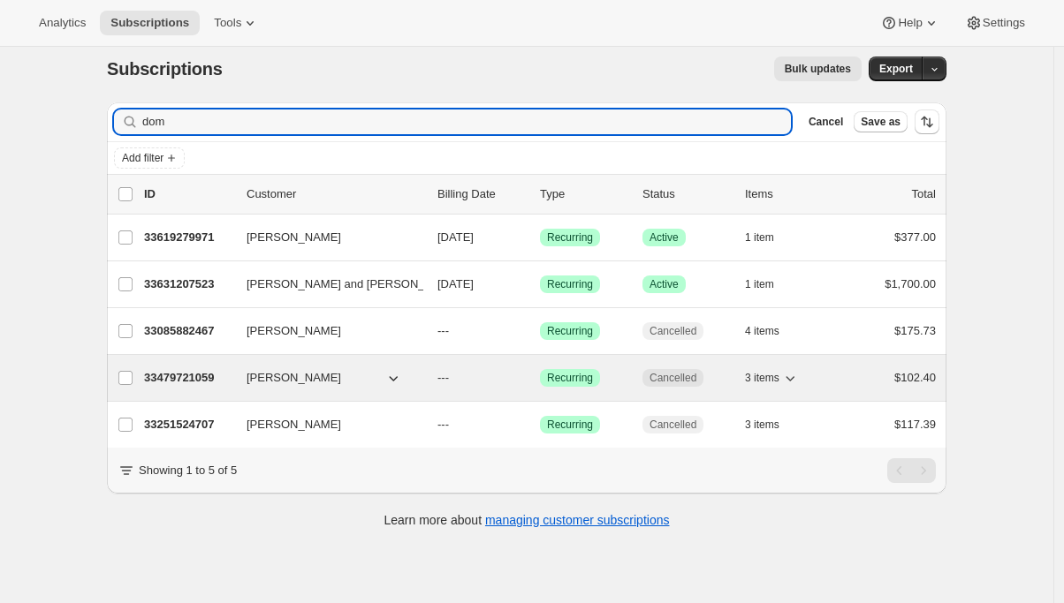
type input "dom"
click at [165, 385] on p "33479721059" at bounding box center [188, 378] width 88 height 18
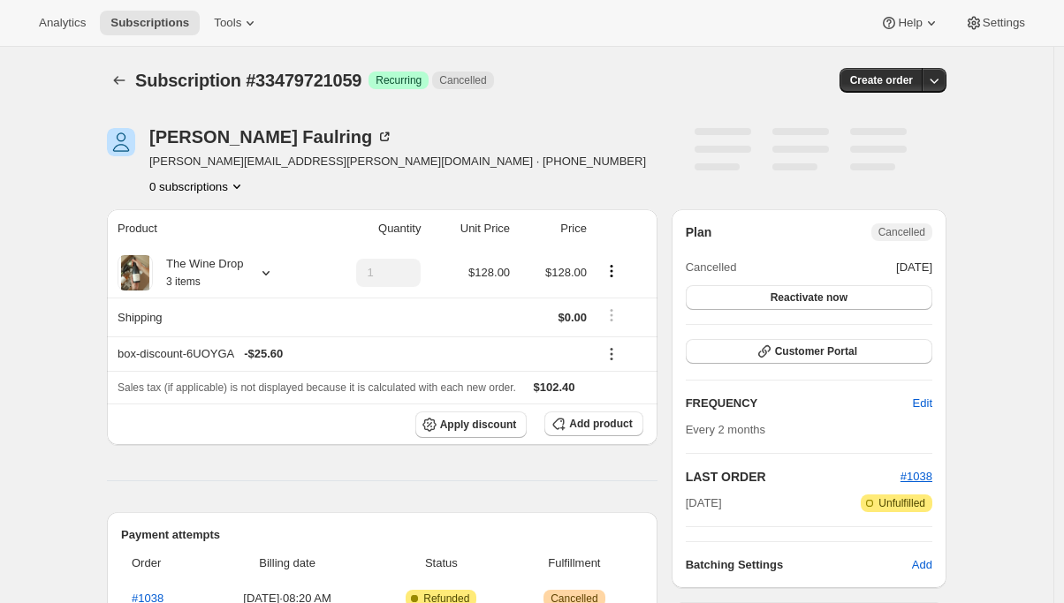
scroll to position [537, 0]
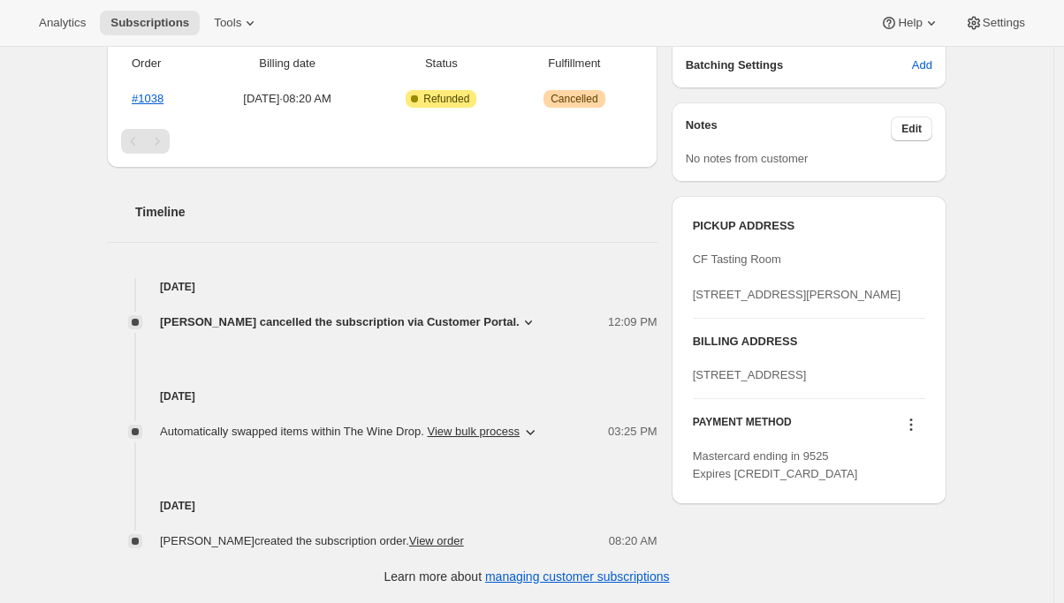
click at [914, 434] on icon at bounding box center [911, 425] width 18 height 18
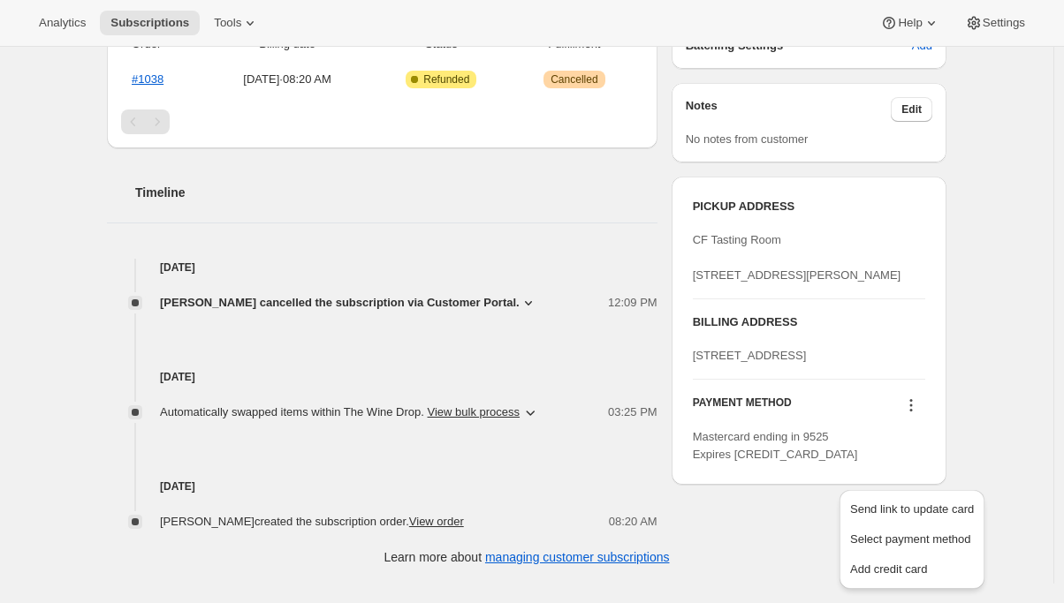
click at [985, 294] on div "Subscription #33479721059. This page is ready Subscription #33479721059 Success…" at bounding box center [526, 55] width 1053 height 1057
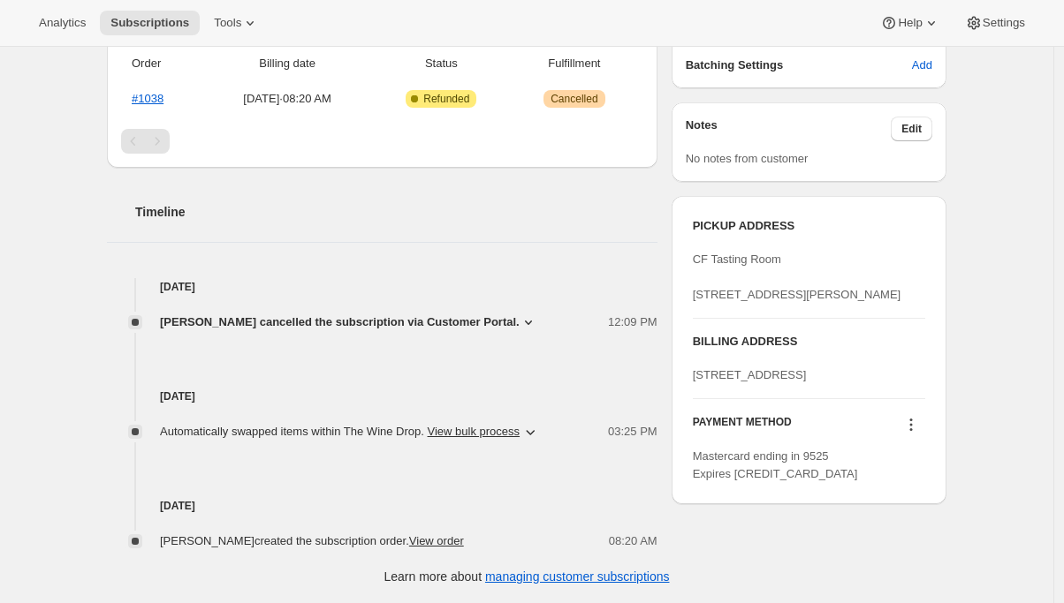
click at [913, 427] on icon at bounding box center [911, 425] width 3 height 3
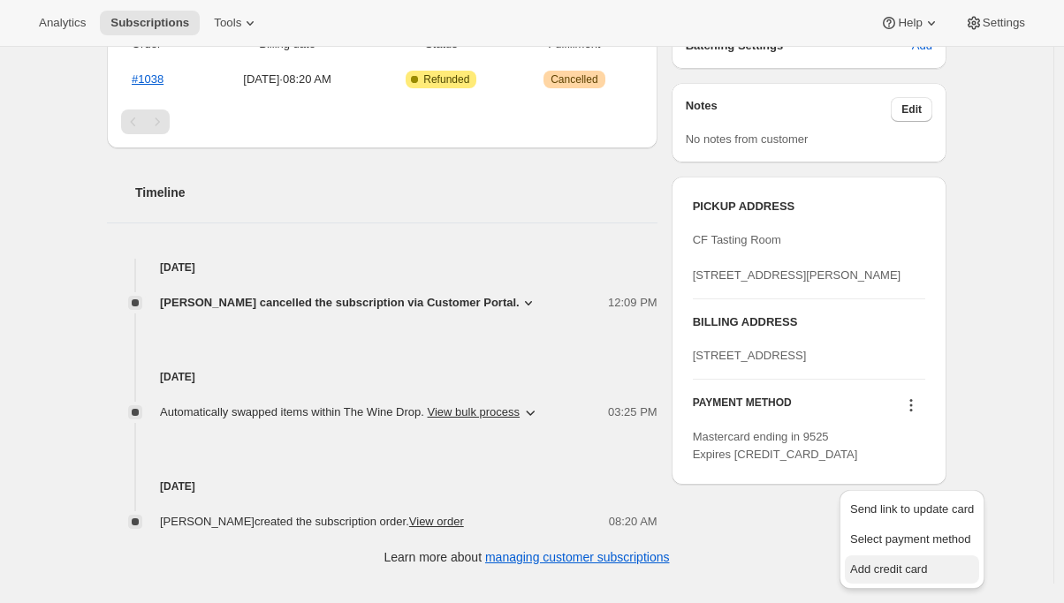
click at [885, 561] on span "Add credit card" at bounding box center [912, 570] width 124 height 18
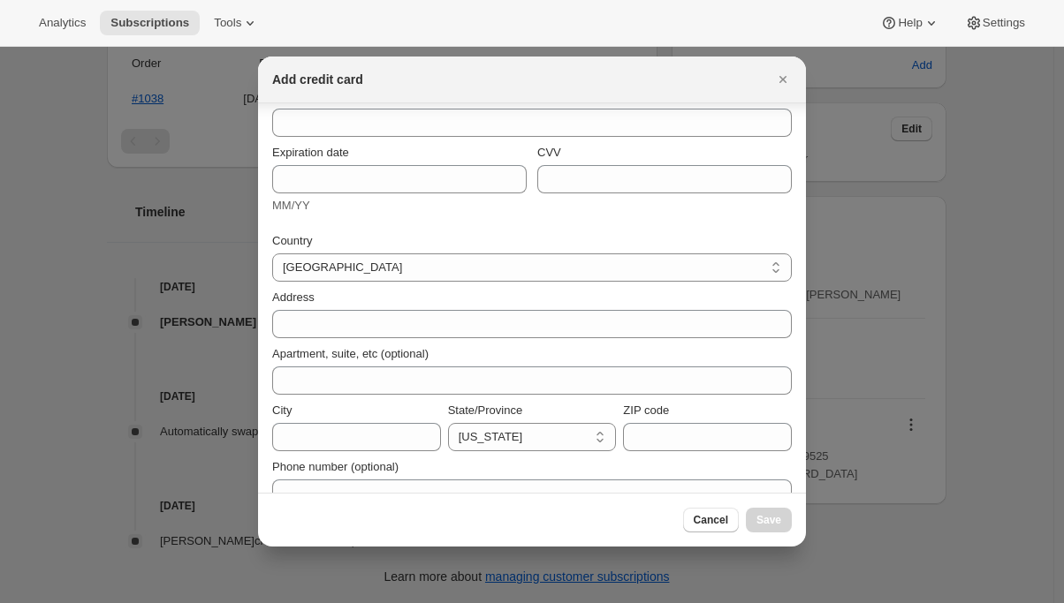
scroll to position [123, 0]
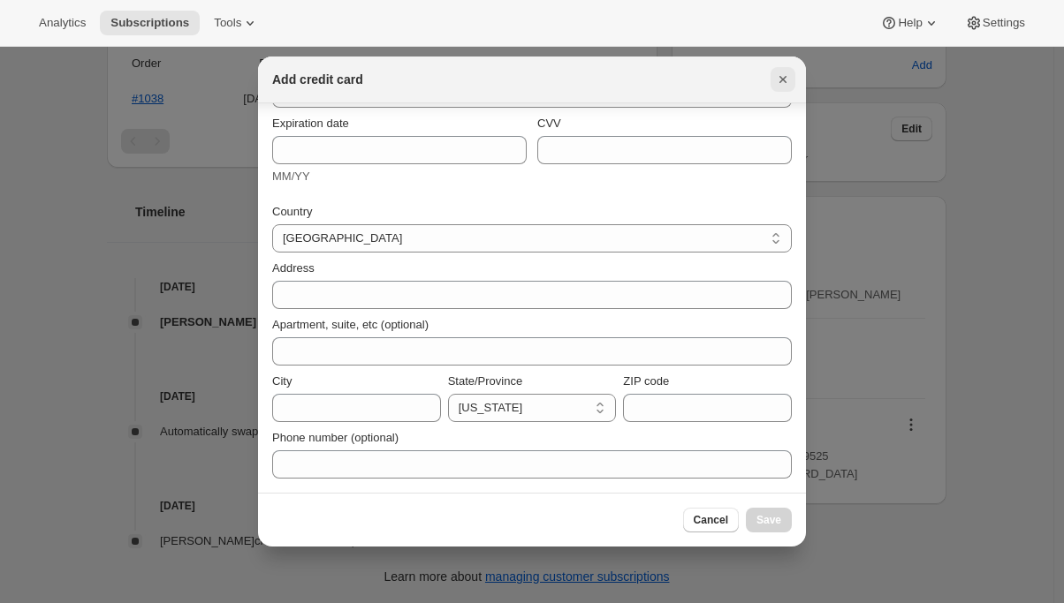
click at [781, 79] on icon "Close" at bounding box center [782, 79] width 7 height 7
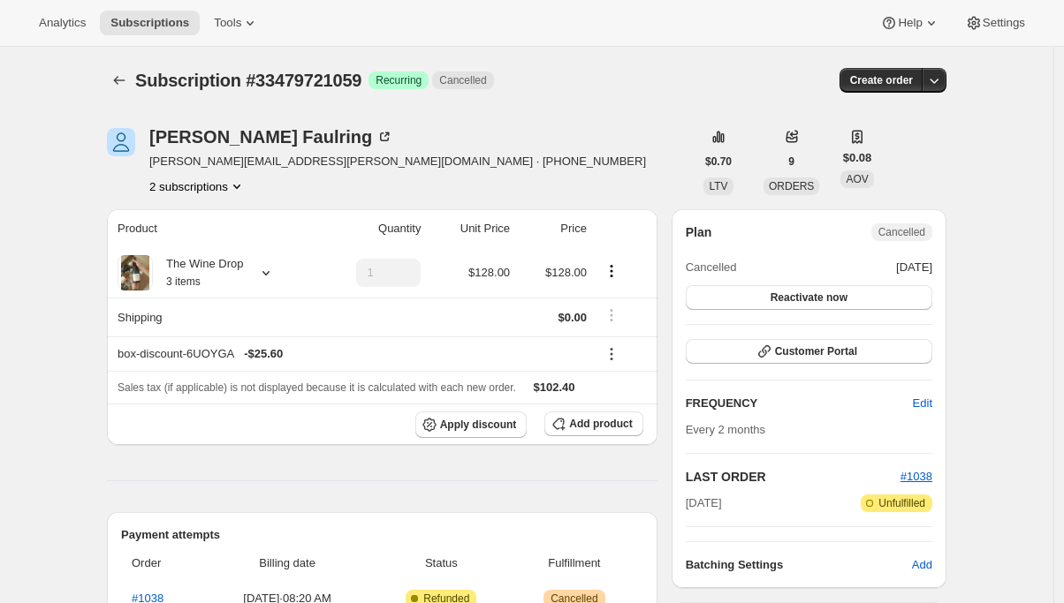
scroll to position [537, 0]
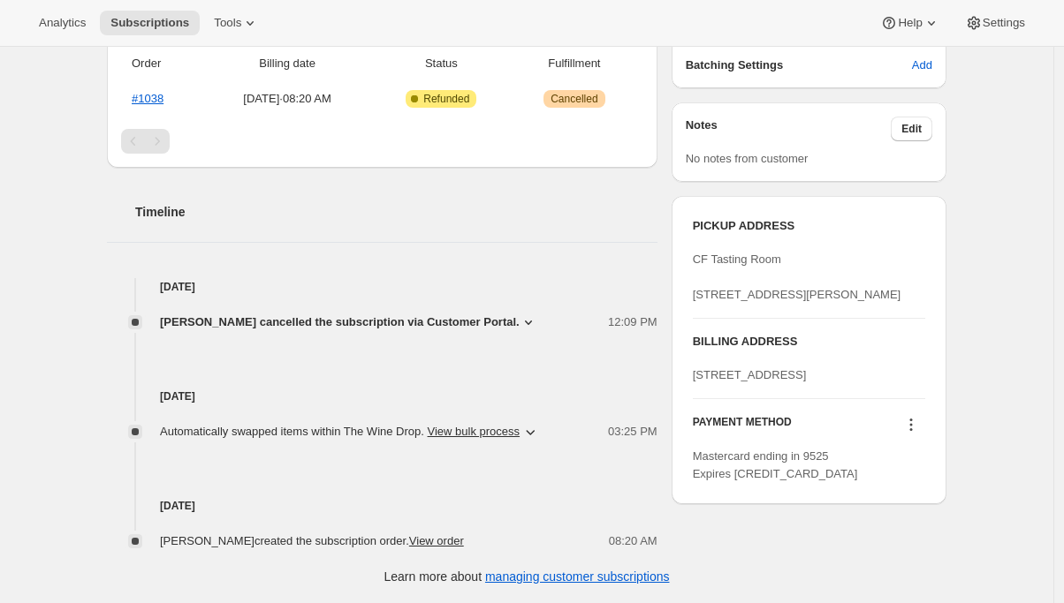
click at [967, 226] on div "Subscription #33479721059. This page is ready Subscription #33479721059 Success…" at bounding box center [527, 75] width 882 height 1057
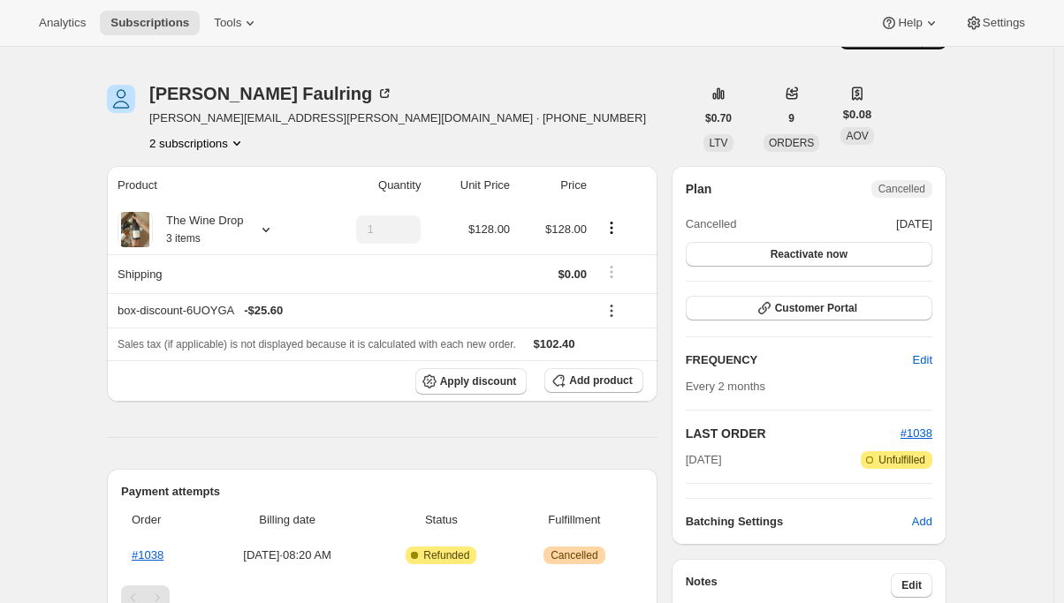
scroll to position [0, 0]
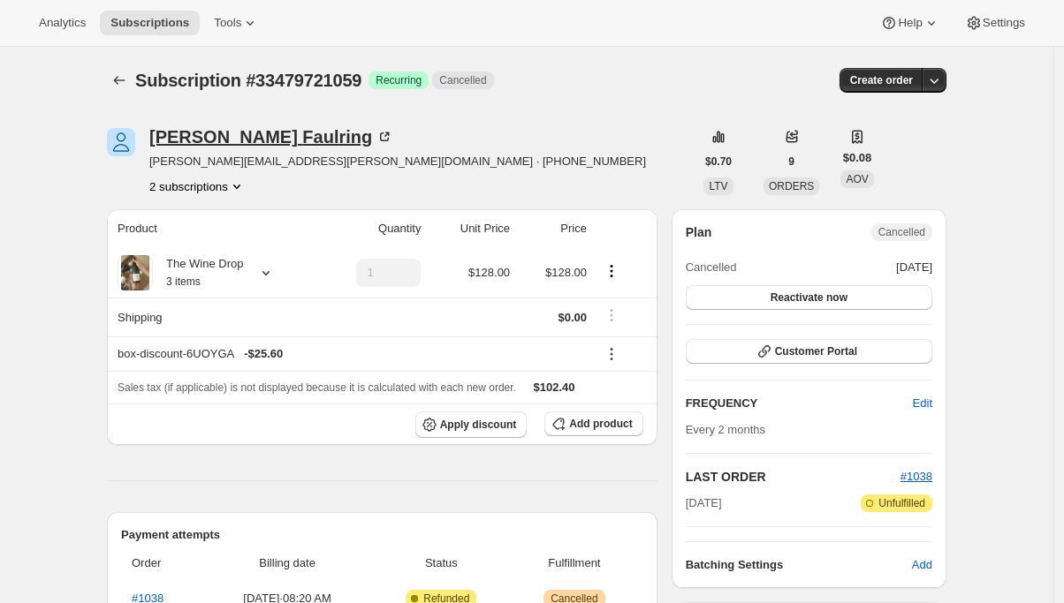
click at [227, 142] on div "[PERSON_NAME]" at bounding box center [271, 137] width 244 height 18
